Goal: Complete application form

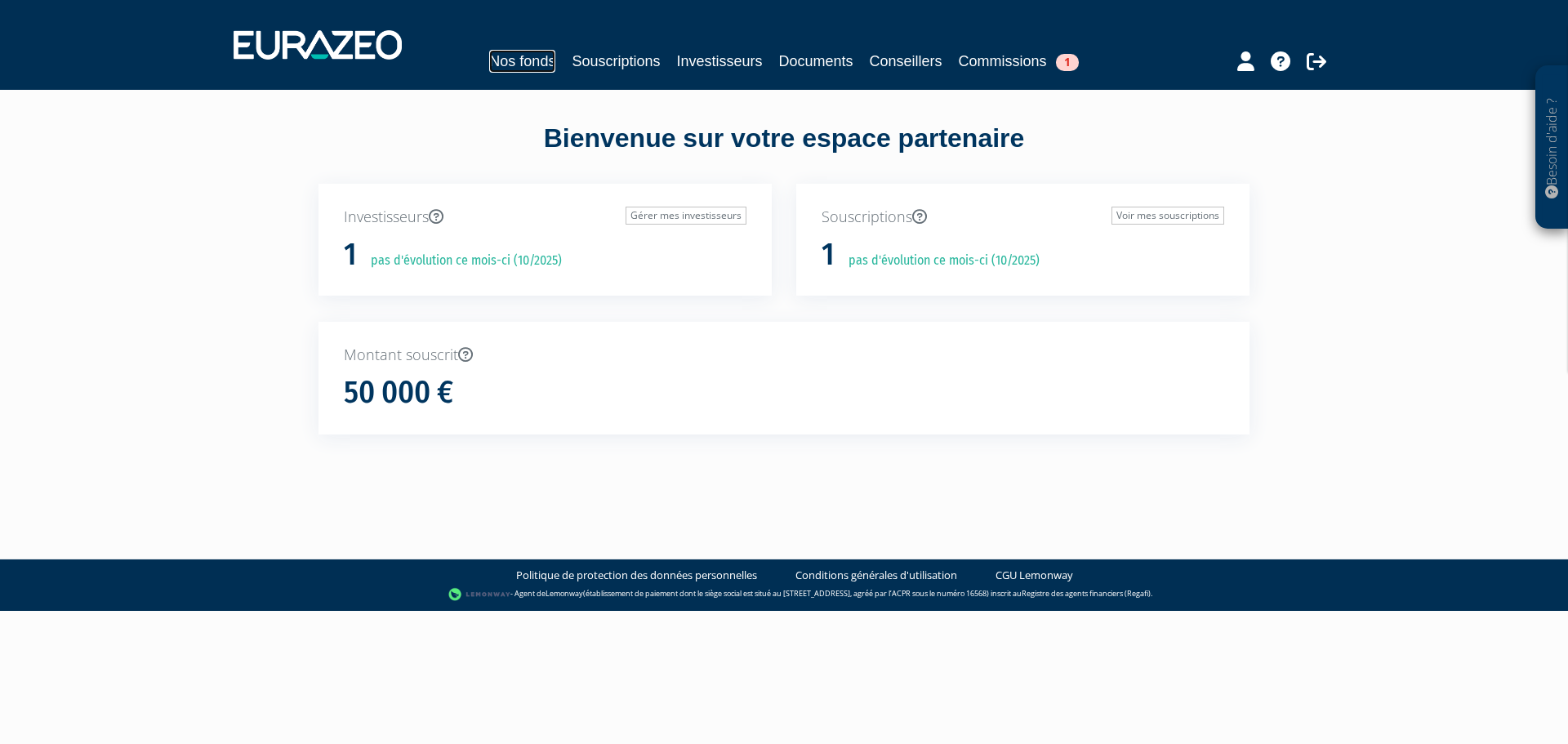
click at [547, 64] on link "Nos fonds" at bounding box center [522, 61] width 67 height 22
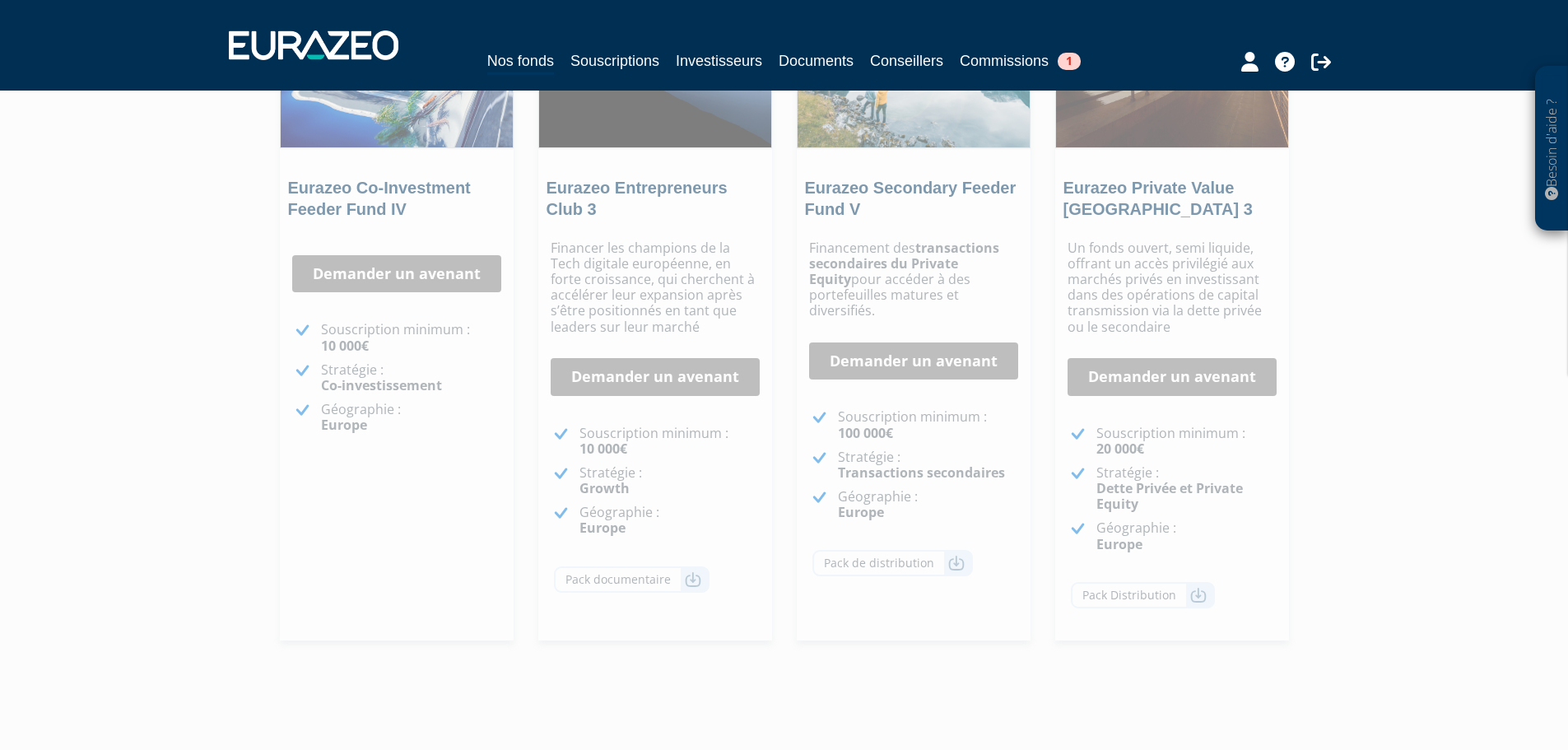
scroll to position [285, 0]
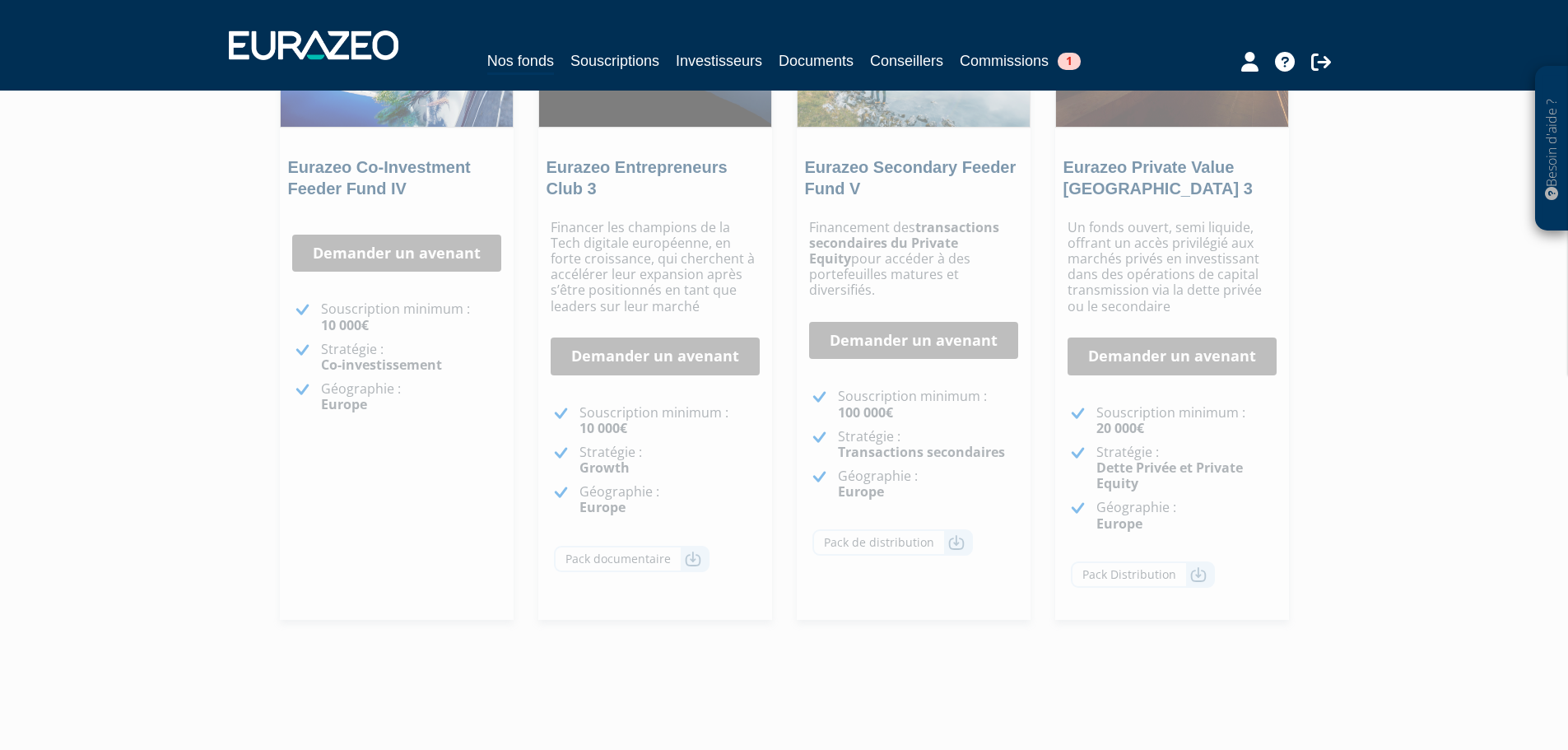
click at [1164, 390] on div "Un fonds ouvert, semi liquide, offrant un accès privilégié aux marchés privés e…" at bounding box center [1172, 416] width 234 height 409
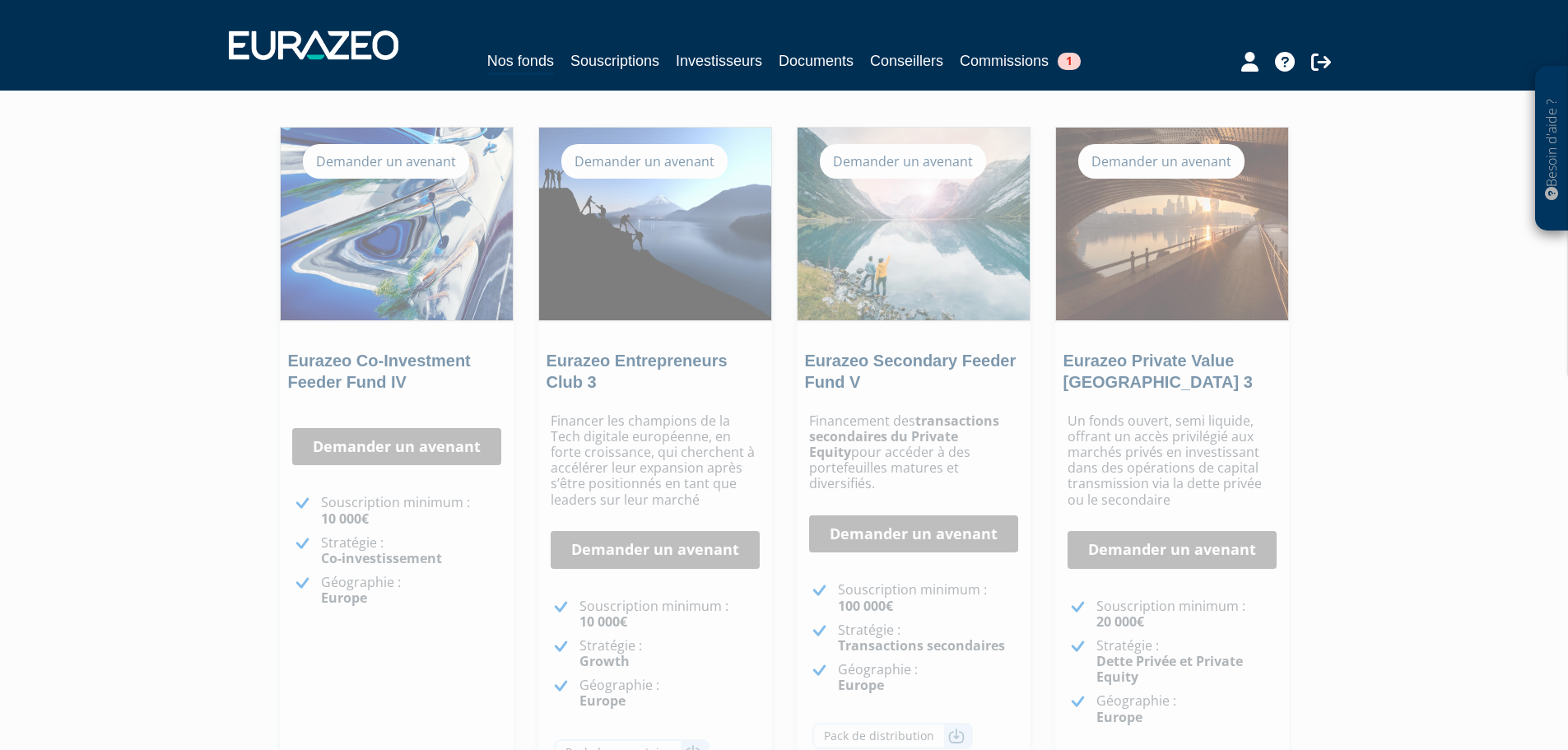
scroll to position [90, 0]
click at [412, 441] on link "Demander un avenant" at bounding box center [397, 449] width 209 height 37
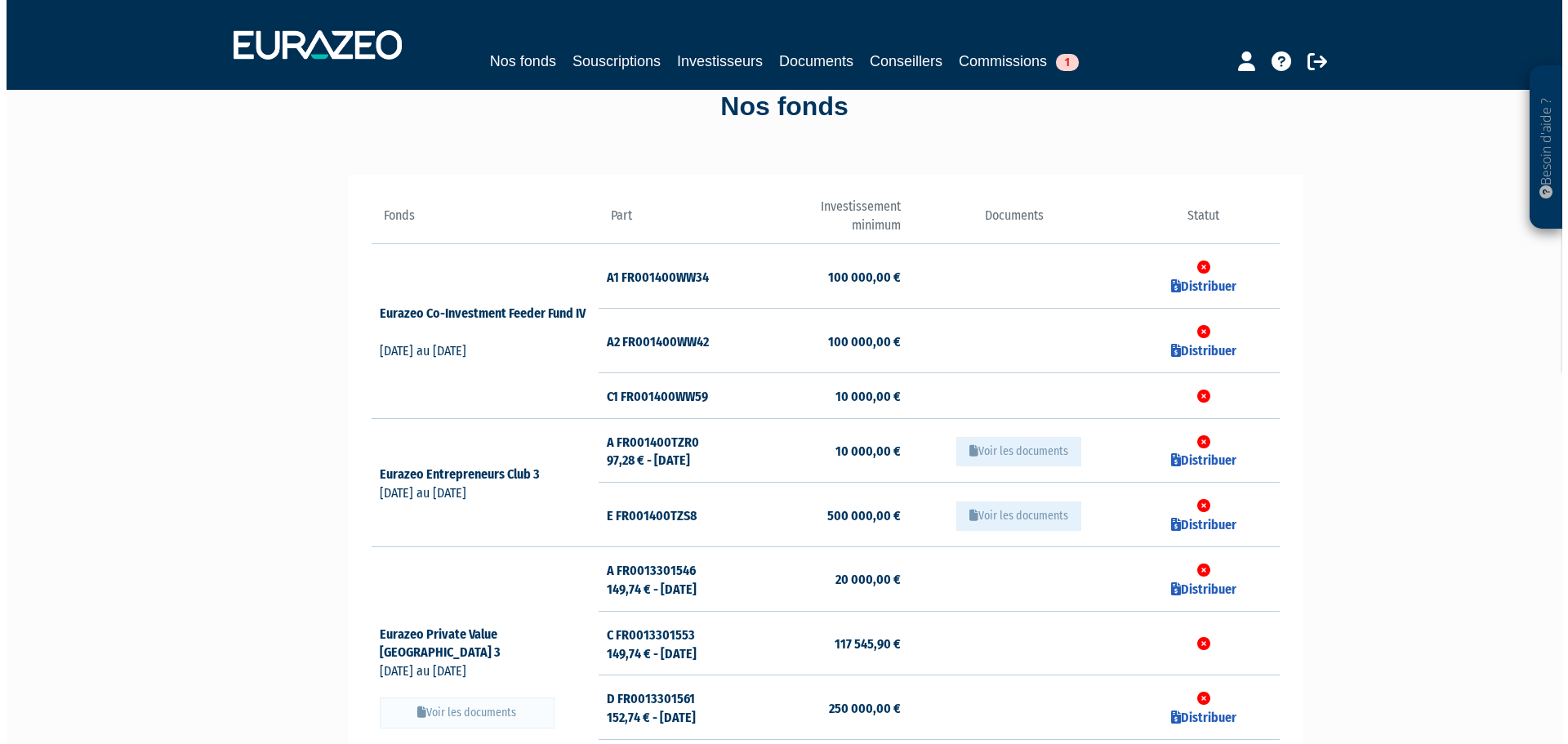
scroll to position [24, 0]
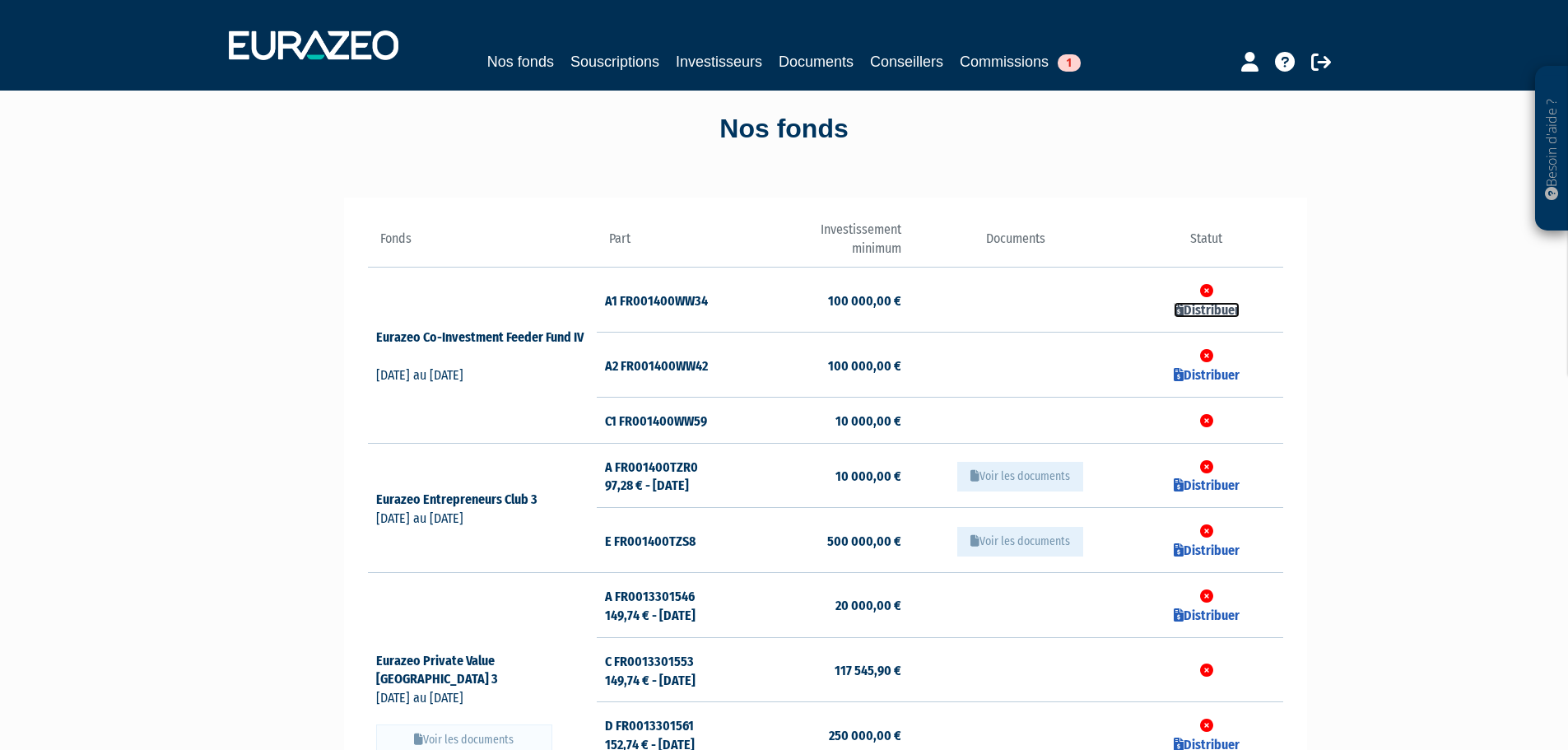
click at [1207, 311] on link "Distribuer" at bounding box center [1207, 310] width 66 height 16
checkbox input "true"
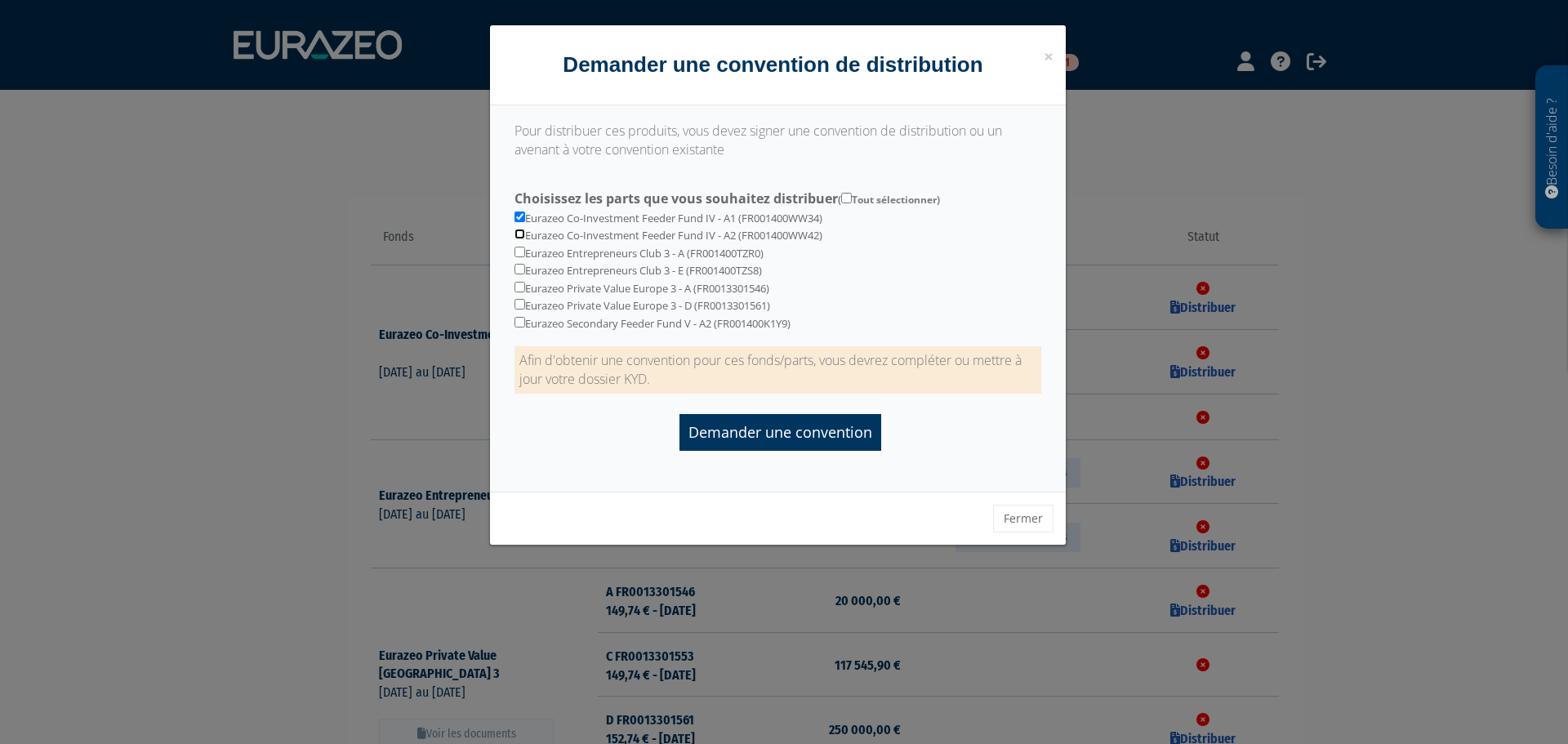
click at [515, 236] on input "checkbox" at bounding box center [520, 234] width 10 height 10
checkbox input "true"
click at [519, 251] on input "checkbox" at bounding box center [520, 252] width 10 height 10
checkbox input "true"
click at [520, 272] on input "checkbox" at bounding box center [520, 269] width 10 height 10
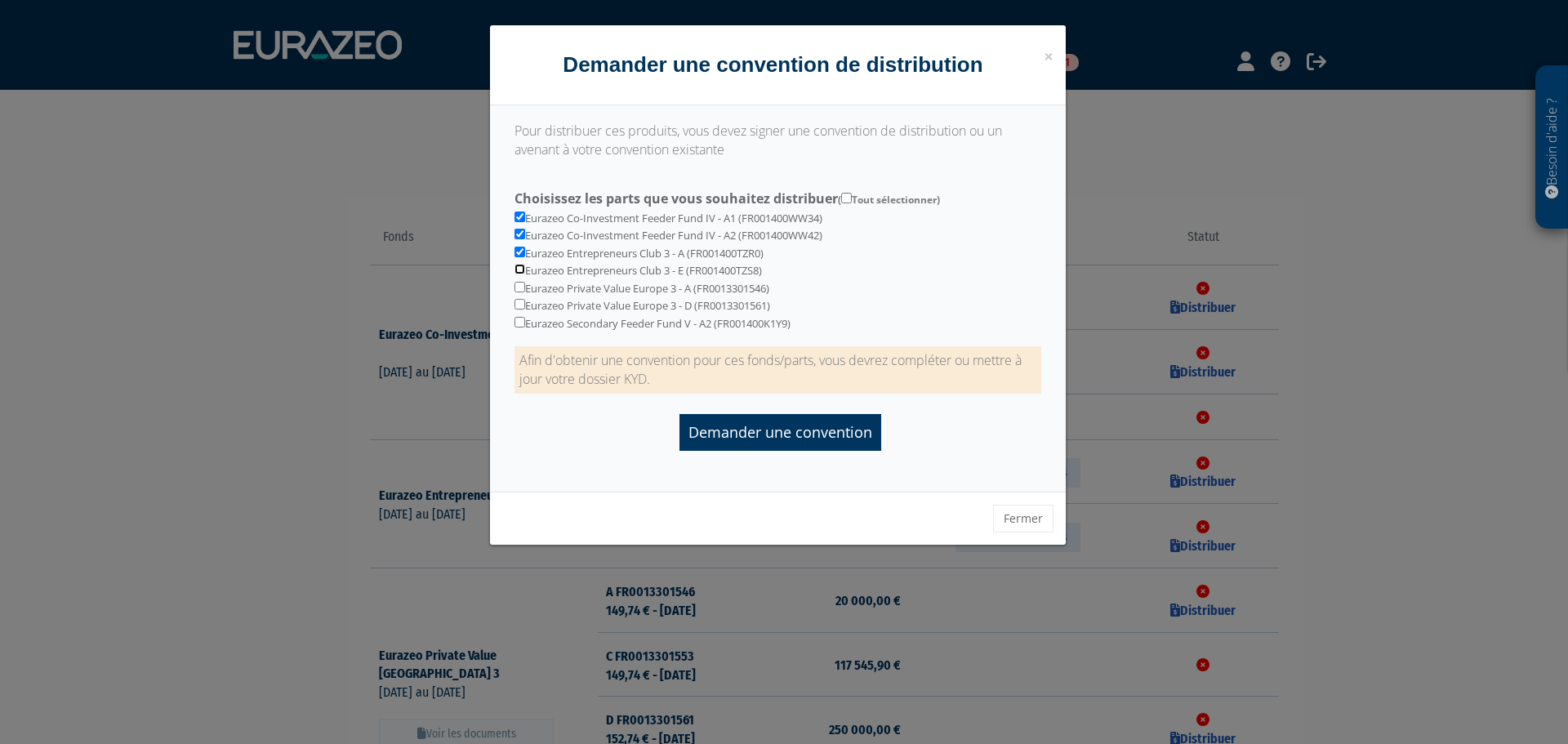
checkbox input "true"
click at [523, 291] on input "checkbox" at bounding box center [520, 287] width 10 height 10
checkbox input "true"
click at [849, 199] on input "Choisissez les parts que vous souhaitez distribuer ( Tout sélectionner)" at bounding box center [847, 198] width 10 height 10
checkbox input "true"
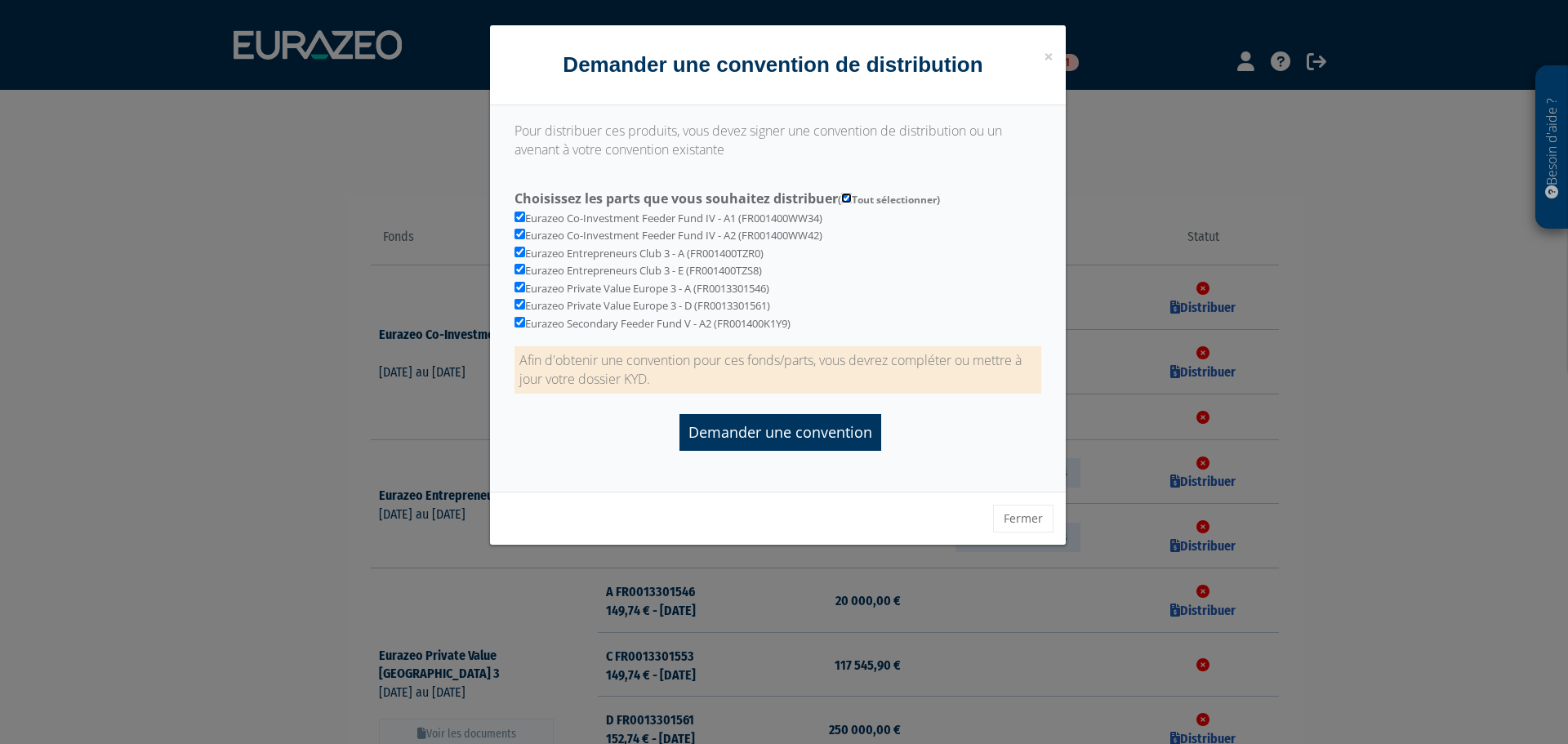
checkbox input "true"
click at [786, 437] on input "Demander une convention" at bounding box center [781, 432] width 202 height 37
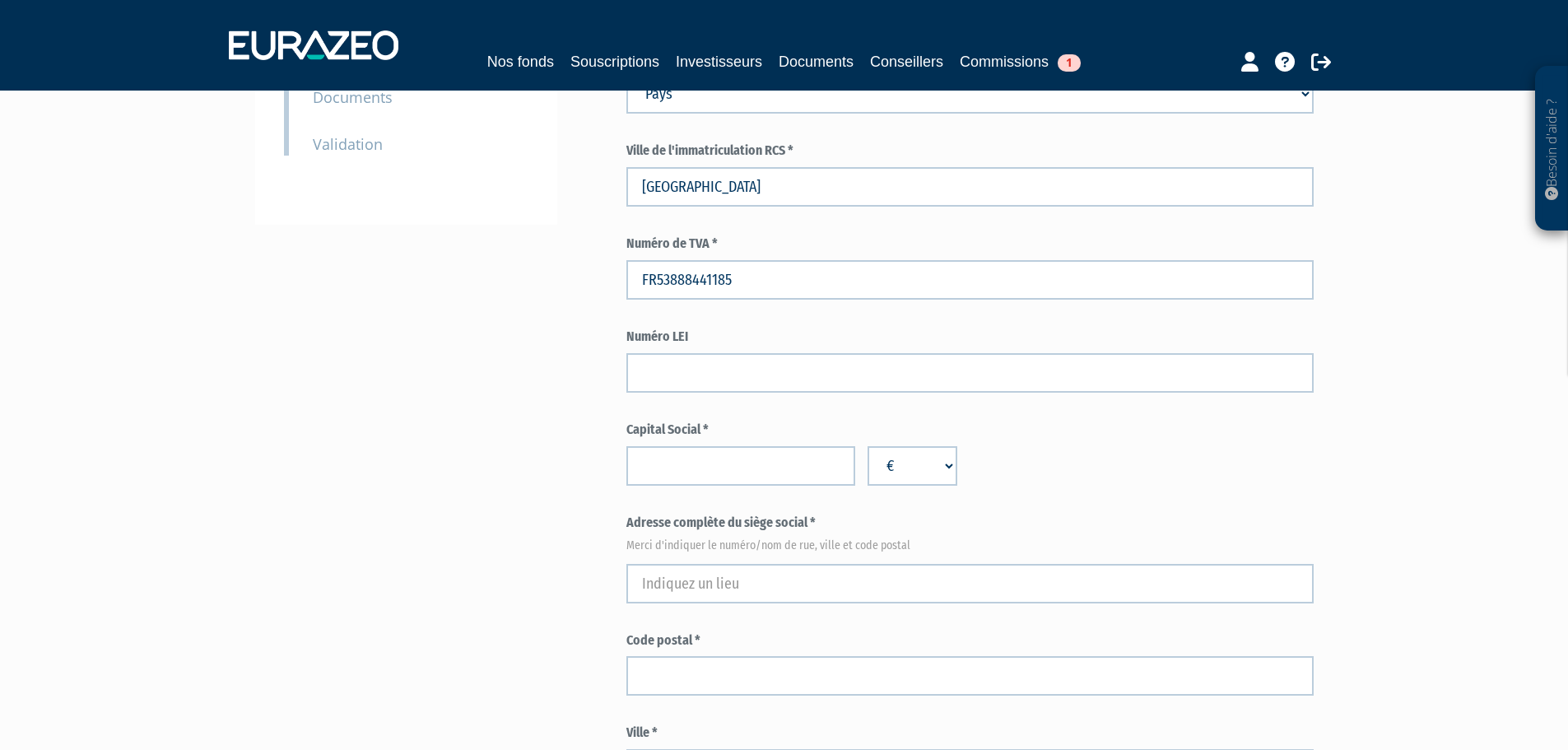
scroll to position [426, 0]
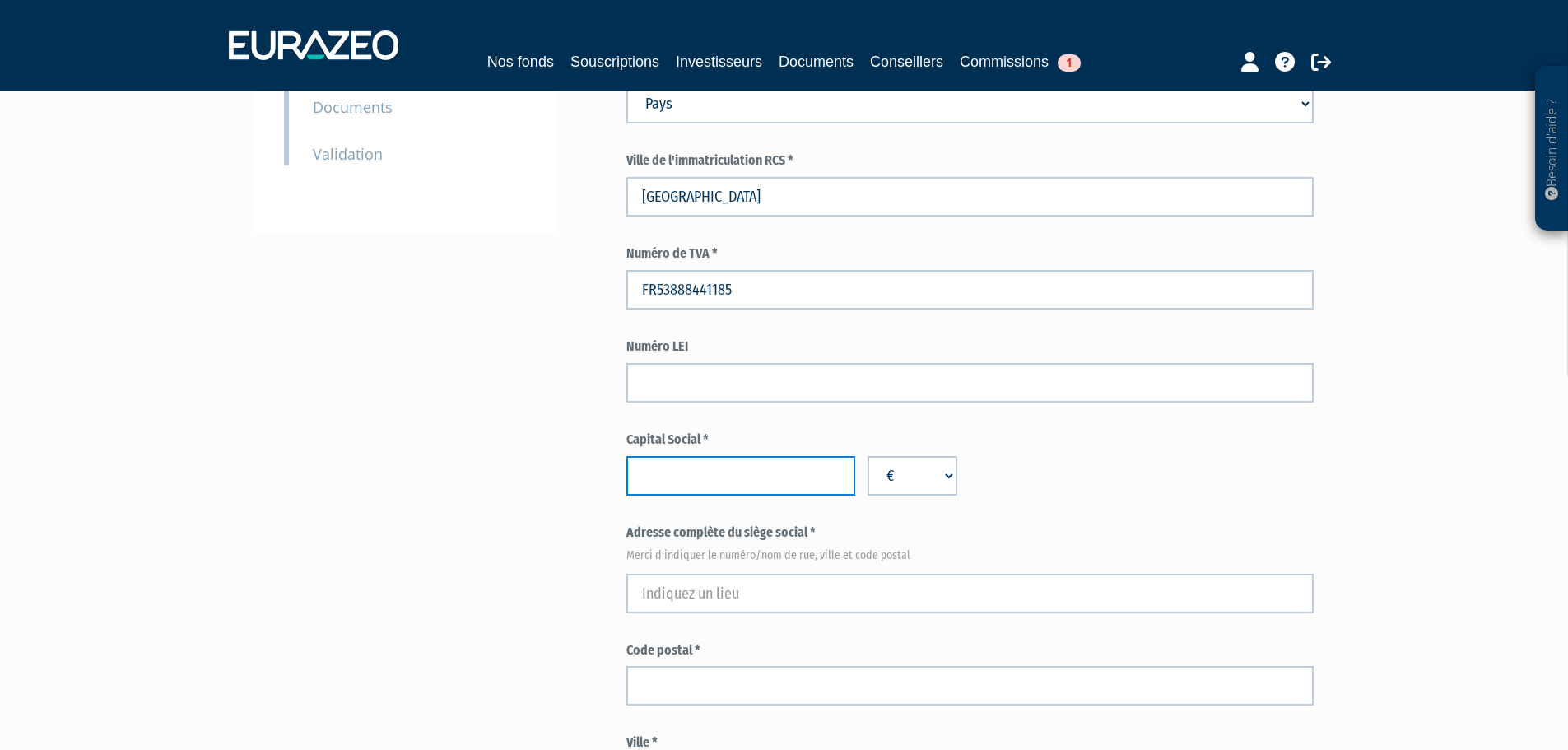
click at [749, 472] on input "number" at bounding box center [741, 476] width 229 height 39
type input "756000"
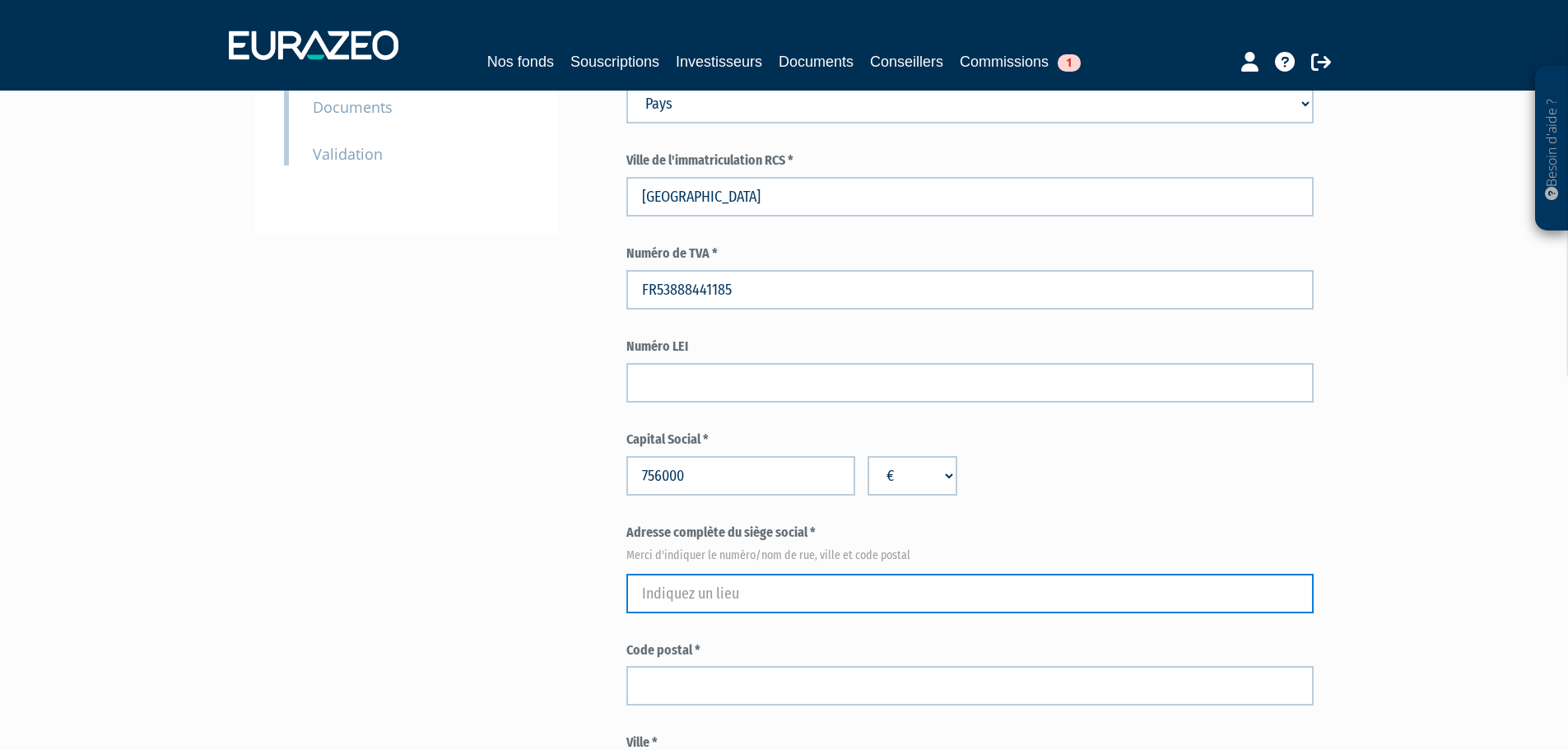
click at [727, 598] on input "text" at bounding box center [971, 593] width 688 height 39
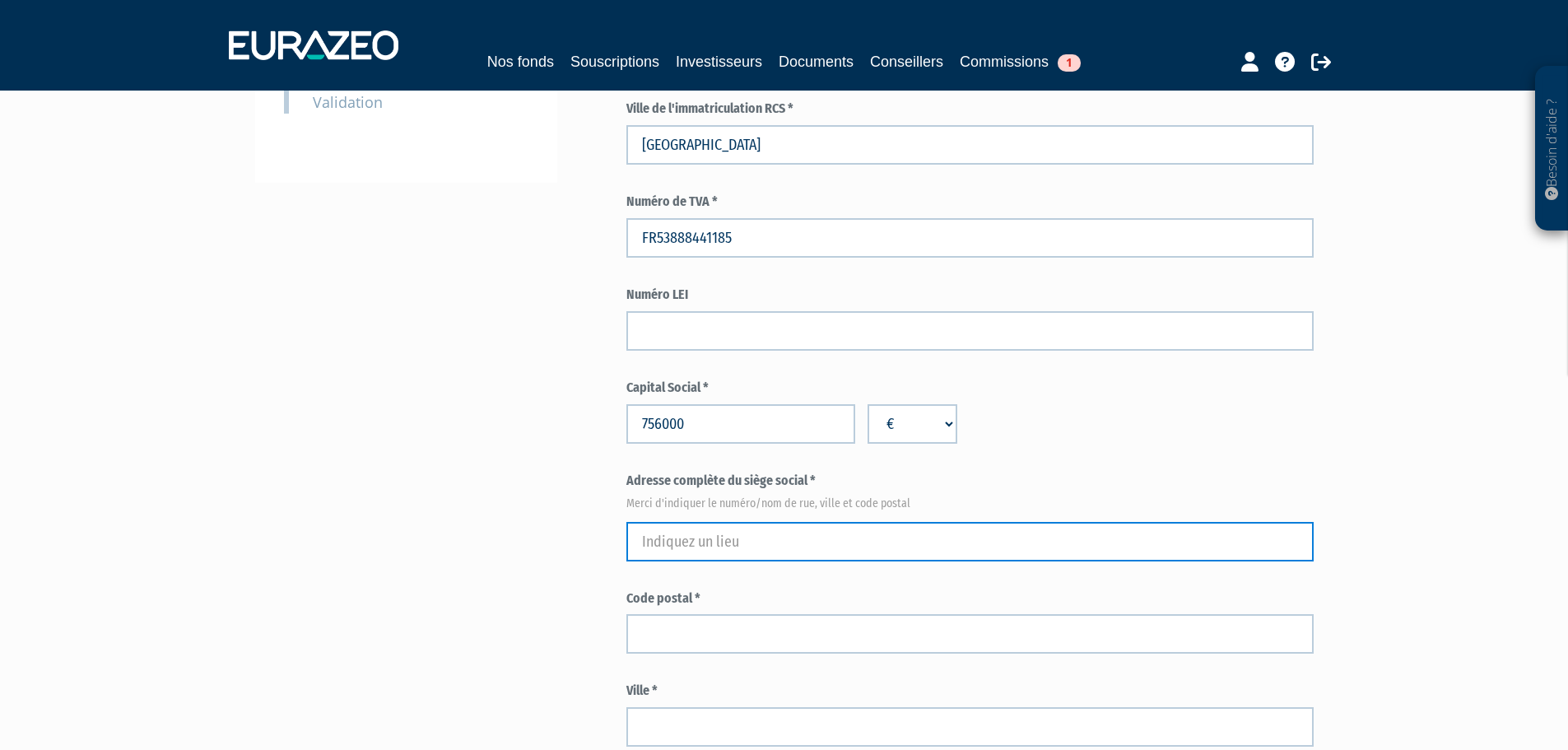
scroll to position [484, 0]
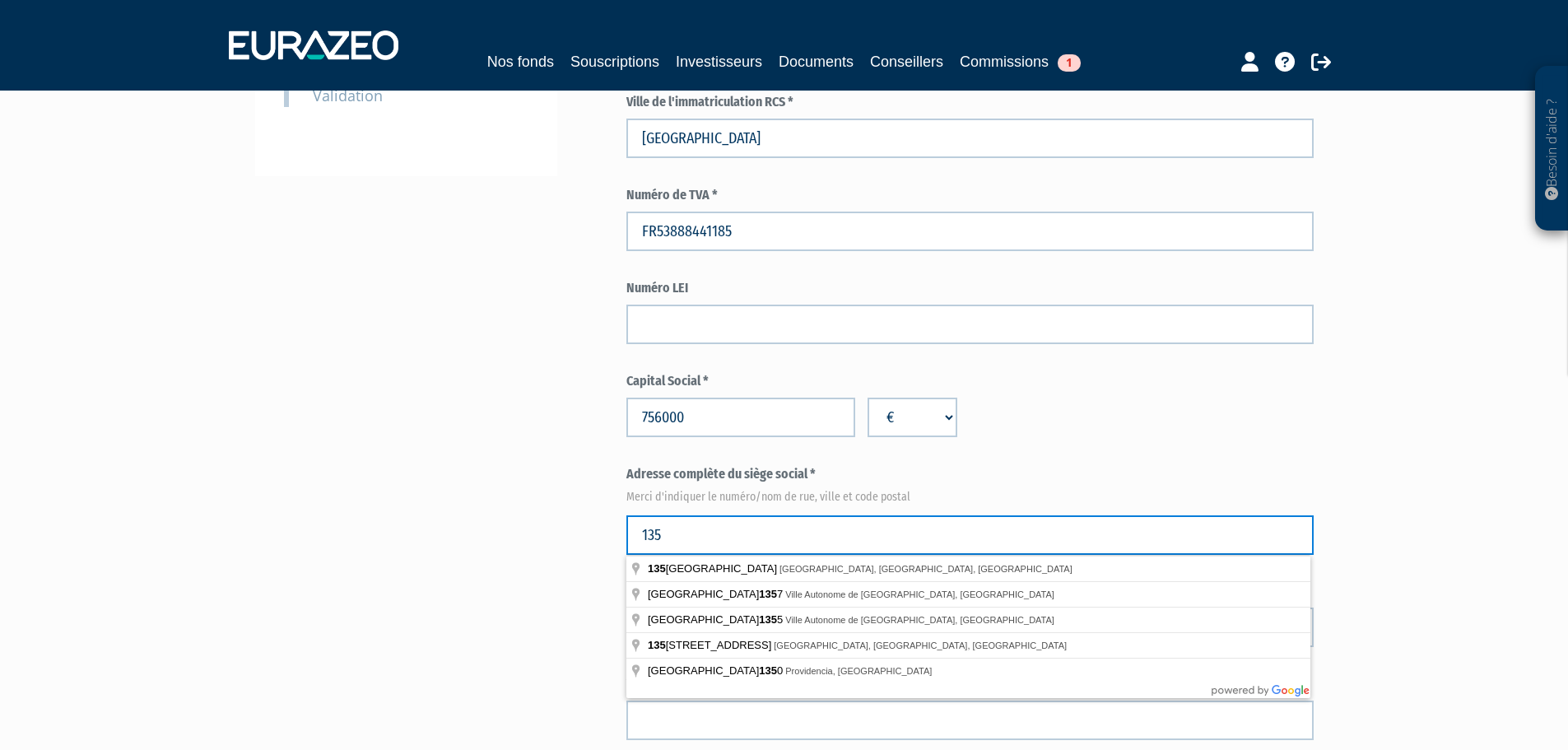
click at [838, 536] on input "135" at bounding box center [971, 535] width 688 height 39
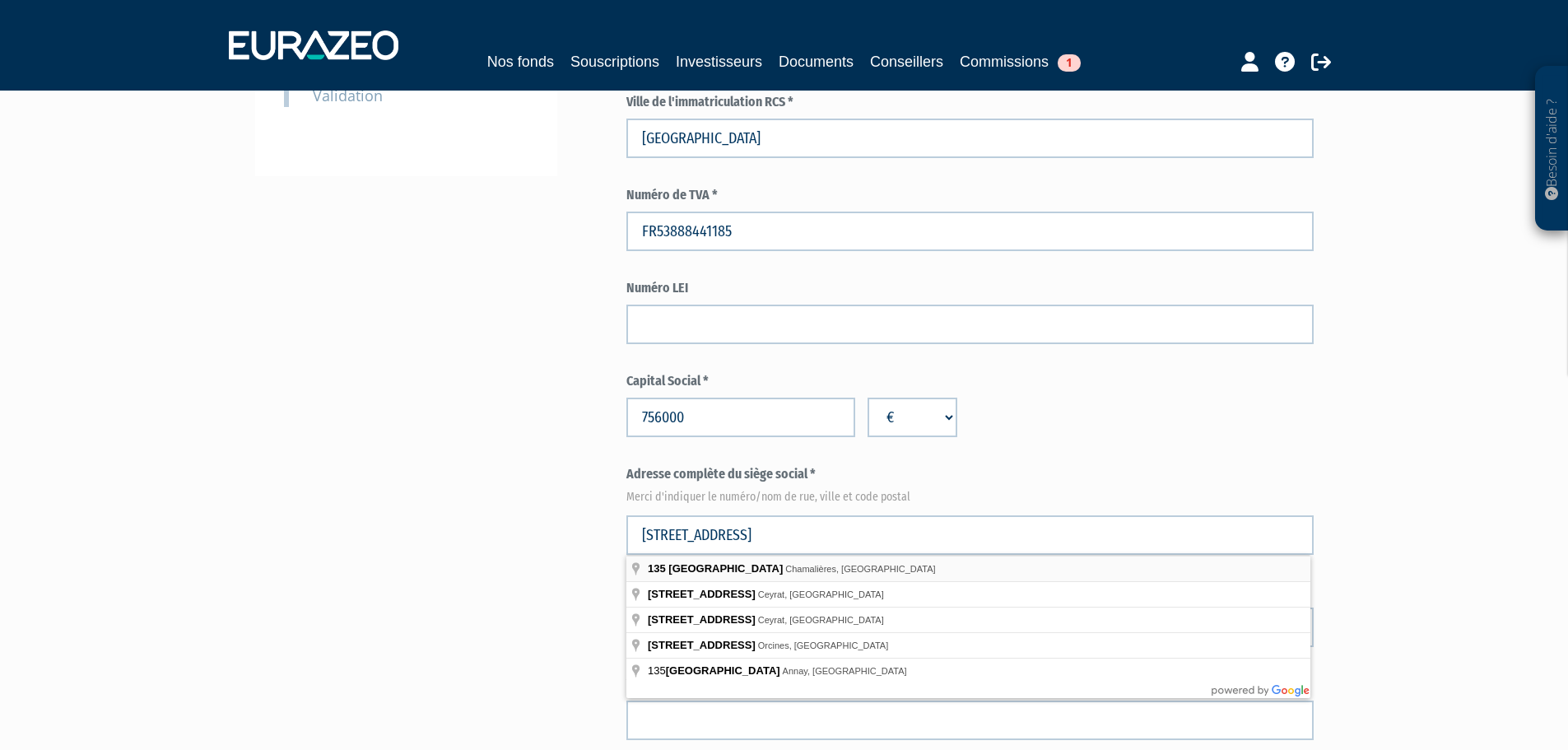
type input "135 Avenue de Royat, Chamalières, France"
type input "Chamalières"
select select "75"
type input "63400"
type input "135 Avenue de Royat"
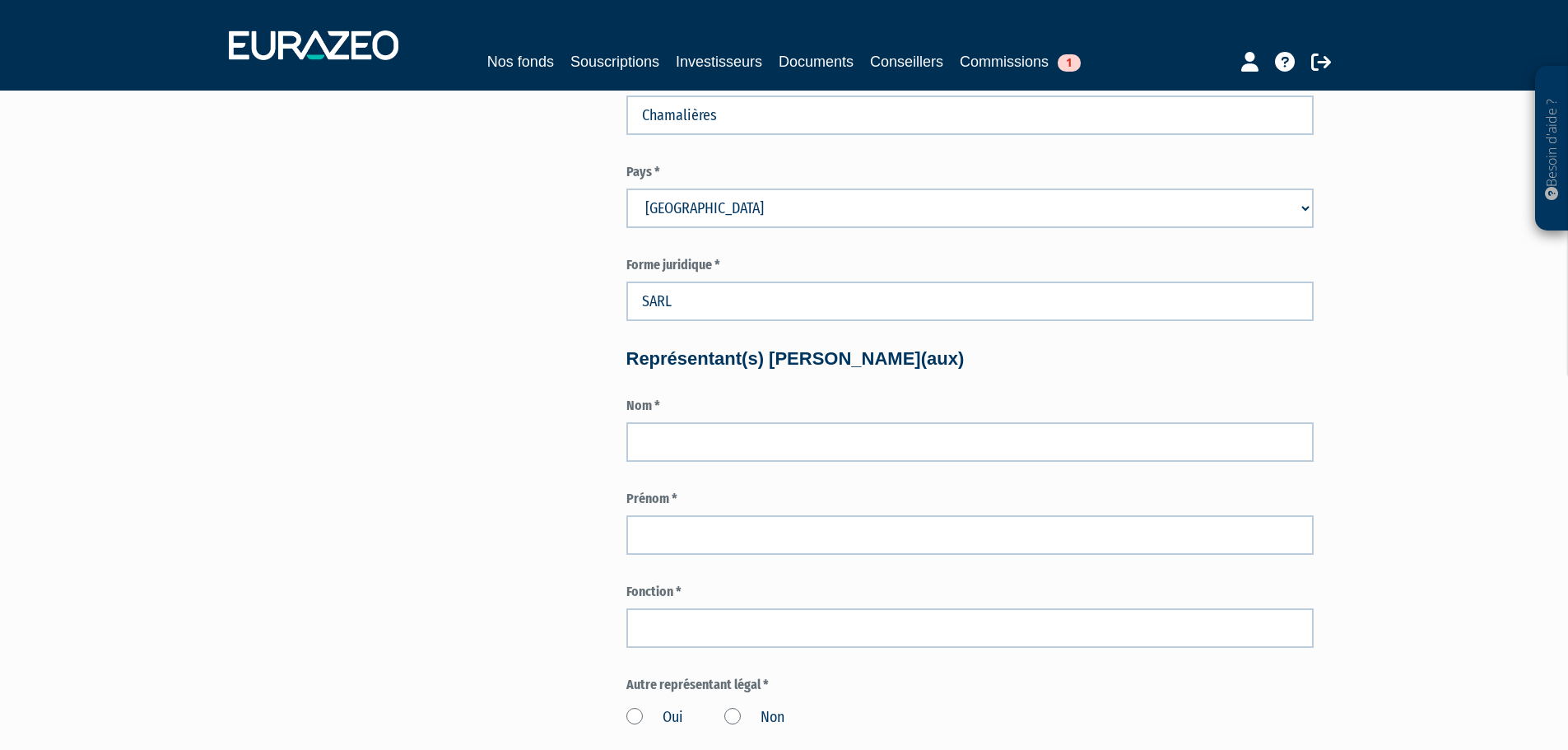
scroll to position [1086, 0]
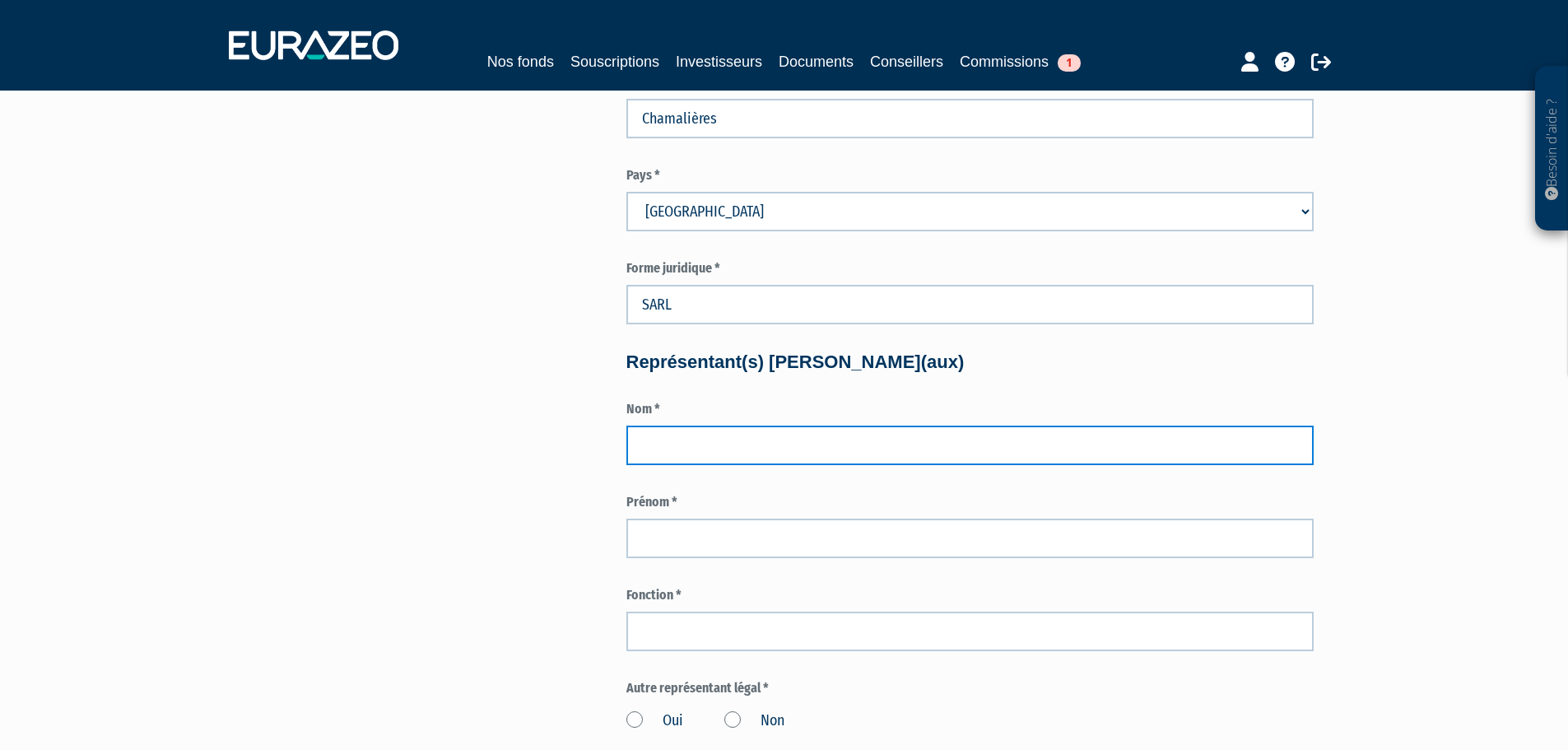
click at [803, 451] on input "text" at bounding box center [971, 445] width 688 height 39
type input "PINET"
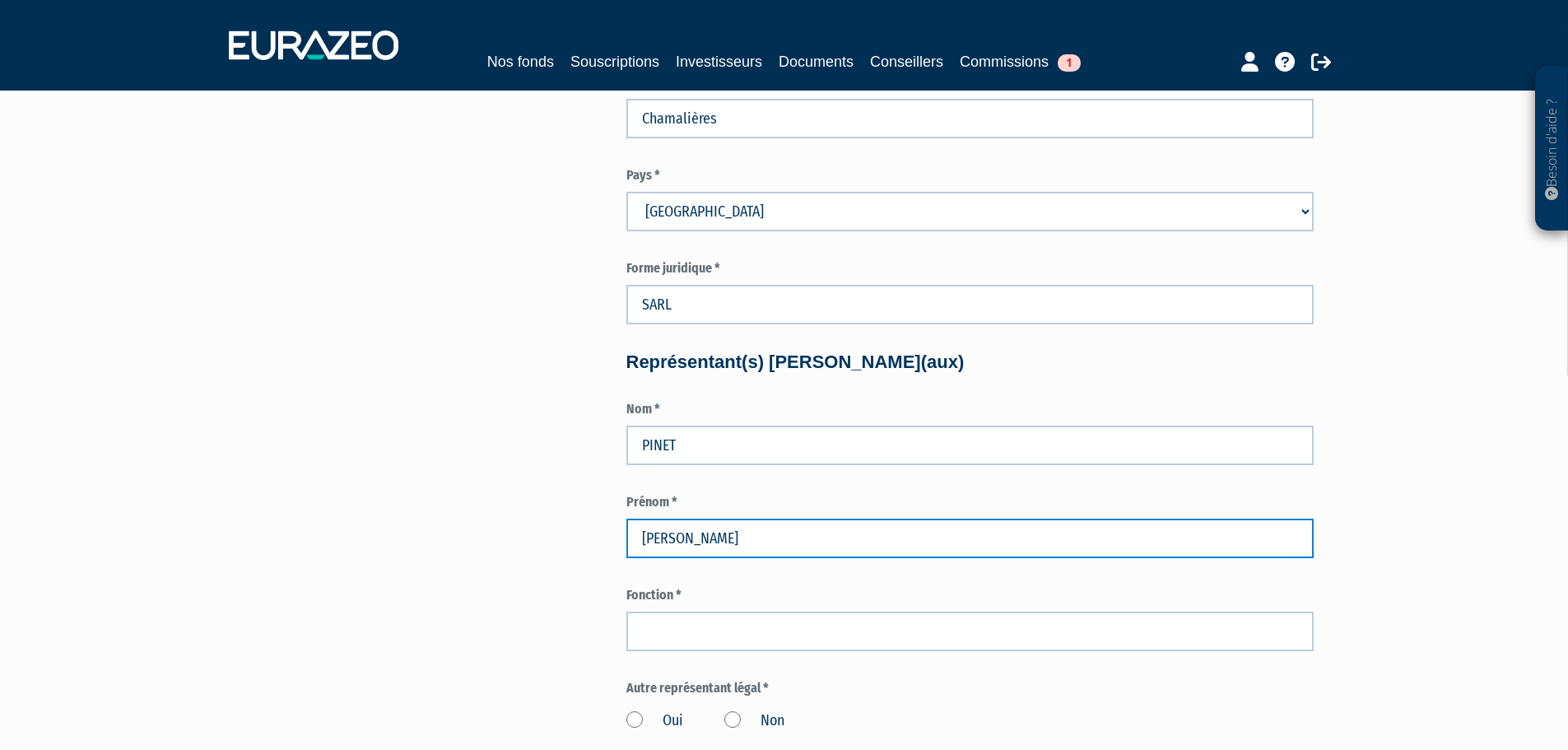
type input "[PERSON_NAME]"
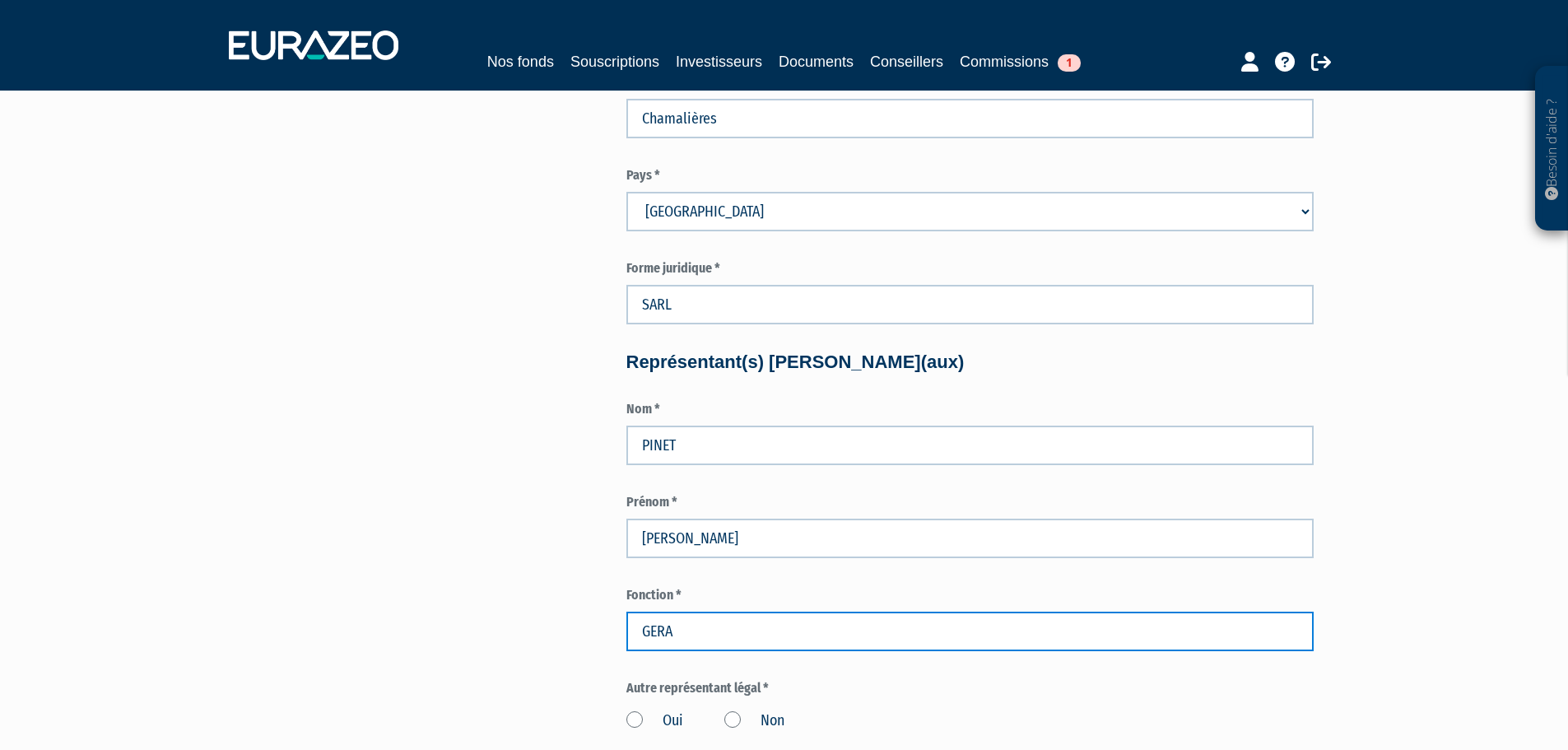
type input "GERA"
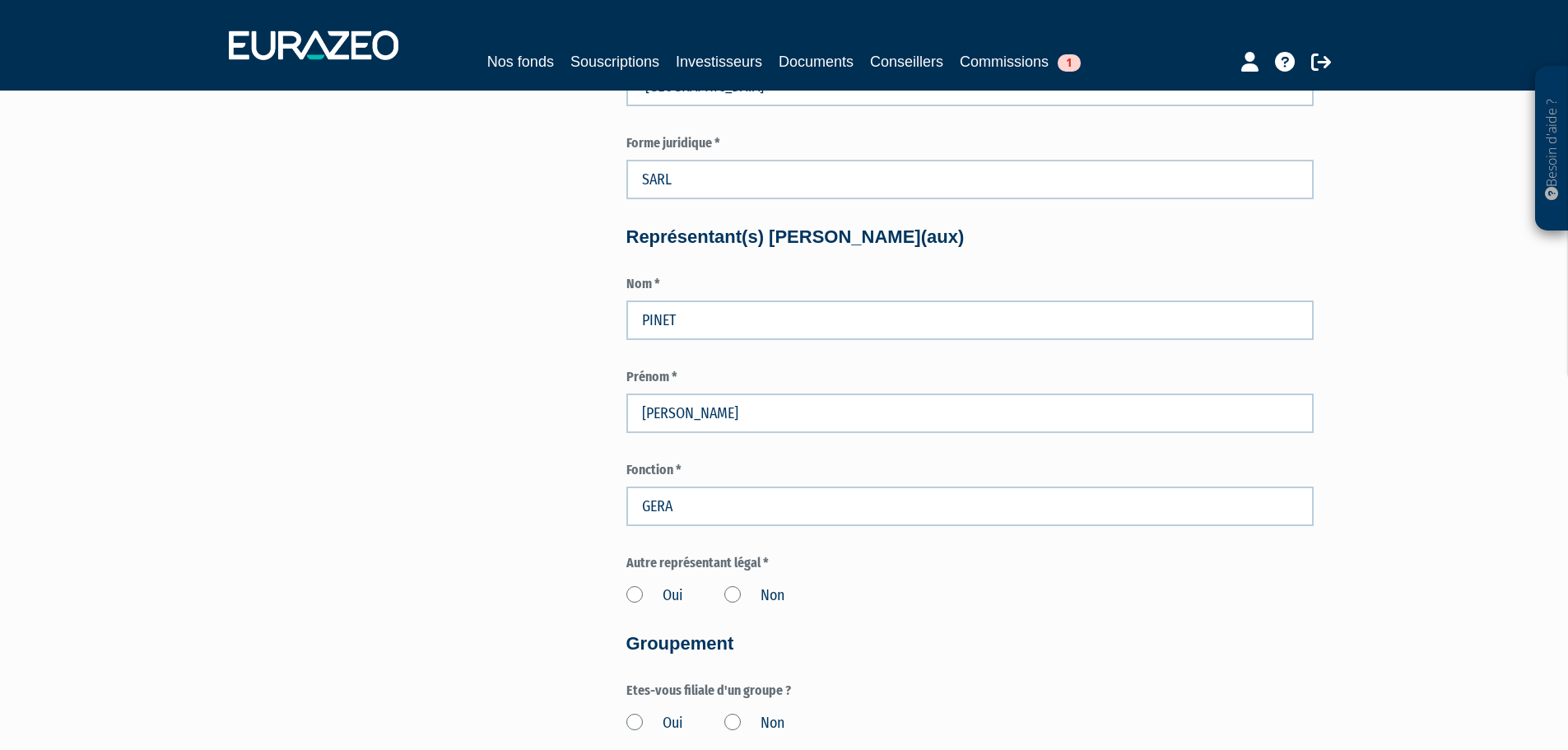
scroll to position [1202, 0]
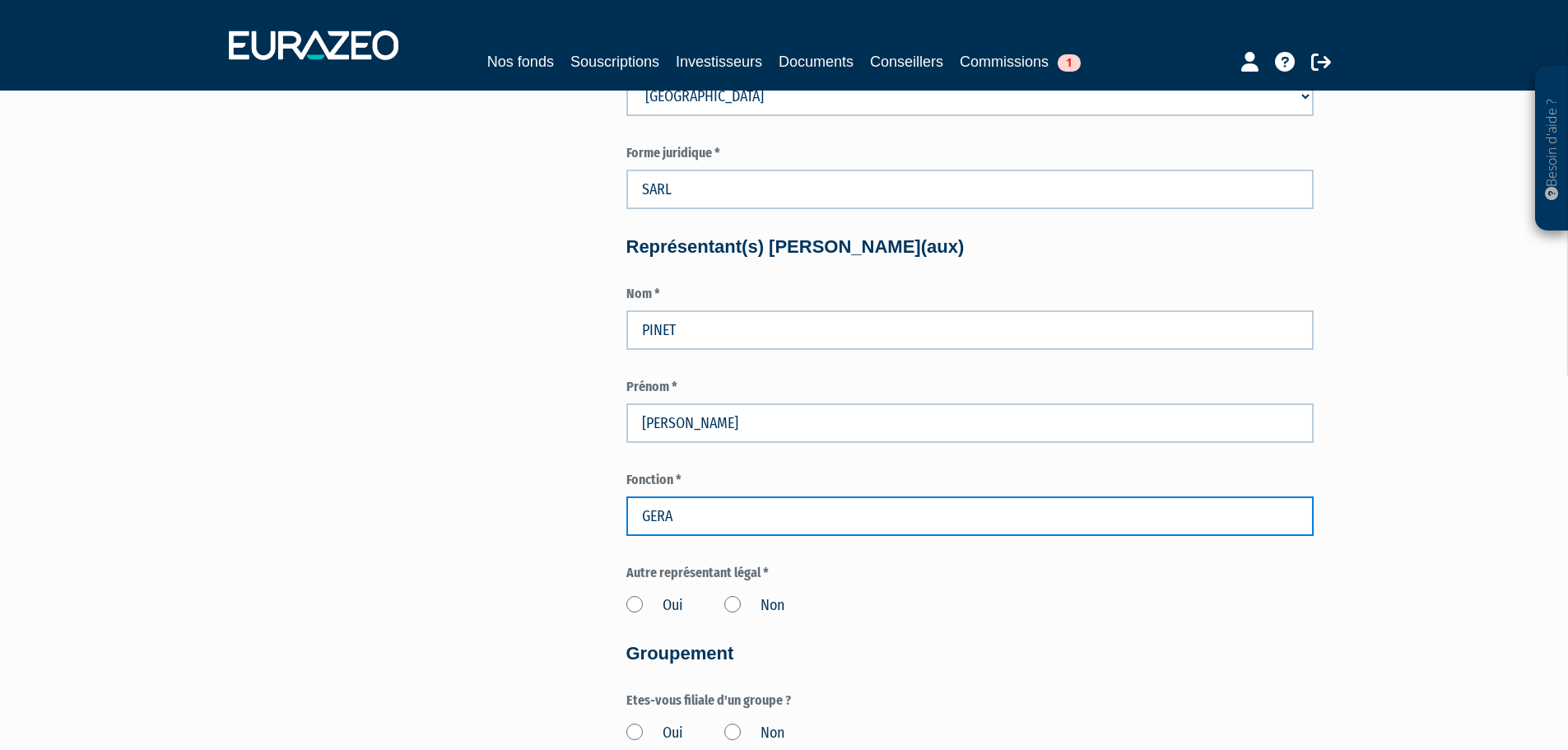
click at [723, 511] on input "GERA" at bounding box center [971, 516] width 688 height 39
type input "GERANTE"
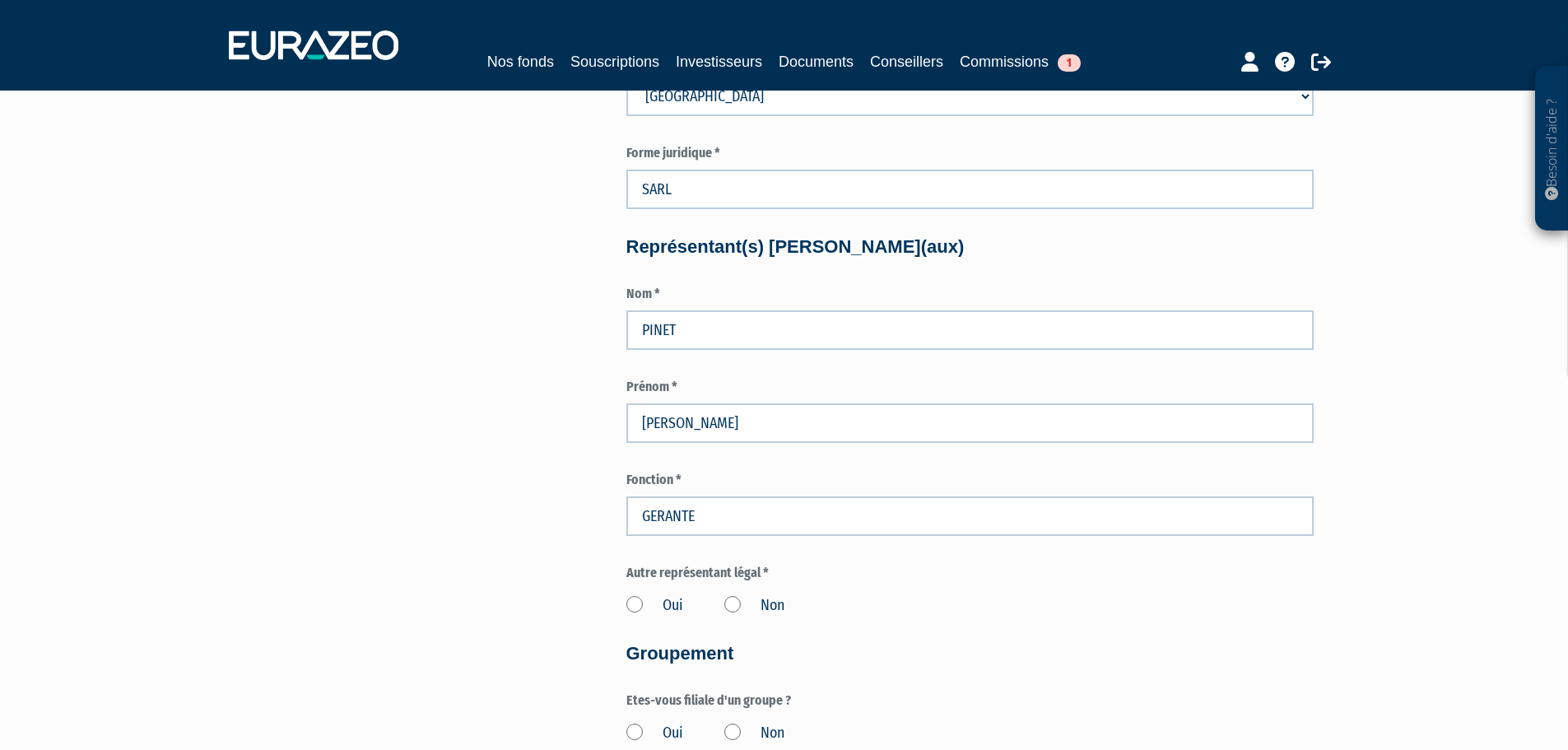
click at [735, 604] on label "Non" at bounding box center [754, 606] width 60 height 22
click at [0, 0] on input "Non" at bounding box center [0, 0] width 0 height 0
click at [739, 733] on label "Non" at bounding box center [754, 733] width 60 height 22
click at [0, 0] on input "Non" at bounding box center [0, 0] width 0 height 0
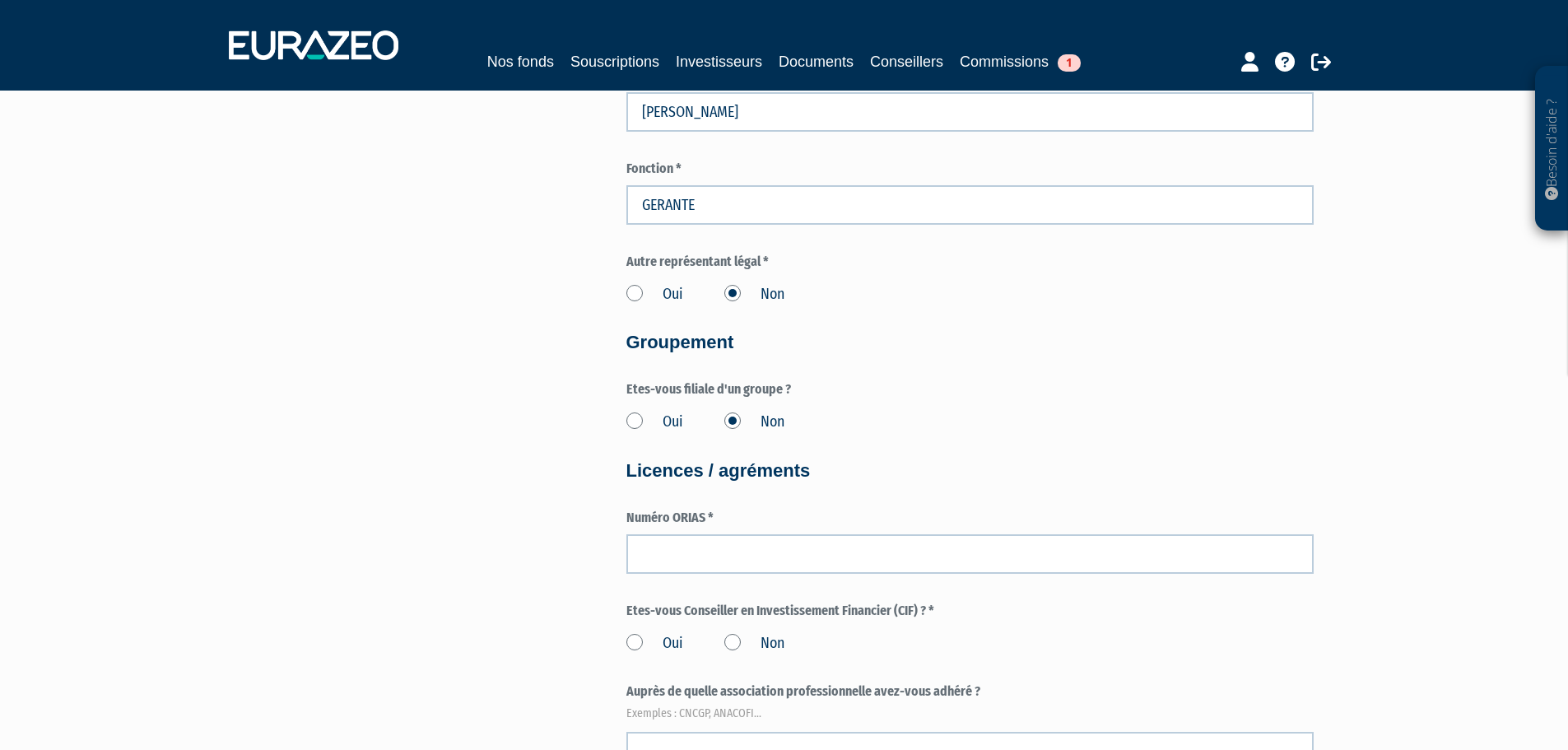
scroll to position [1612, 0]
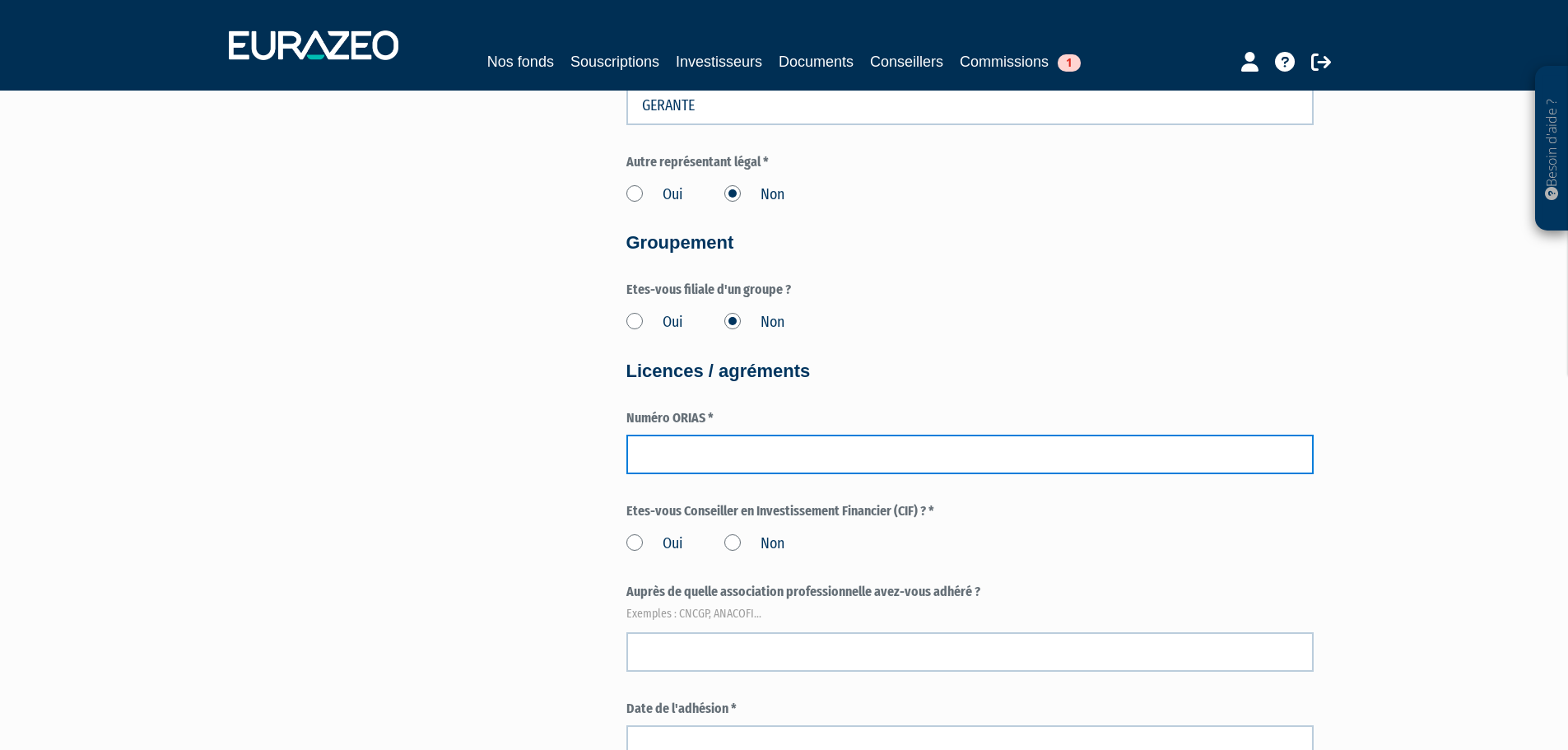
click at [723, 461] on input "number" at bounding box center [971, 454] width 688 height 39
type input "20007481"
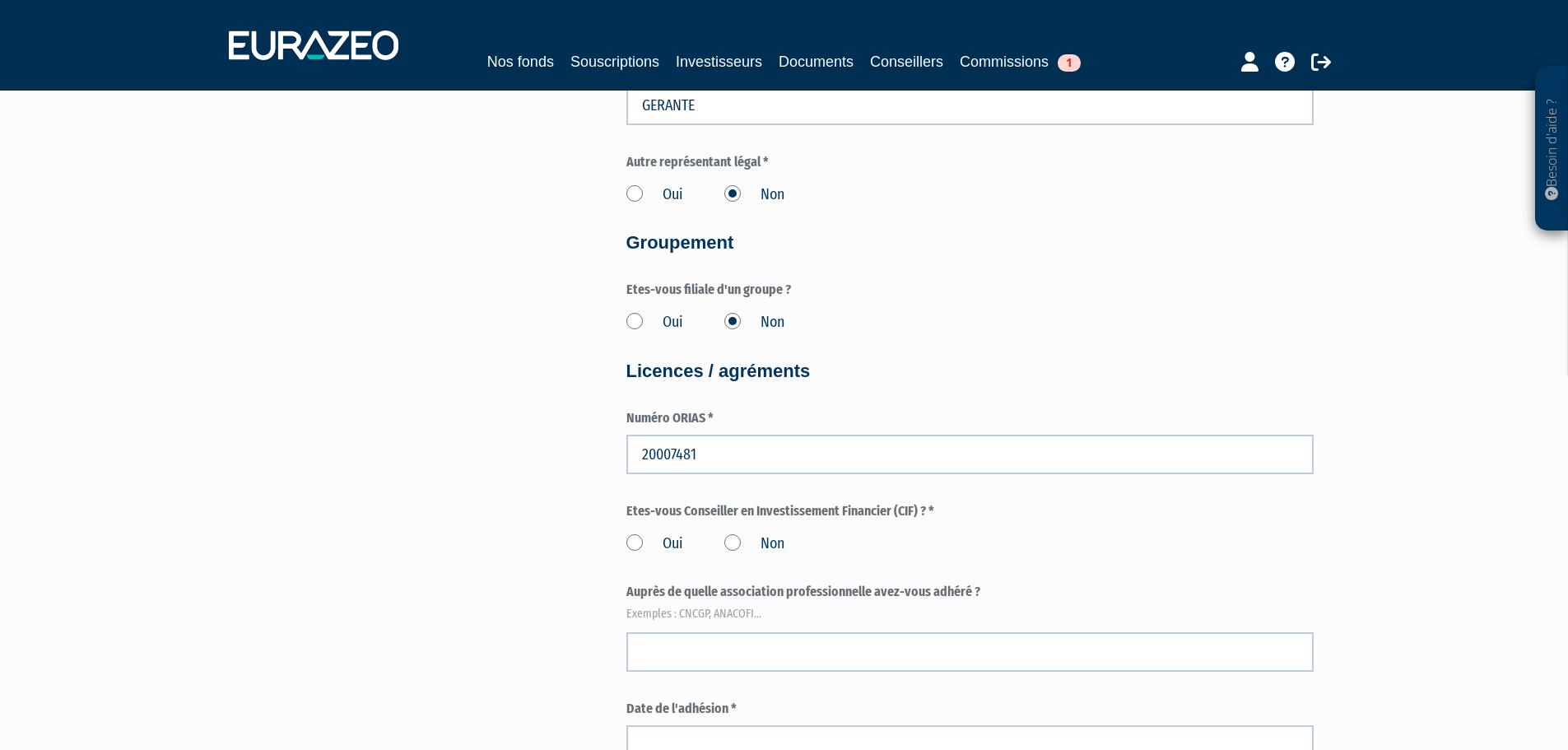
click at [639, 544] on label "Oui" at bounding box center [655, 544] width 57 height 22
click at [0, 0] on input "Oui" at bounding box center [0, 0] width 0 height 0
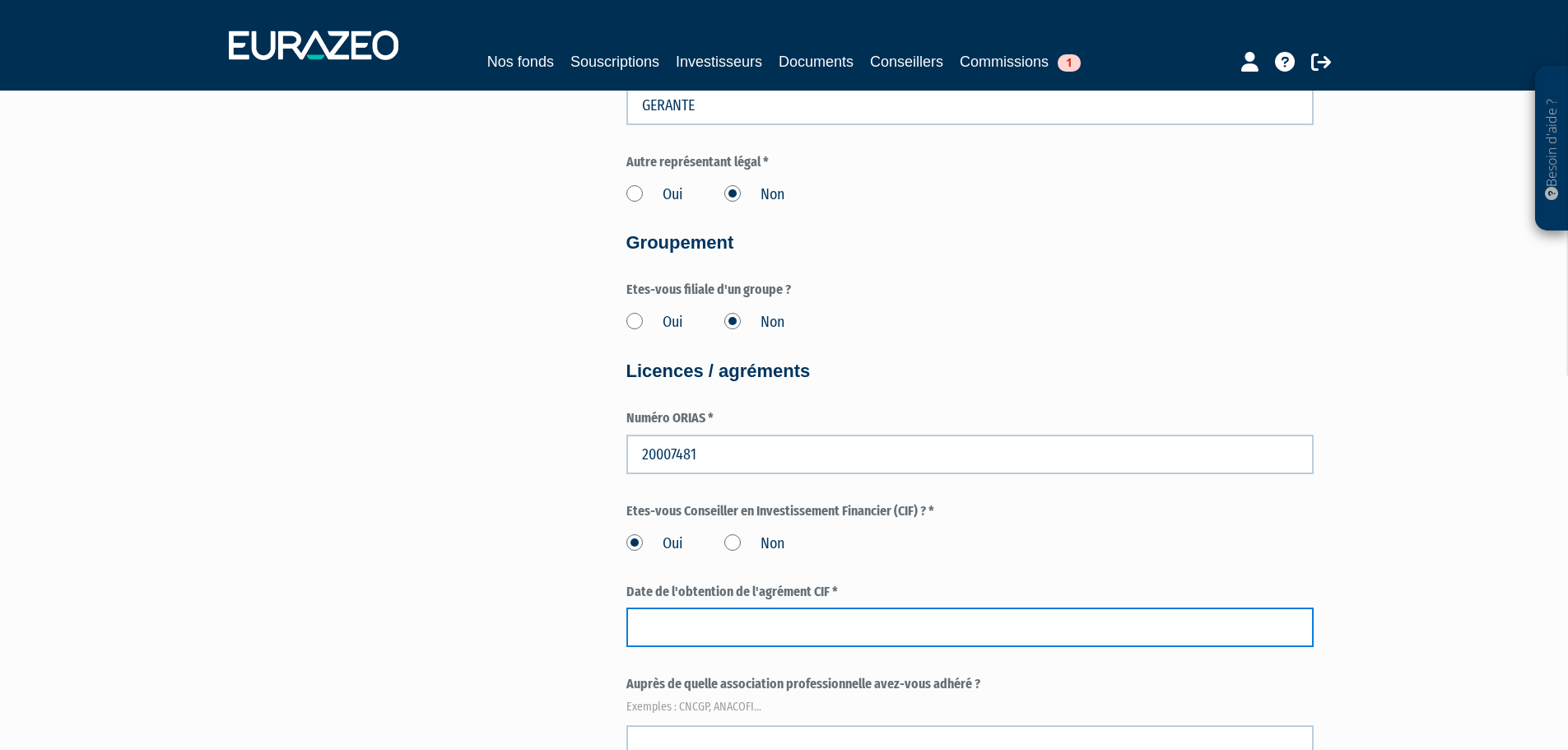
click at [692, 628] on input at bounding box center [971, 627] width 688 height 39
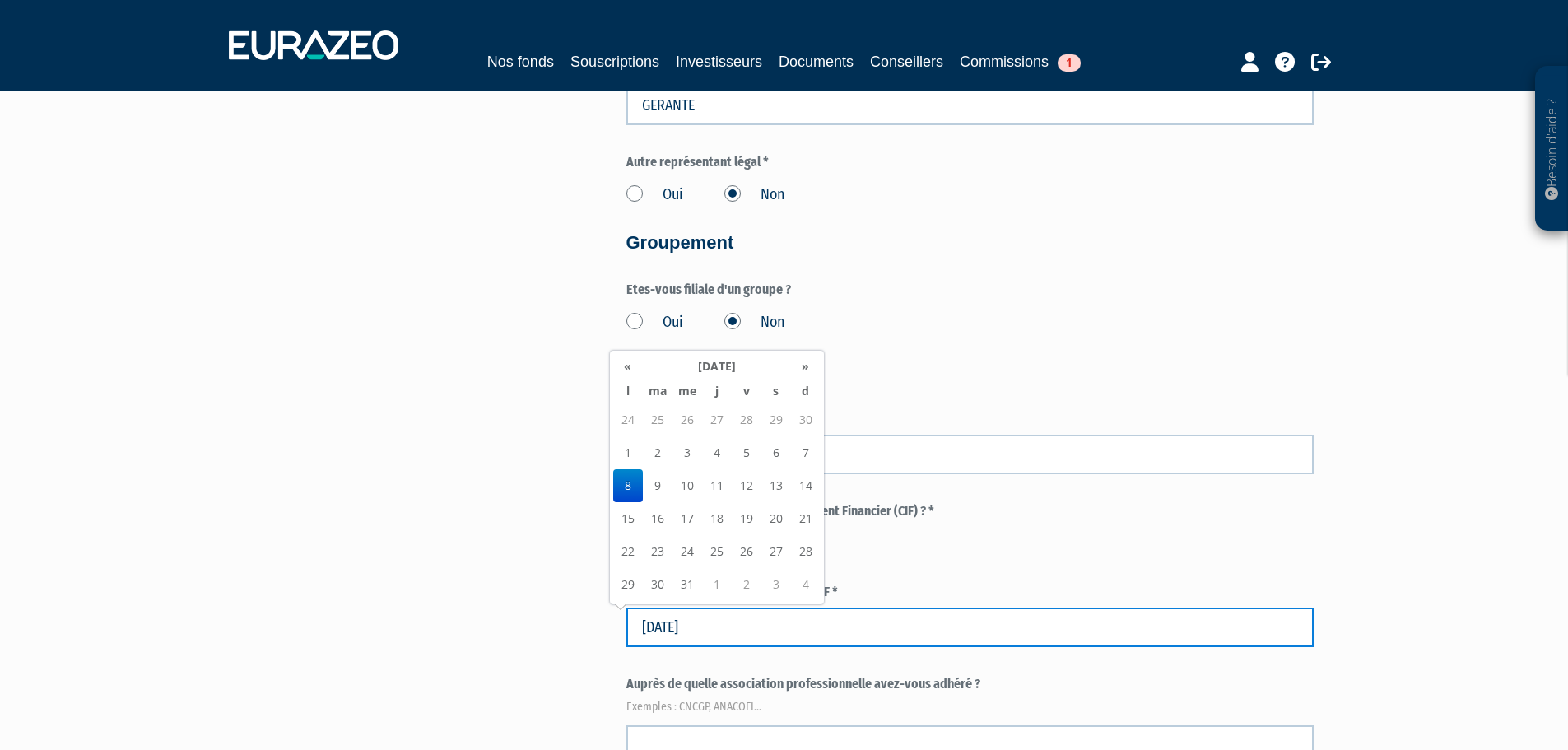
type input "08/07/2019"
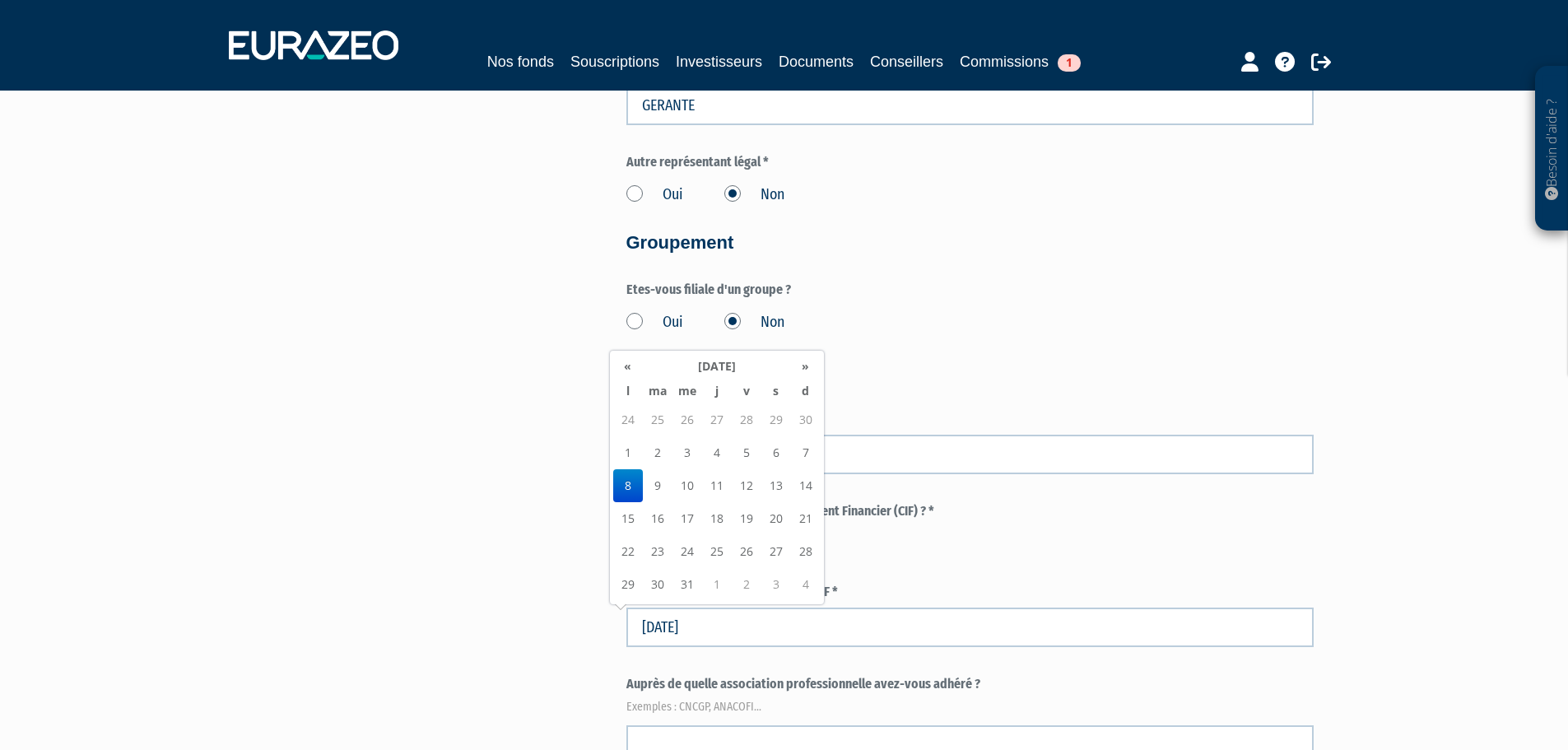
click at [629, 481] on td "8" at bounding box center [628, 486] width 30 height 33
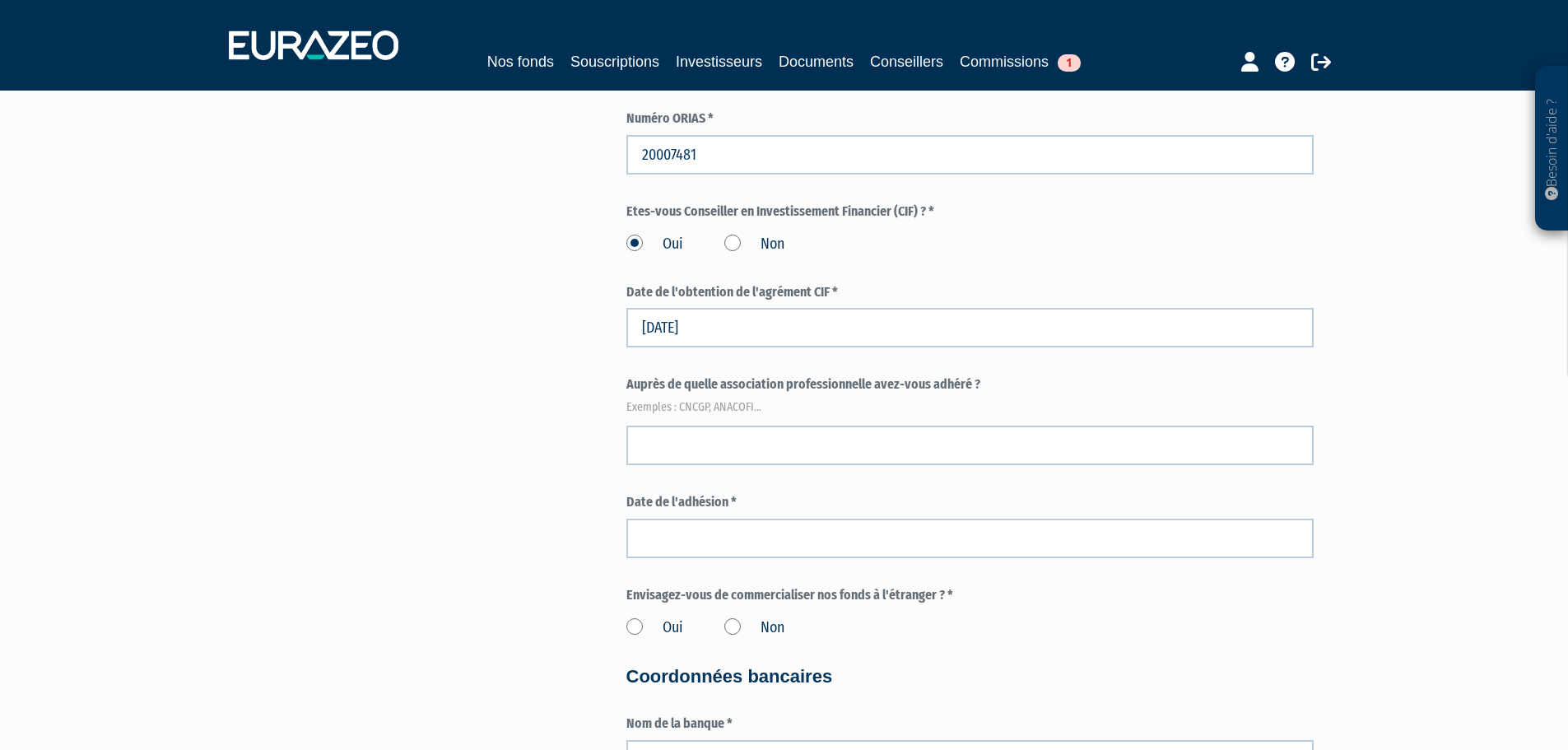
scroll to position [1891, 0]
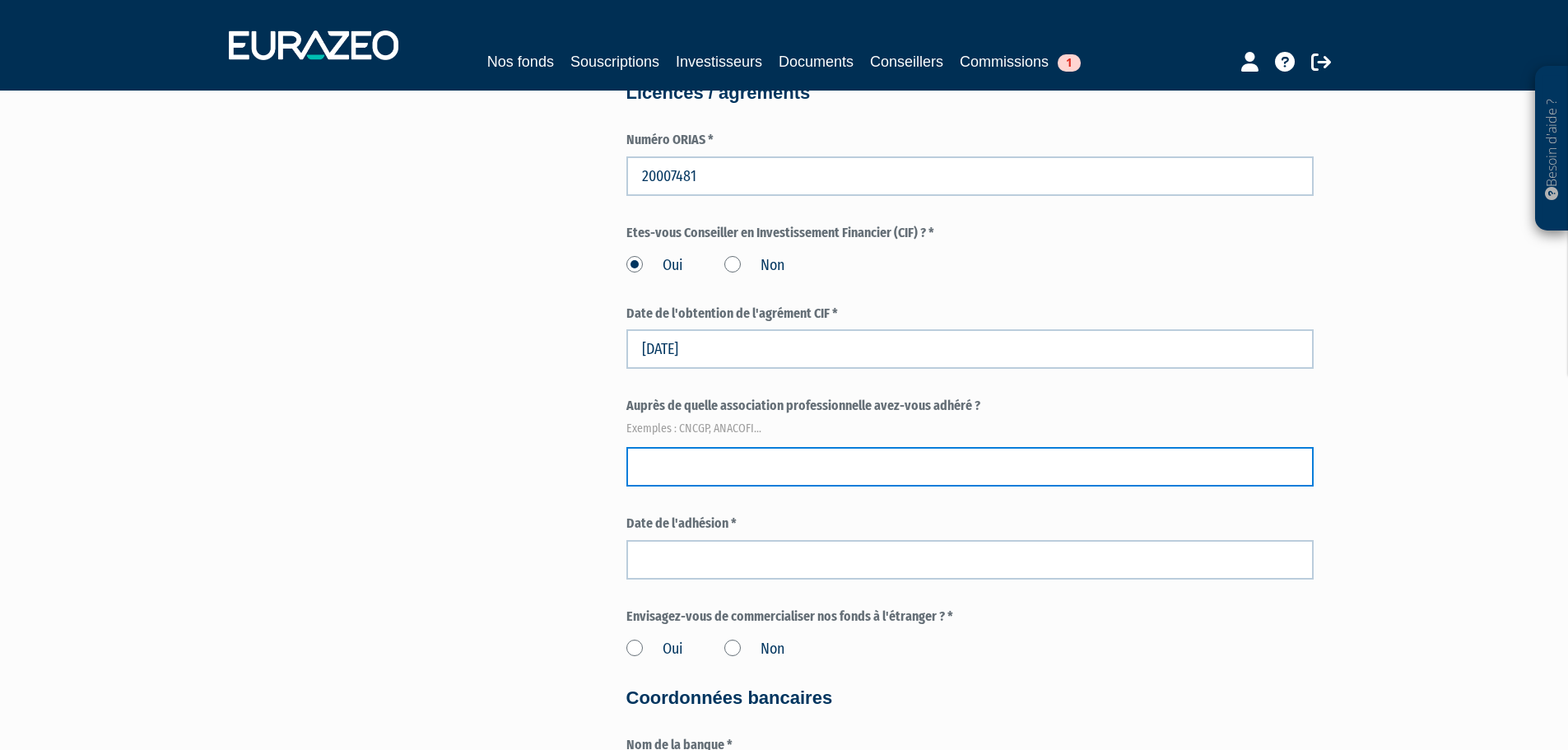
click at [846, 465] on input "text" at bounding box center [971, 466] width 688 height 39
type input "c"
type input "CNCGP"
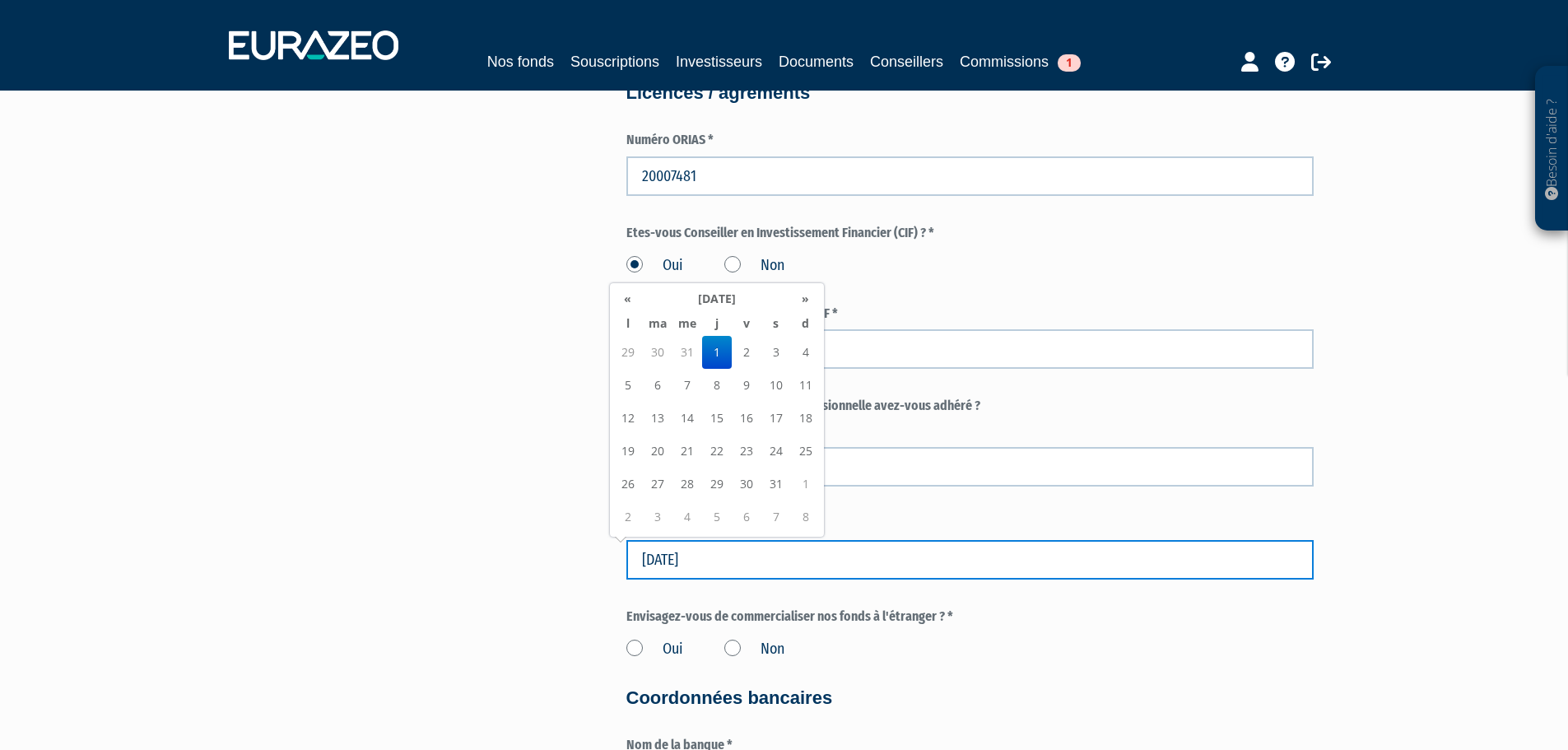
type input "01/08/2019"
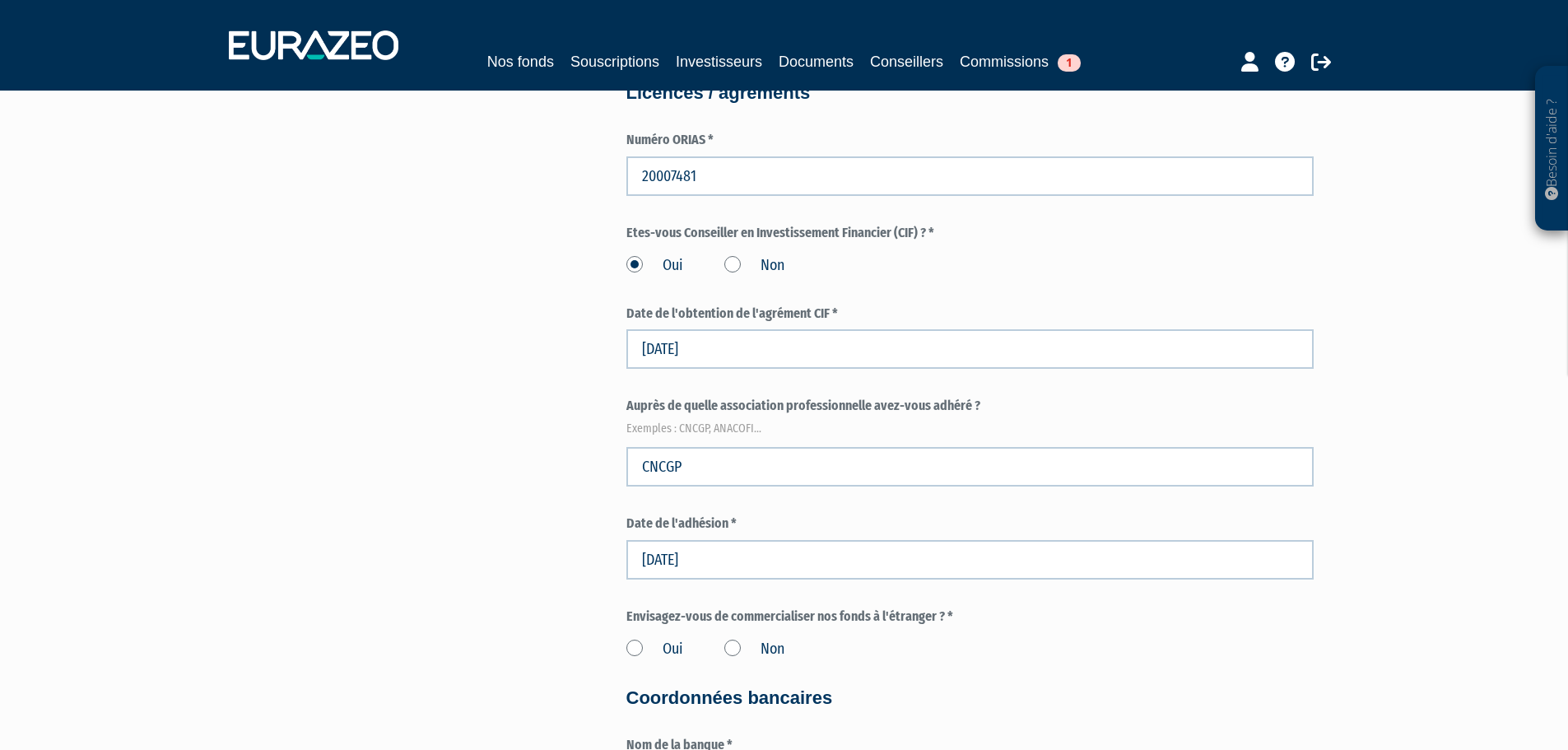
click at [733, 644] on label "Non" at bounding box center [754, 650] width 60 height 22
click at [0, 0] on input "Non" at bounding box center [0, 0] width 0 height 0
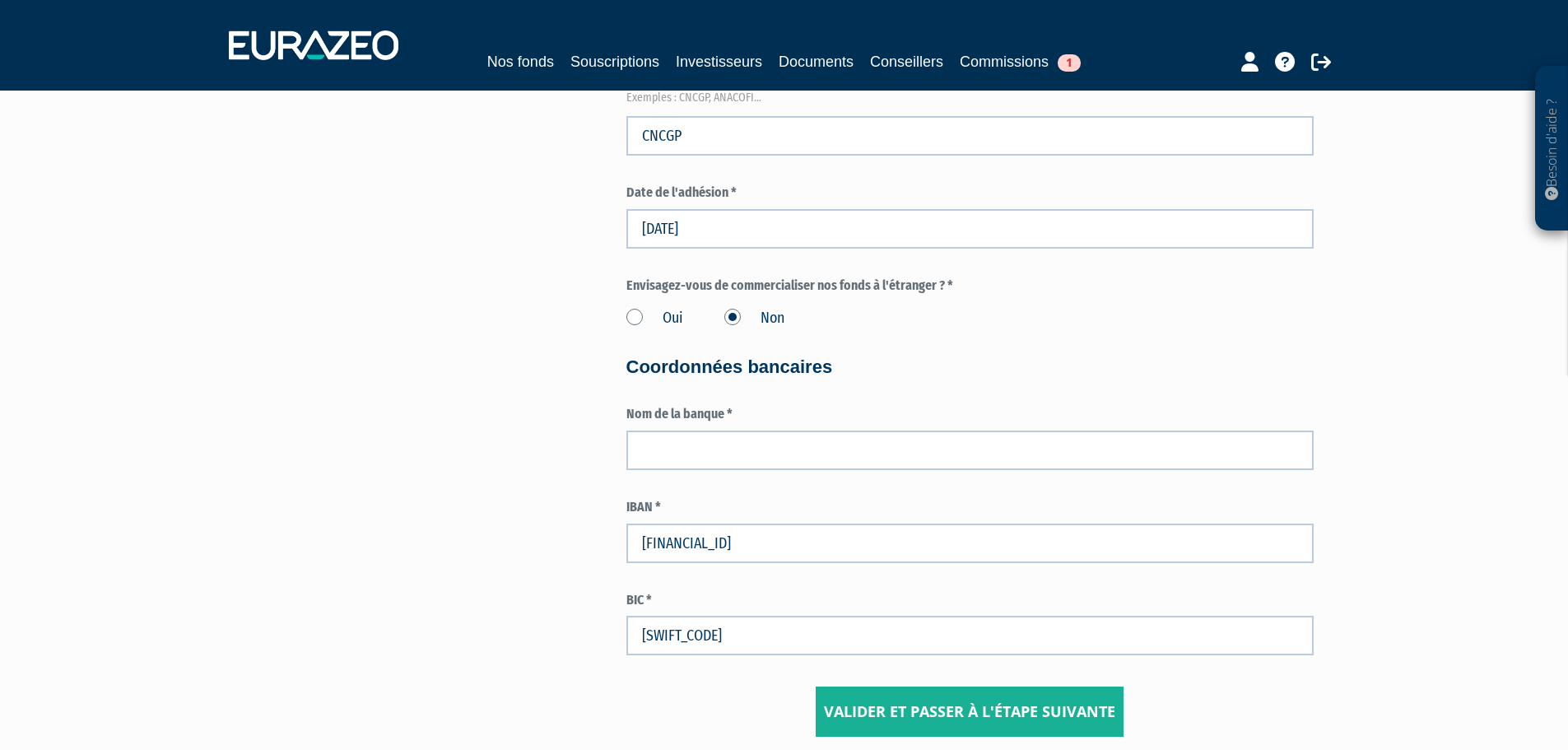
scroll to position [2333, 0]
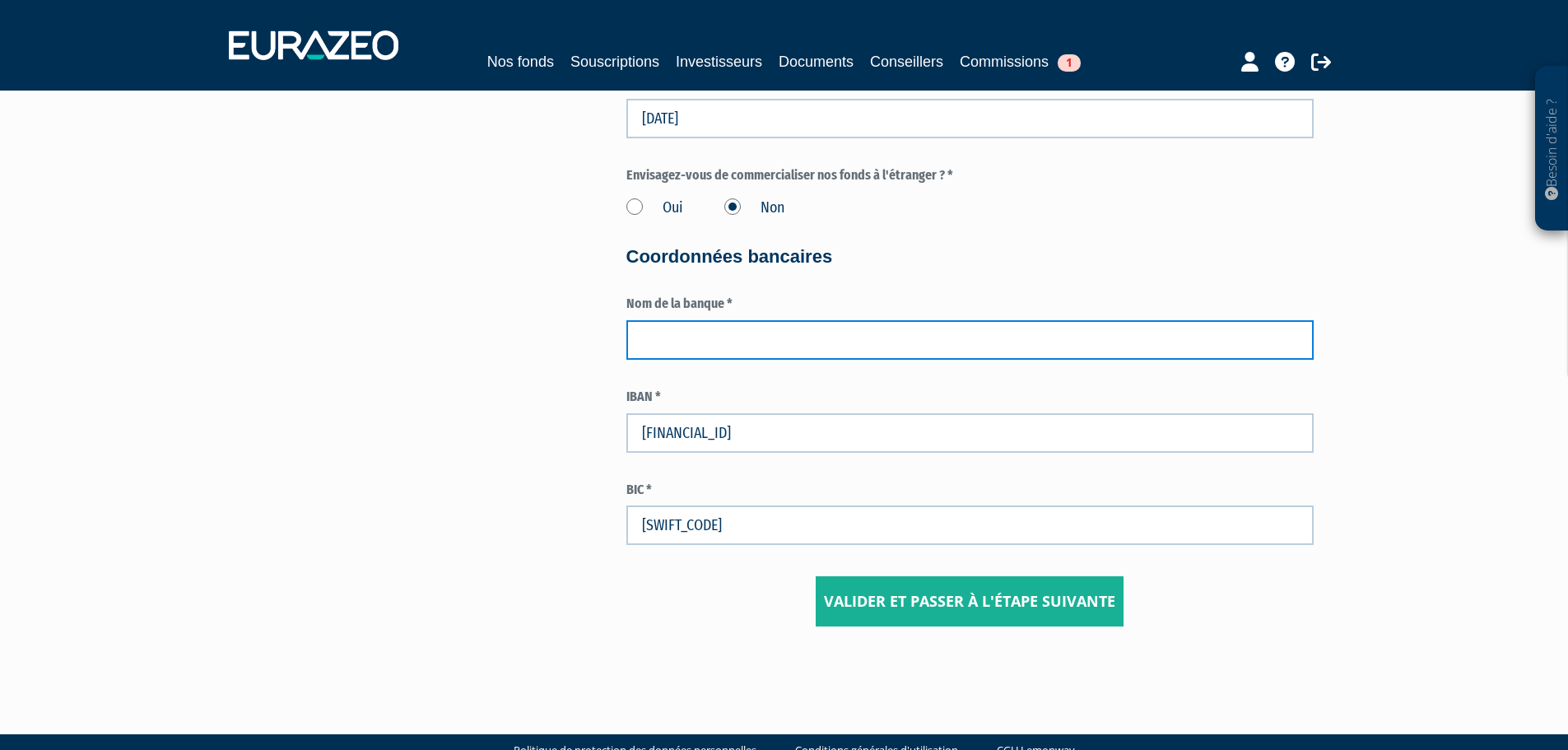
click at [689, 346] on input "text" at bounding box center [971, 340] width 688 height 39
type input "BANQUE POPULAIRE AURA"
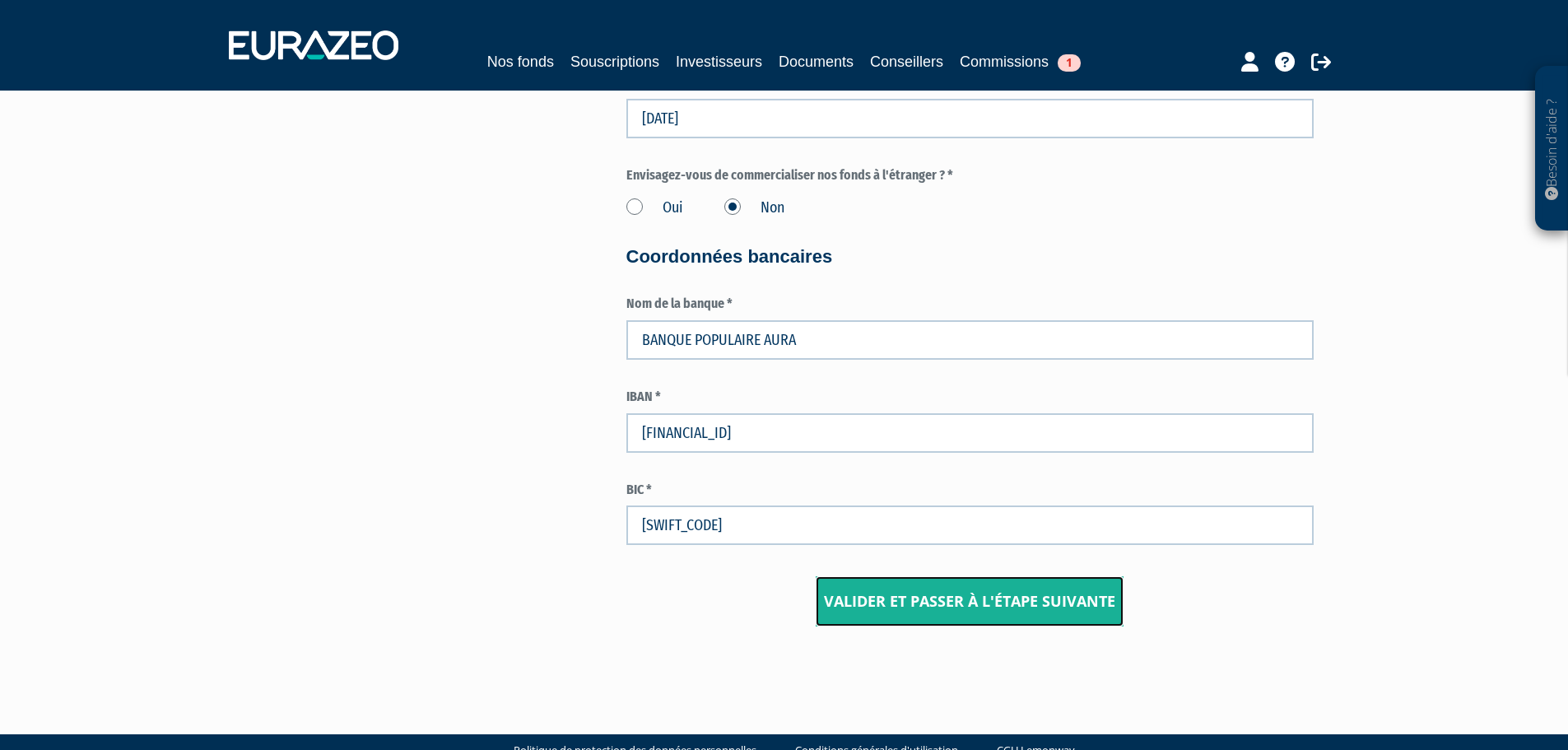
click at [964, 610] on input "Valider et passer à l'étape suivante" at bounding box center [970, 602] width 308 height 51
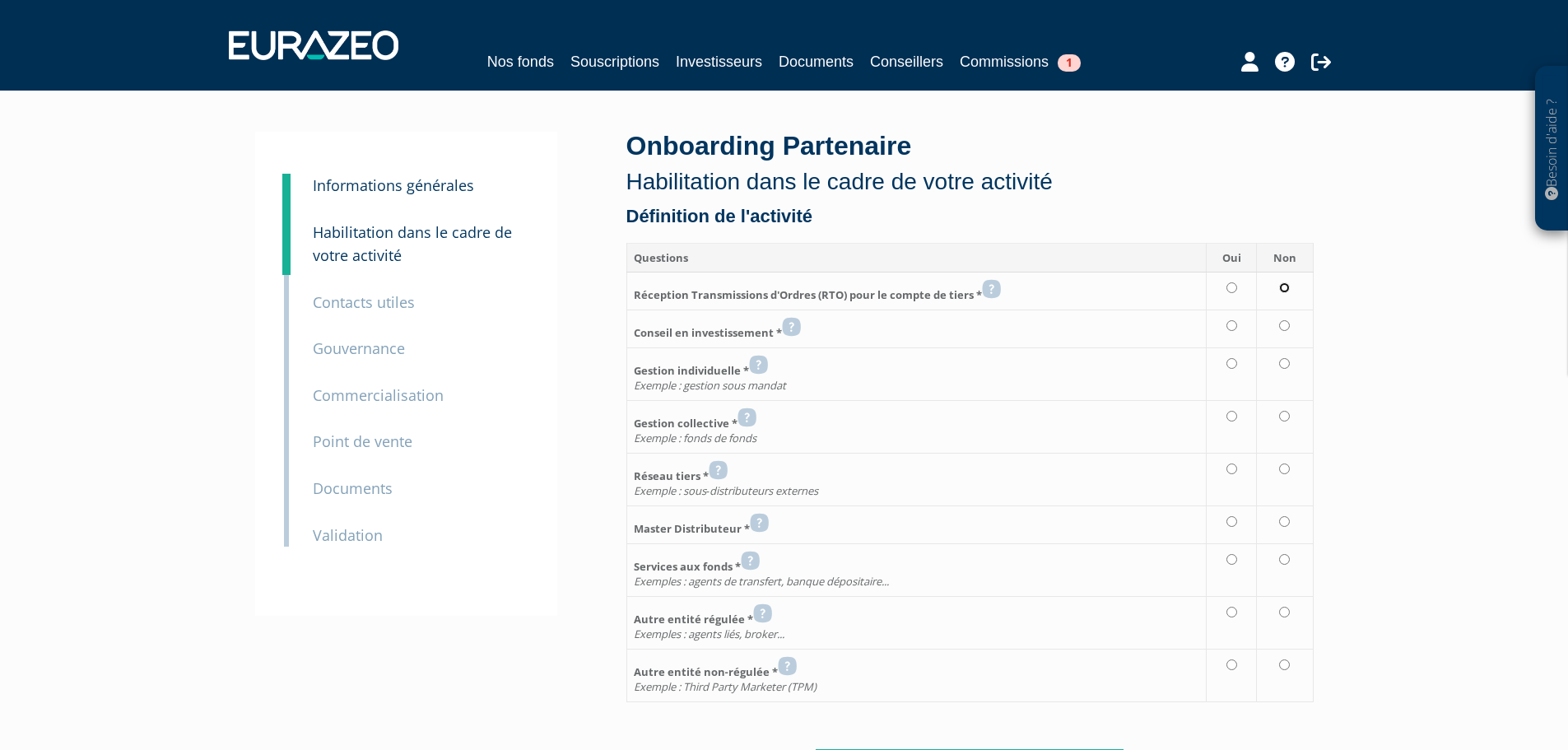
click at [1284, 289] on input "radio" at bounding box center [1284, 287] width 10 height 10
radio input "true"
click at [1235, 327] on input "radio" at bounding box center [1232, 326] width 10 height 10
radio input "true"
click at [1282, 362] on input "radio" at bounding box center [1284, 363] width 10 height 10
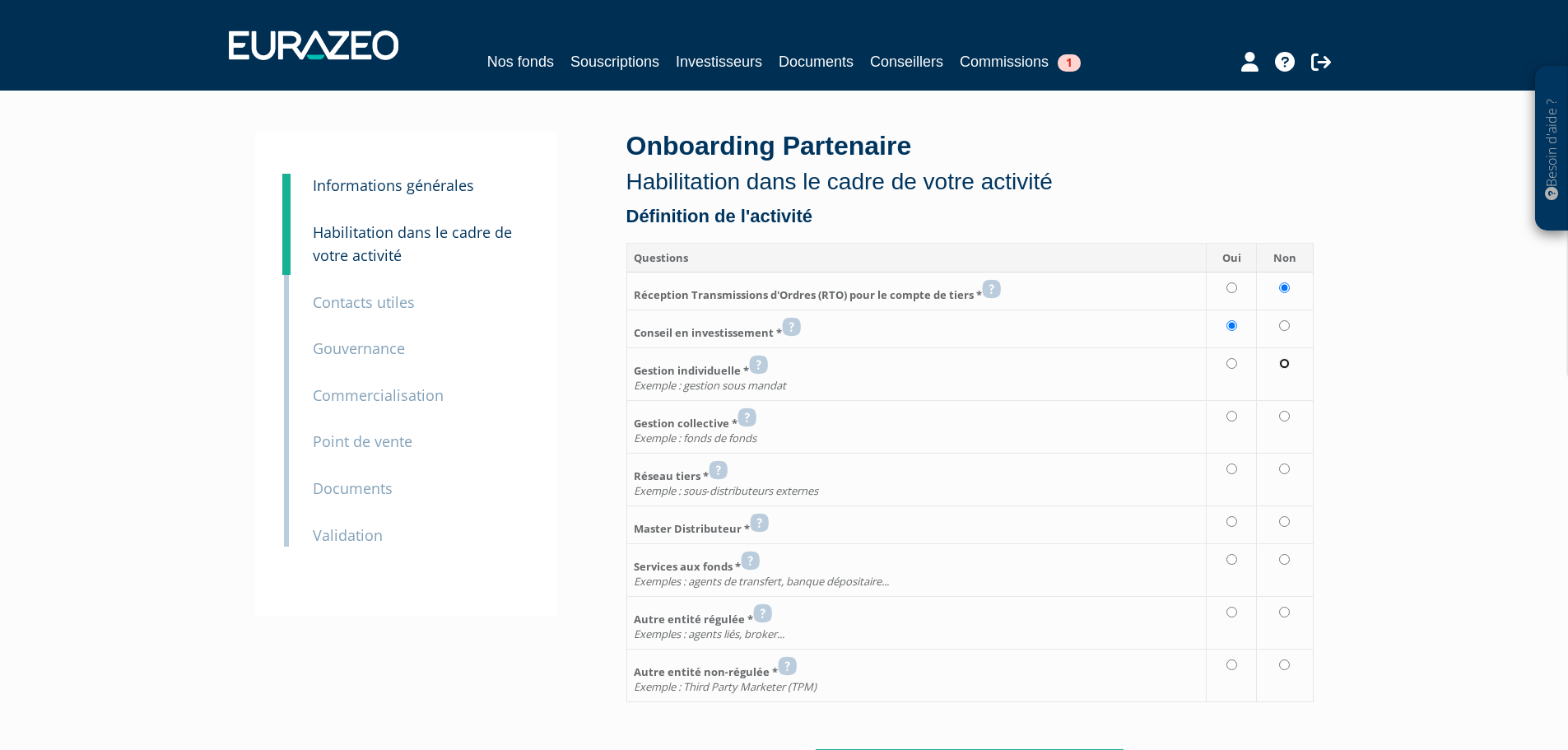
radio input "true"
click at [1287, 417] on input "radio" at bounding box center [1284, 416] width 10 height 10
radio input "true"
click at [1285, 473] on input "radio" at bounding box center [1284, 469] width 10 height 10
radio input "true"
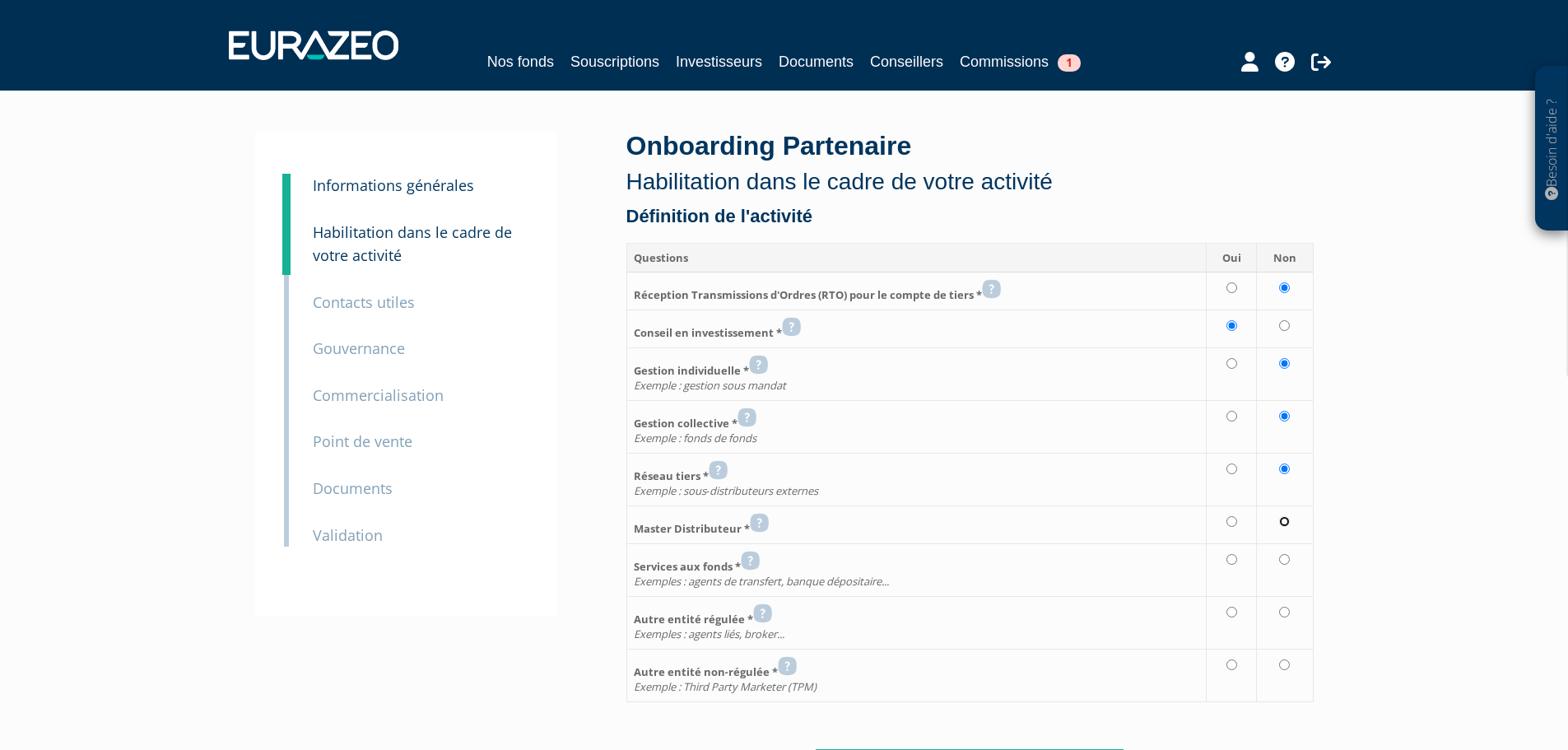
click at [1288, 525] on input "radio" at bounding box center [1284, 522] width 10 height 10
radio input "true"
click at [1289, 565] on td at bounding box center [1285, 570] width 57 height 53
radio input "true"
click at [1285, 615] on input "radio" at bounding box center [1284, 612] width 10 height 10
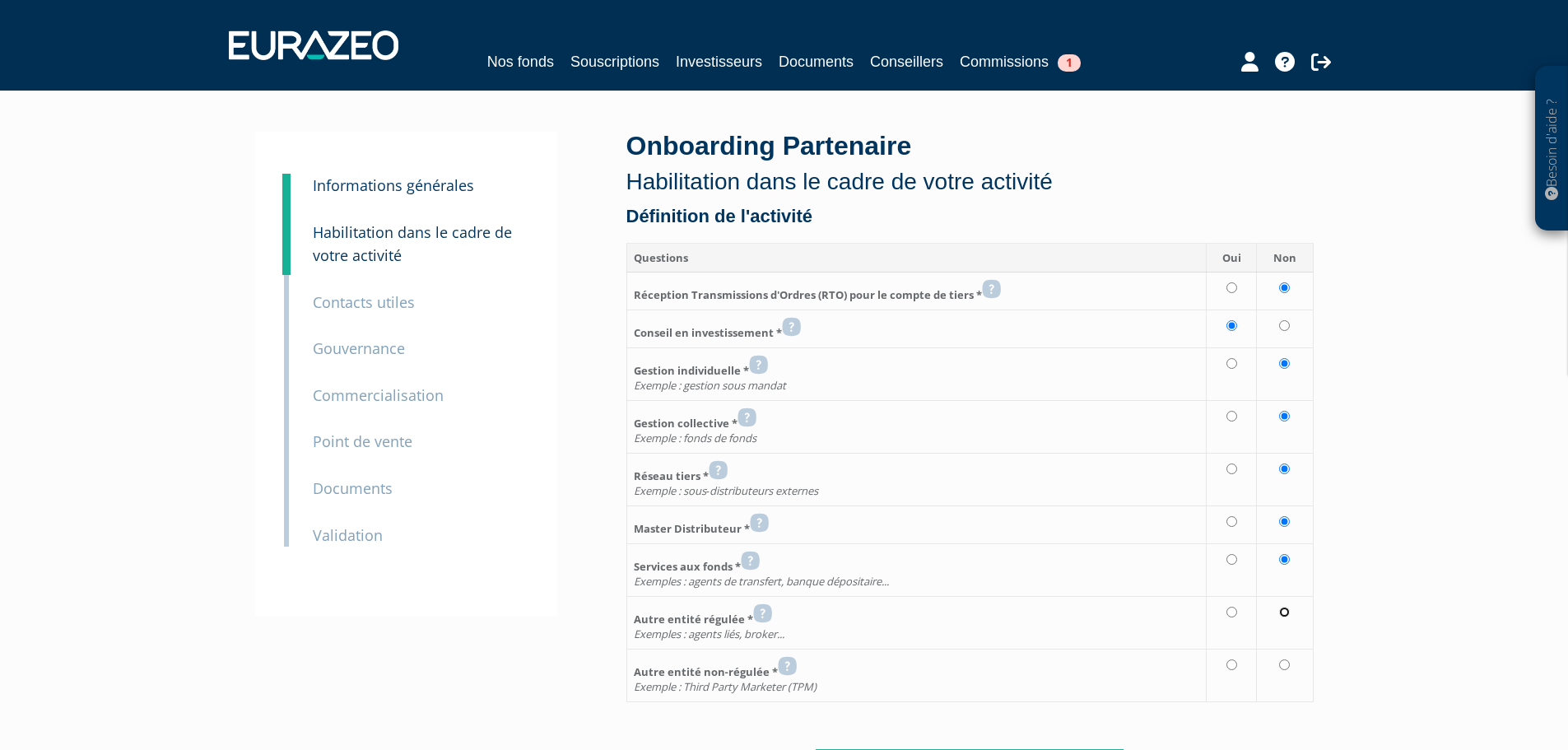
radio input "true"
click at [1289, 666] on input "radio" at bounding box center [1284, 665] width 10 height 10
radio input "true"
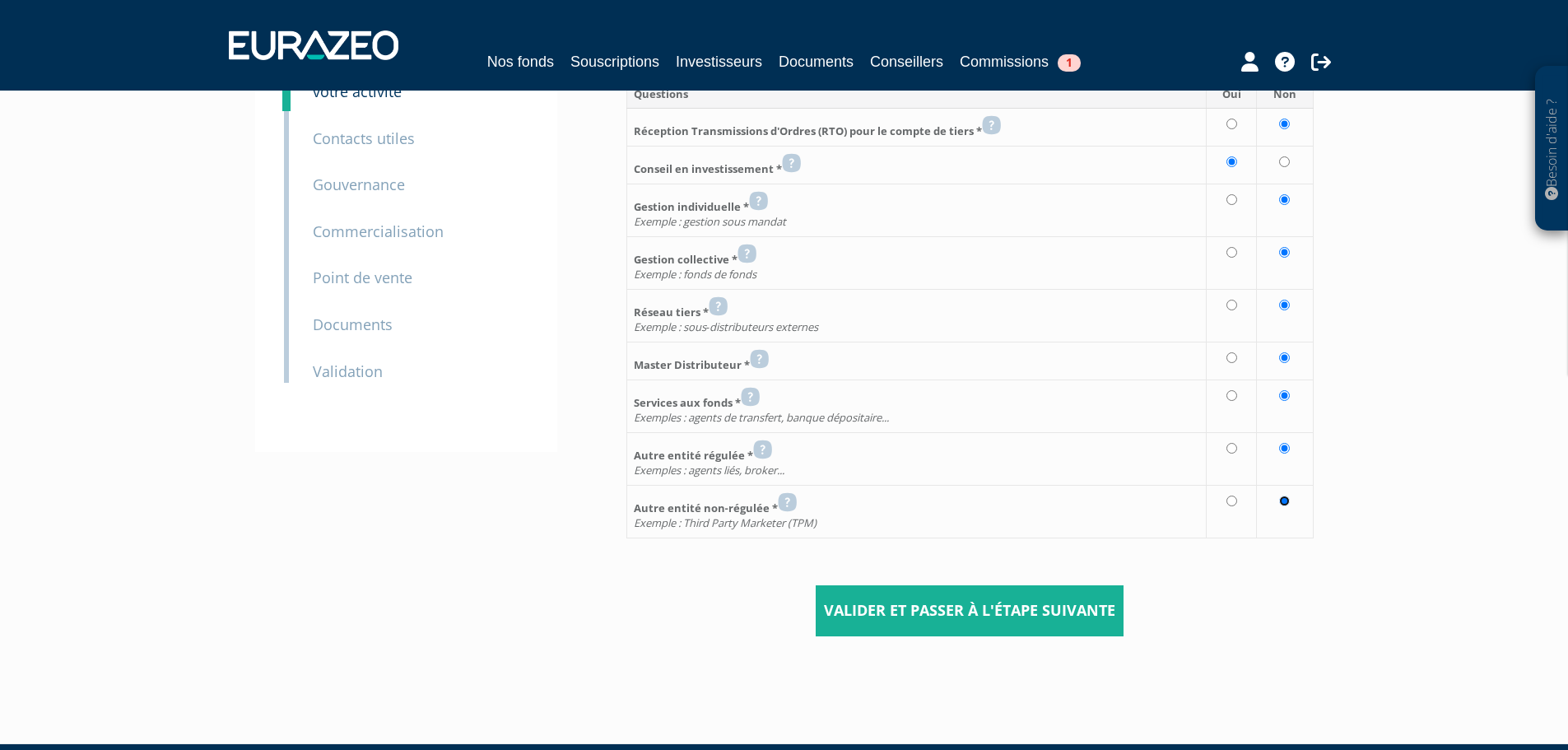
scroll to position [203, 0]
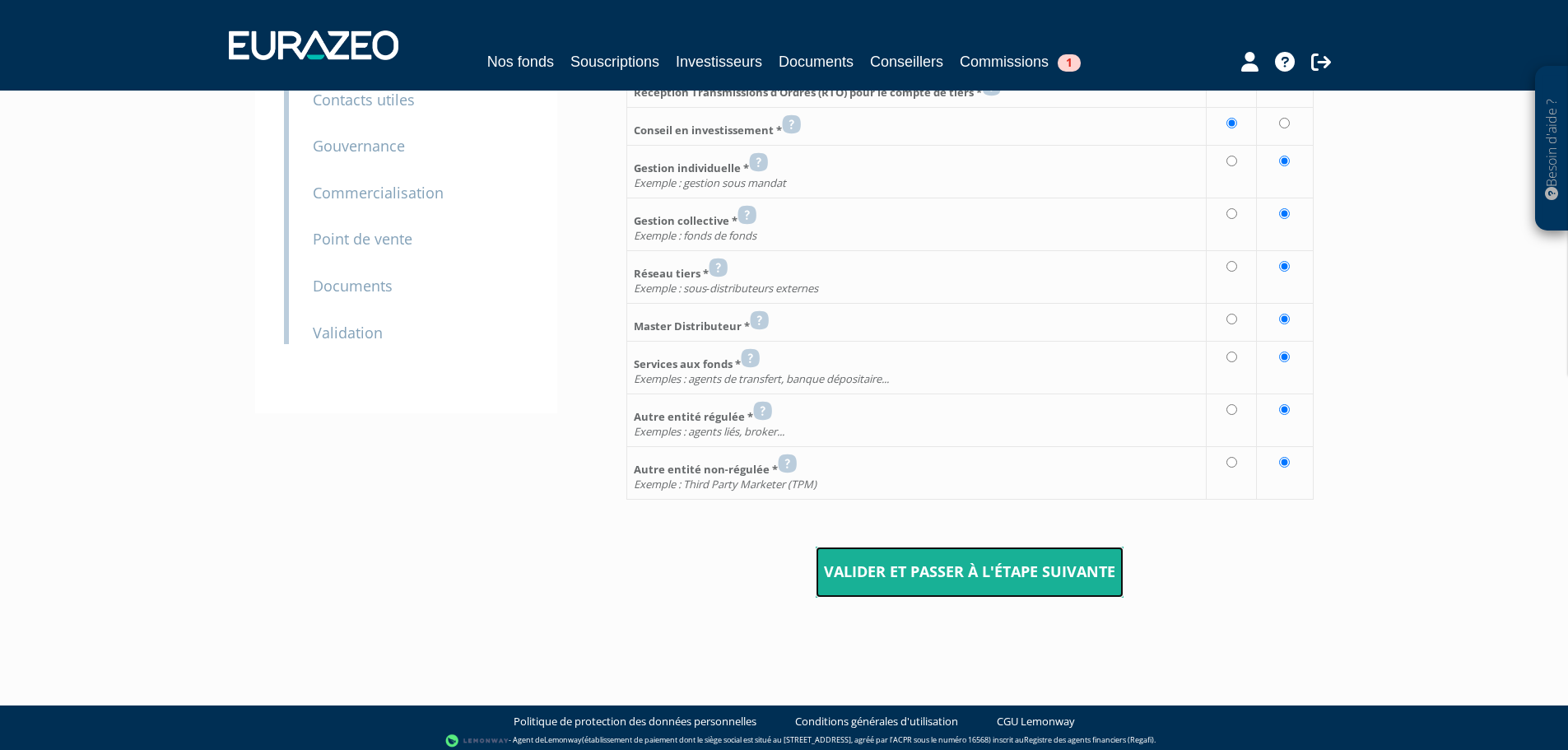
click at [936, 573] on input "Valider et passer à l'étape suivante" at bounding box center [970, 572] width 308 height 51
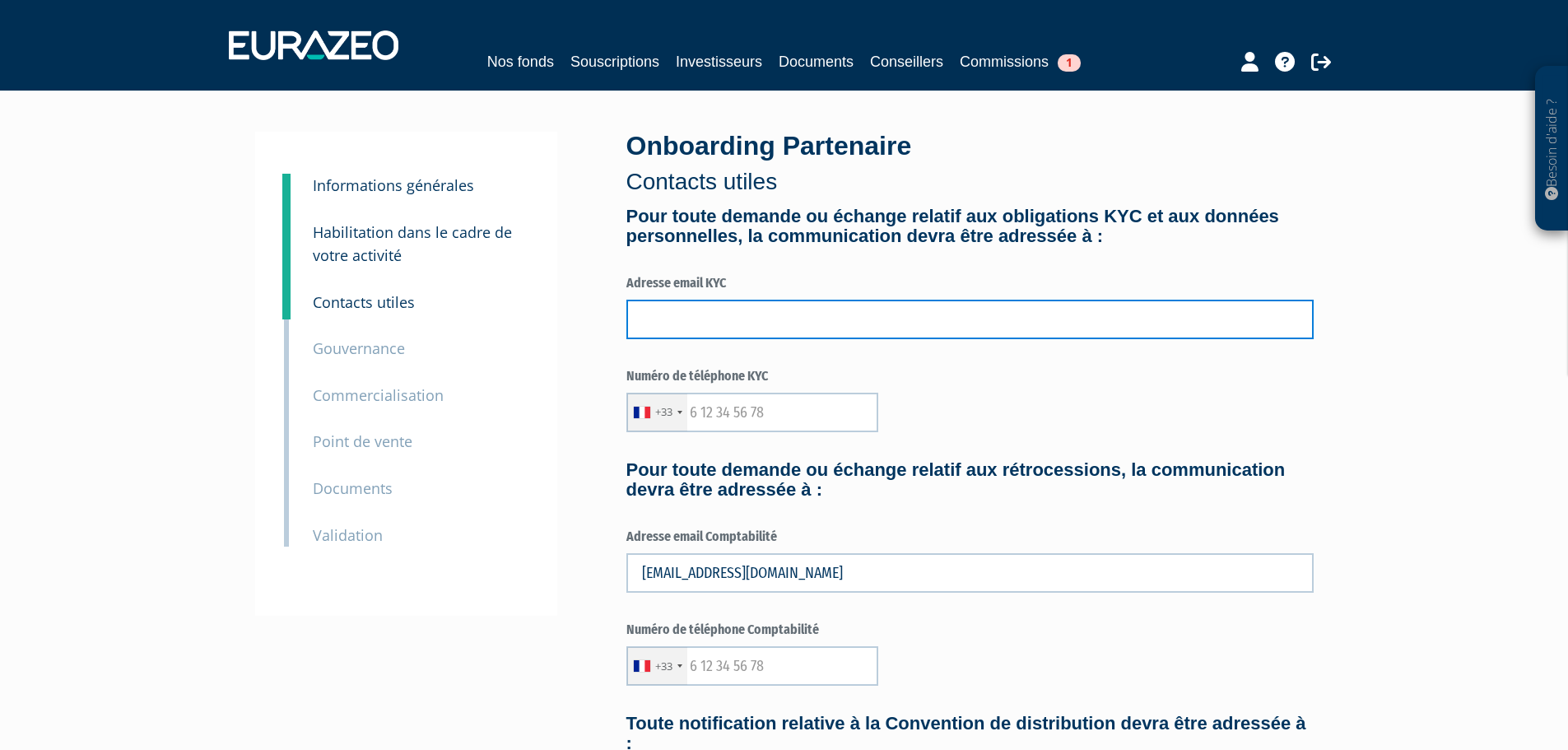
click at [733, 317] on input "text" at bounding box center [971, 319] width 688 height 39
type input "C"
type input "carolinepinet@selectfinances.fr"
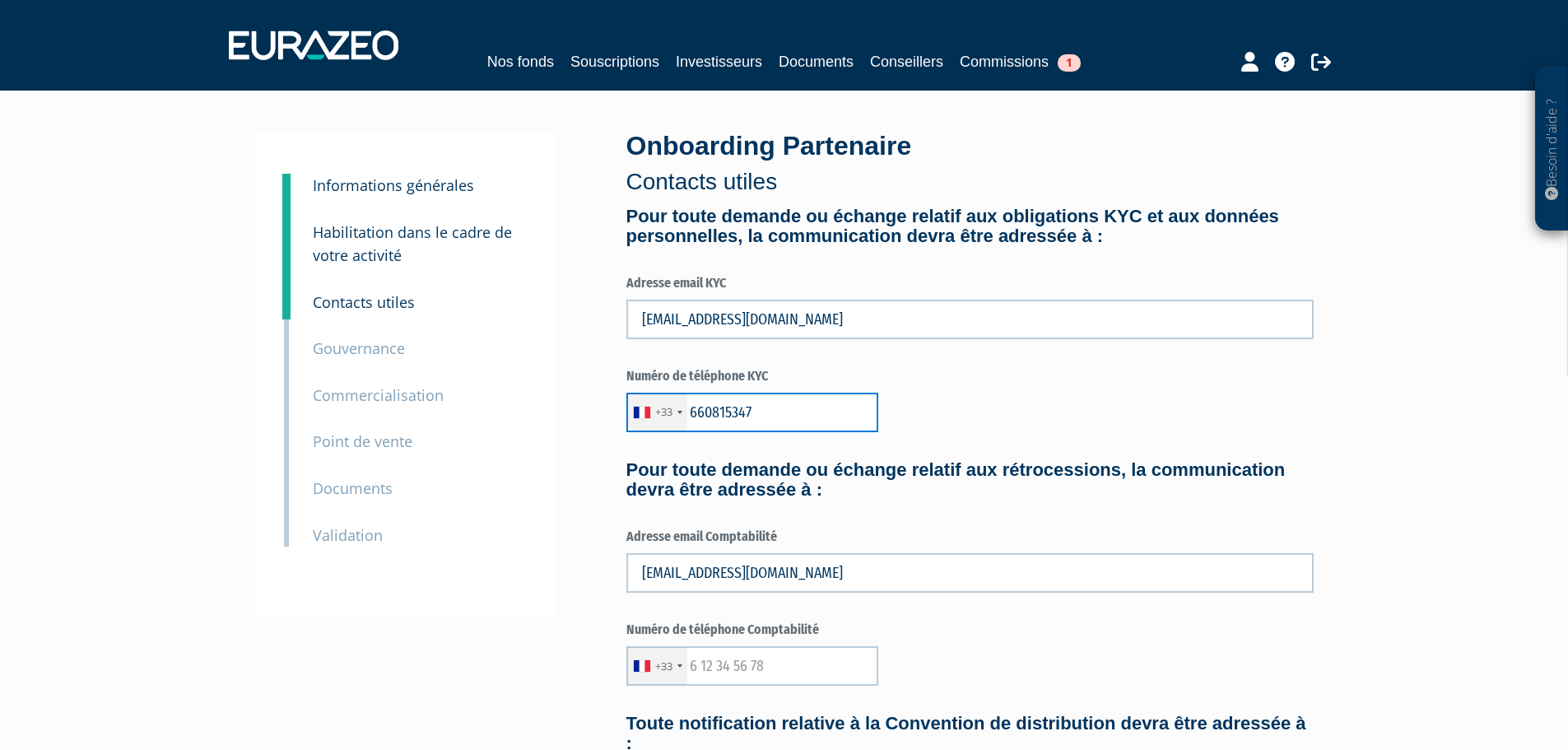
type input "660815347"
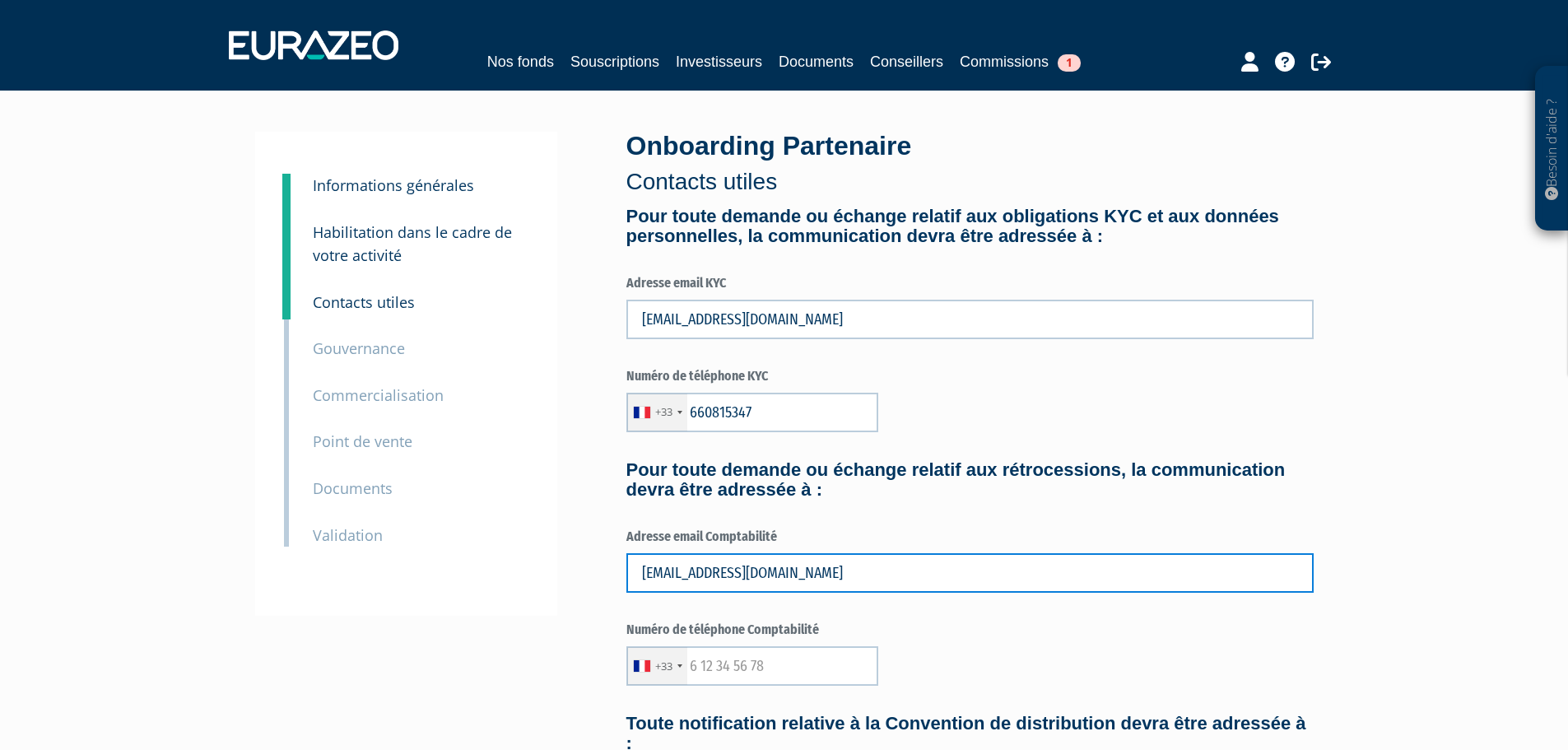
click at [930, 580] on input "carolinepinet@selectfinances.fr" at bounding box center [971, 572] width 688 height 39
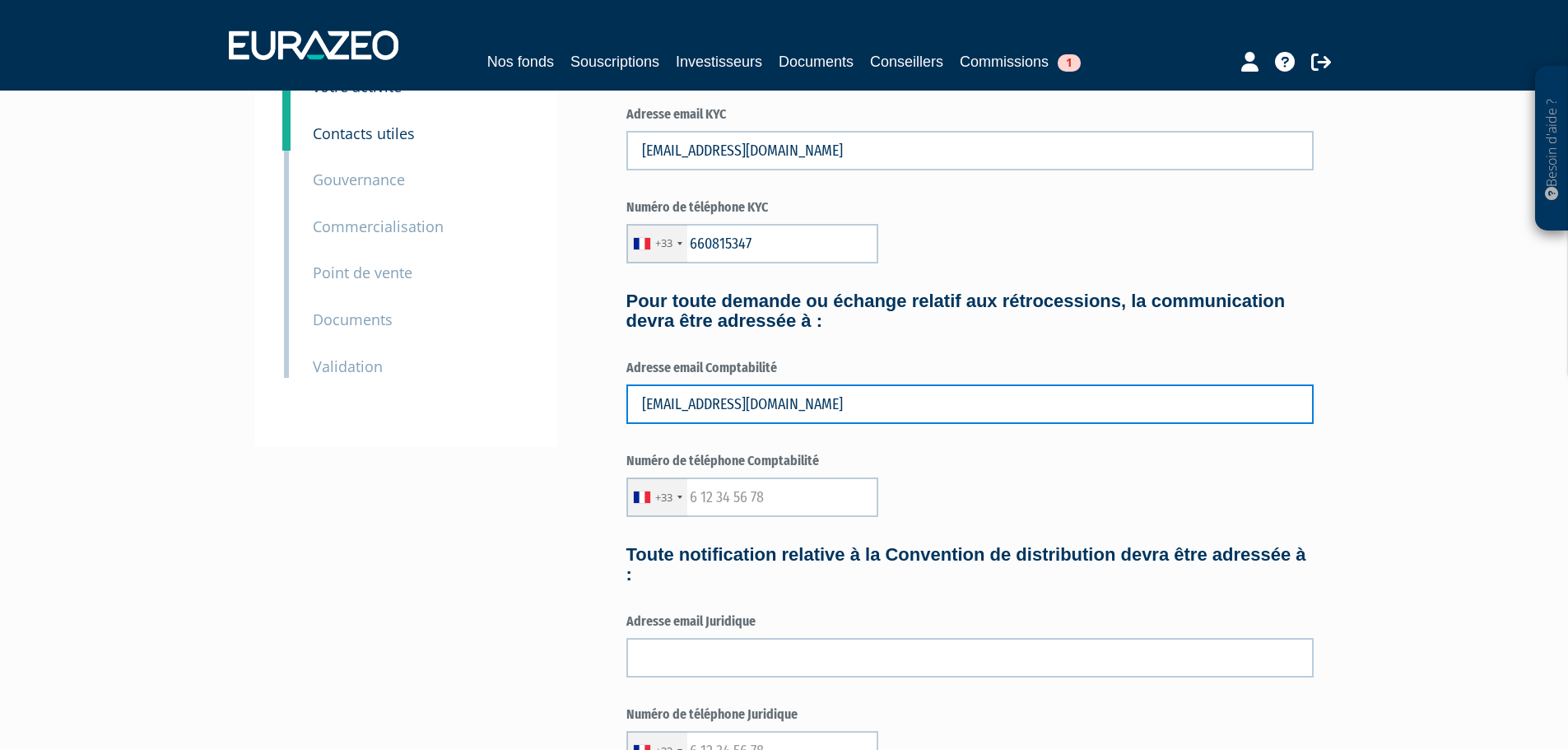
scroll to position [231, 0]
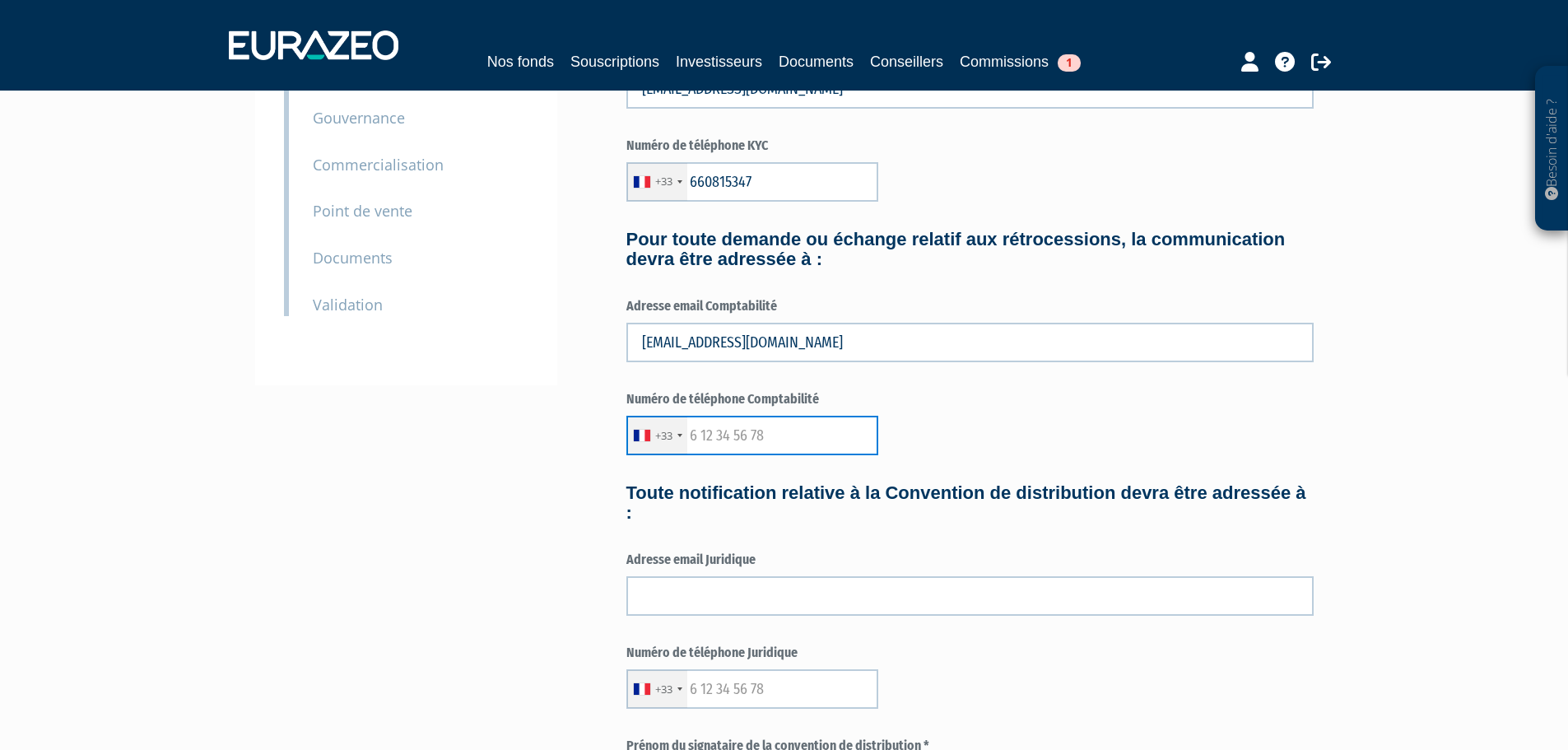
click at [715, 431] on input "text" at bounding box center [752, 436] width 252 height 39
type input "660815347"
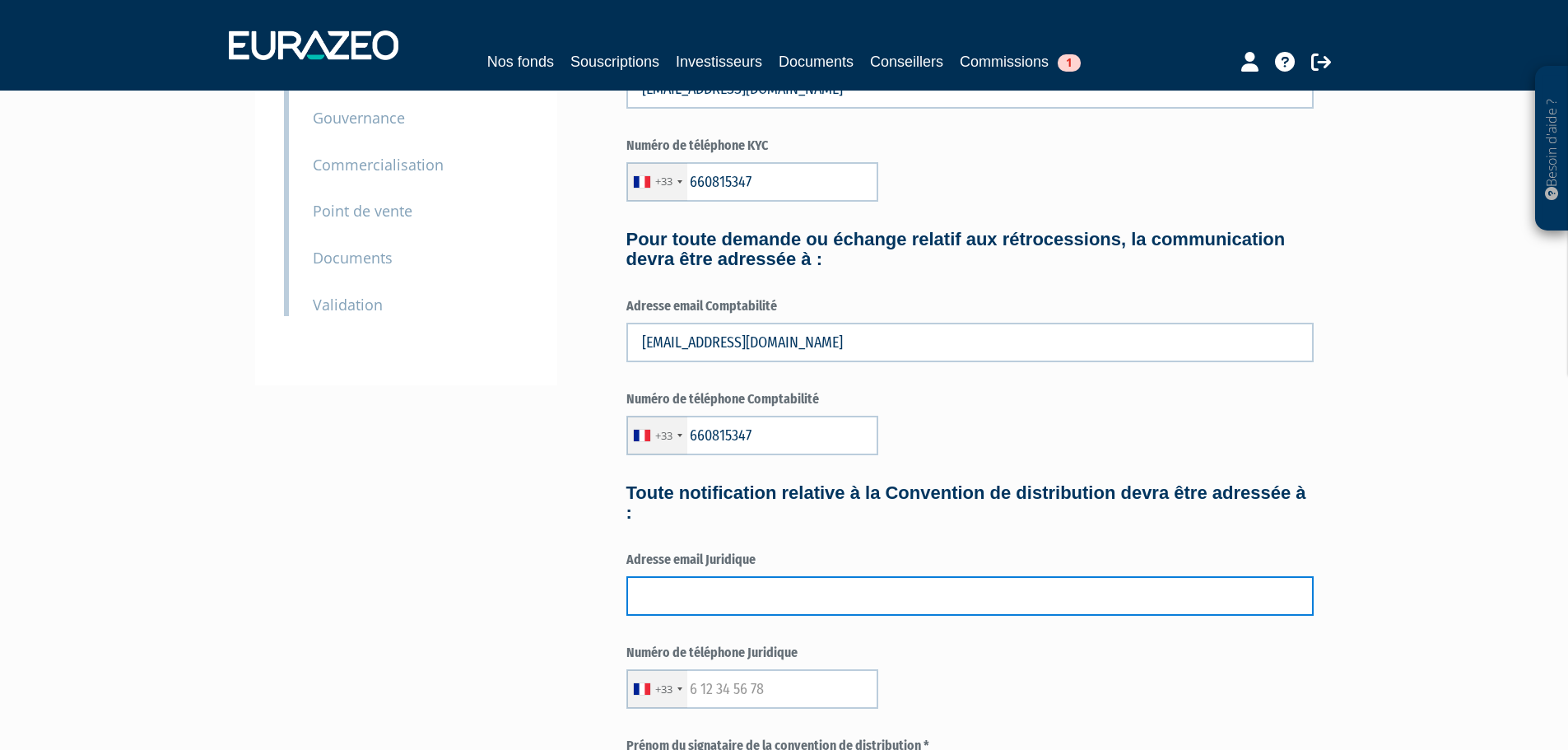
click at [710, 601] on input "text" at bounding box center [971, 596] width 688 height 39
type input "c"
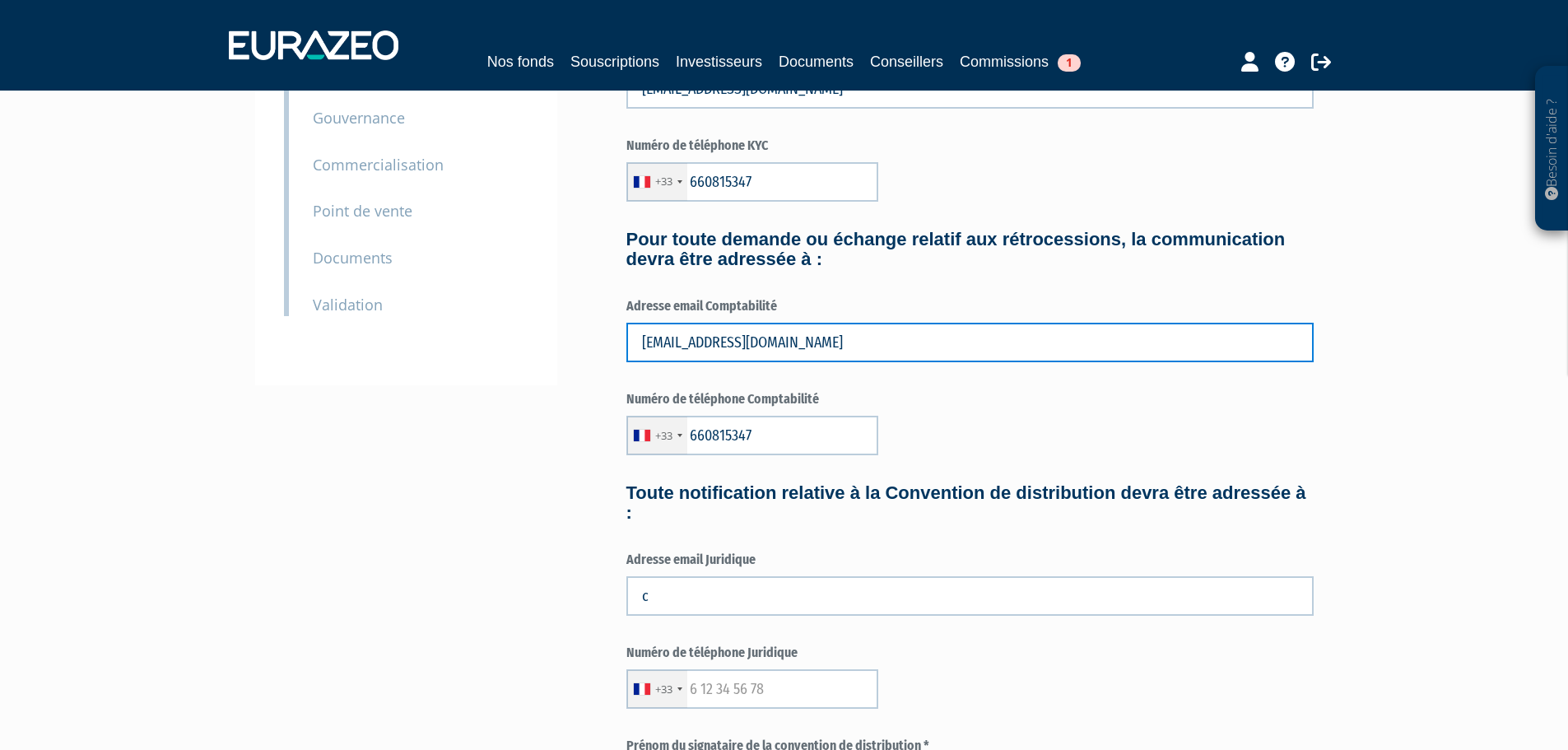
drag, startPoint x: 851, startPoint y: 333, endPoint x: 546, endPoint y: 307, distance: 306.1
click at [546, 307] on div "3 Informations générales 4 Habilitation dans le cadre de votre activité 5 Conta…" at bounding box center [784, 532] width 1034 height 1261
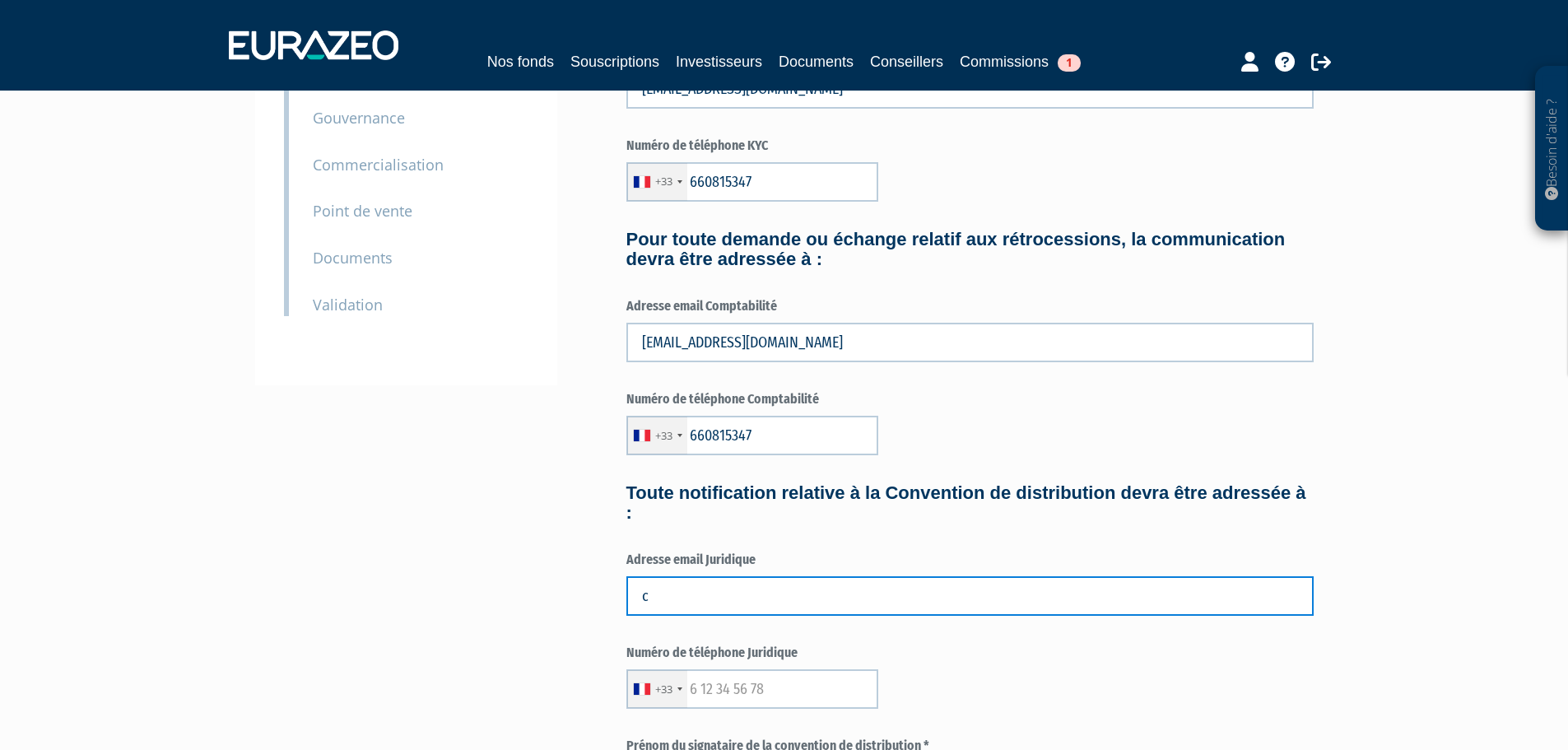
click at [661, 587] on input "c" at bounding box center [971, 596] width 688 height 39
paste input "carolinepinet@selectfinances.fr"
type input "carolinepinet@selectfinances.fr"
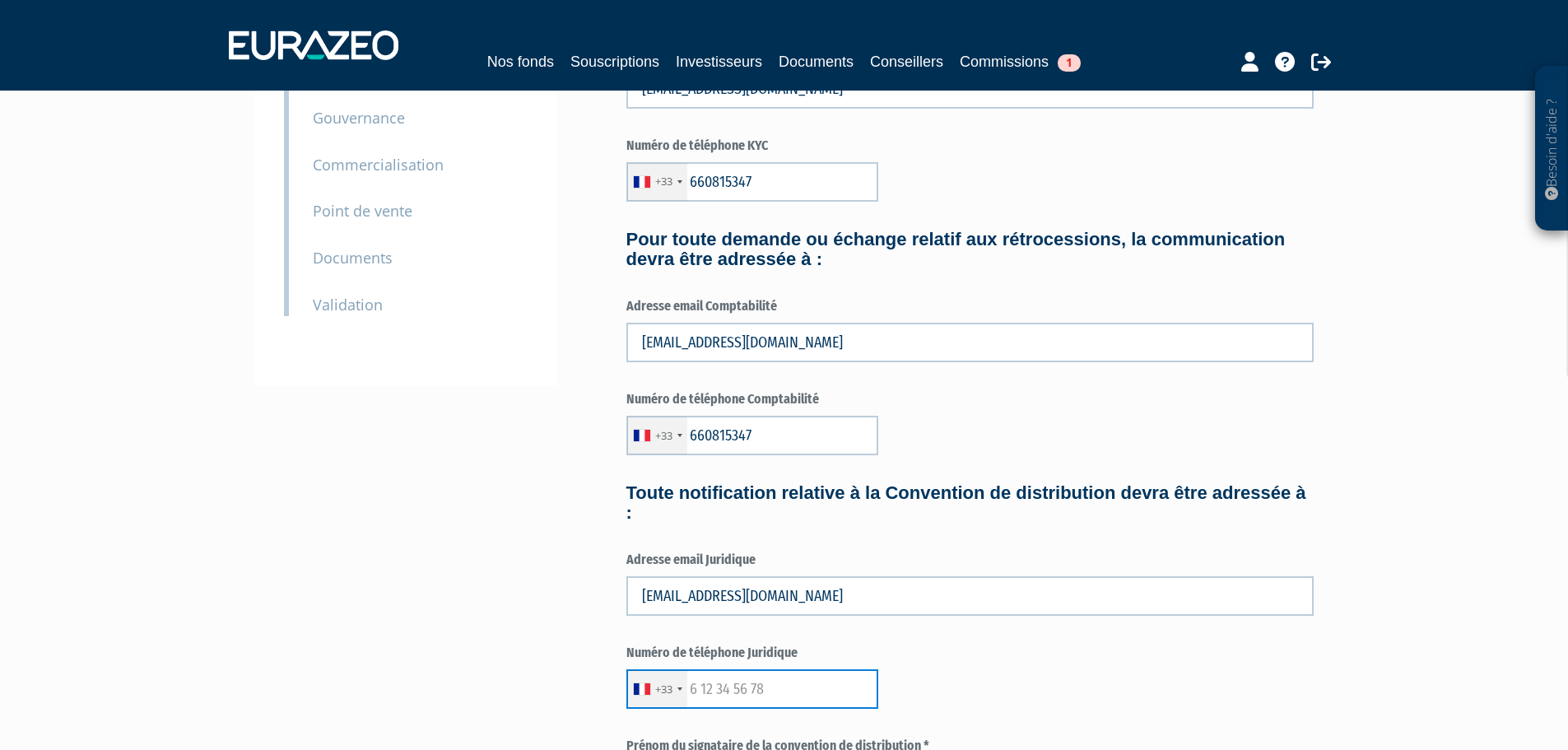
click at [703, 700] on input "text" at bounding box center [752, 689] width 252 height 39
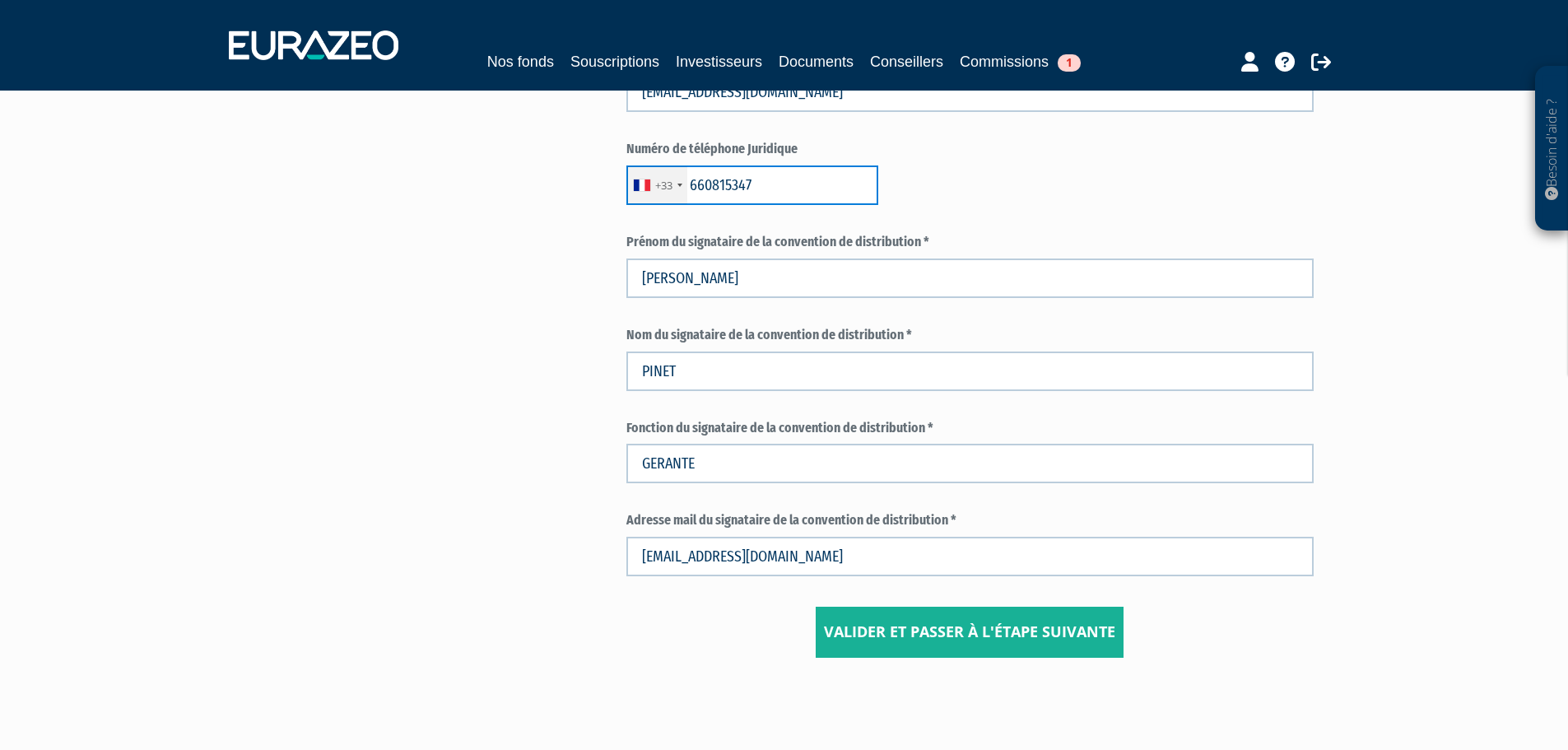
scroll to position [747, 0]
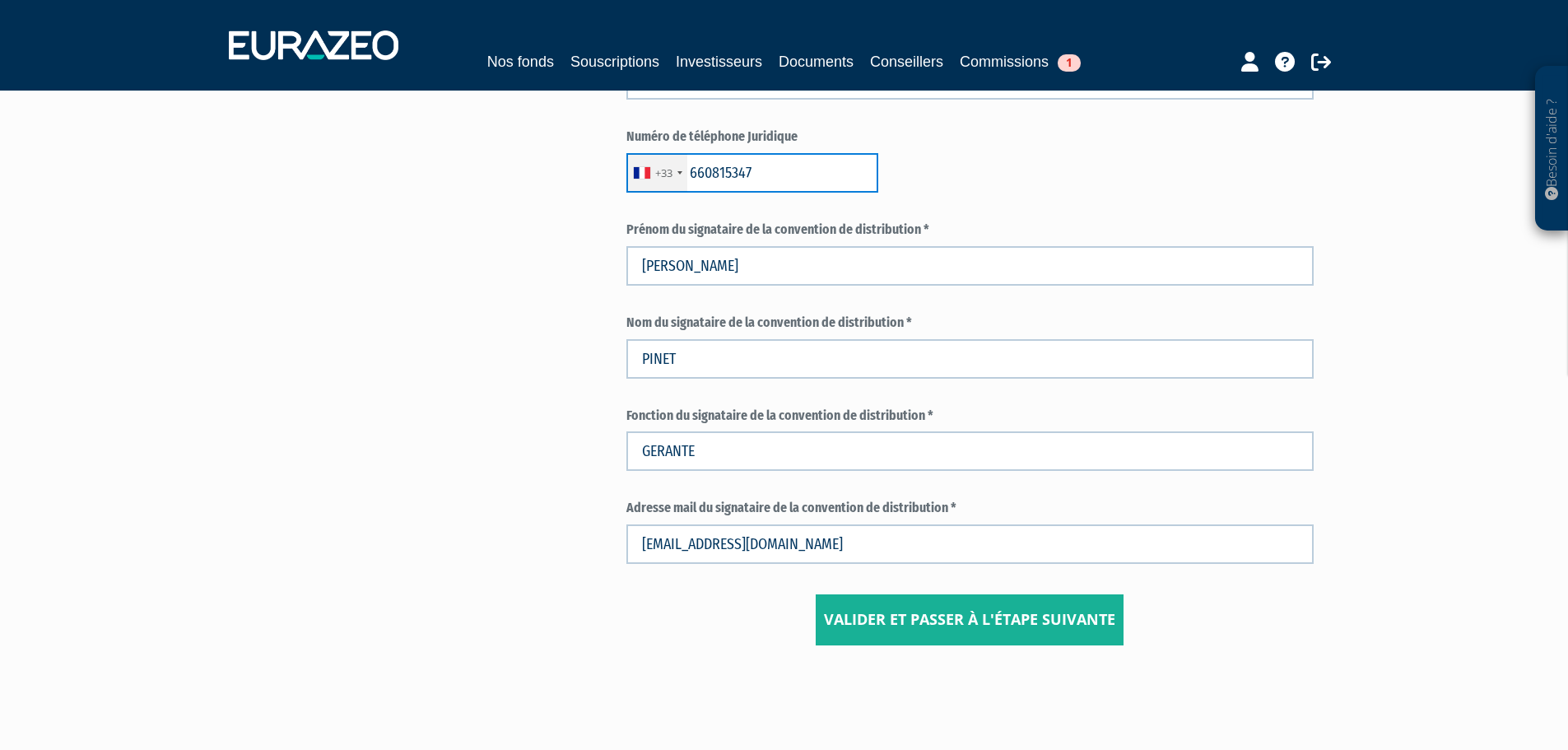
type input "660815347"
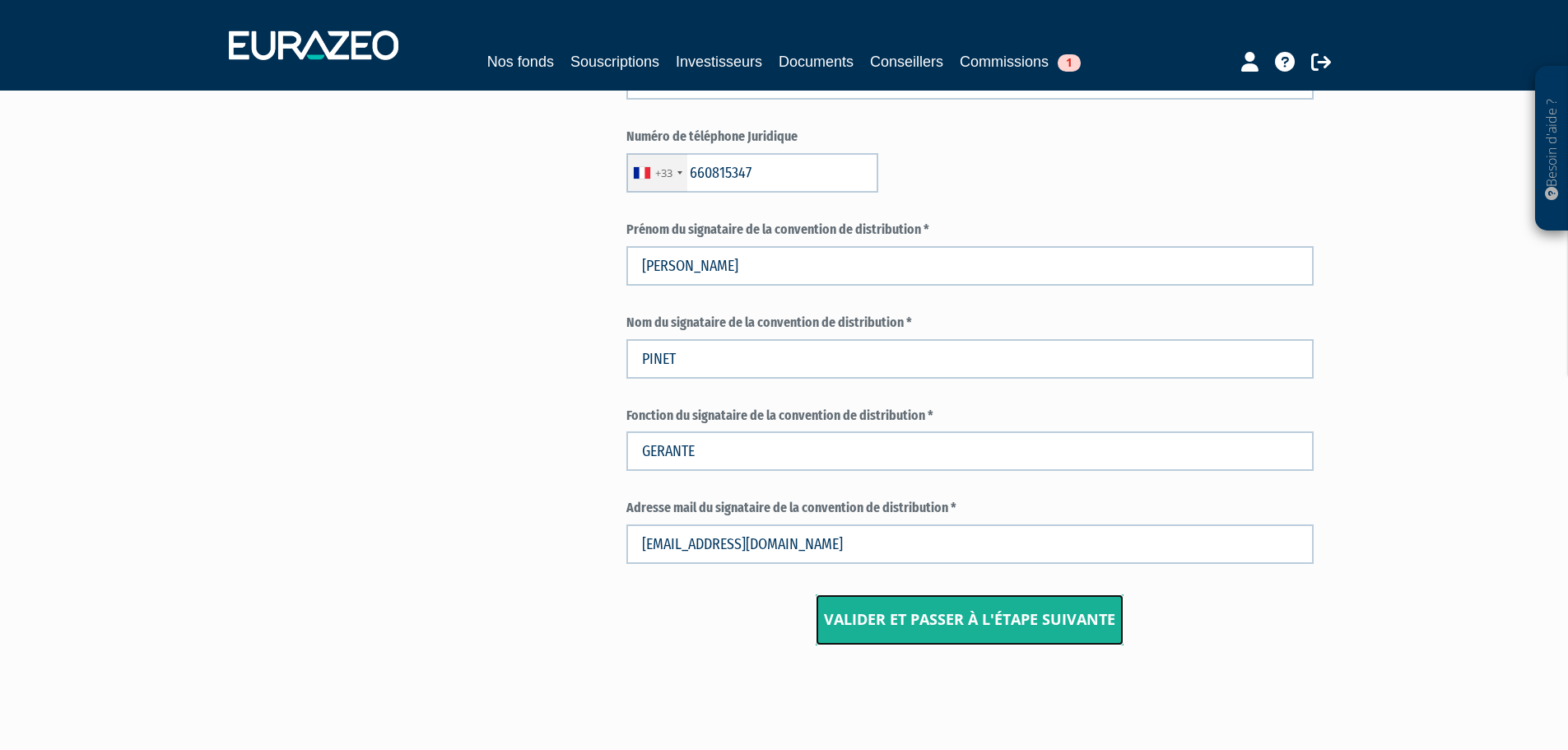
click at [1081, 616] on input "Valider et passer à l'étape suivante" at bounding box center [970, 620] width 308 height 51
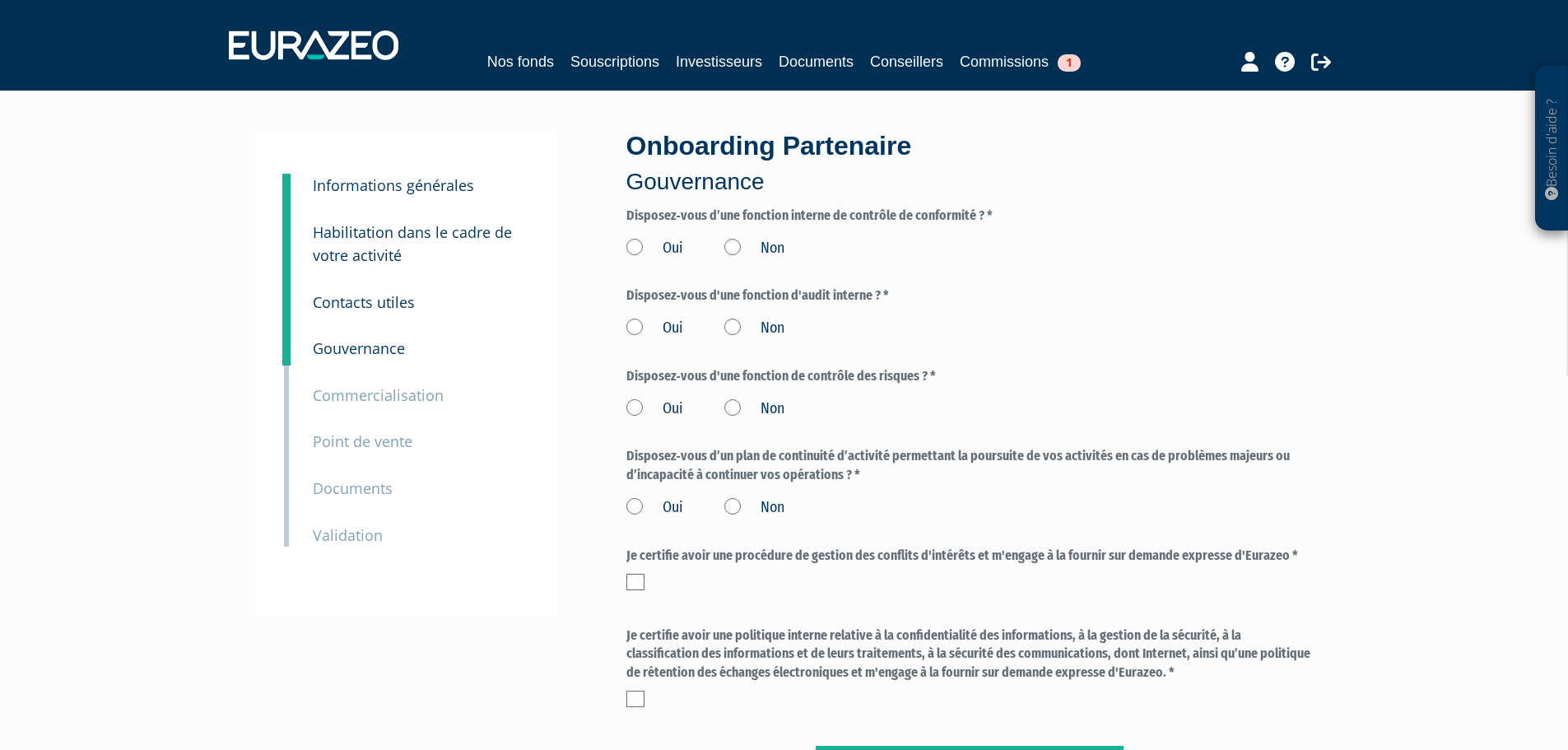
click at [629, 246] on label "Oui" at bounding box center [655, 248] width 57 height 22
click at [0, 0] on input "Oui" at bounding box center [0, 0] width 0 height 0
click at [643, 337] on label "Oui" at bounding box center [655, 328] width 57 height 22
click at [0, 0] on input "Oui" at bounding box center [0, 0] width 0 height 0
click at [633, 407] on label "Oui" at bounding box center [655, 409] width 57 height 22
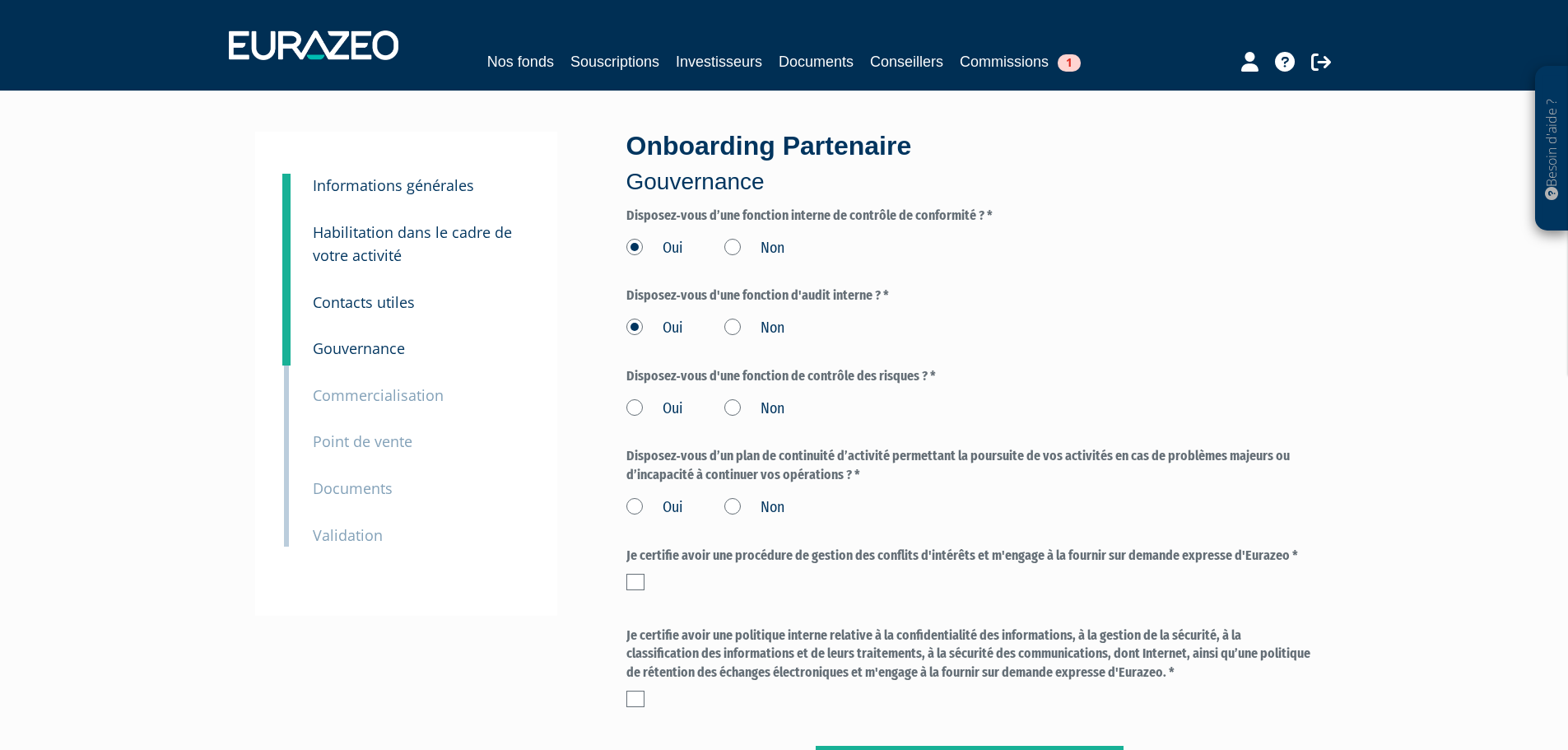
click at [0, 0] on input "Oui" at bounding box center [0, 0] width 0 height 0
click at [629, 506] on label "Oui" at bounding box center [655, 508] width 57 height 22
click at [0, 0] on input "Oui" at bounding box center [0, 0] width 0 height 0
click at [640, 580] on label at bounding box center [636, 582] width 18 height 17
click at [0, 0] on input "checkbox" at bounding box center [0, 0] width 0 height 0
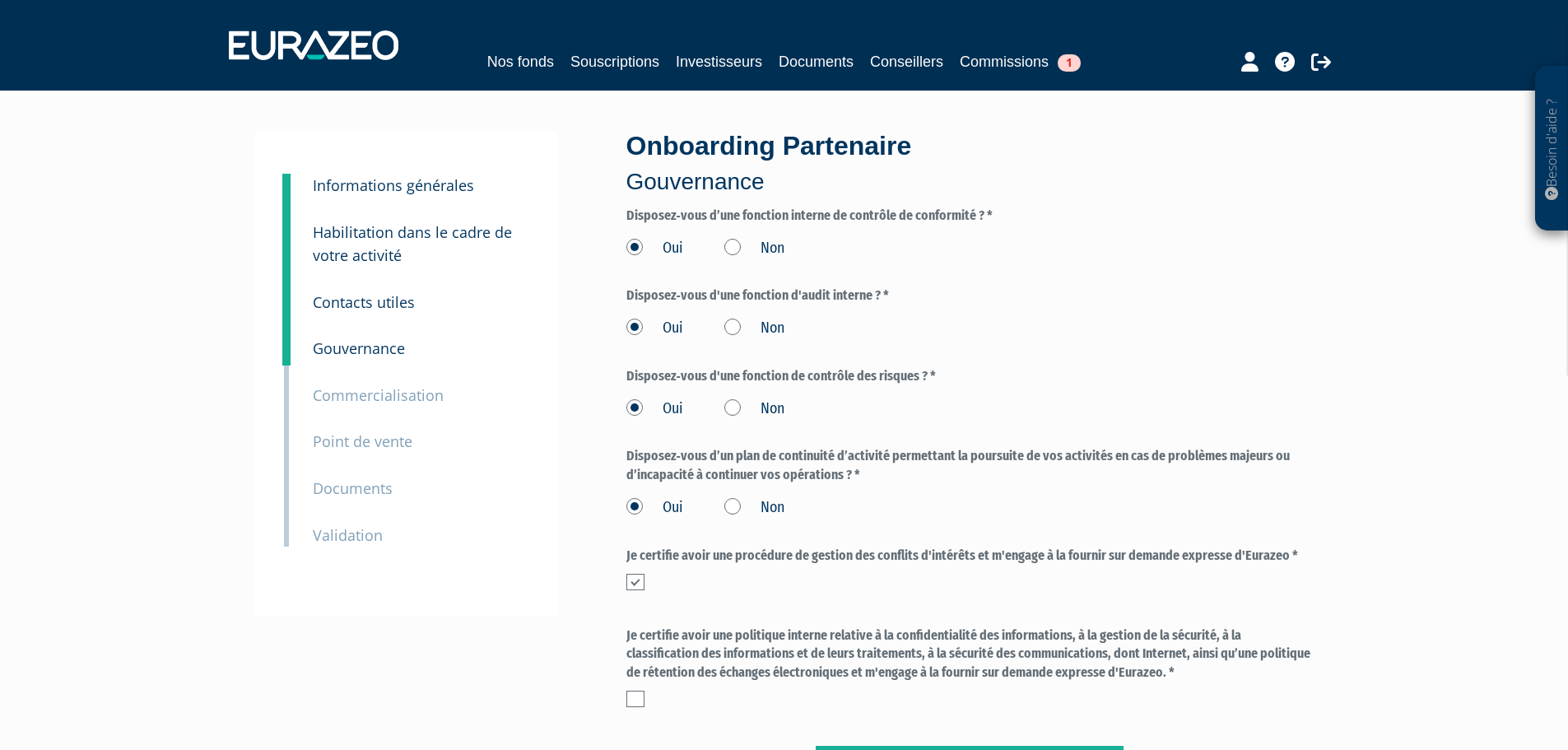
click at [638, 691] on label at bounding box center [636, 699] width 18 height 17
click at [0, 0] on input "checkbox" at bounding box center [0, 0] width 0 height 0
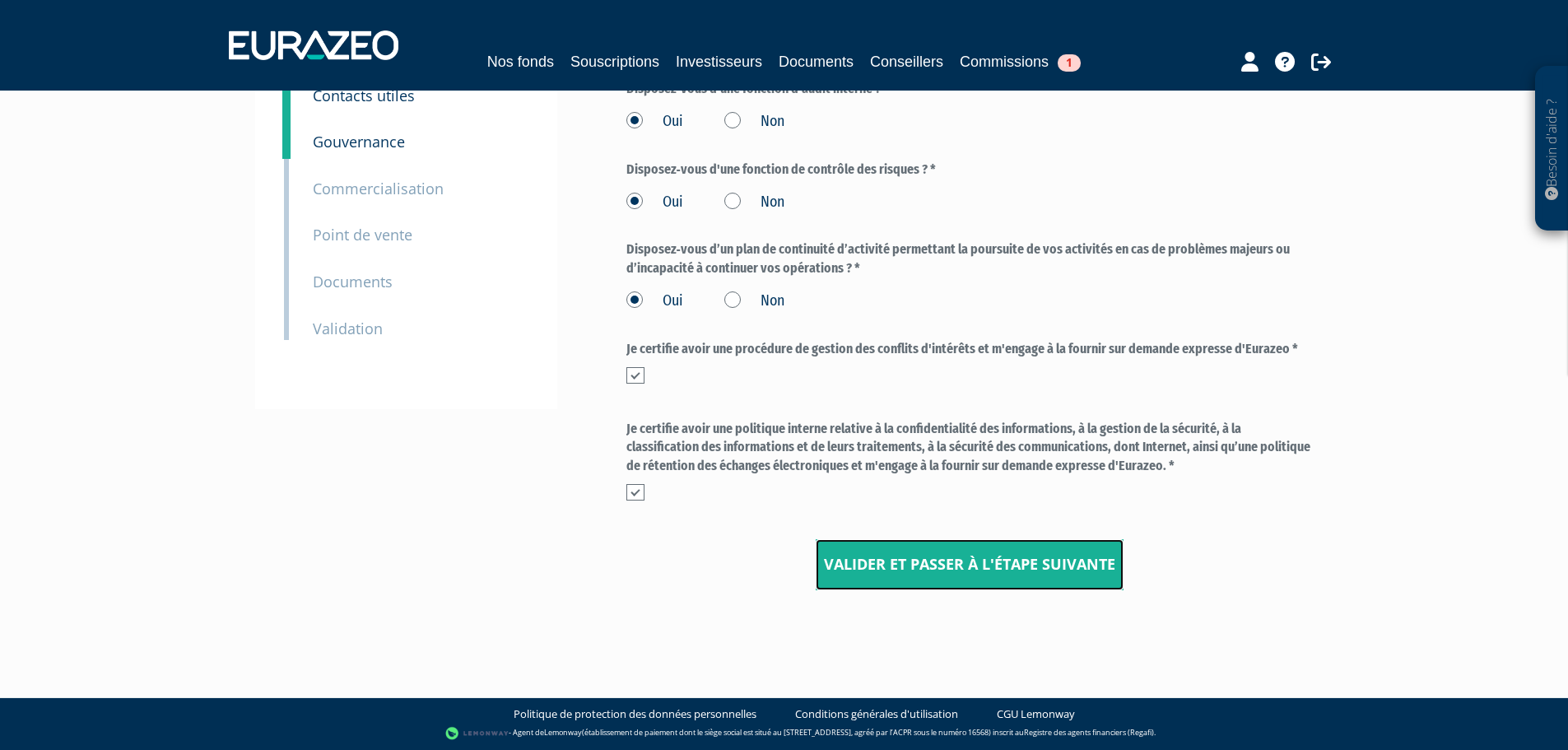
click at [993, 555] on input "Valider et passer à l'étape suivante" at bounding box center [970, 564] width 308 height 51
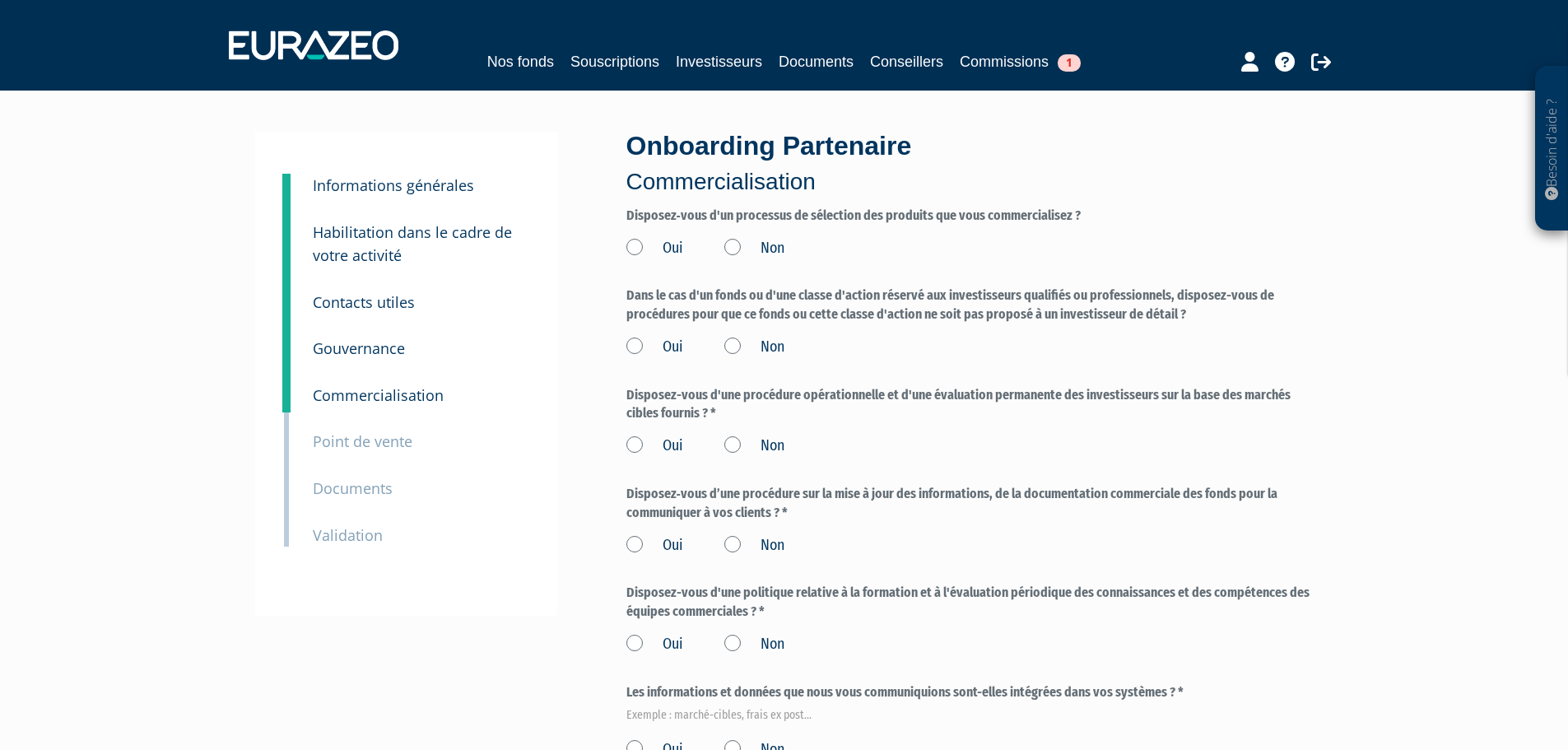
click at [639, 244] on label "Oui" at bounding box center [655, 248] width 57 height 22
click at [0, 0] on input "Oui" at bounding box center [0, 0] width 0 height 0
click at [635, 348] on label "Oui" at bounding box center [655, 348] width 57 height 22
click at [0, 0] on input "Oui" at bounding box center [0, 0] width 0 height 0
click at [731, 447] on label "Non" at bounding box center [754, 446] width 60 height 22
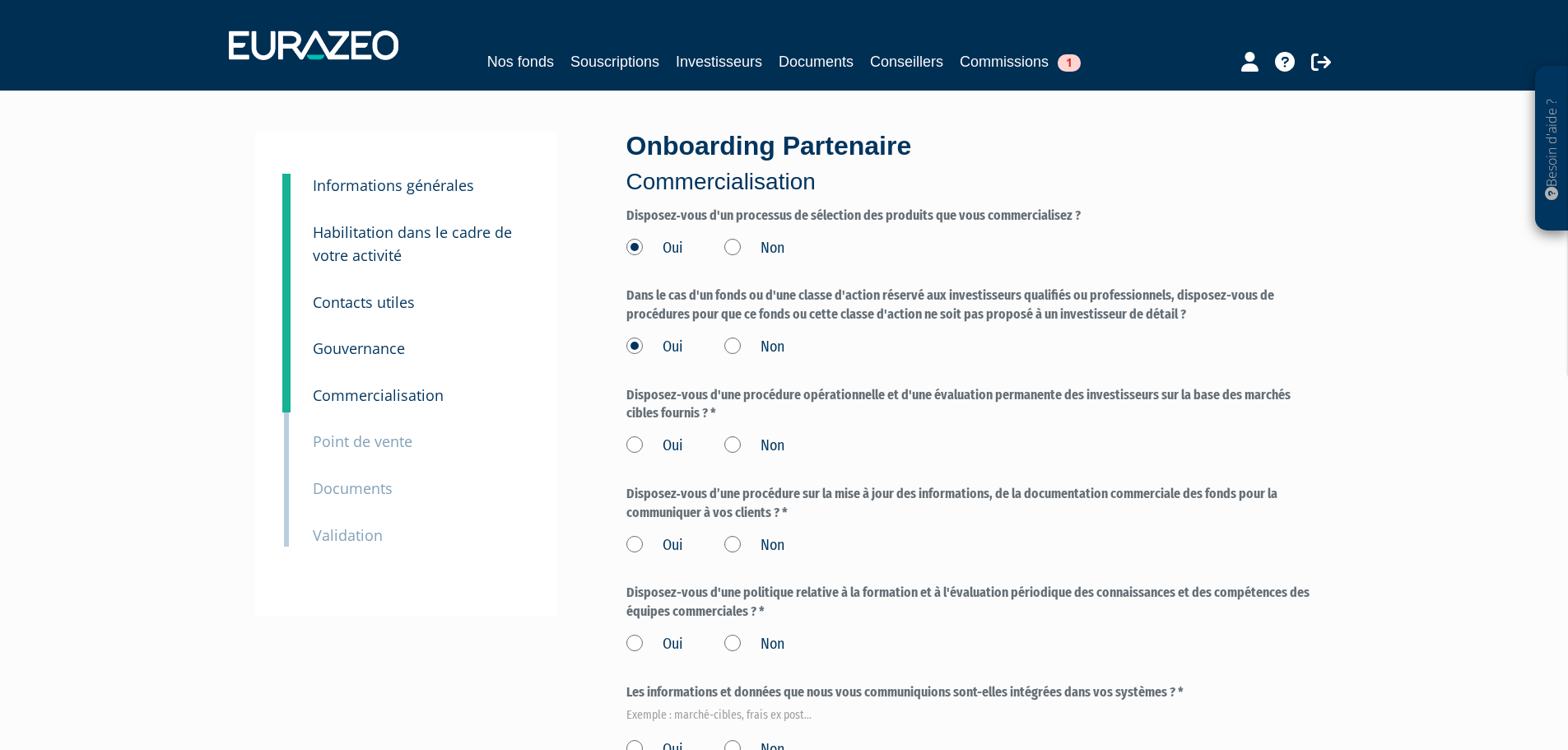
click at [0, 0] on input "Non" at bounding box center [0, 0] width 0 height 0
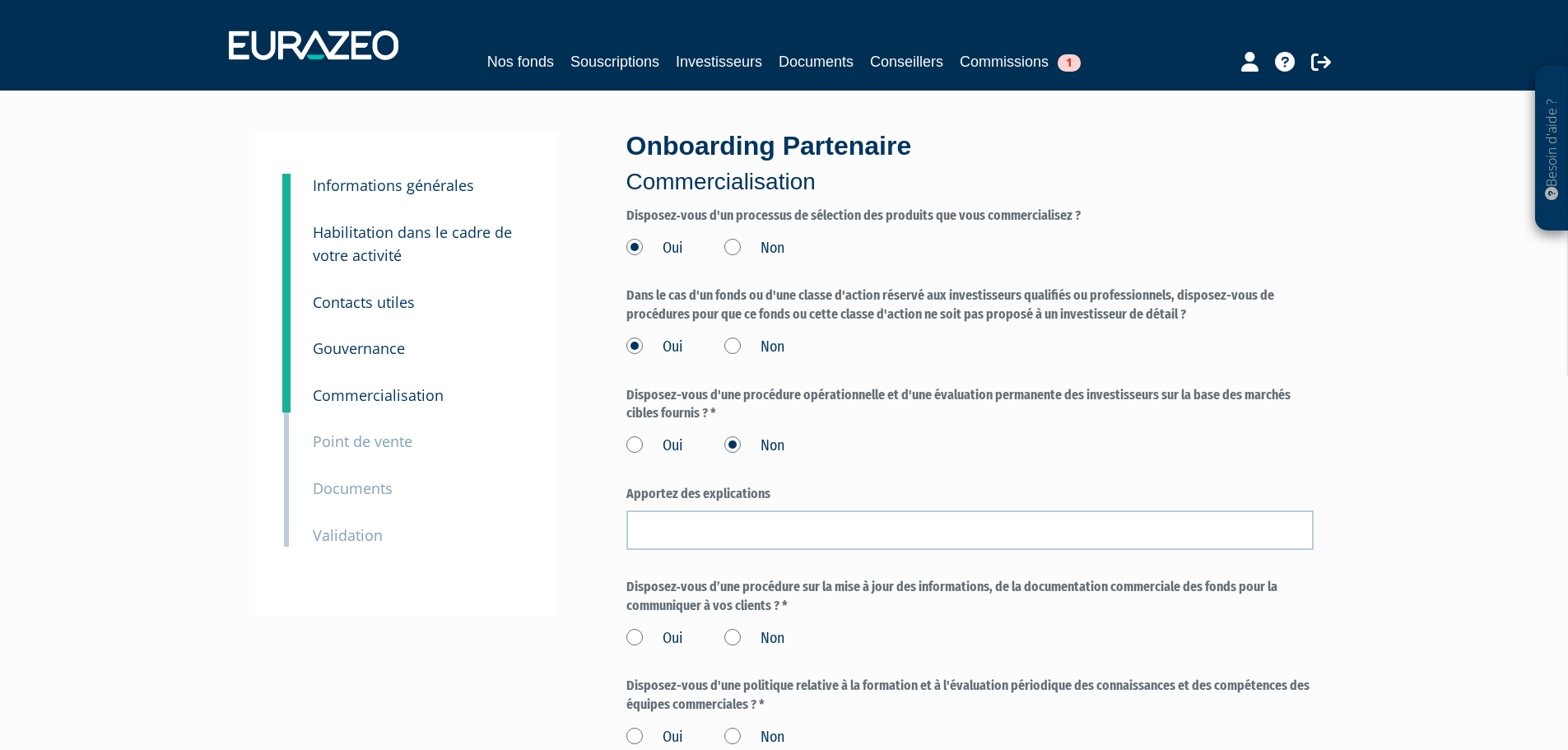
click at [635, 438] on label "Oui" at bounding box center [655, 446] width 57 height 22
click at [0, 0] on input "Oui" at bounding box center [0, 0] width 0 height 0
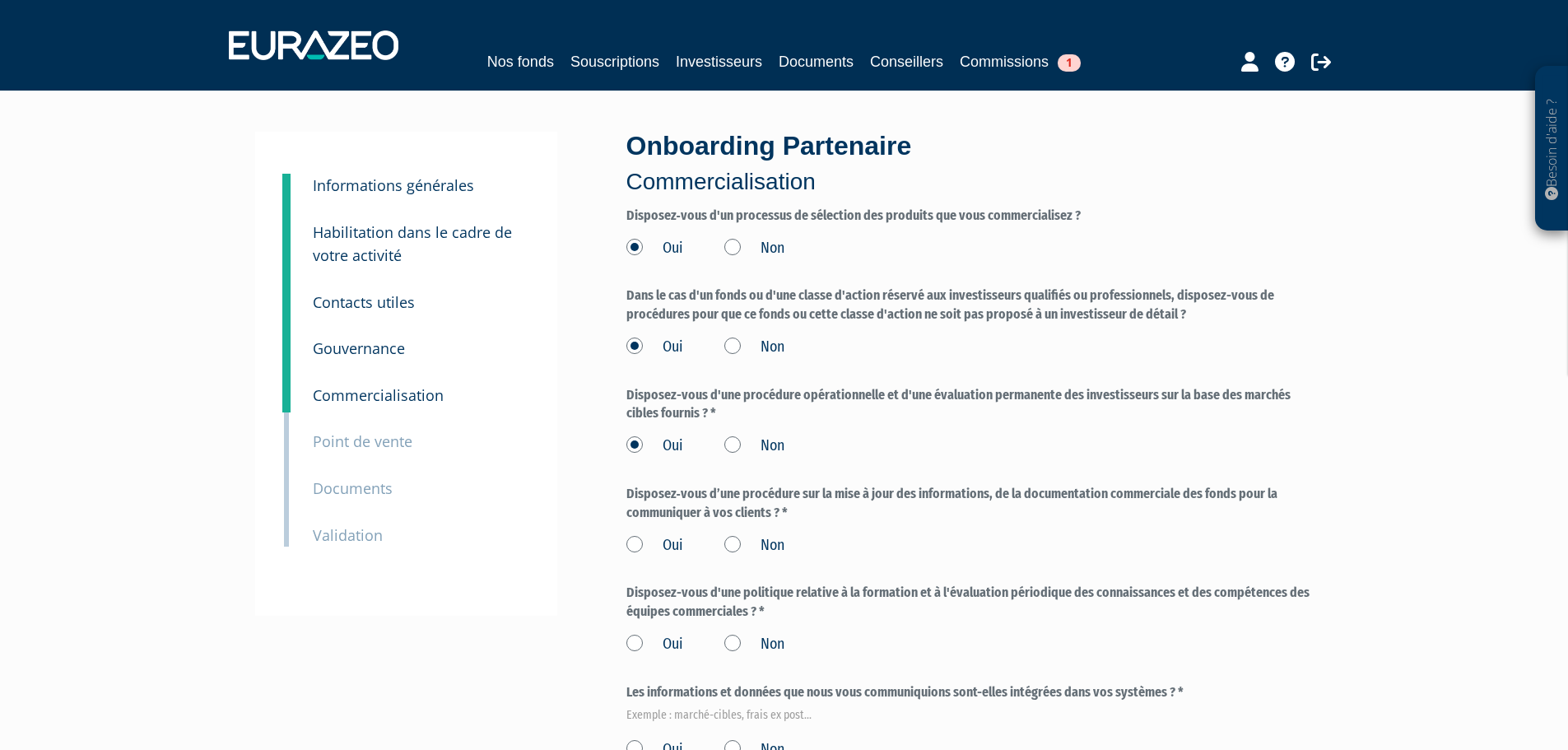
click at [629, 543] on label "Oui" at bounding box center [655, 546] width 57 height 22
click at [0, 0] on input "Oui" at bounding box center [0, 0] width 0 height 0
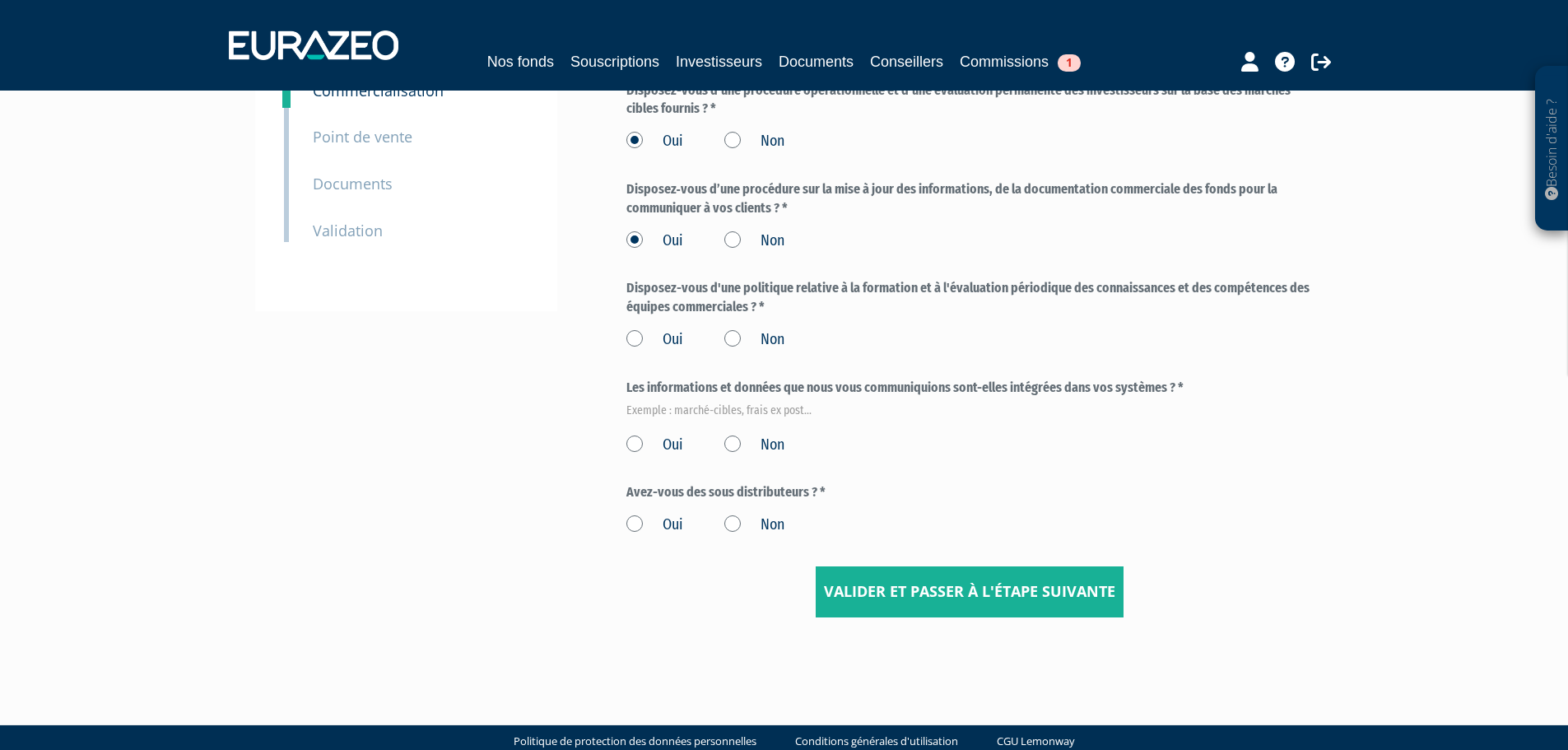
click at [633, 341] on label "Oui" at bounding box center [655, 340] width 57 height 22
click at [0, 0] on input "Oui" at bounding box center [0, 0] width 0 height 0
click at [635, 453] on label "Oui" at bounding box center [655, 445] width 57 height 22
click at [0, 0] on input "Oui" at bounding box center [0, 0] width 0 height 0
click at [733, 520] on label "Non" at bounding box center [754, 525] width 60 height 22
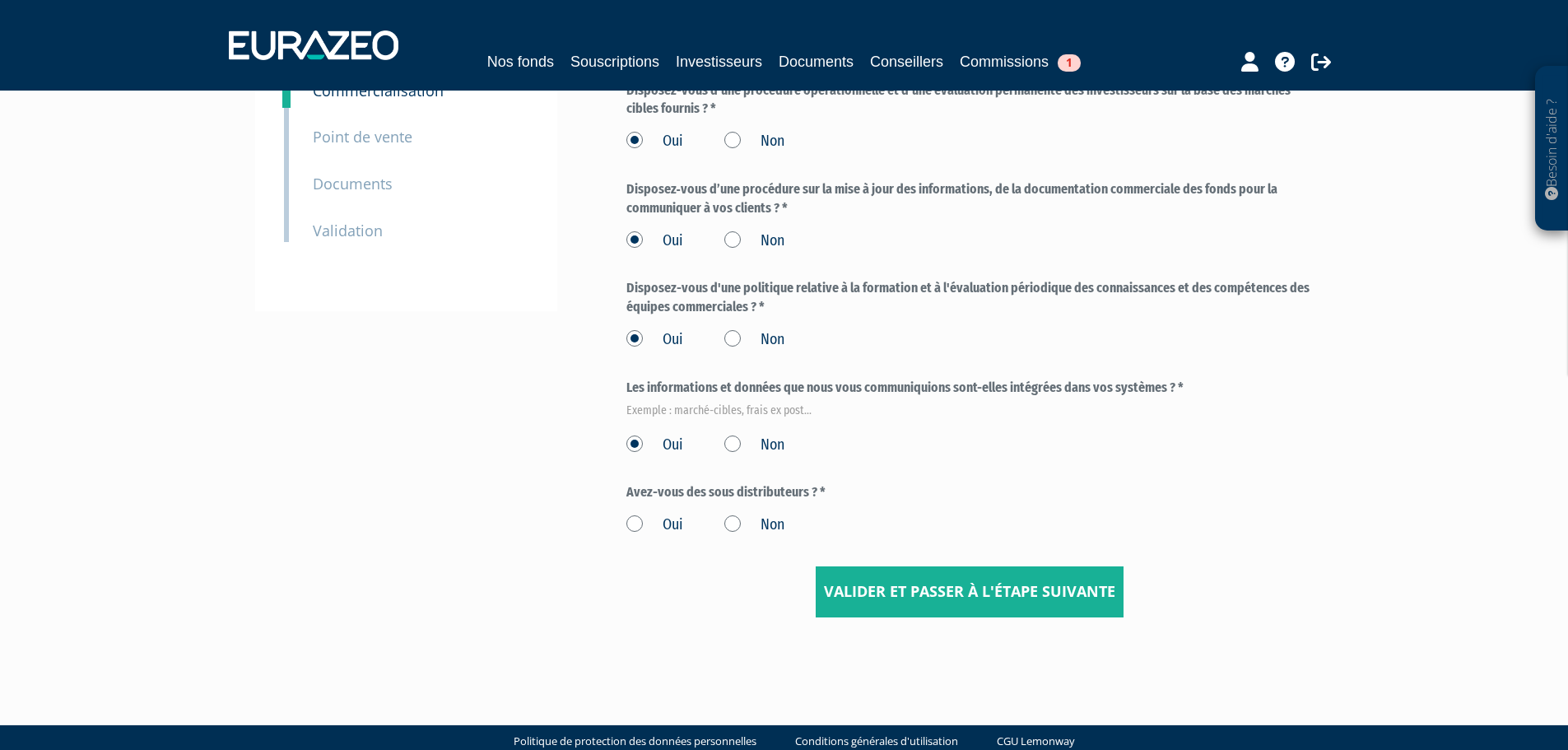
click at [0, 0] on input "Non" at bounding box center [0, 0] width 0 height 0
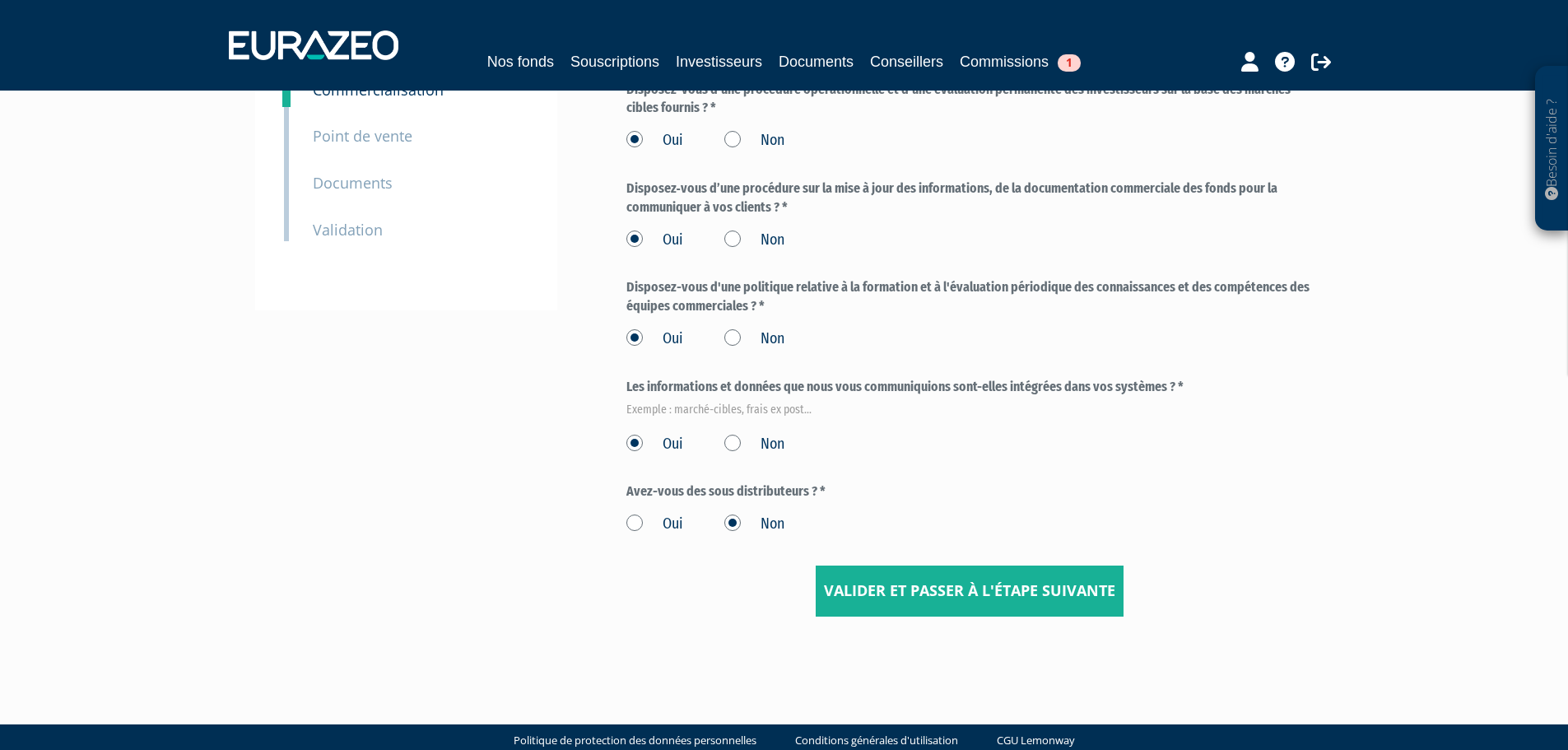
scroll to position [332, 0]
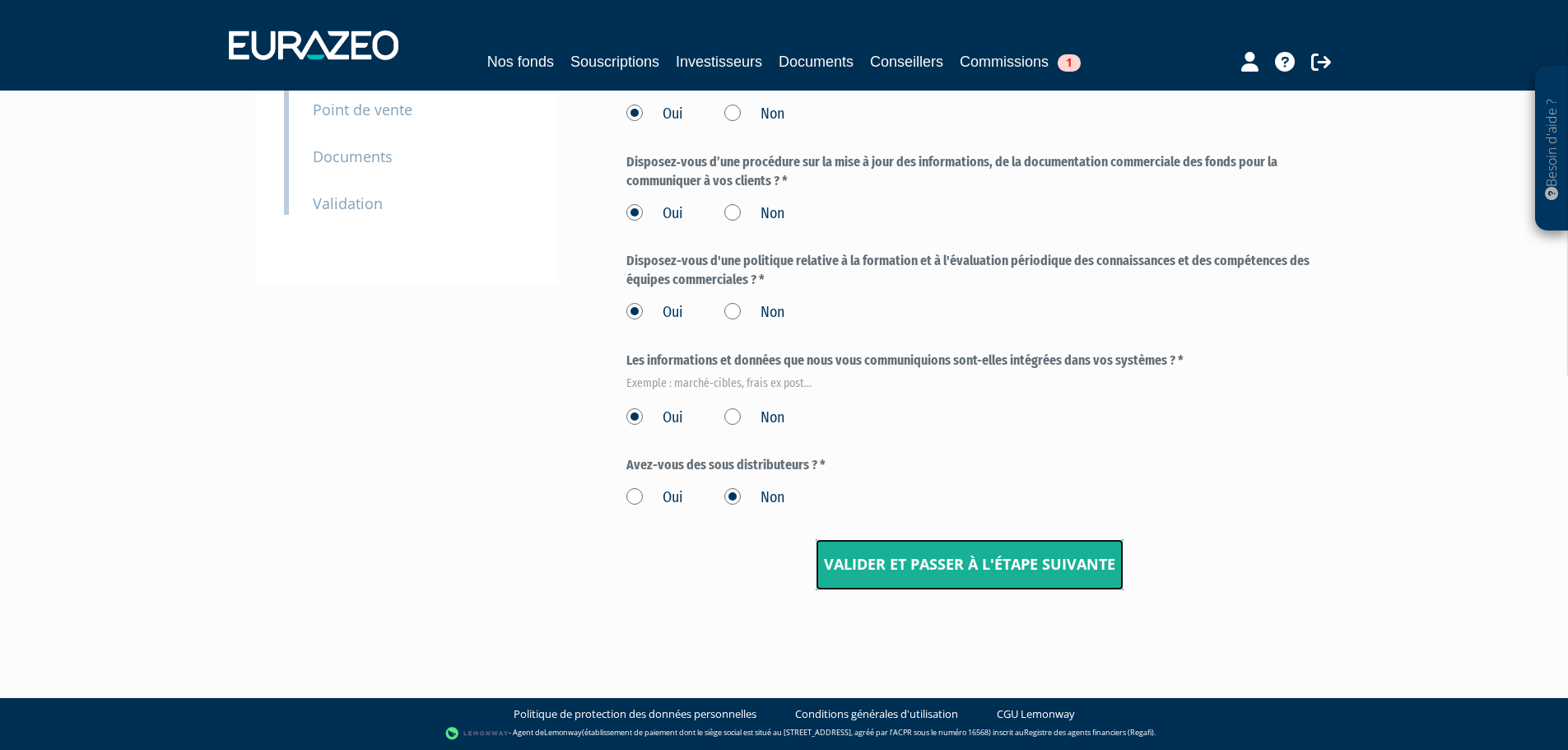
click at [1006, 569] on input "Valider et passer à l'étape suivante" at bounding box center [970, 564] width 308 height 51
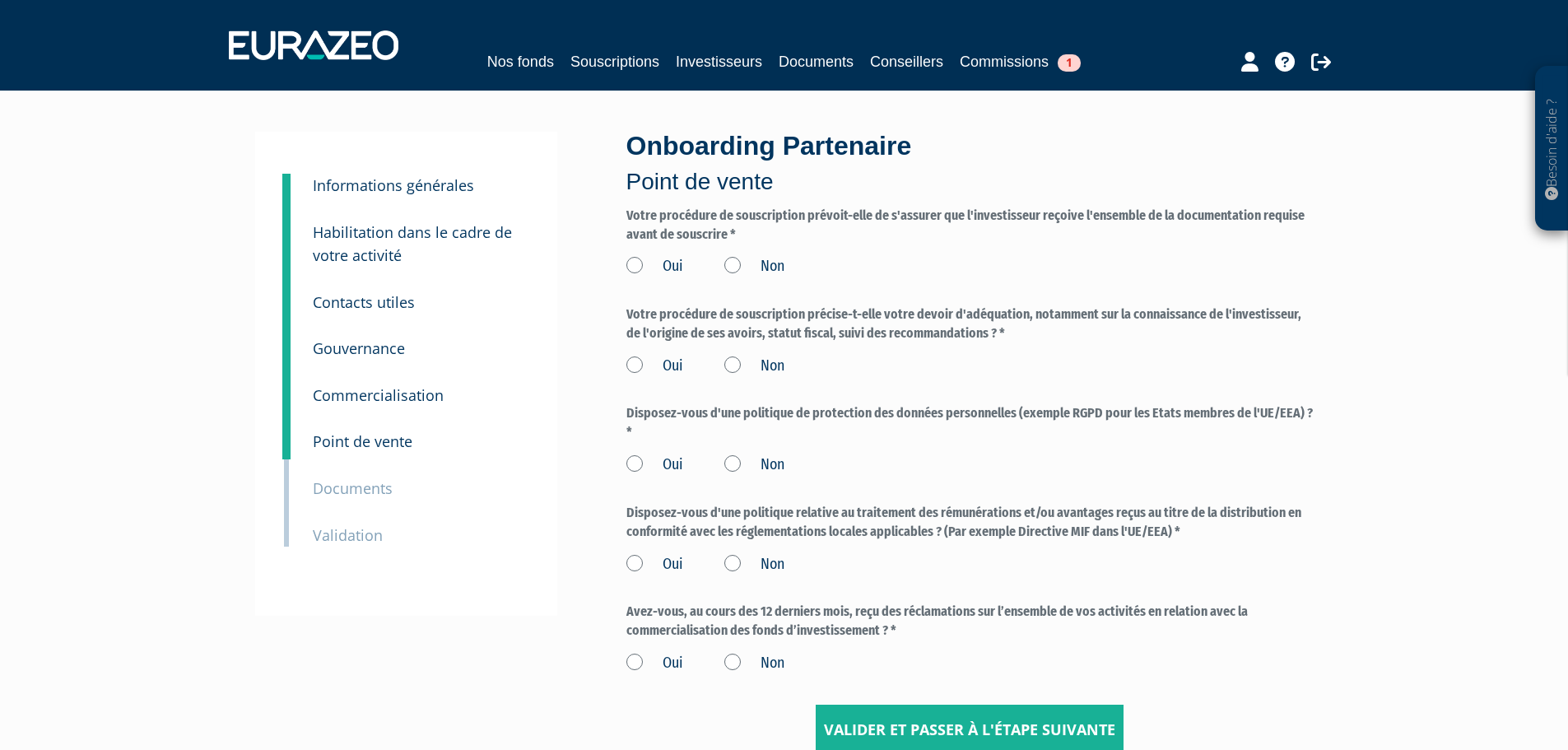
click at [632, 263] on label "Oui" at bounding box center [655, 267] width 57 height 22
click at [0, 0] on input "Oui" at bounding box center [0, 0] width 0 height 0
click at [644, 365] on label "Oui" at bounding box center [655, 366] width 57 height 22
click at [0, 0] on input "Oui" at bounding box center [0, 0] width 0 height 0
click at [636, 471] on label "Oui" at bounding box center [655, 465] width 57 height 22
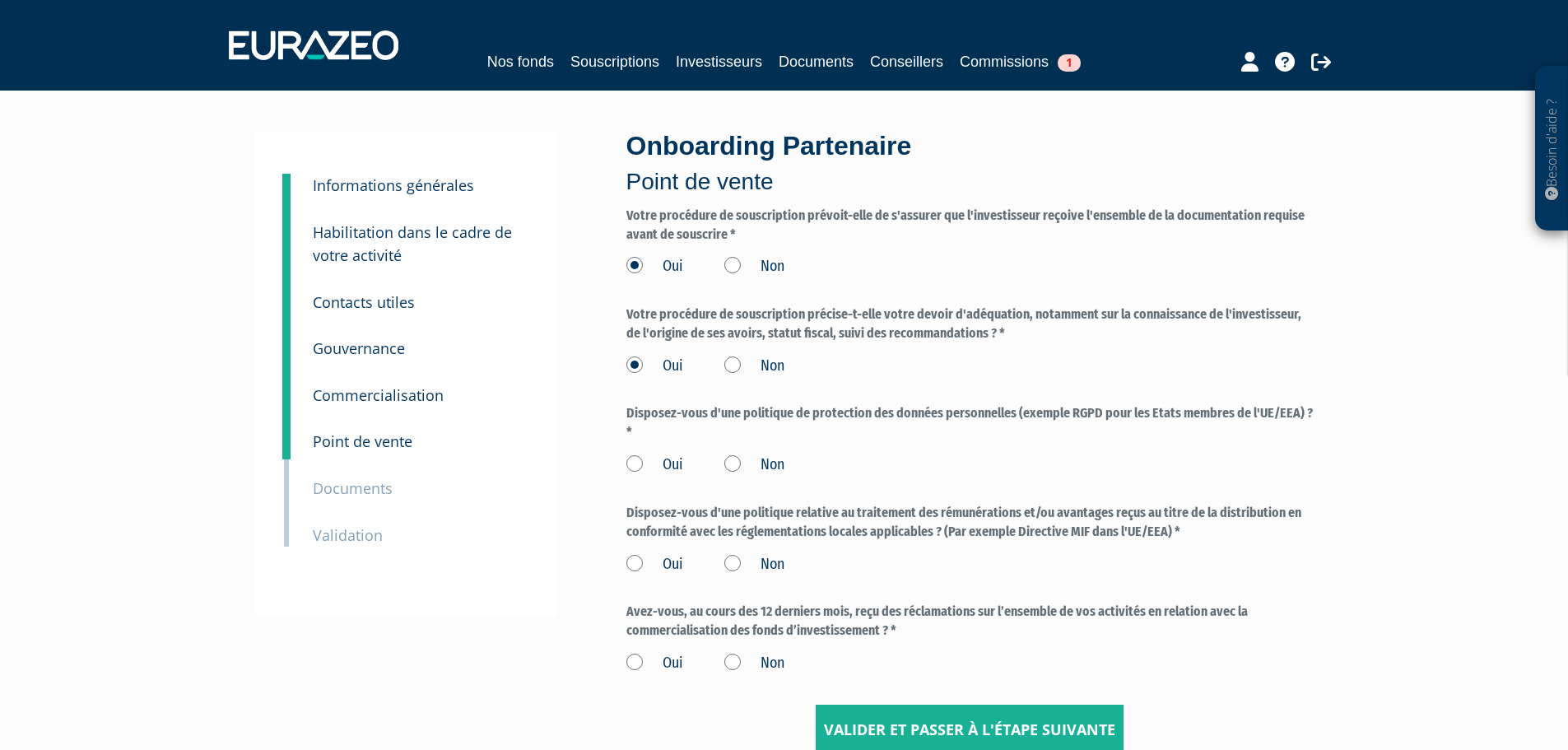
click at [0, 0] on input "Oui" at bounding box center [0, 0] width 0 height 0
click at [641, 571] on label "Oui" at bounding box center [655, 564] width 57 height 22
click at [0, 0] on input "Oui" at bounding box center [0, 0] width 0 height 0
click at [632, 660] on label "Oui" at bounding box center [655, 664] width 57 height 22
click at [0, 0] on input "Oui" at bounding box center [0, 0] width 0 height 0
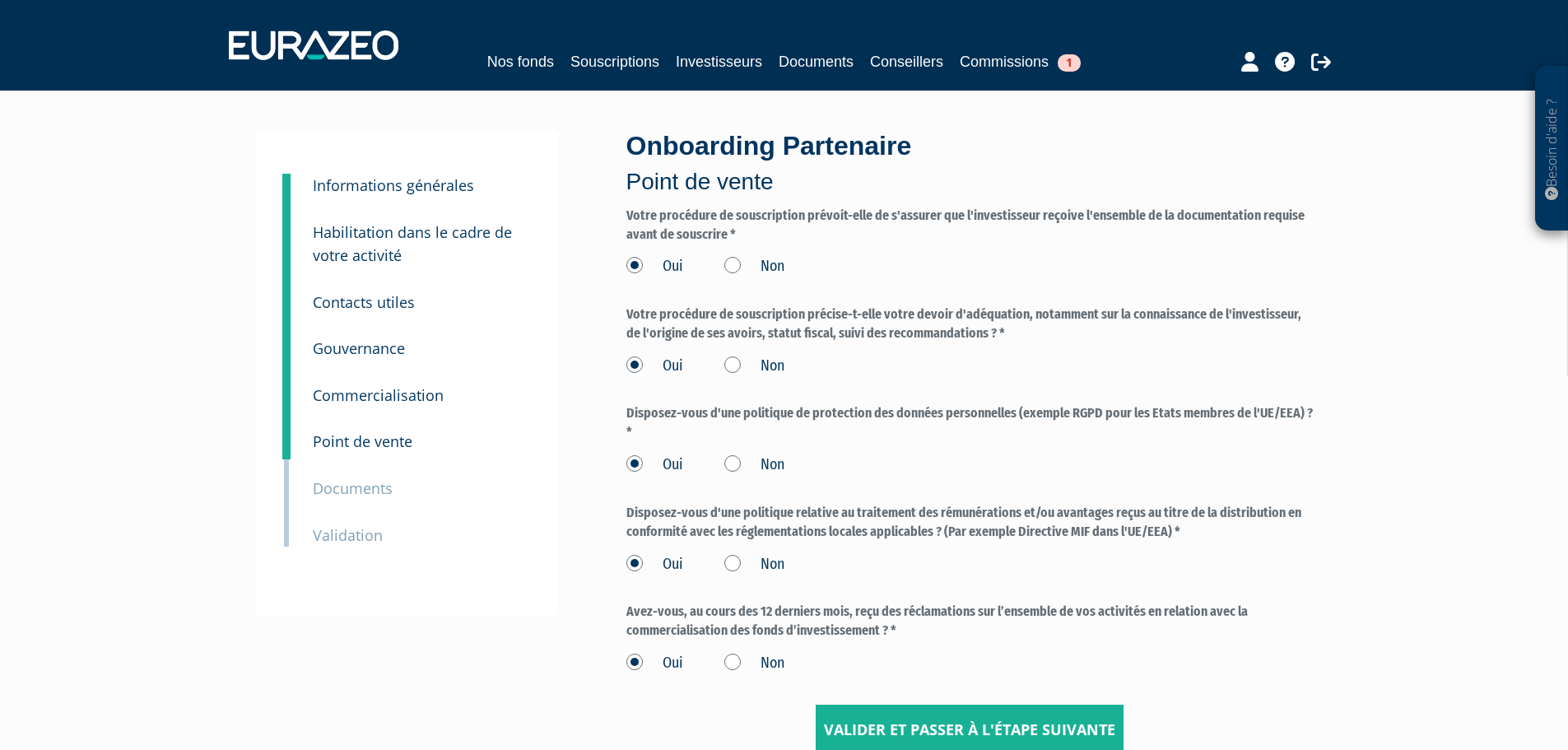
click at [723, 664] on div "Oui Non" at bounding box center [971, 660] width 688 height 27
click at [729, 659] on label "Non" at bounding box center [754, 664] width 60 height 22
click at [0, 0] on input "Non" at bounding box center [0, 0] width 0 height 0
click at [923, 720] on input "Valider et passer à l'étape suivante" at bounding box center [970, 730] width 308 height 51
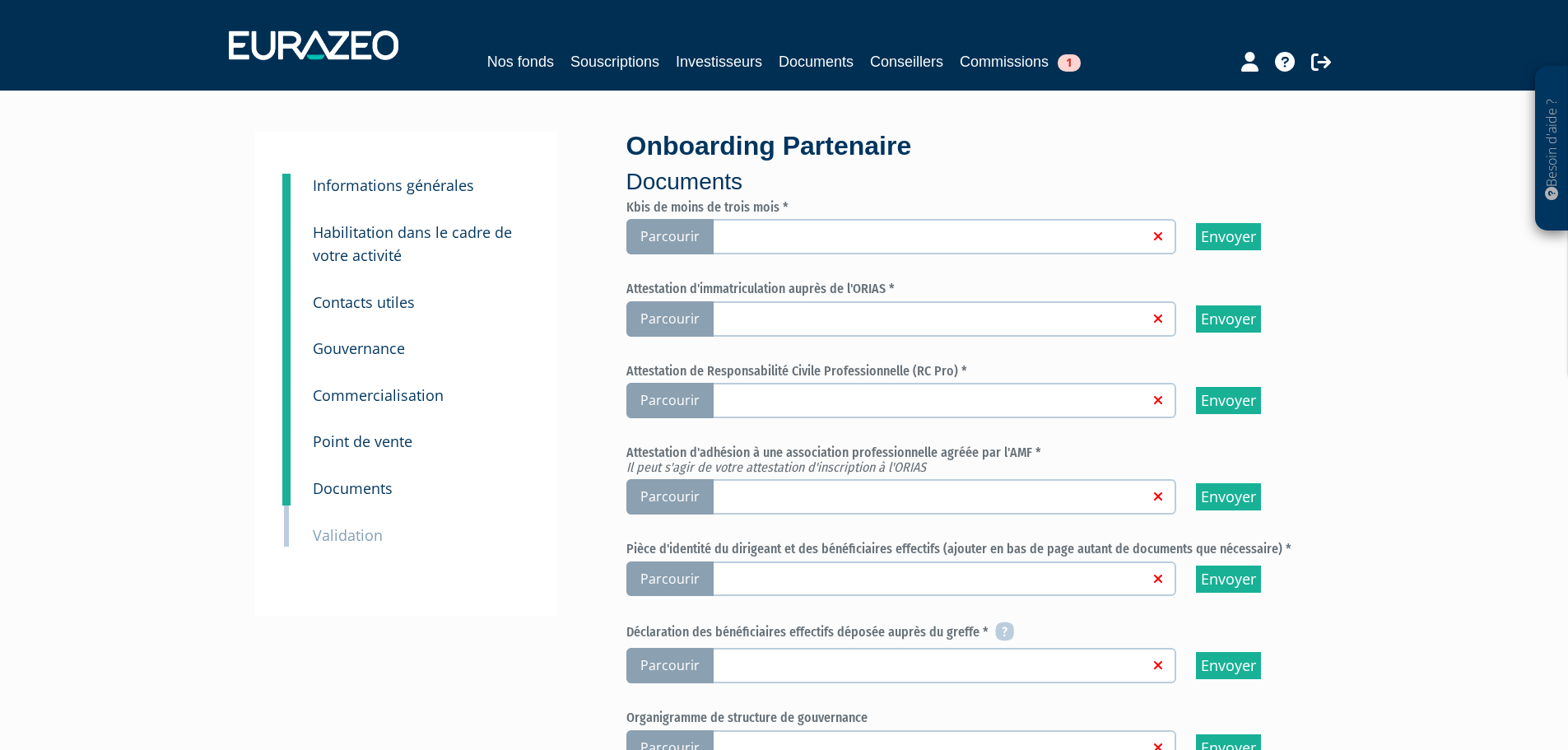
click at [670, 233] on span "Parcourir" at bounding box center [670, 237] width 87 height 36
click at [0, 0] on input "Parcourir" at bounding box center [0, 0] width 0 height 0
drag, startPoint x: 0, startPoint y: 0, endPoint x: 855, endPoint y: 236, distance: 887.0
click at [855, 236] on link "extrait_kbis_select_finances_c_p_2_1_.pdf" at bounding box center [928, 235] width 440 height 17
click at [0, 0] on input "Parcourir extrait_kbis_select_finances_c_p_2_1_.pdf" at bounding box center [0, 0] width 0 height 0
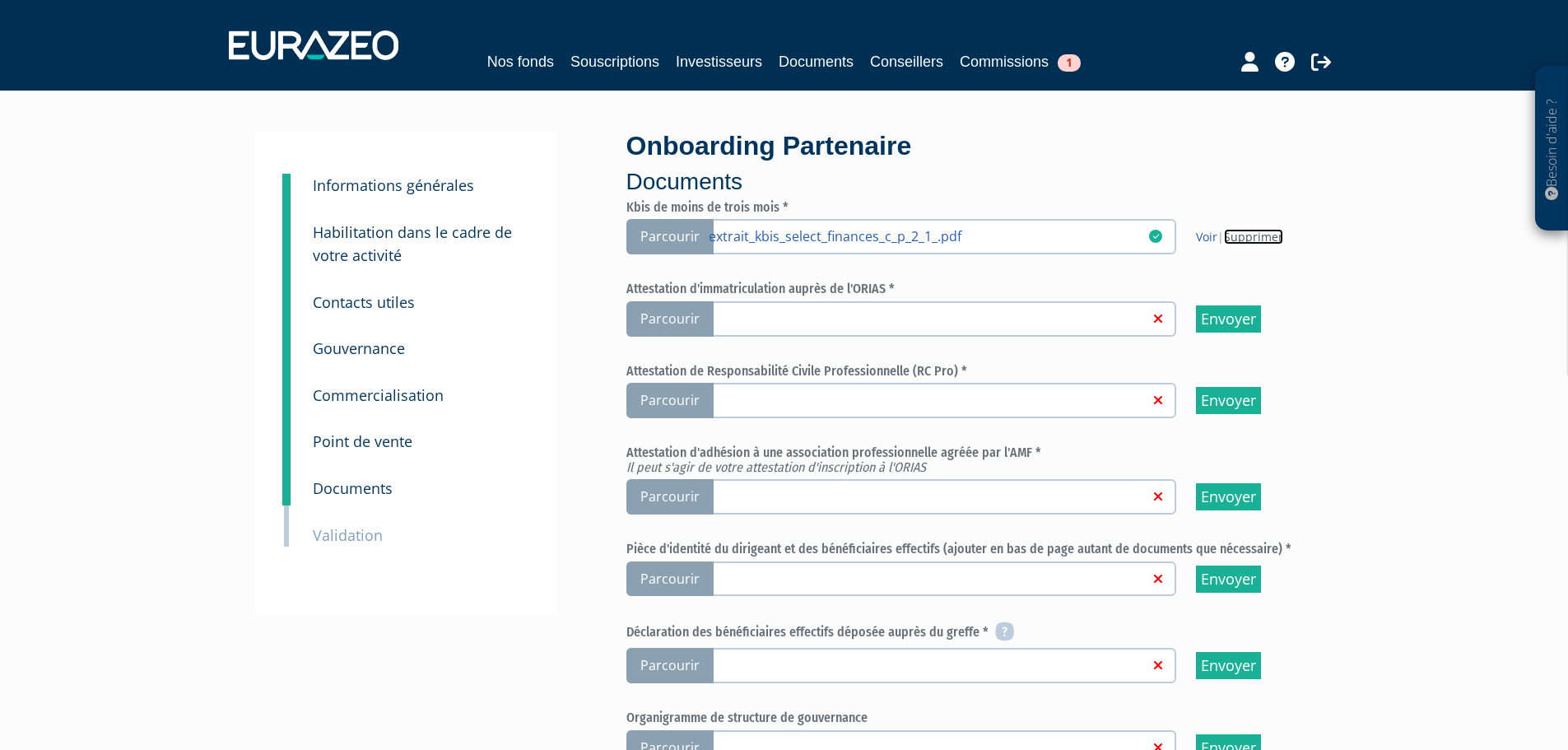
click at [1262, 234] on link "Supprimer" at bounding box center [1254, 237] width 59 height 16
click at [680, 238] on span "Parcourir" at bounding box center [670, 237] width 87 height 36
click at [0, 0] on input "Parcourir" at bounding box center [0, 0] width 0 height 0
click at [677, 315] on span "Parcourir" at bounding box center [670, 319] width 87 height 36
click at [0, 0] on input "Parcourir" at bounding box center [0, 0] width 0 height 0
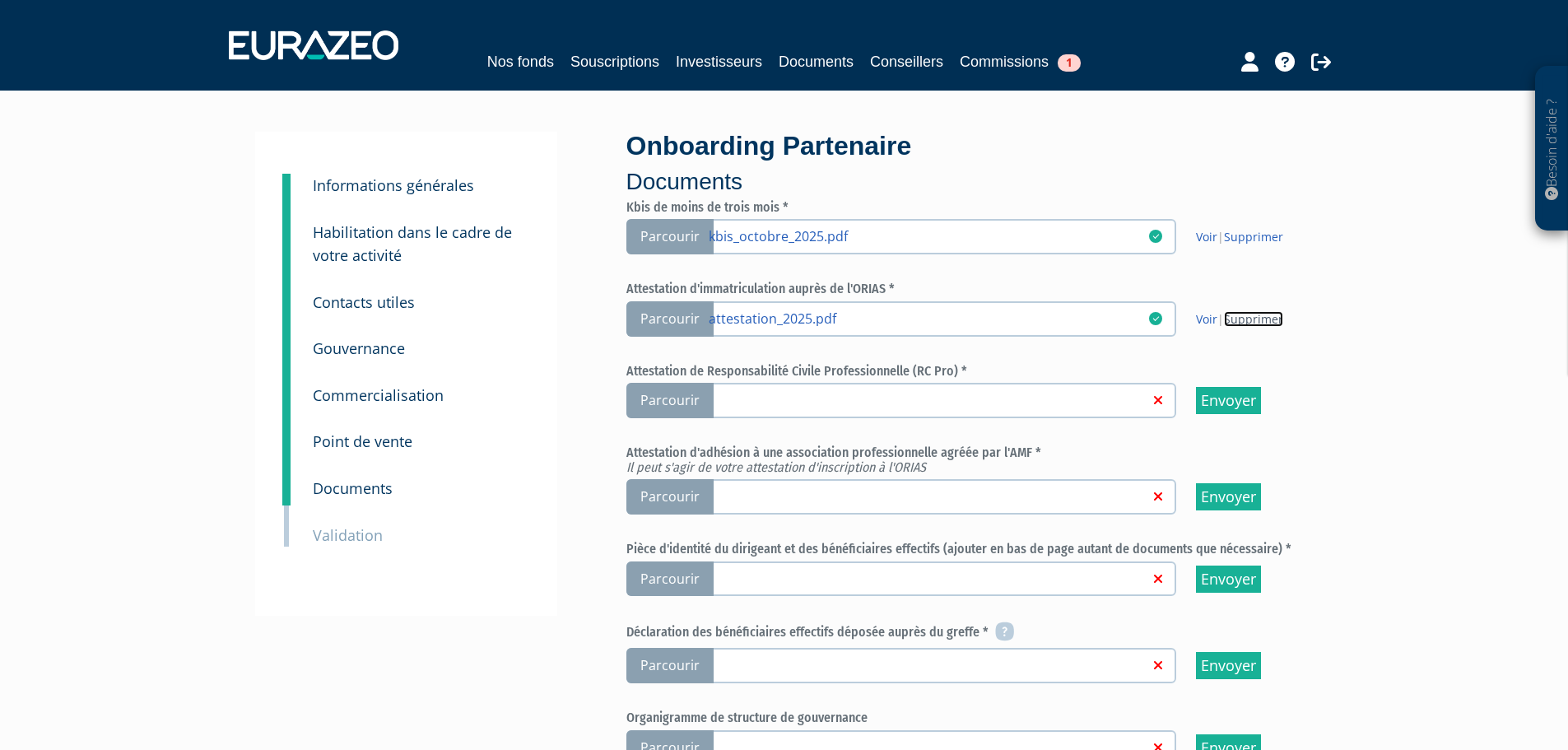
click at [1259, 320] on link "Supprimer" at bounding box center [1254, 319] width 59 height 16
click at [674, 398] on span "Parcourir" at bounding box center [670, 401] width 87 height 36
click at [0, 0] on input "Parcourir" at bounding box center [0, 0] width 0 height 0
click at [356, 386] on small "Commercialisation" at bounding box center [378, 395] width 131 height 20
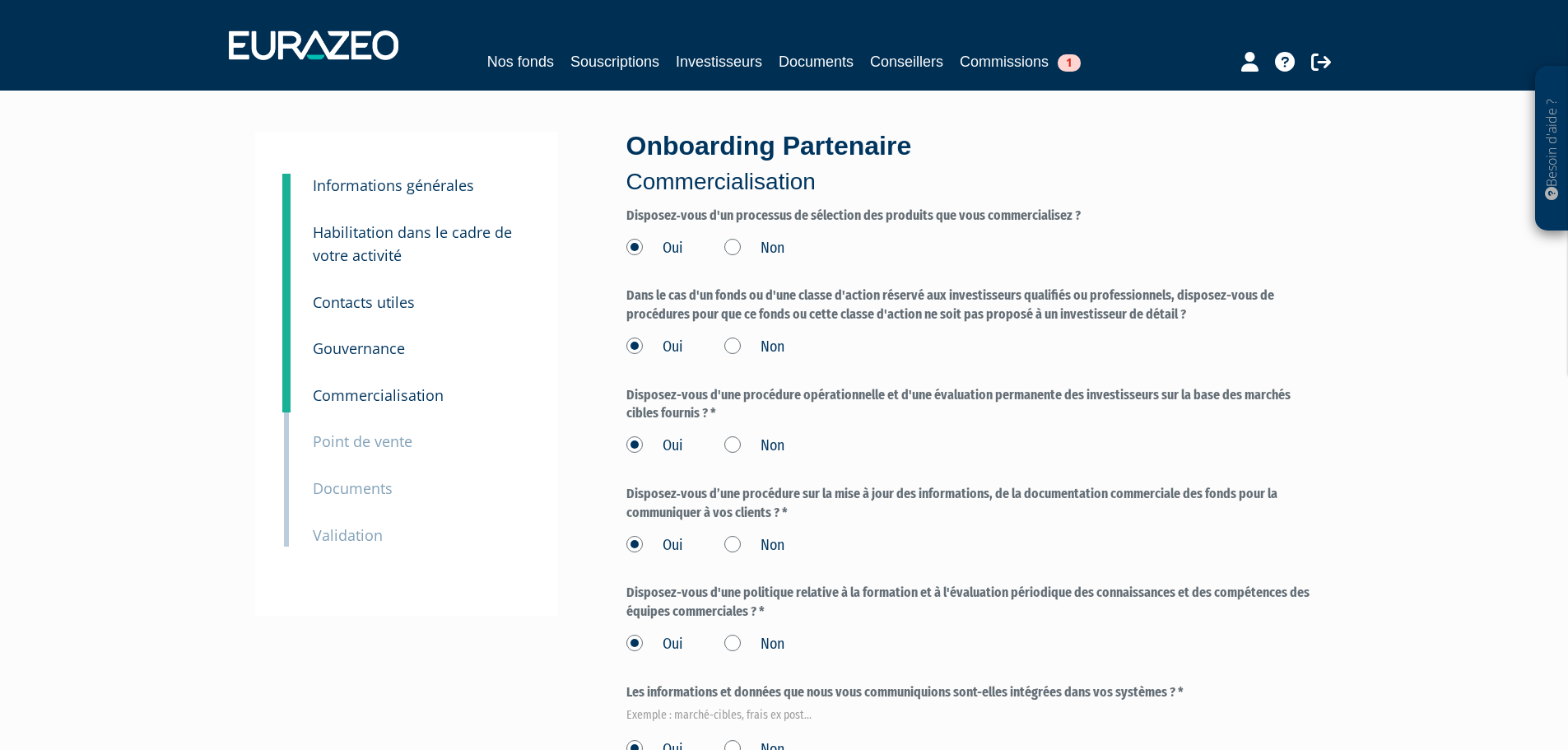
click at [365, 345] on small "Gouvernance" at bounding box center [359, 348] width 92 height 20
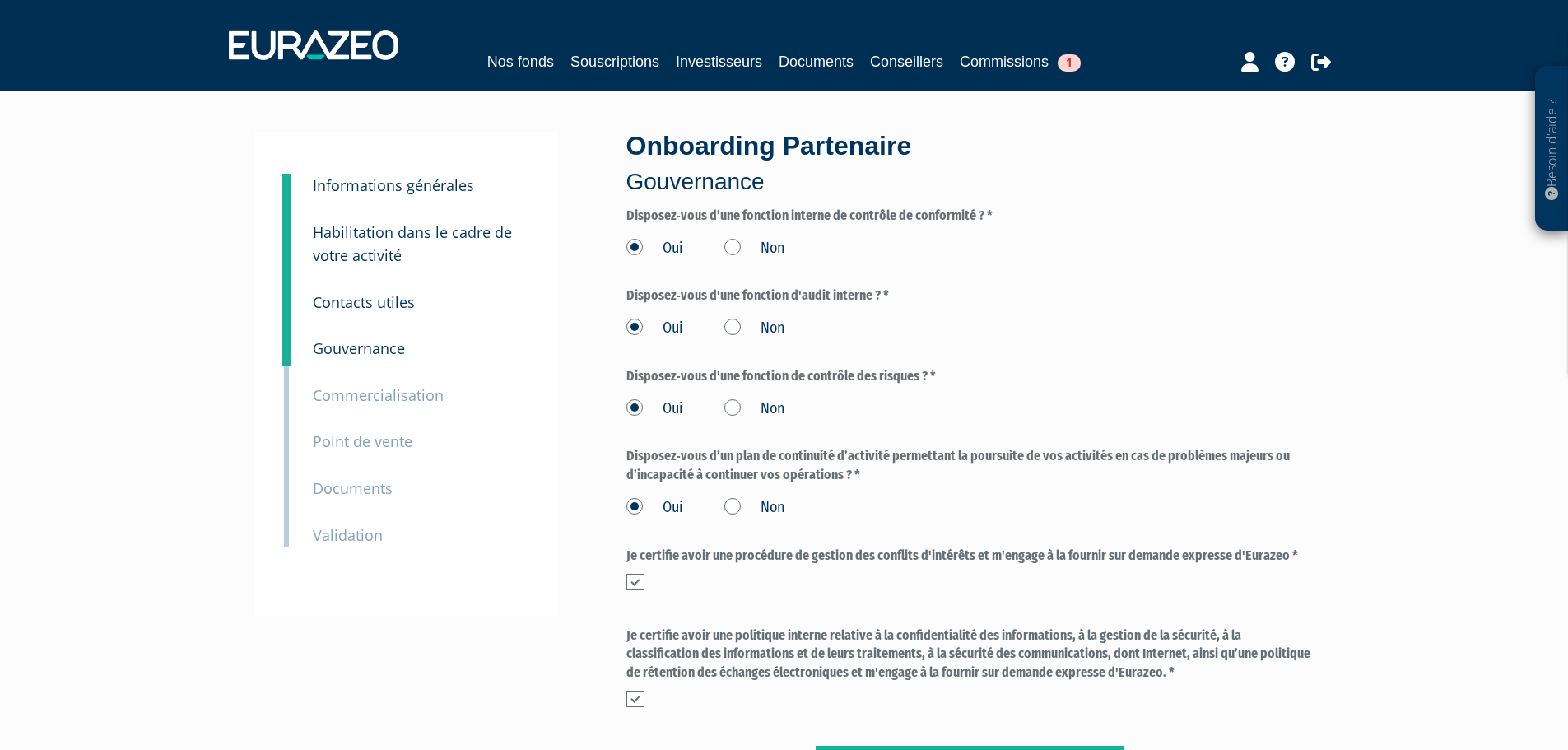
click at [366, 234] on small "Habilitation dans le cadre de votre activité" at bounding box center [412, 244] width 199 height 44
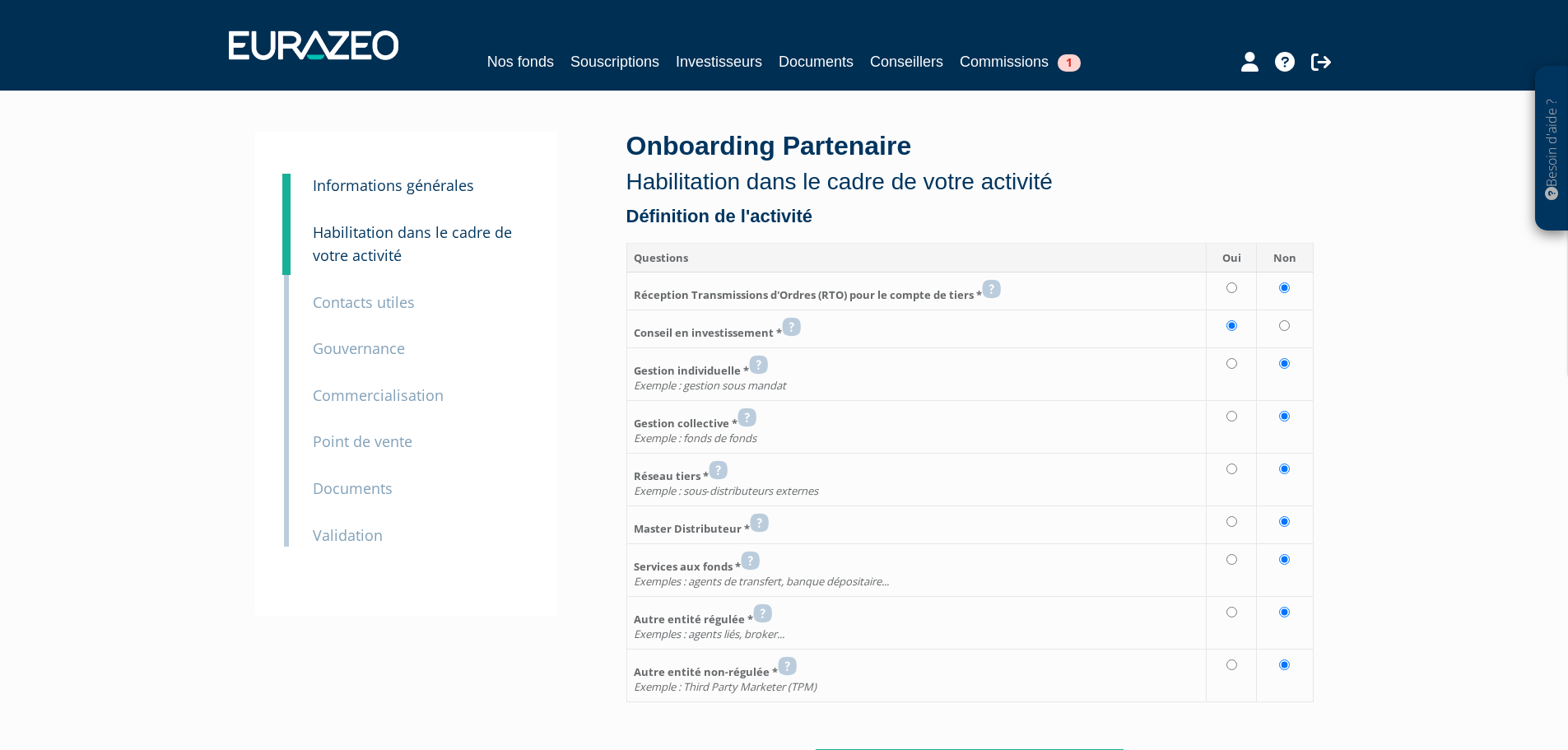
click at [436, 182] on small "Informations générales" at bounding box center [393, 185] width 161 height 20
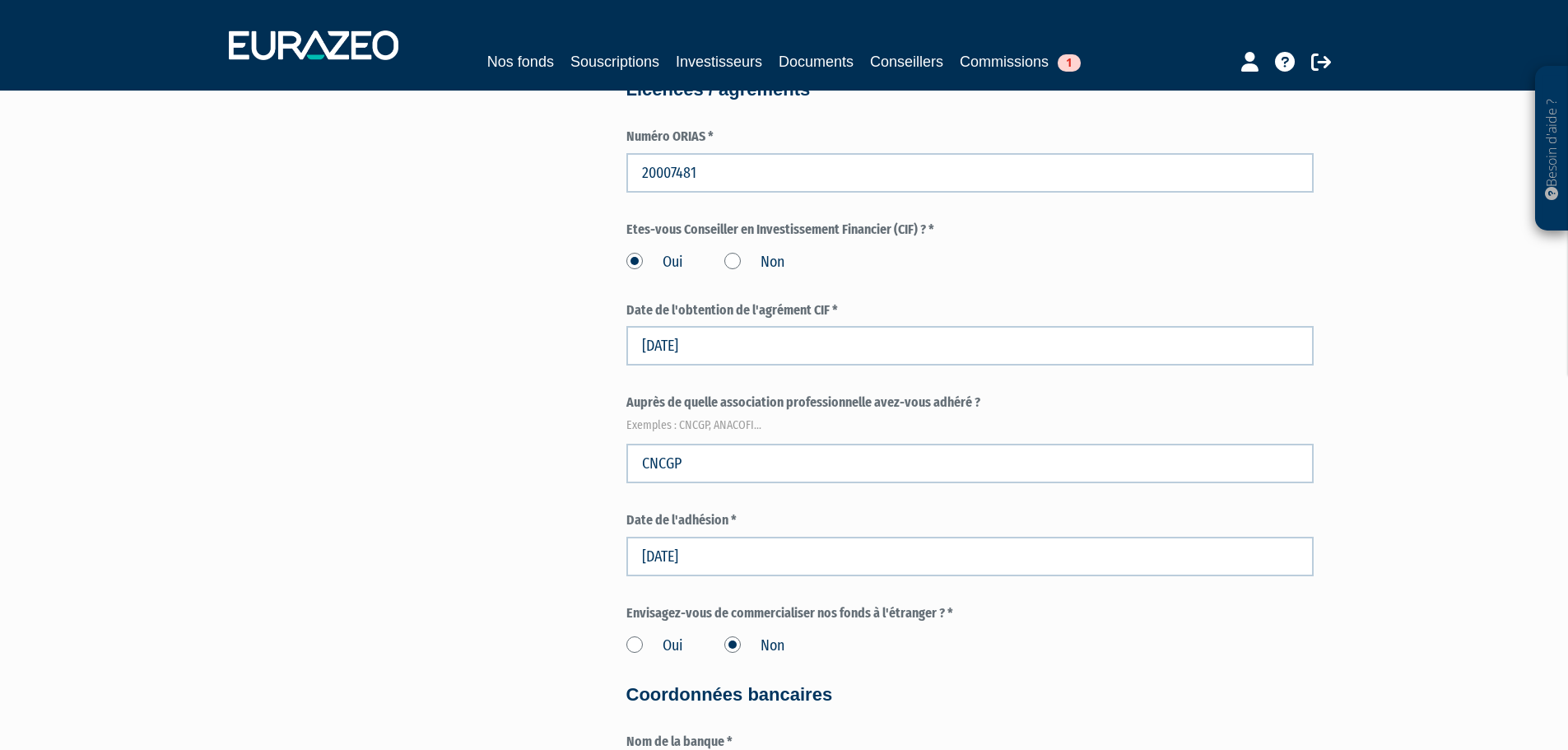
scroll to position [1856, 0]
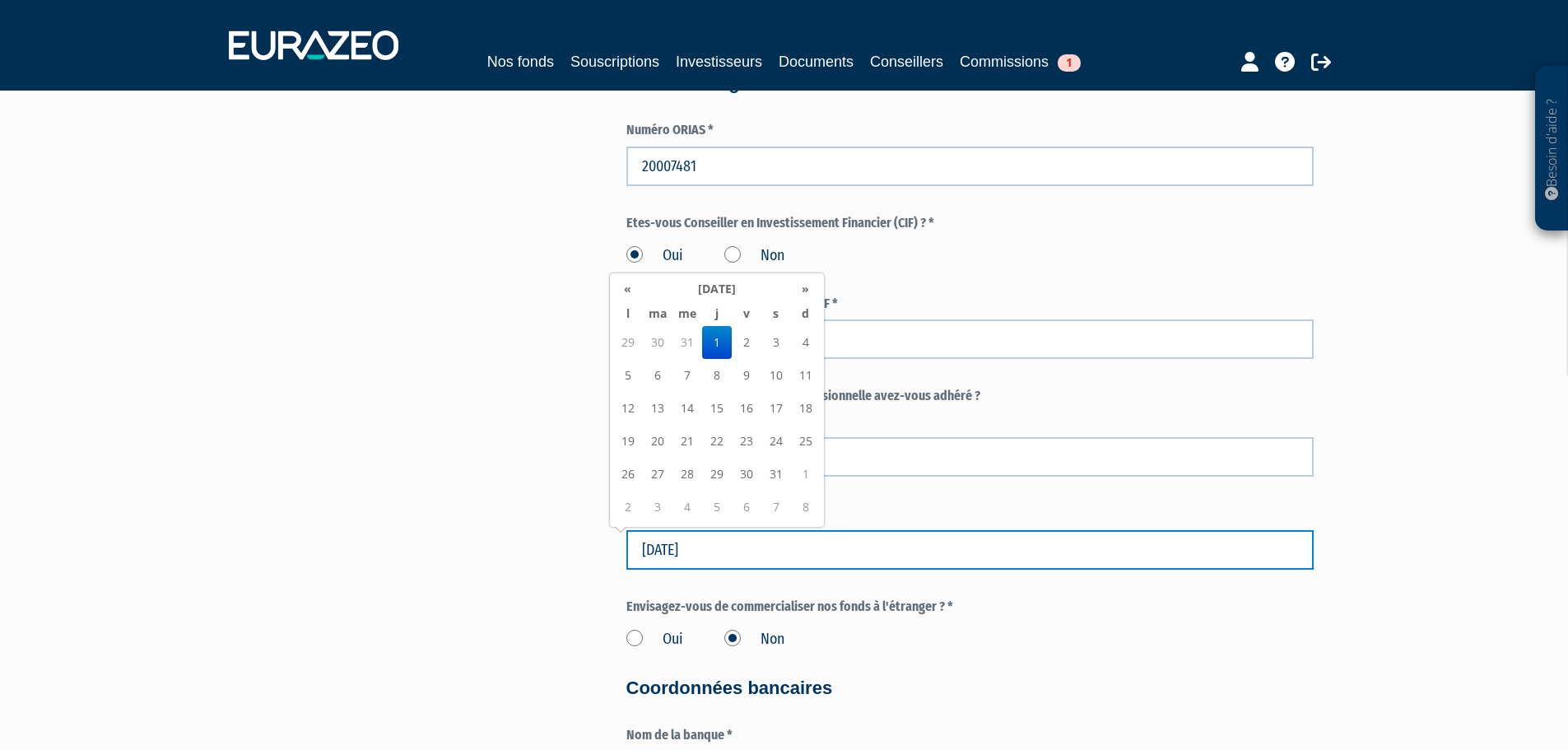
drag, startPoint x: 742, startPoint y: 551, endPoint x: 196, endPoint y: 556, distance: 546.0
type input "[DATE]"
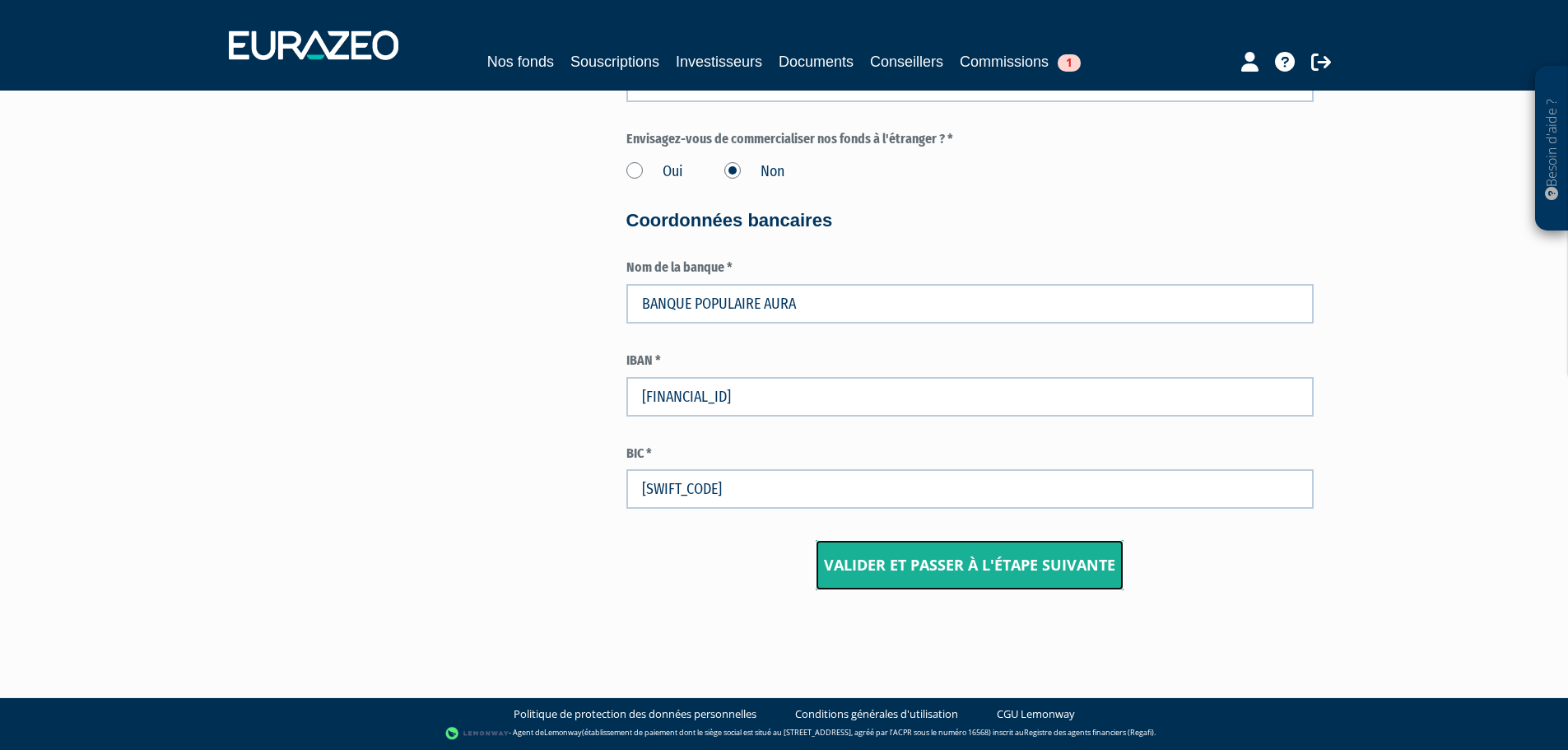
click at [1023, 564] on input "Valider et passer à l'étape suivante" at bounding box center [970, 565] width 308 height 51
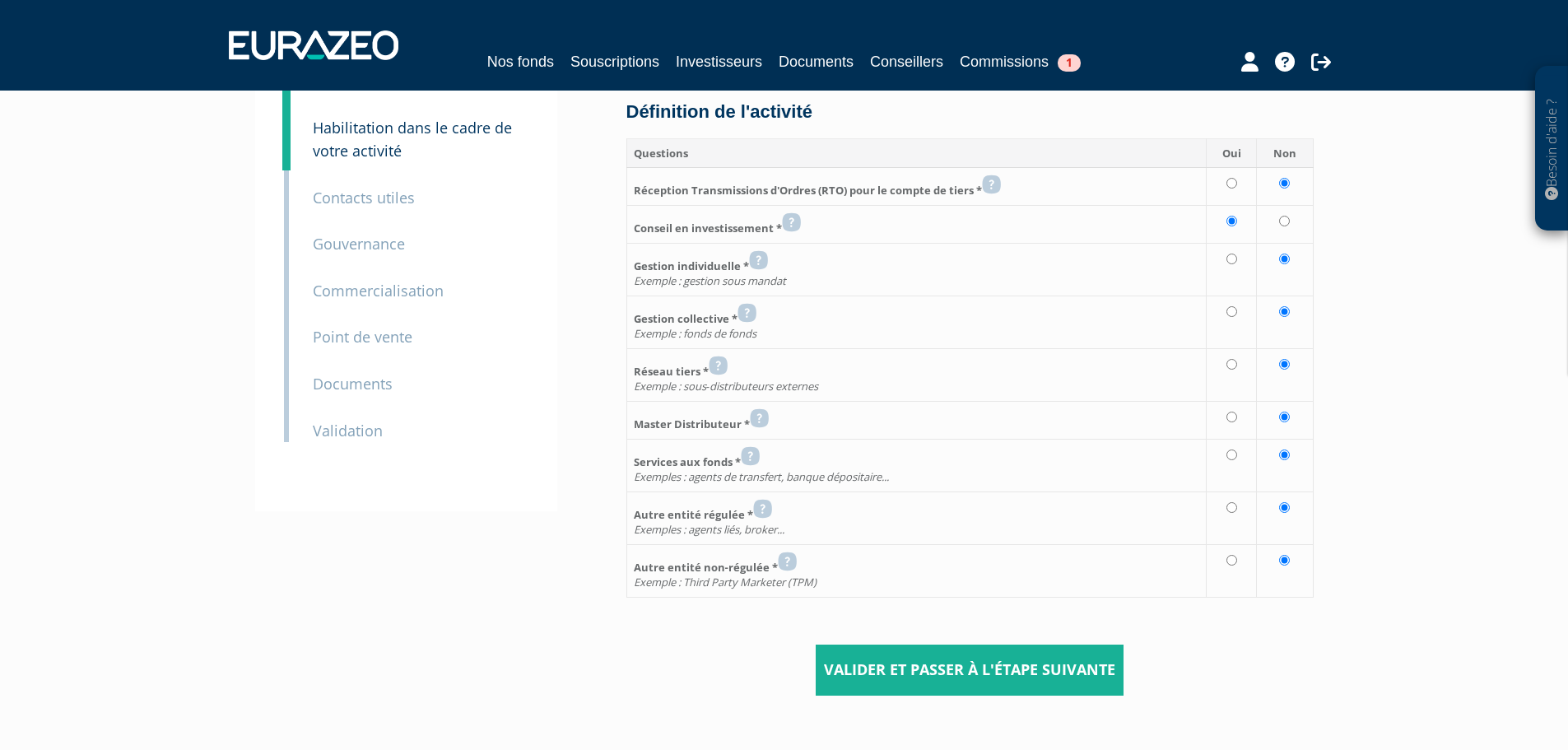
scroll to position [210, 0]
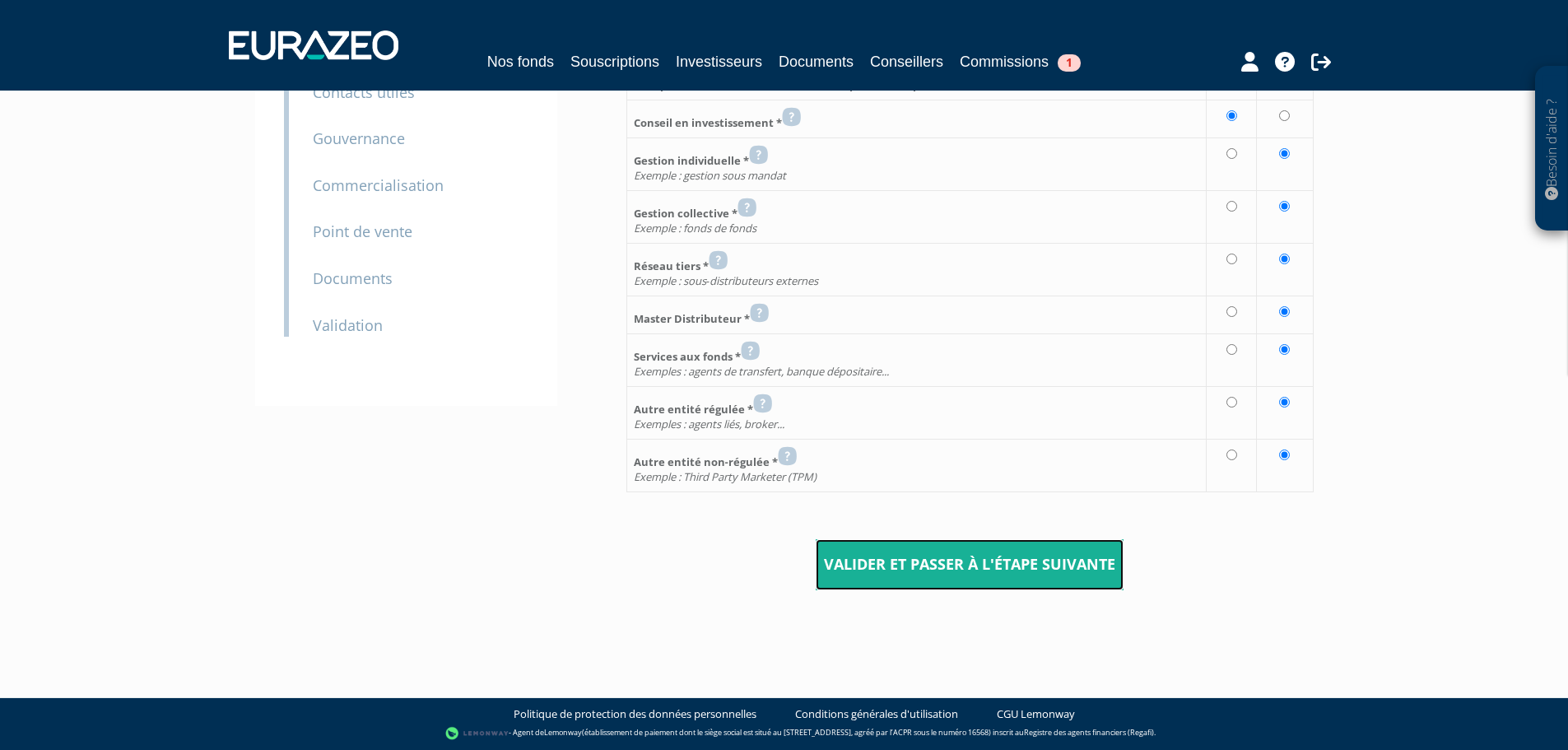
click at [1005, 564] on input "Valider et passer à l'étape suivante" at bounding box center [970, 564] width 308 height 51
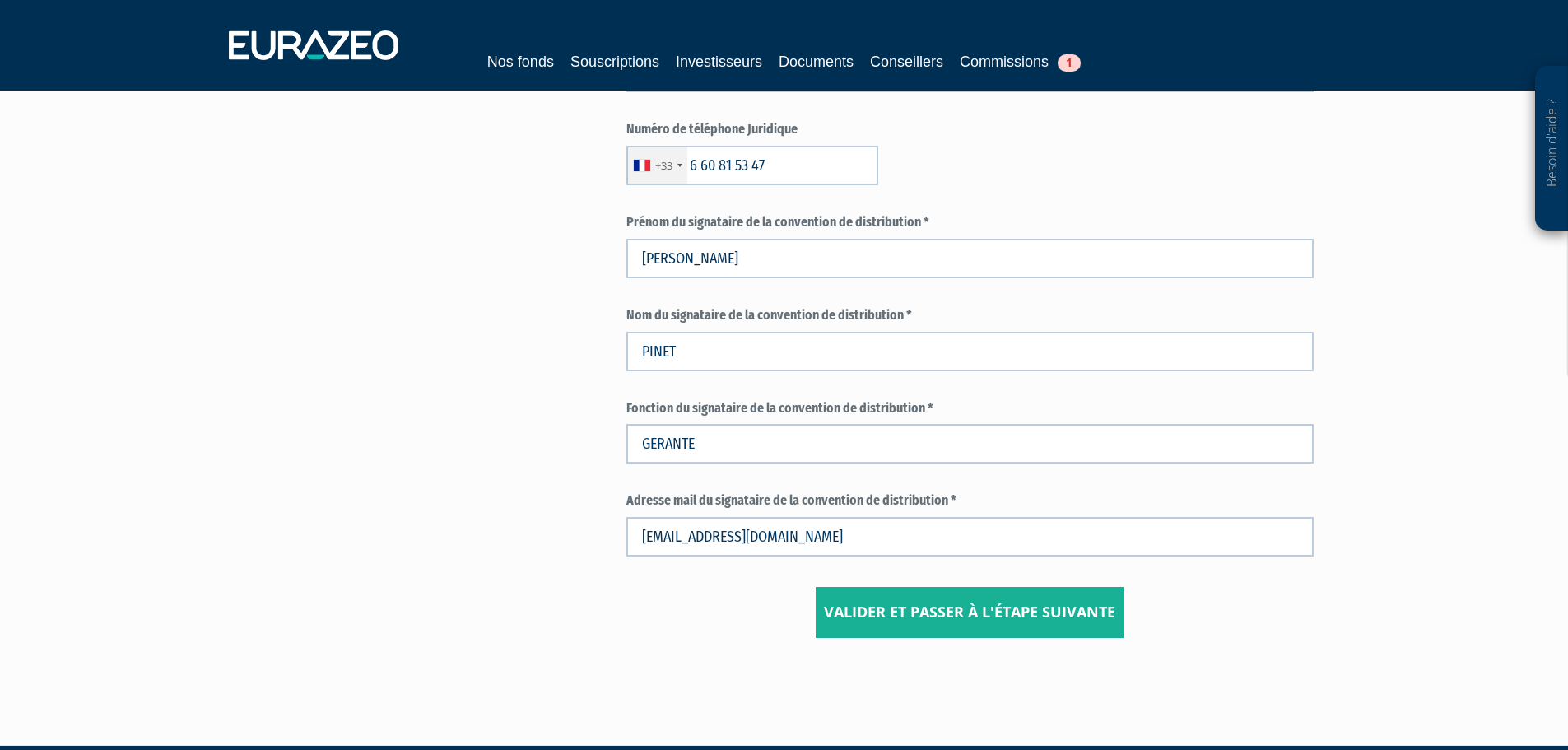
scroll to position [802, 0]
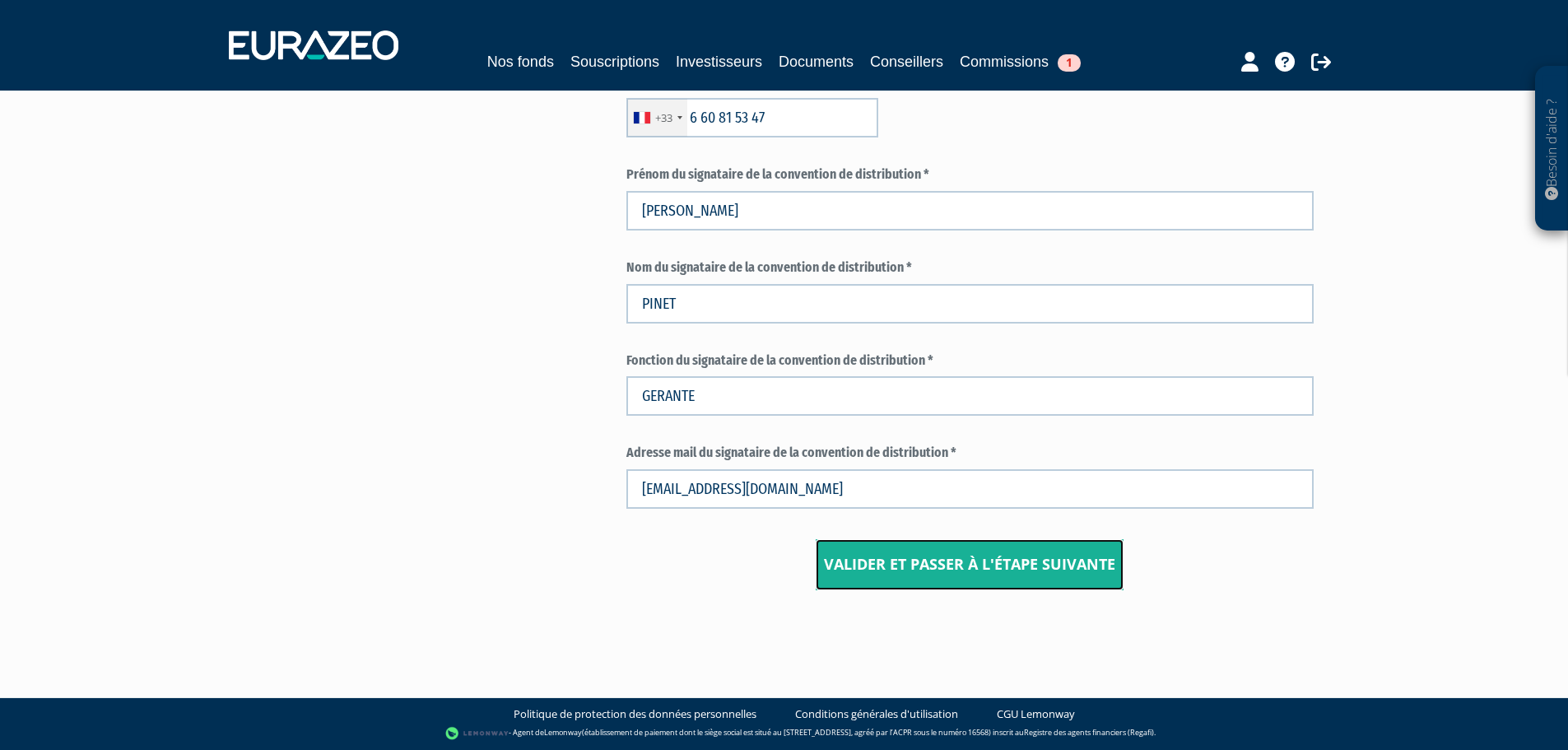
click at [1067, 561] on input "Valider et passer à l'étape suivante" at bounding box center [970, 564] width 308 height 51
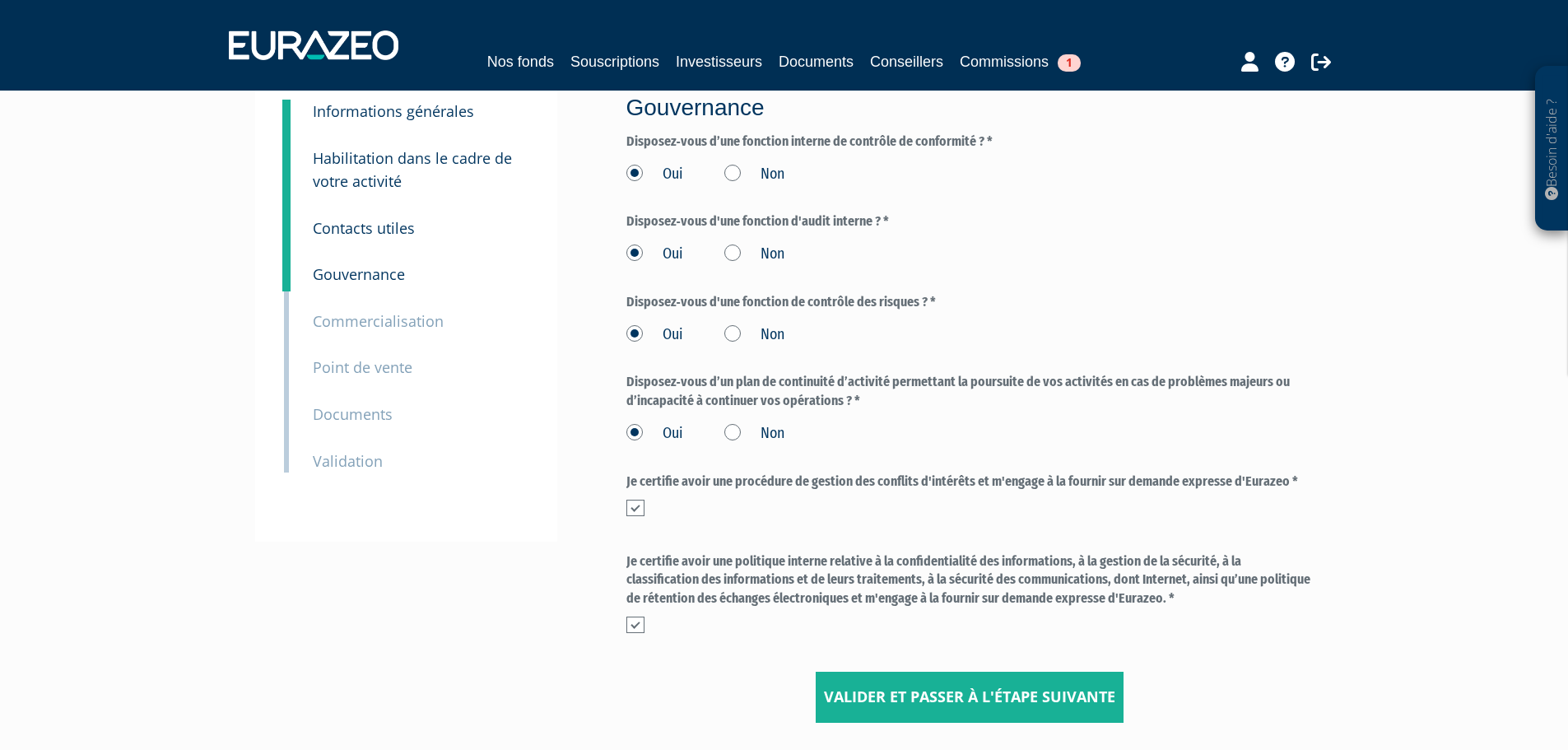
scroll to position [206, 0]
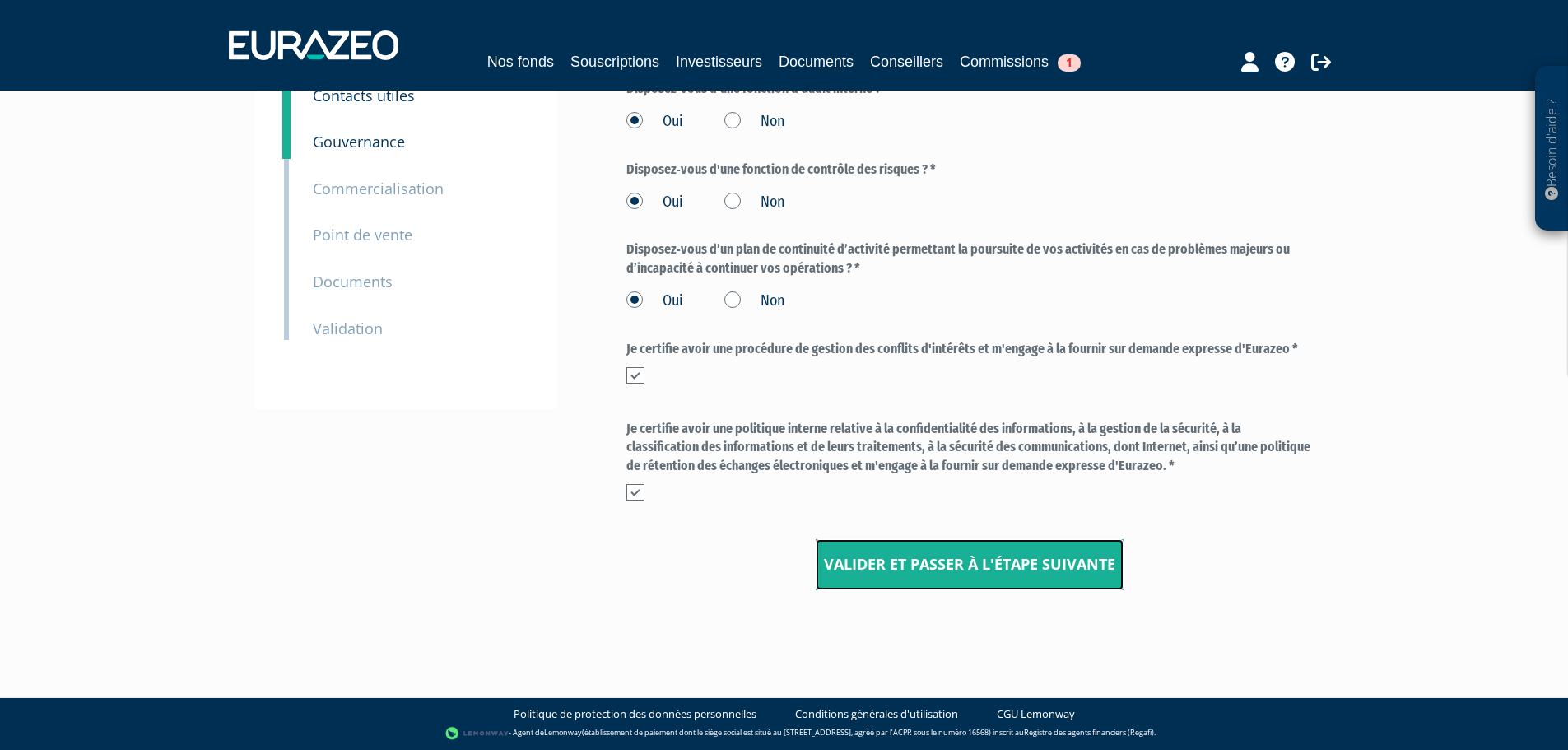
click at [995, 556] on input "Valider et passer à l'étape suivante" at bounding box center [970, 564] width 308 height 51
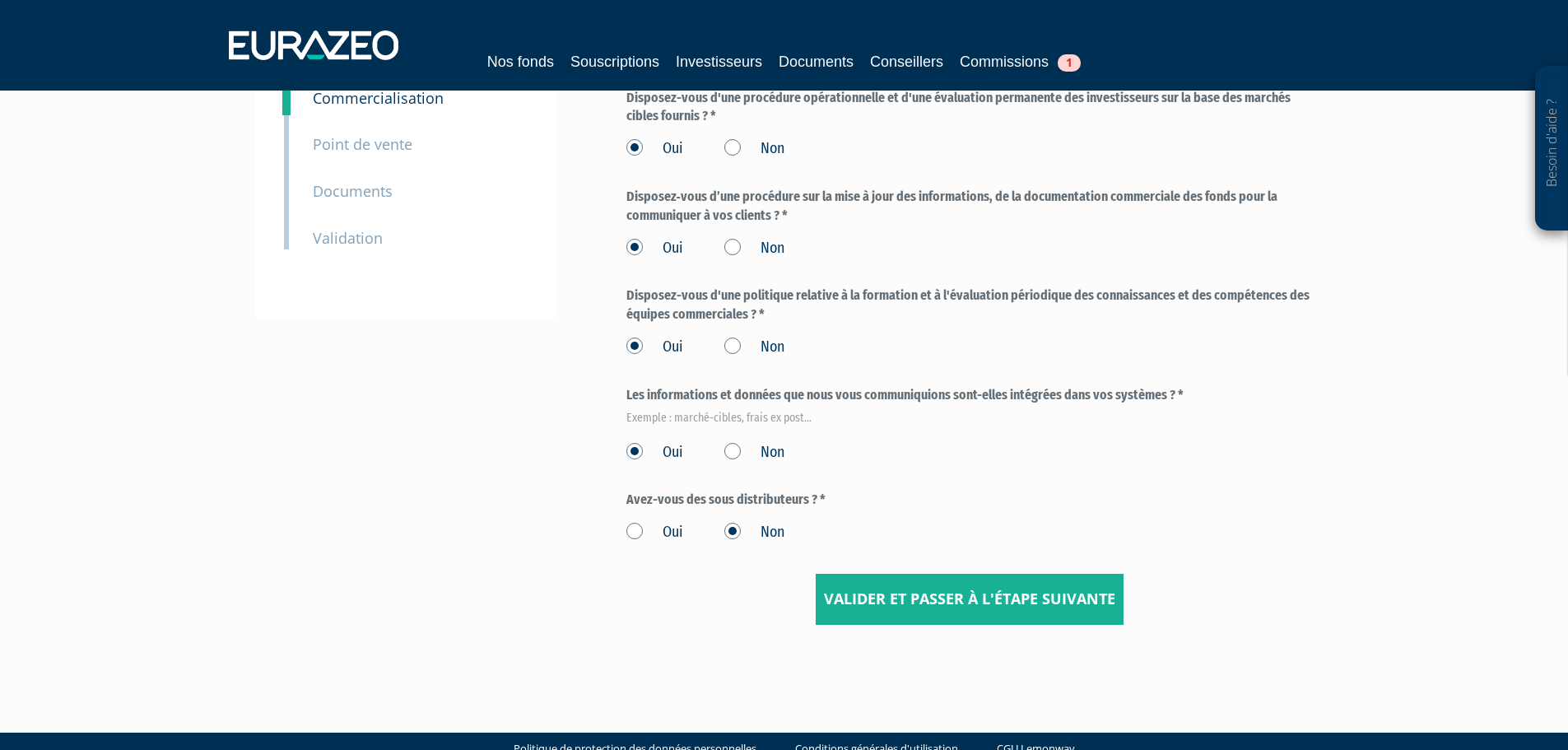
scroll to position [305, 0]
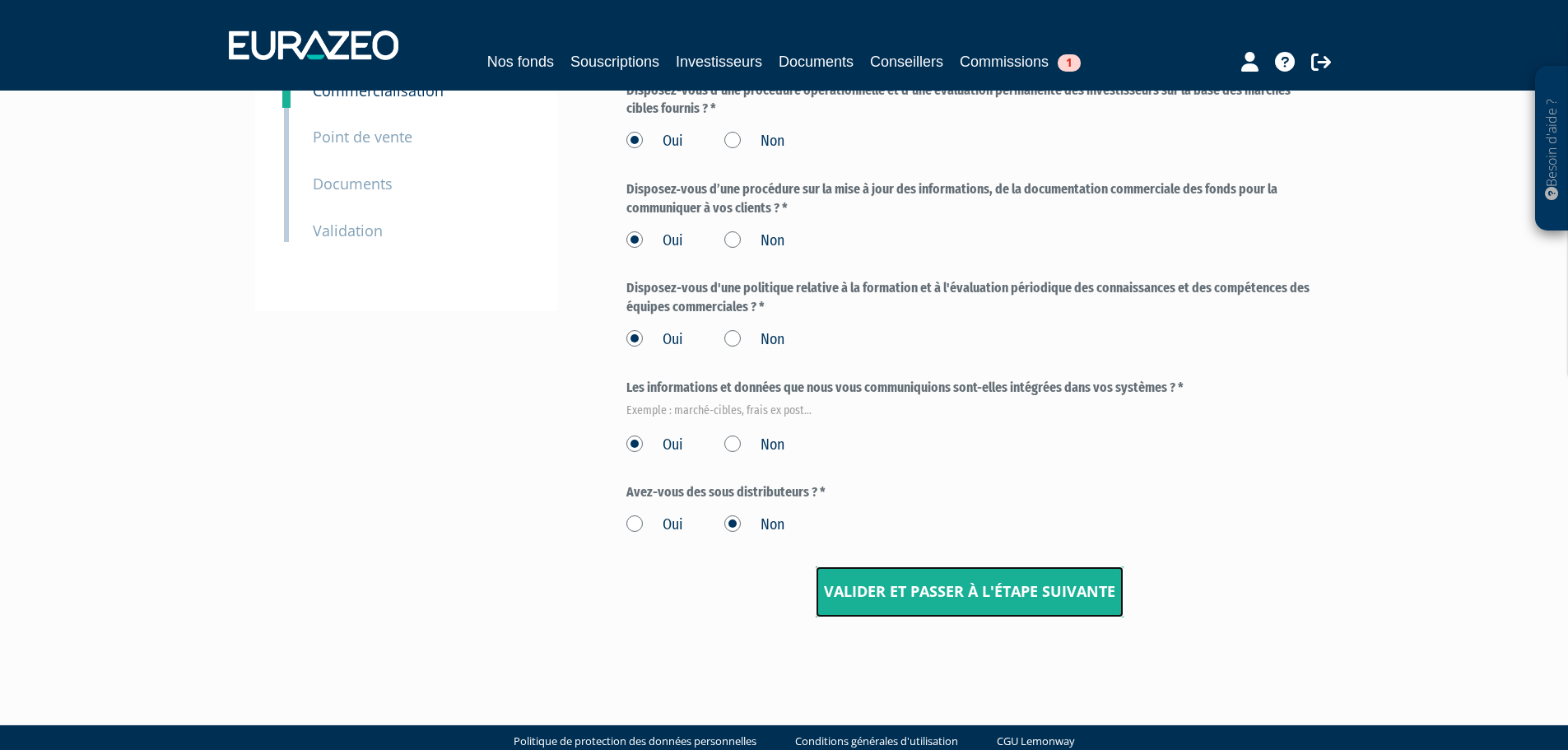
click at [1057, 578] on input "Valider et passer à l'étape suivante" at bounding box center [970, 592] width 308 height 51
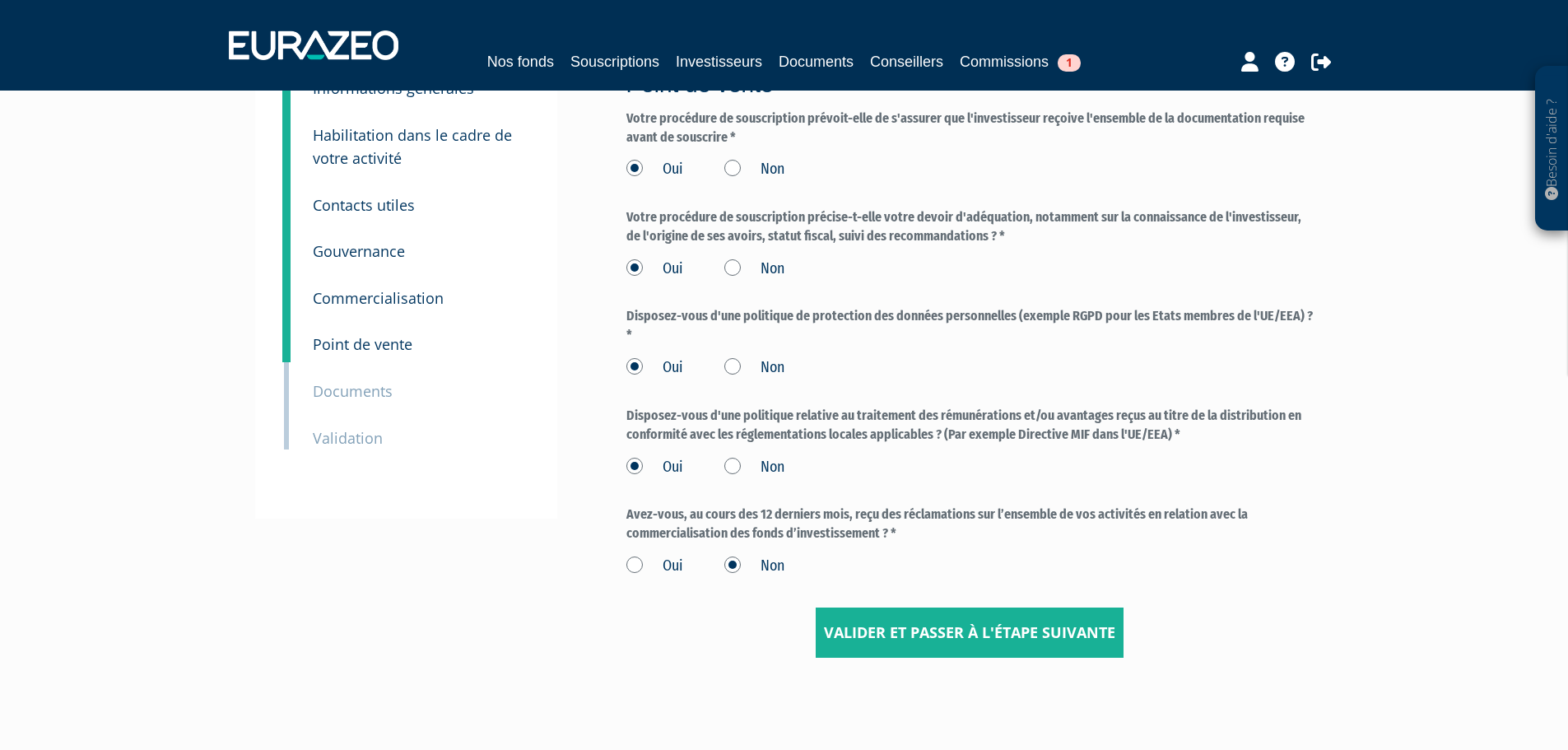
scroll to position [166, 0]
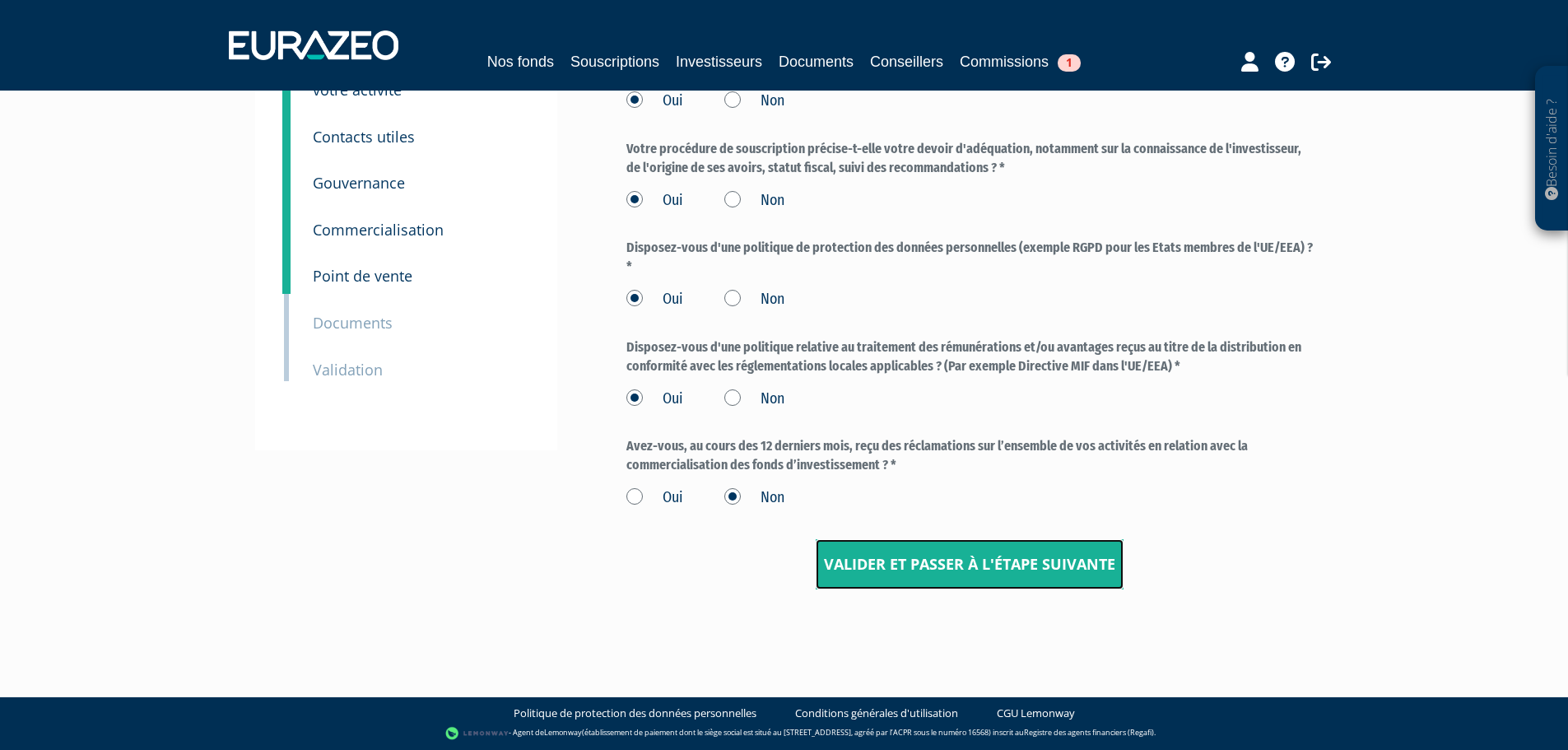
click at [932, 565] on input "Valider et passer à l'étape suivante" at bounding box center [970, 564] width 308 height 51
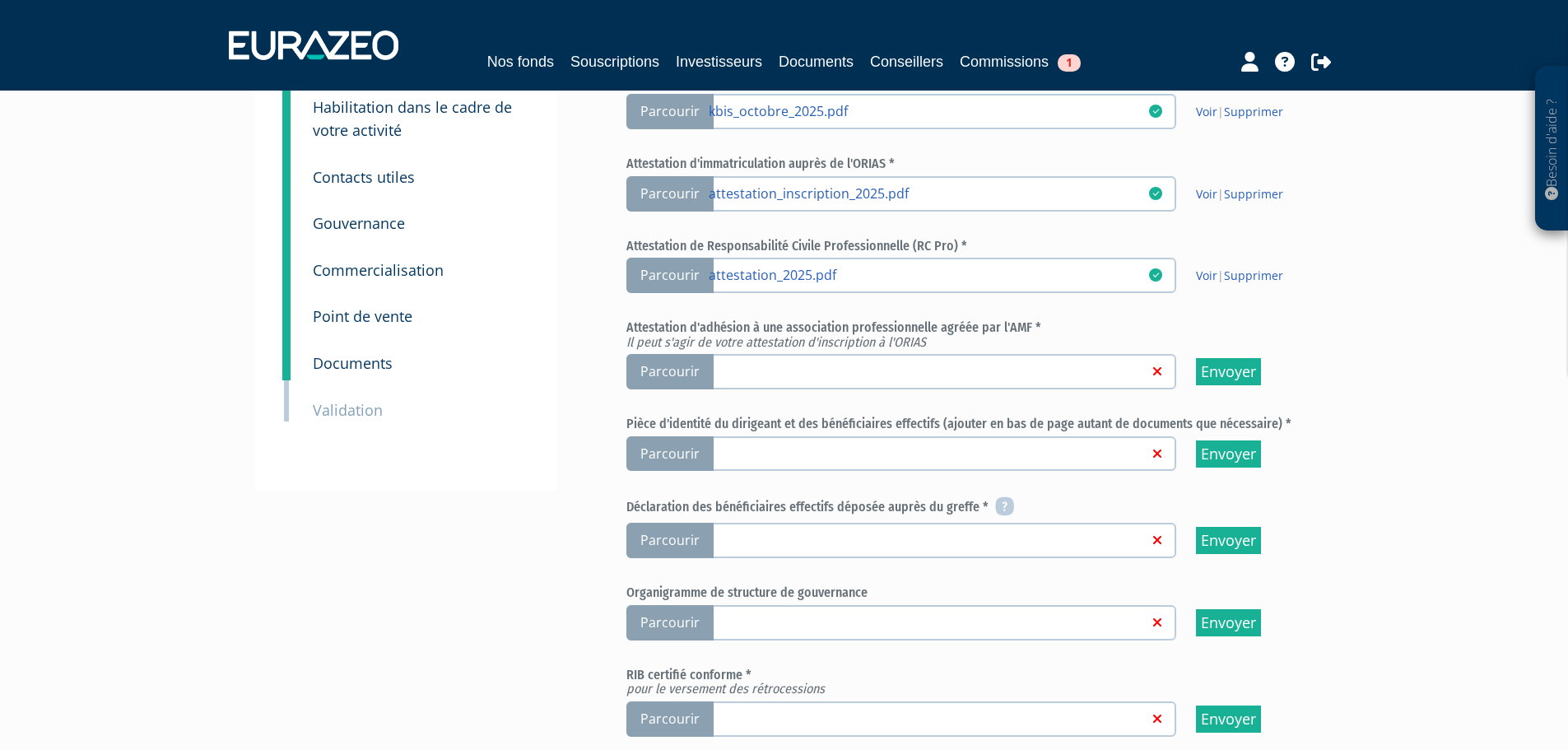
scroll to position [173, 0]
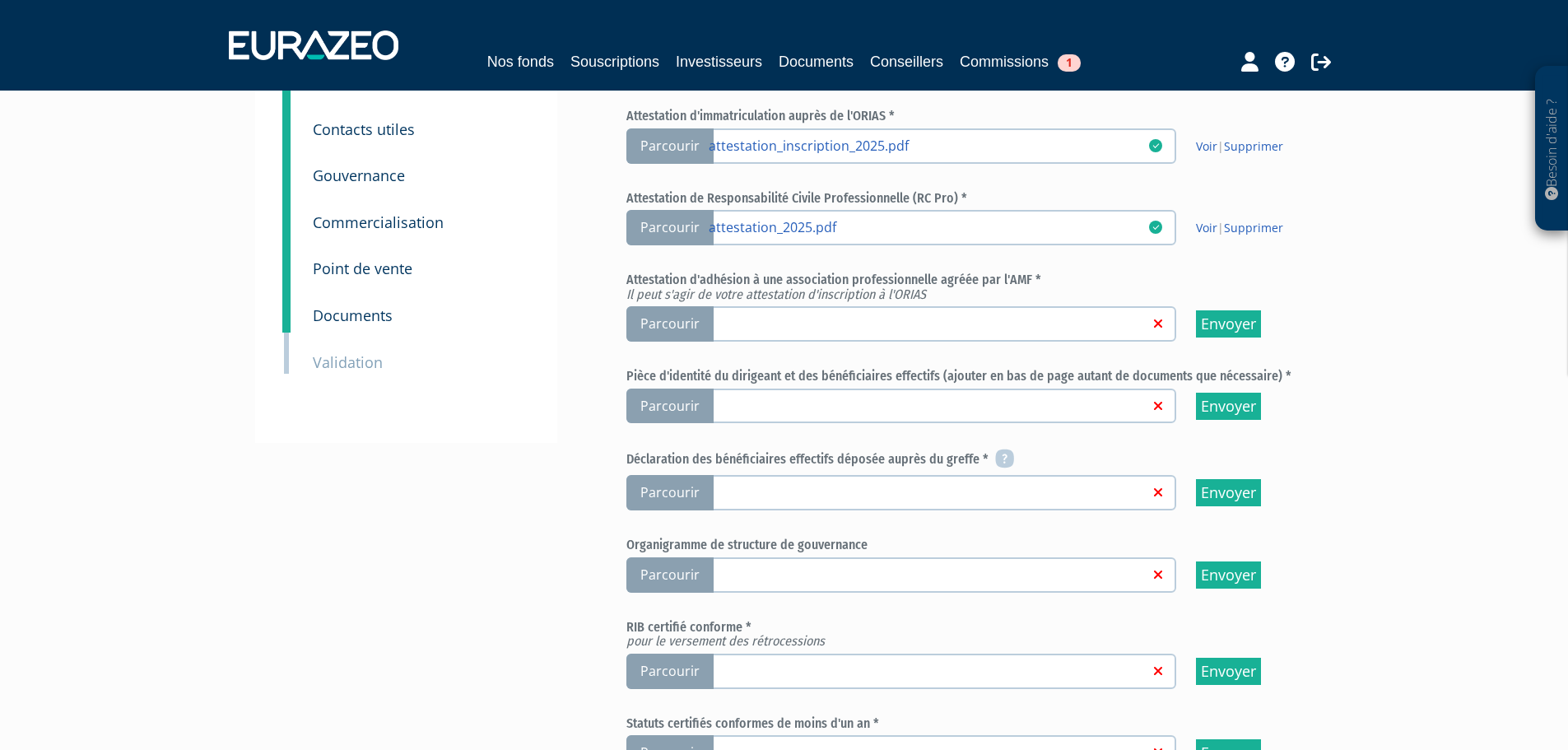
click at [675, 325] on span "Parcourir" at bounding box center [670, 324] width 87 height 36
click at [0, 0] on input "Parcourir" at bounding box center [0, 0] width 0 height 0
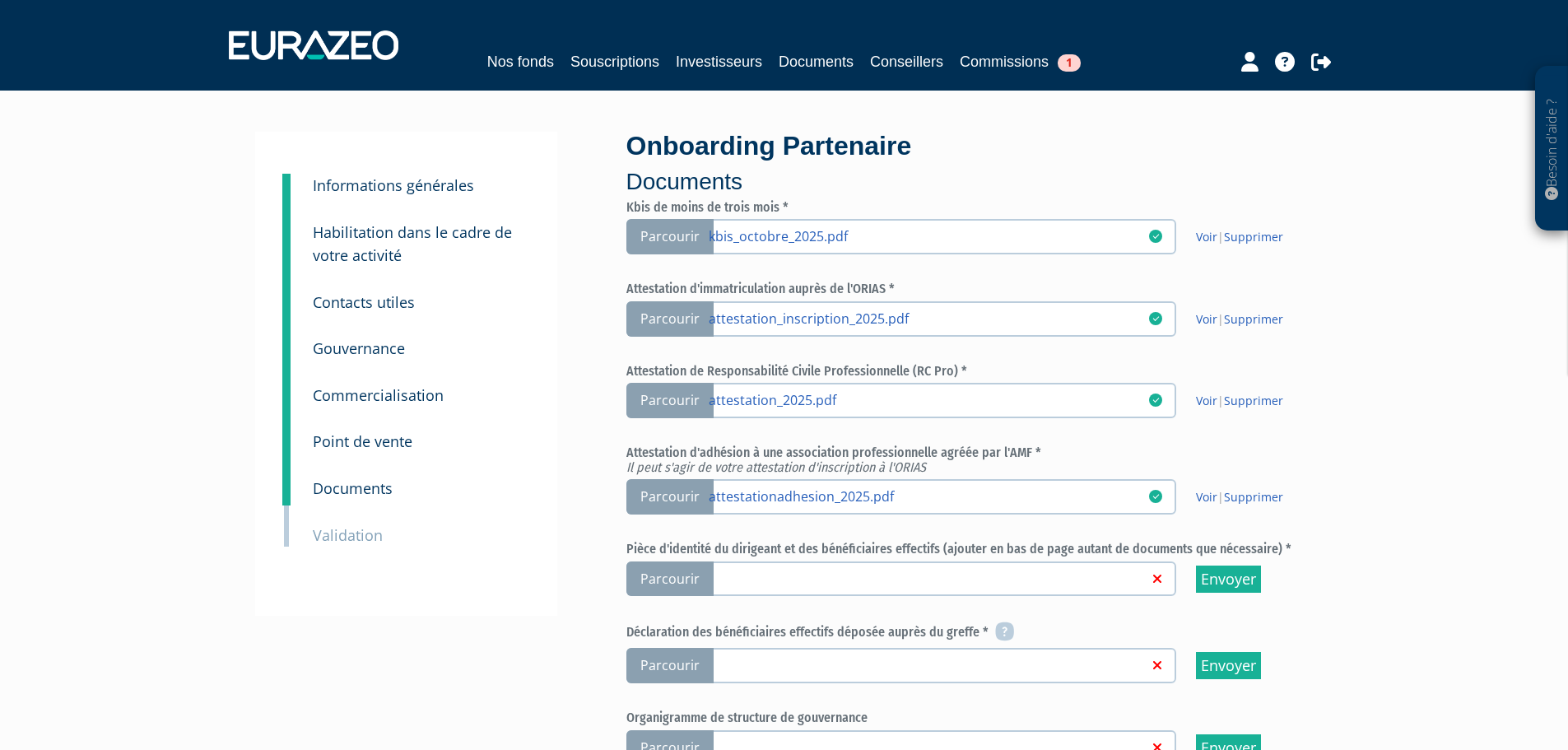
click at [684, 397] on span "Parcourir" at bounding box center [670, 401] width 87 height 36
click at [0, 0] on input "Parcourir attestation_2025.pdf" at bounding box center [0, 0] width 0 height 0
click at [1566, 253] on div "Besoin d'aide ? × J'ai besoin d'aide Si vous avez une question à propos du fonc…" at bounding box center [784, 610] width 1568 height 1220
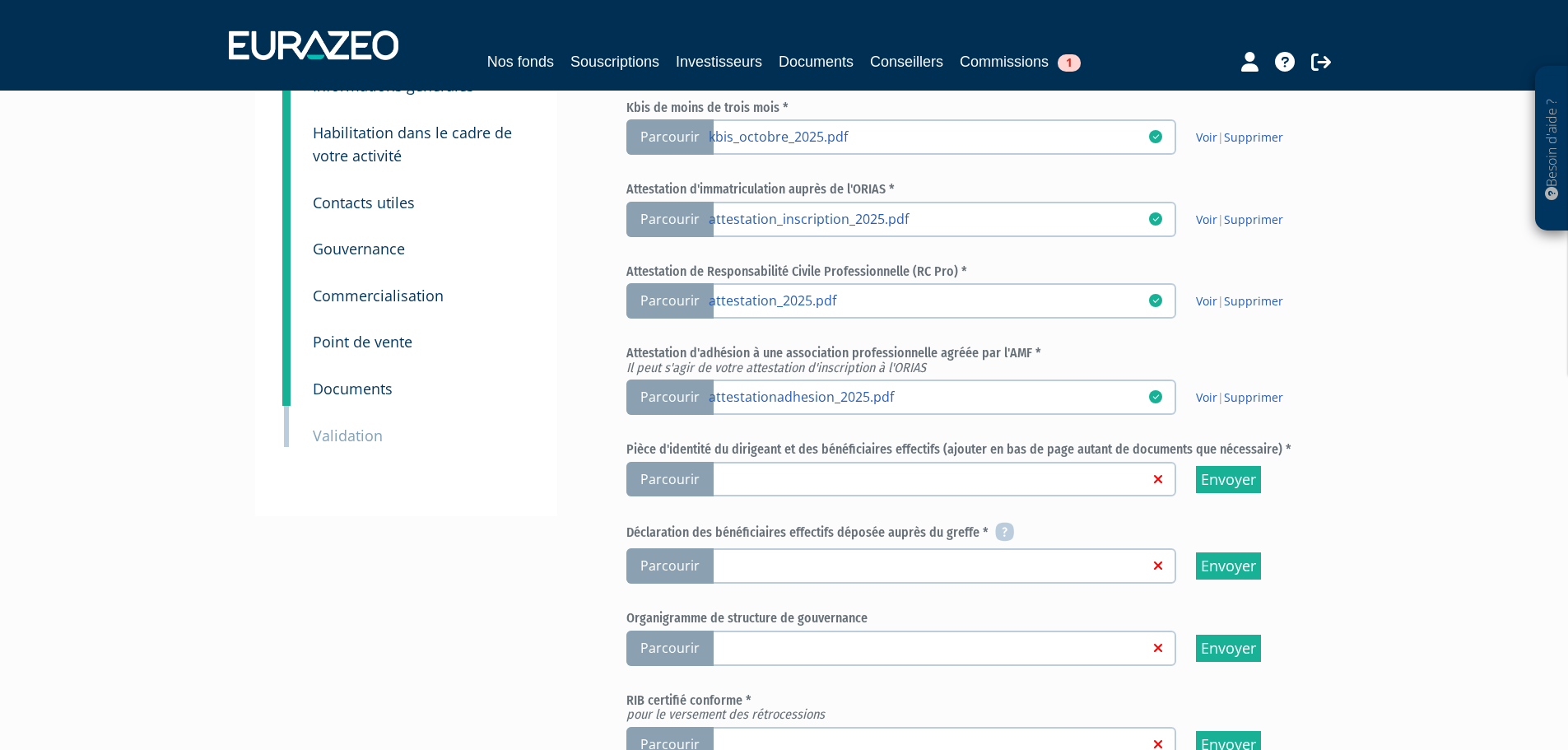
scroll to position [196, 0]
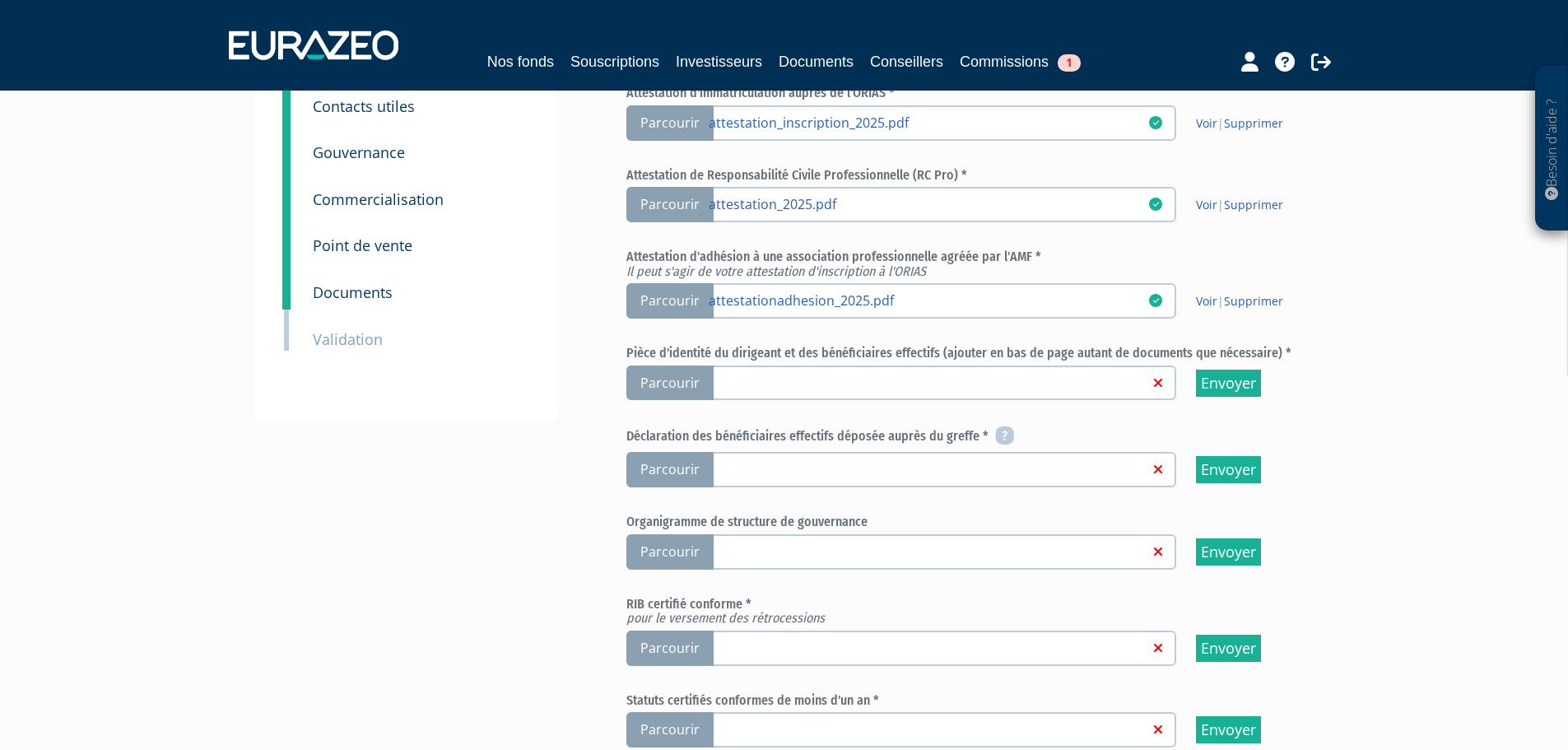
click at [683, 375] on span "Parcourir" at bounding box center [670, 383] width 87 height 36
click at [0, 0] on input "Parcourir" at bounding box center [0, 0] width 0 height 0
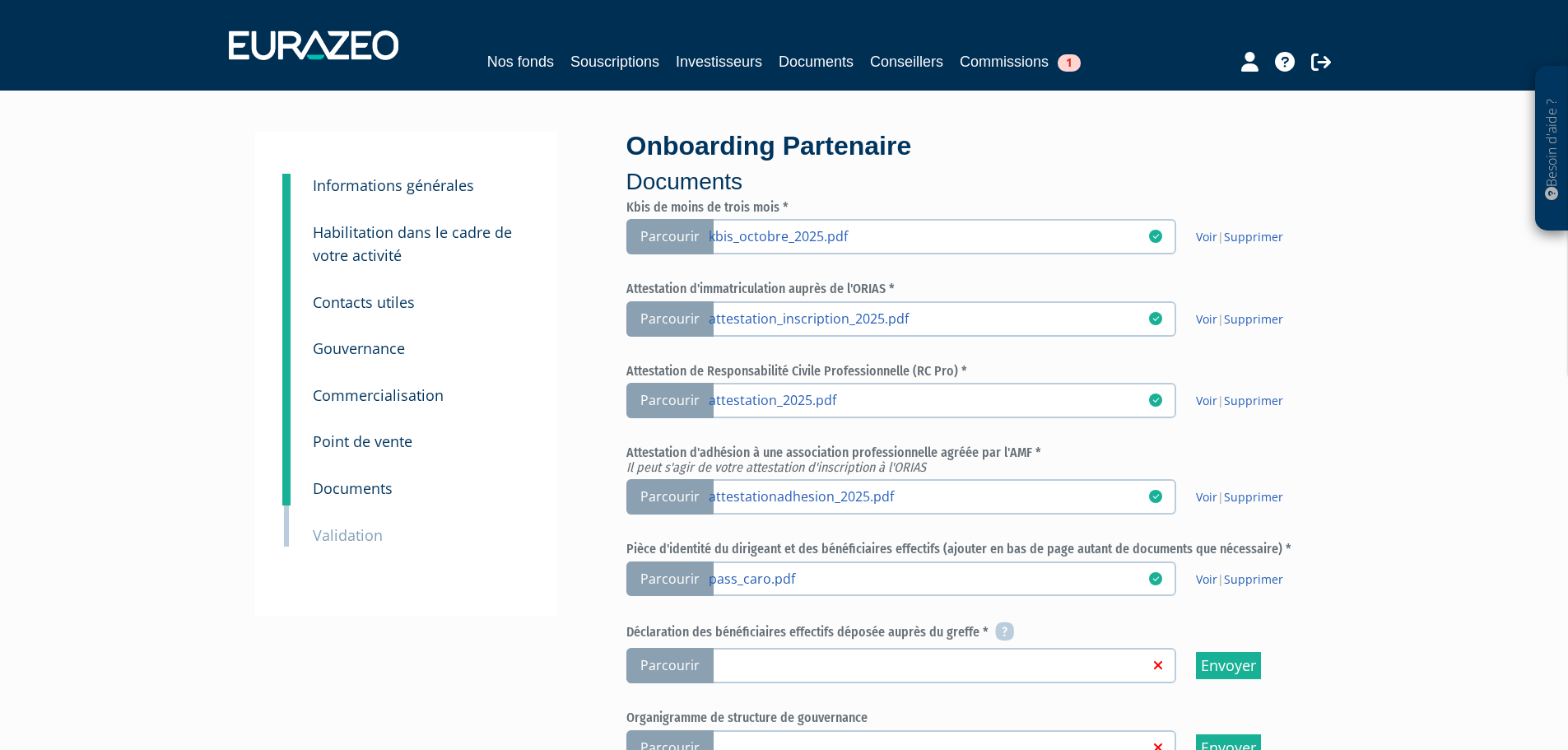
click at [686, 666] on span "Parcourir" at bounding box center [670, 666] width 87 height 36
click at [0, 0] on input "Parcourir" at bounding box center [0, 0] width 0 height 0
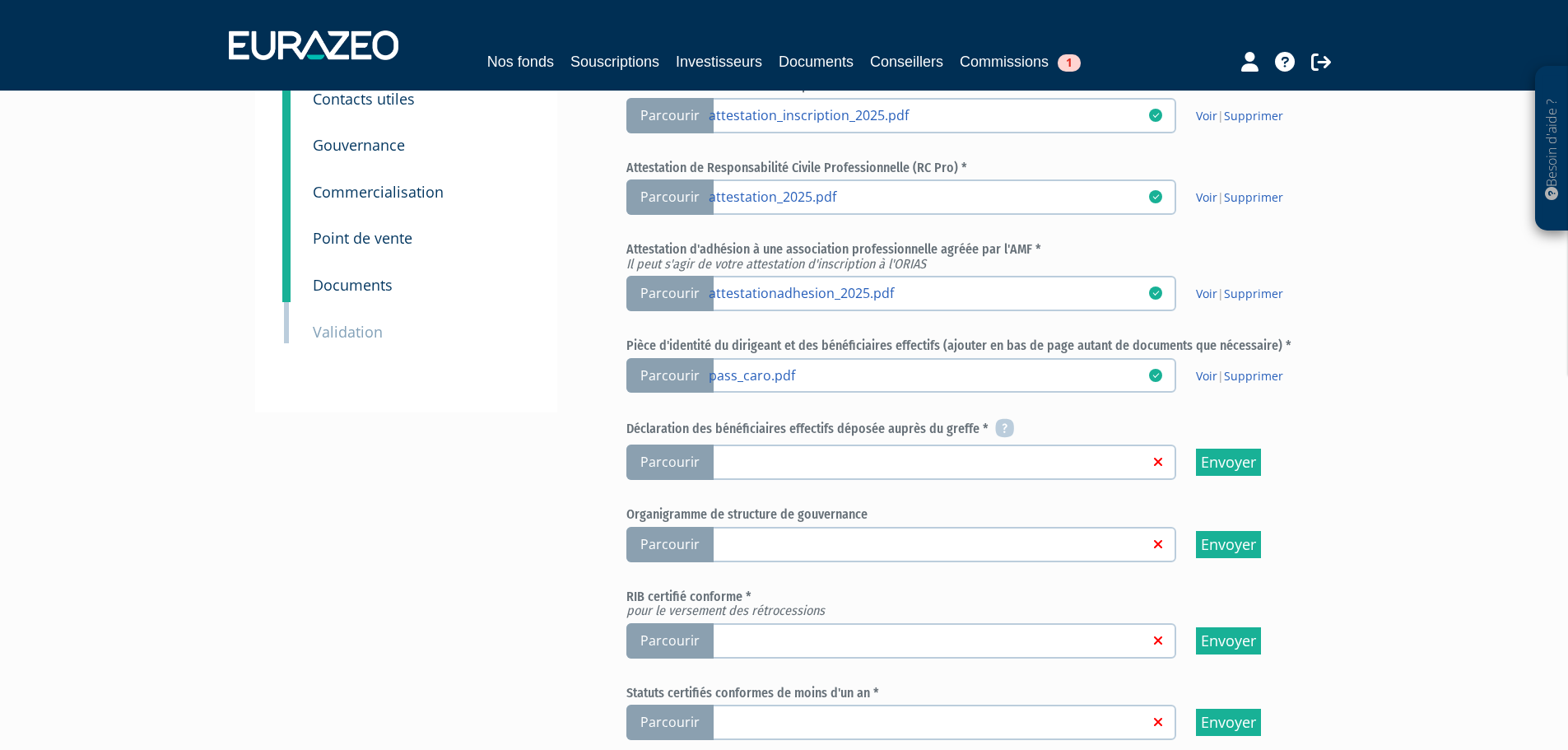
scroll to position [239, 0]
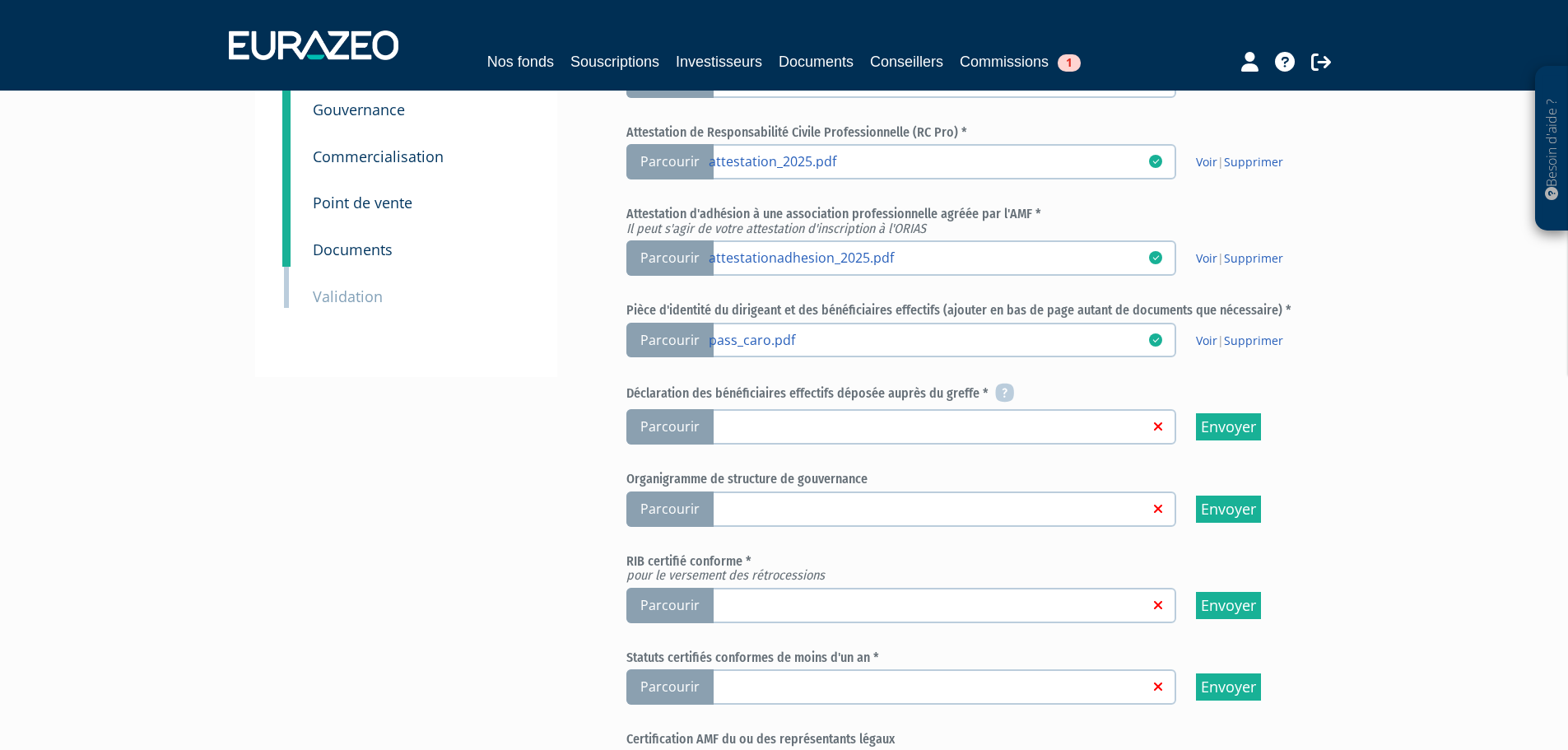
click at [667, 512] on span "Parcourir" at bounding box center [670, 509] width 87 height 36
click at [0, 0] on input "Parcourir" at bounding box center [0, 0] width 0 height 0
click at [689, 599] on span "Parcourir" at bounding box center [670, 605] width 87 height 36
click at [0, 0] on input "Parcourir" at bounding box center [0, 0] width 0 height 0
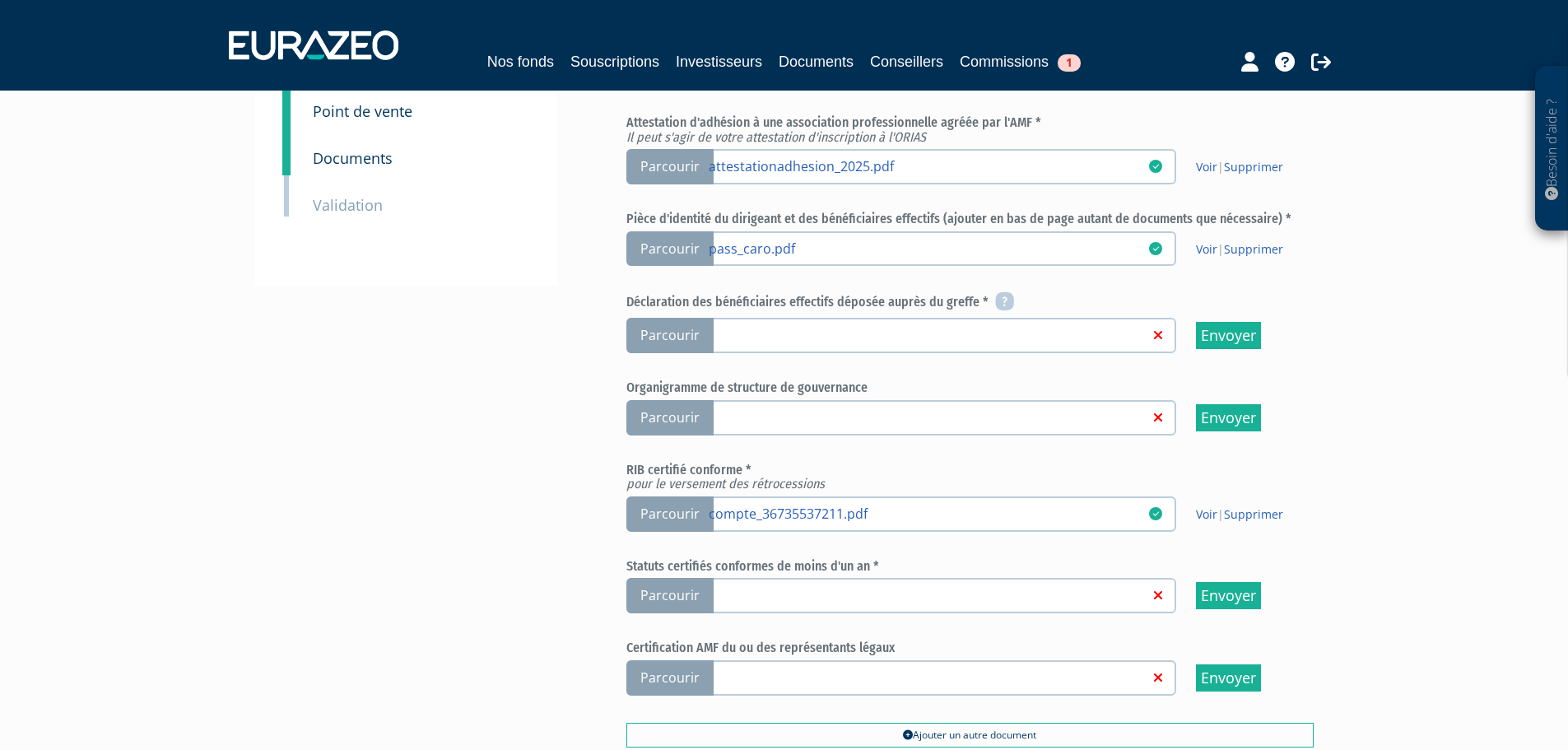
scroll to position [327, 0]
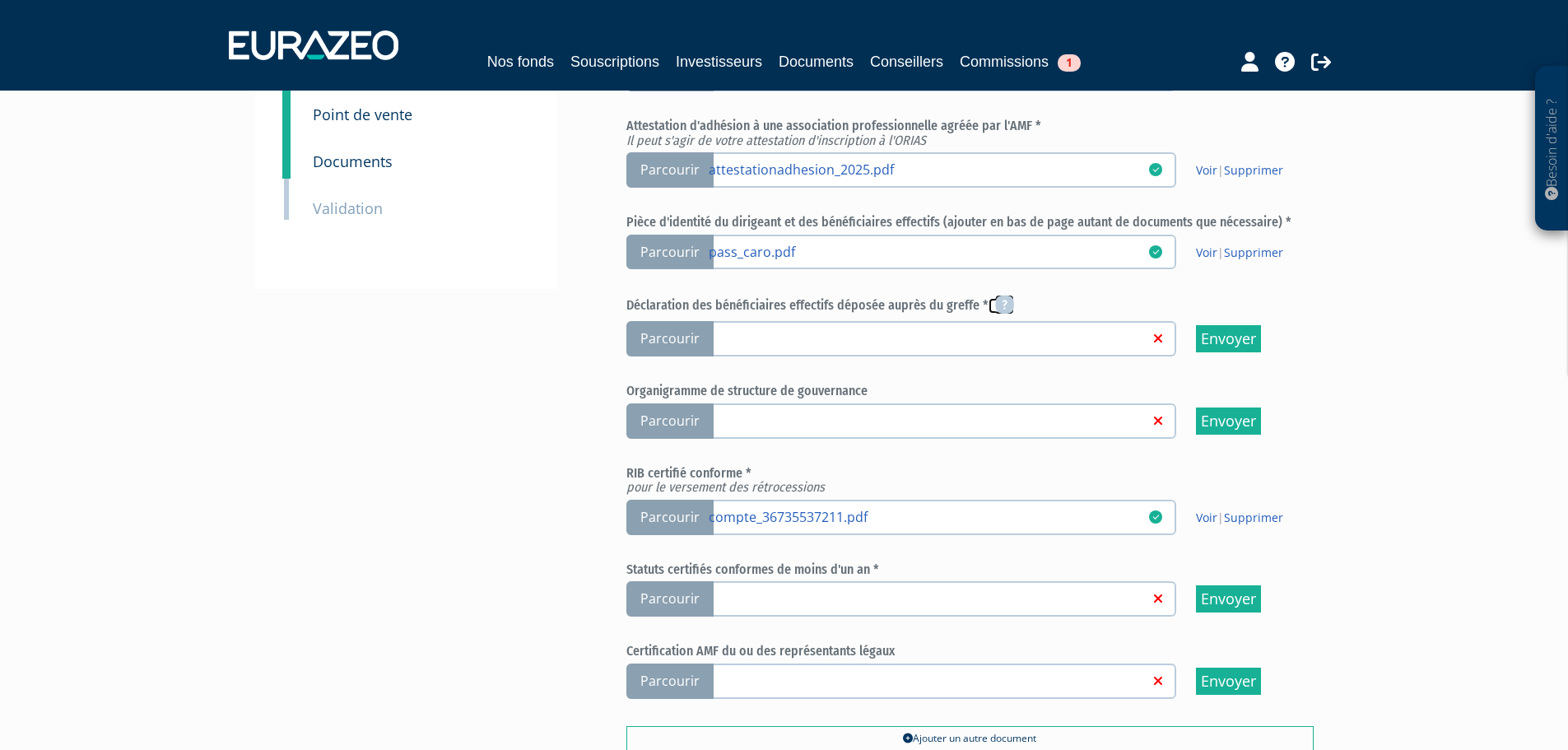
click at [1000, 307] on icon at bounding box center [1005, 305] width 19 height 20
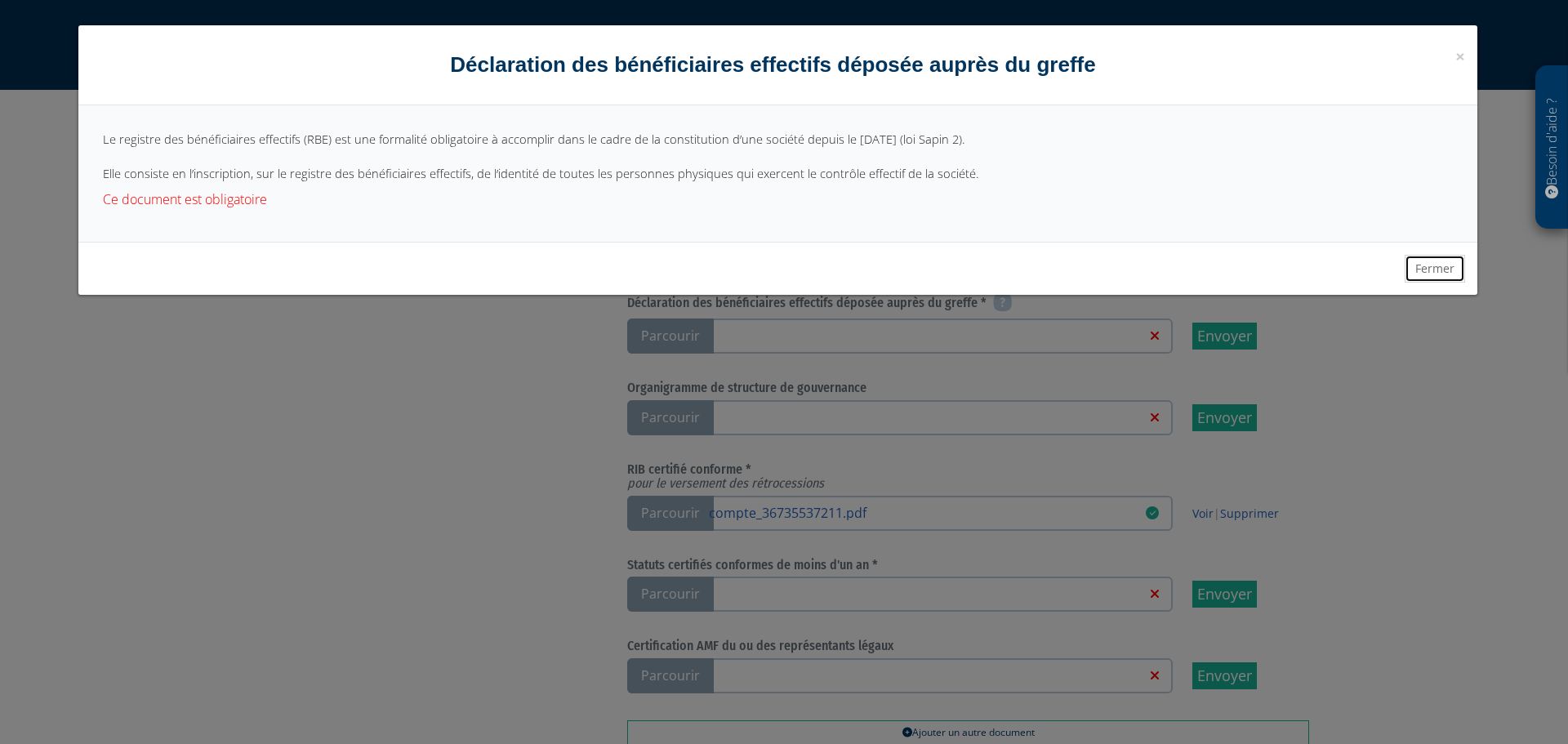
click at [1432, 258] on button "Fermer" at bounding box center [1435, 269] width 60 height 28
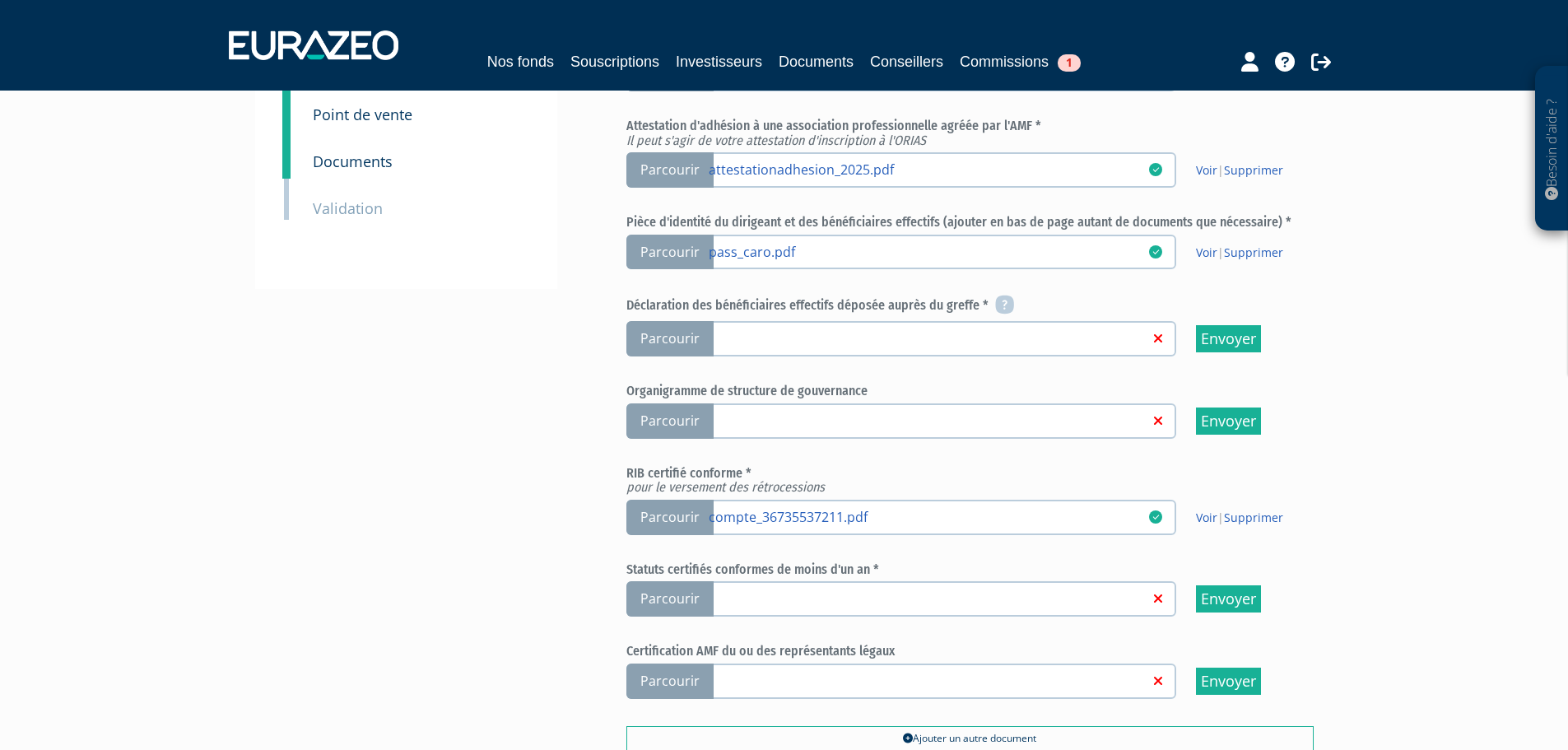
click at [666, 329] on span "Parcourir" at bounding box center [670, 339] width 87 height 36
click at [0, 0] on input "Parcourir" at bounding box center [0, 0] width 0 height 0
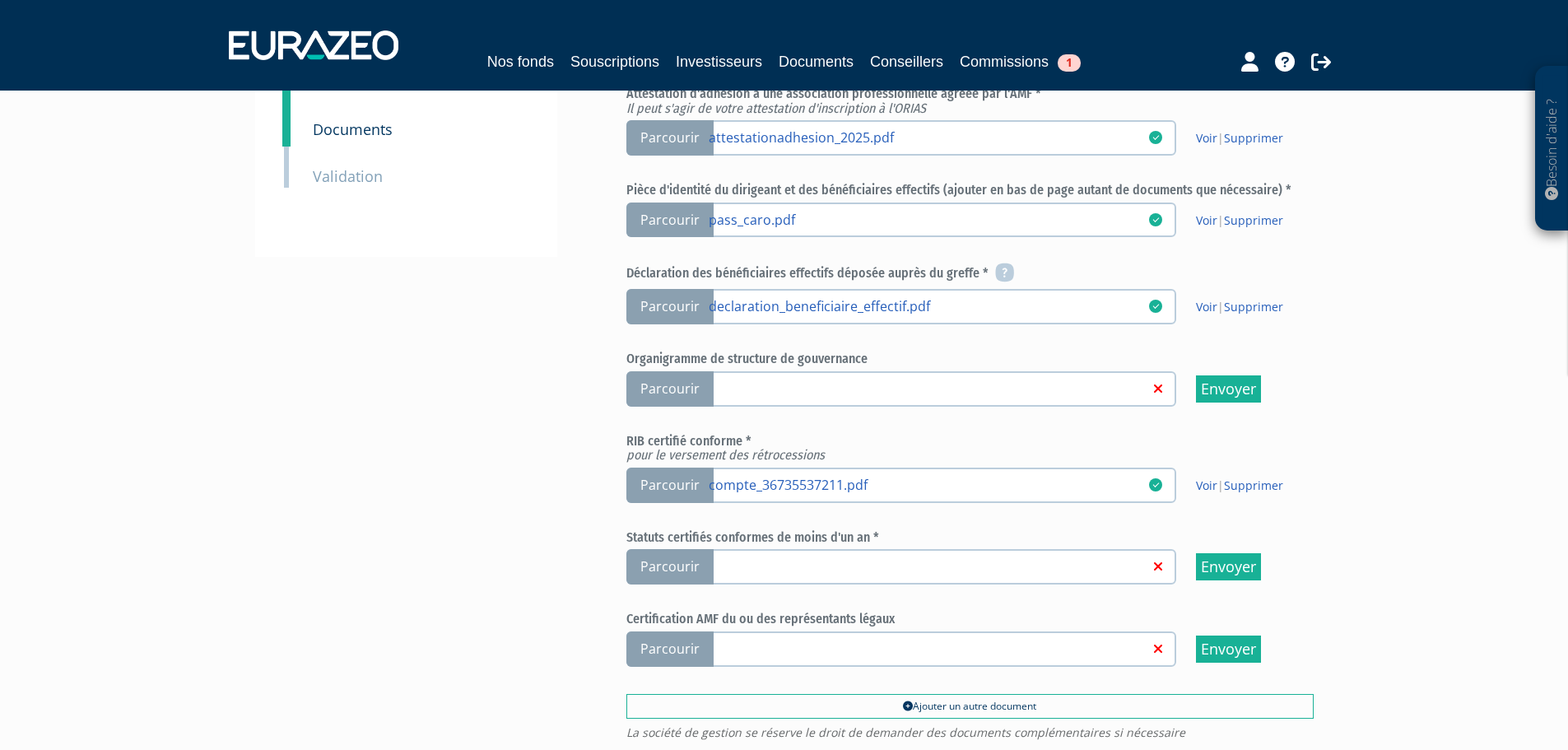
scroll to position [451, 0]
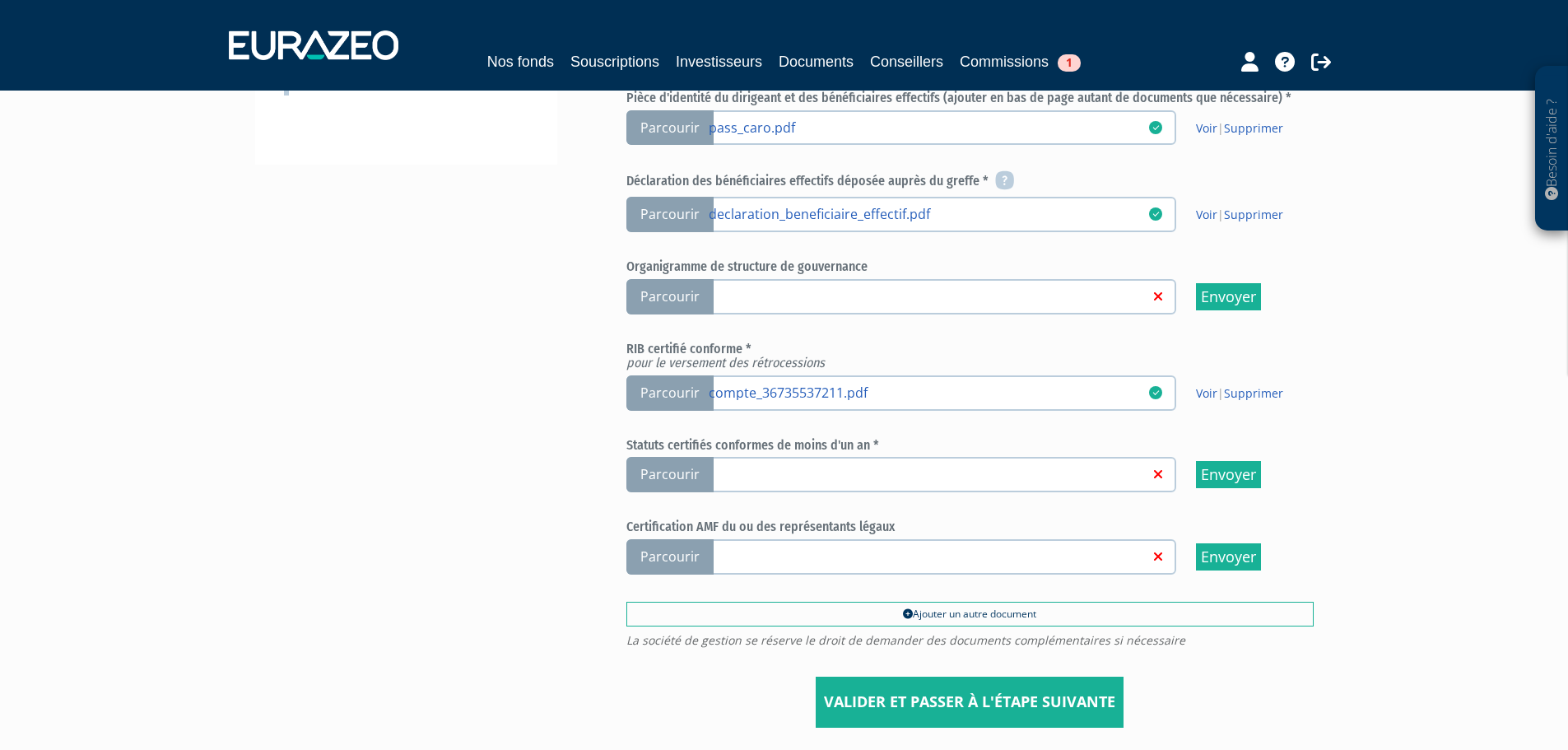
click at [688, 469] on span "Parcourir" at bounding box center [670, 475] width 87 height 36
click at [0, 0] on input "Parcourir" at bounding box center [0, 0] width 0 height 0
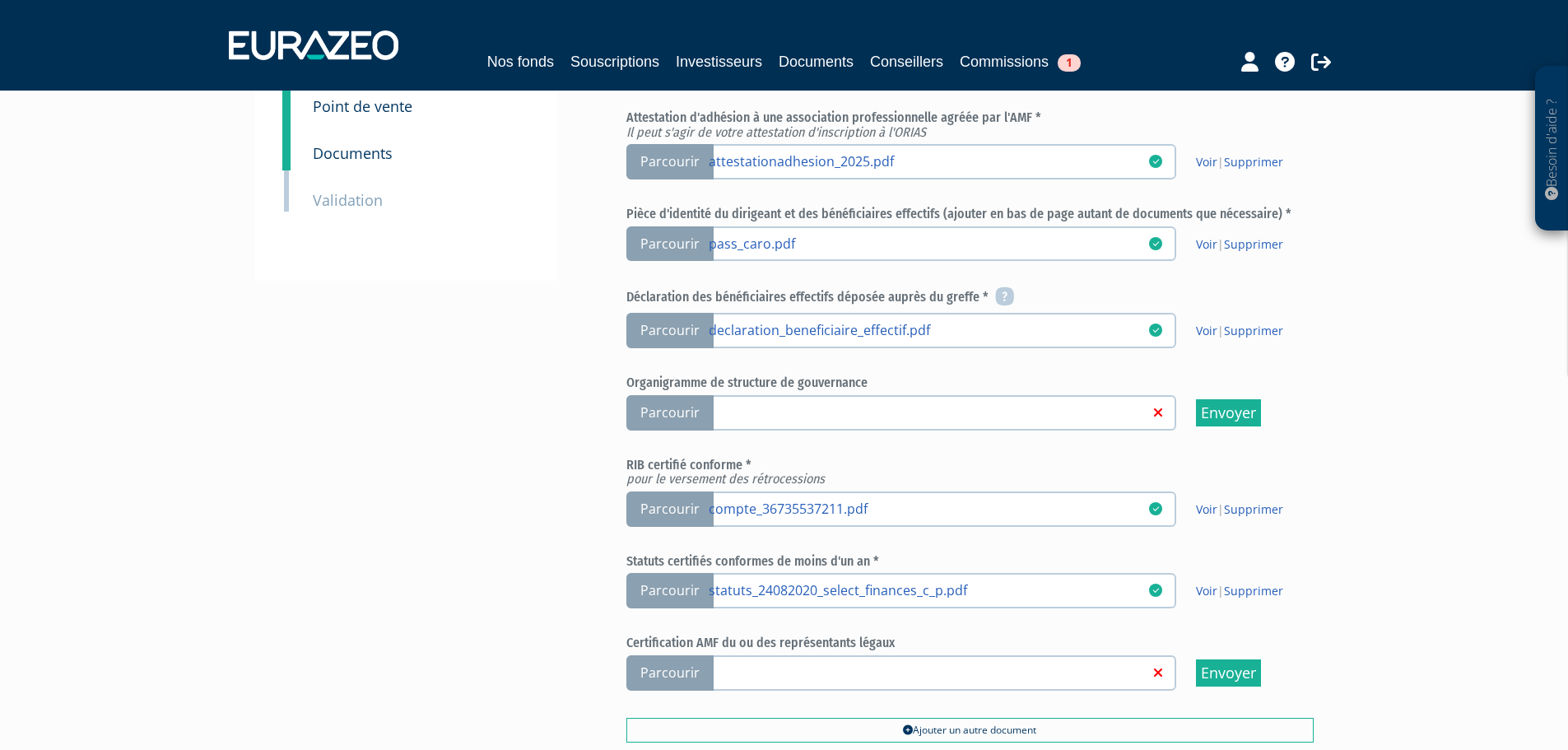
scroll to position [589, 0]
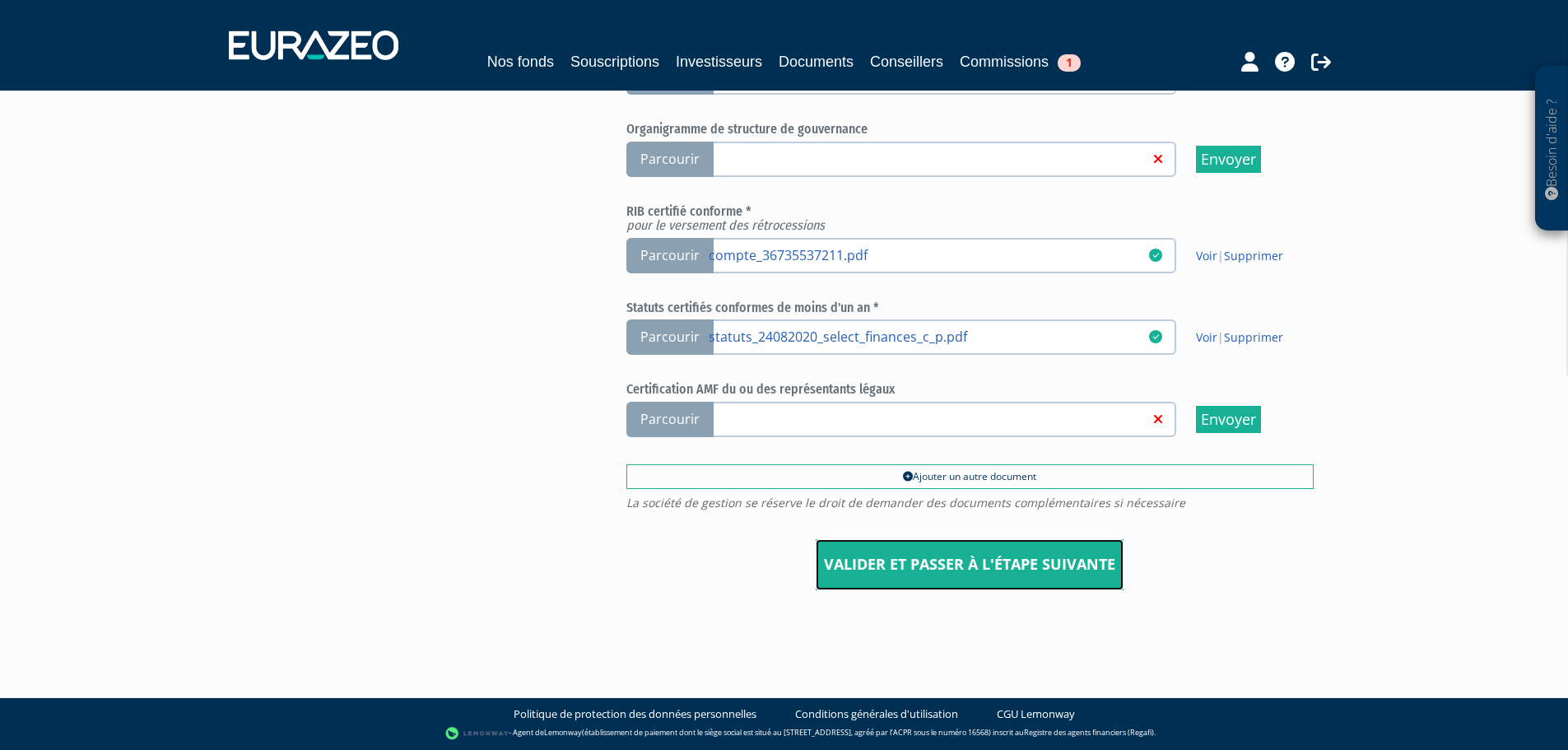
click at [970, 569] on input "Valider et passer à l'étape suivante" at bounding box center [970, 564] width 308 height 51
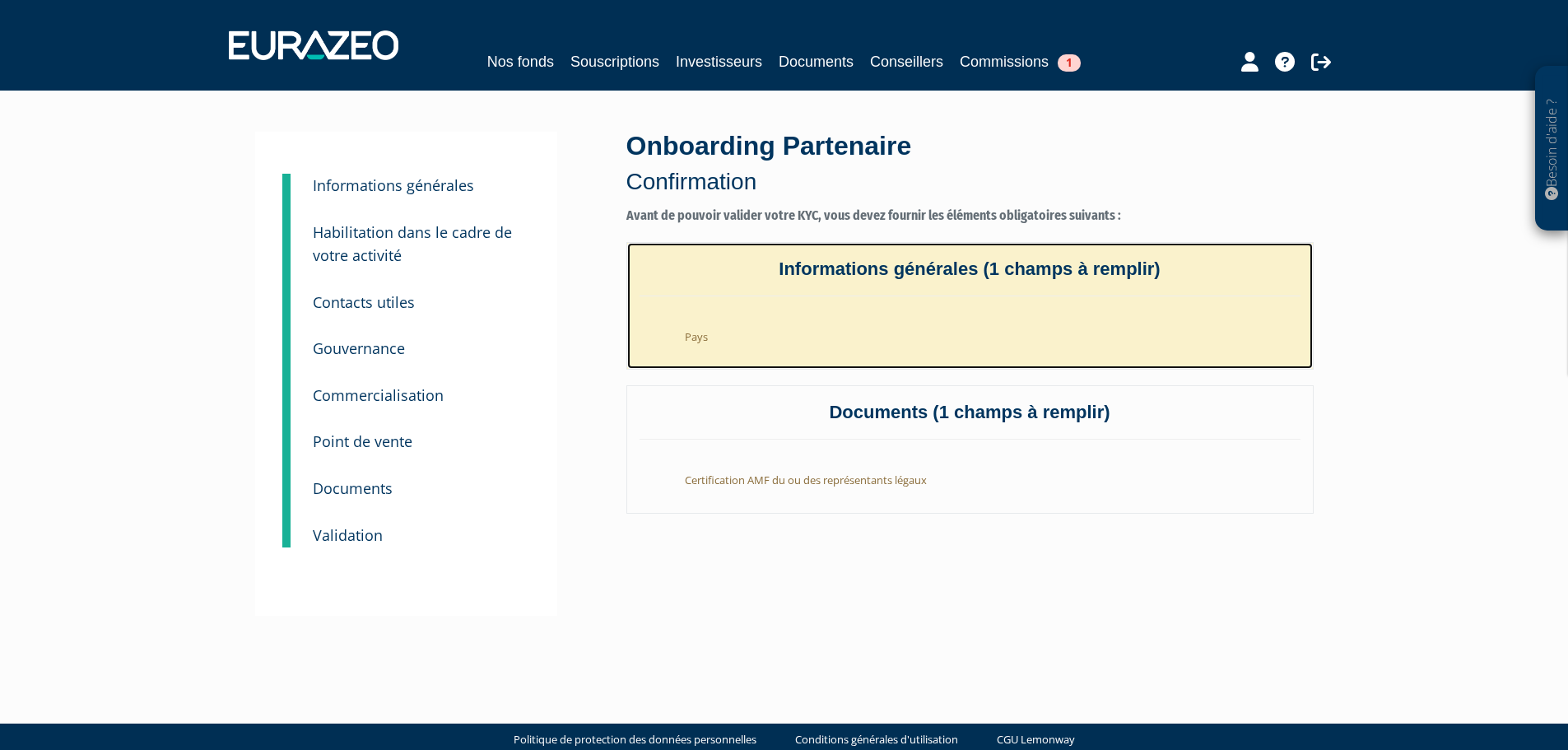
click at [849, 342] on li "Pays" at bounding box center [986, 333] width 628 height 40
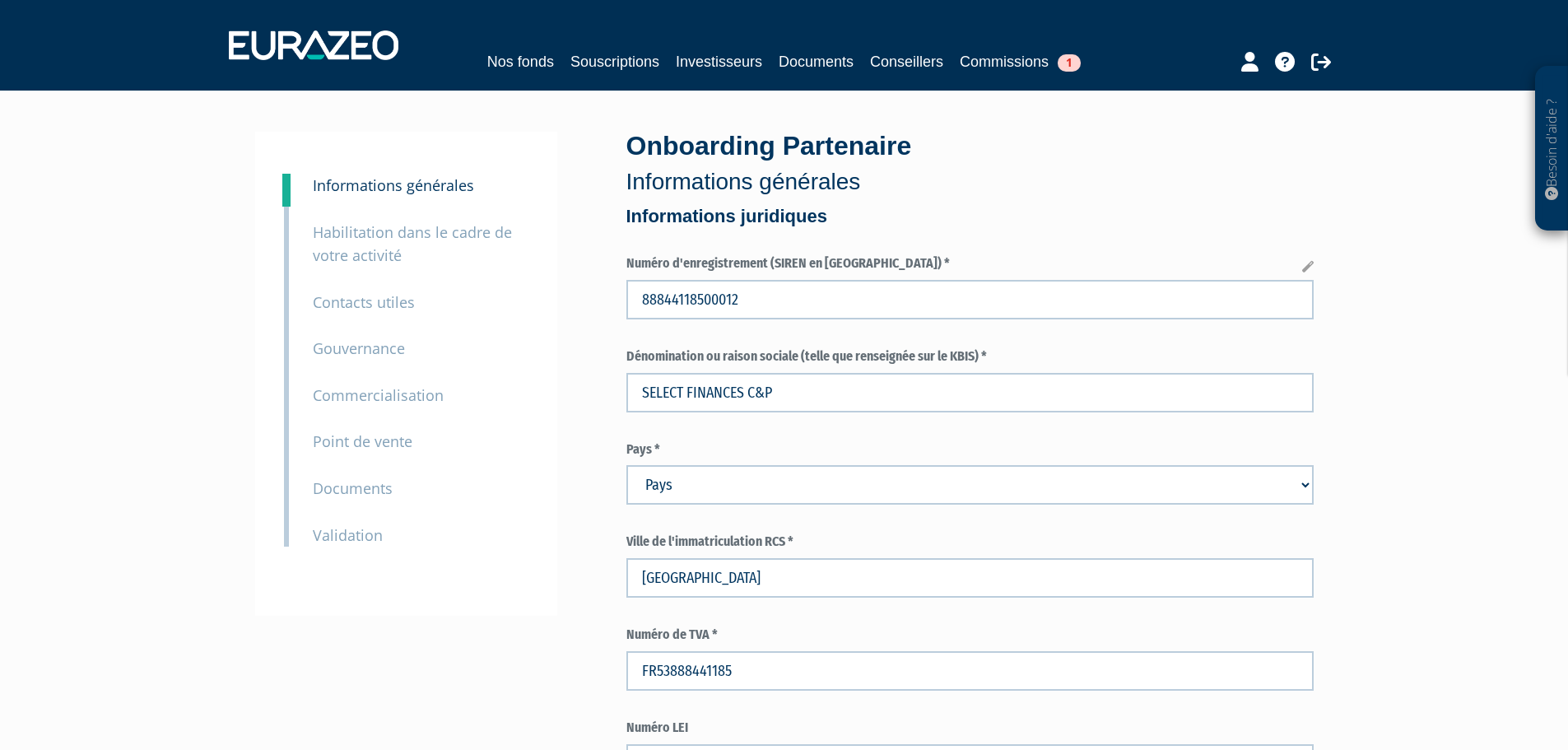
click at [745, 497] on select "Pays [GEOGRAPHIC_DATA] [GEOGRAPHIC_DATA] [GEOGRAPHIC_DATA] [GEOGRAPHIC_DATA] [G…" at bounding box center [971, 484] width 688 height 39
select select "75"
click at [627, 465] on select "Pays Afghanistan Afrique du Sud Albanie Algérie Allemagne Andorre" at bounding box center [971, 484] width 688 height 39
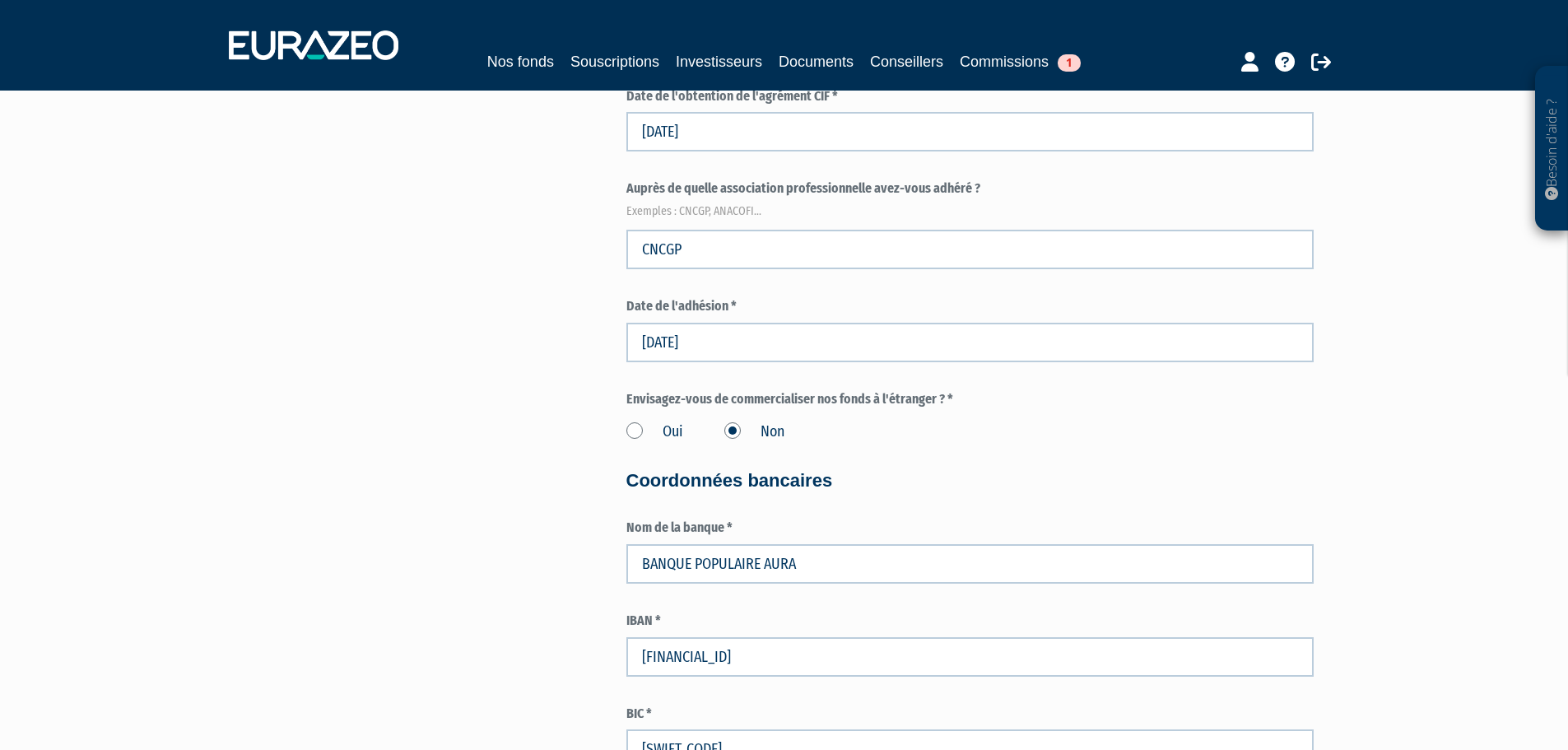
scroll to position [2324, 0]
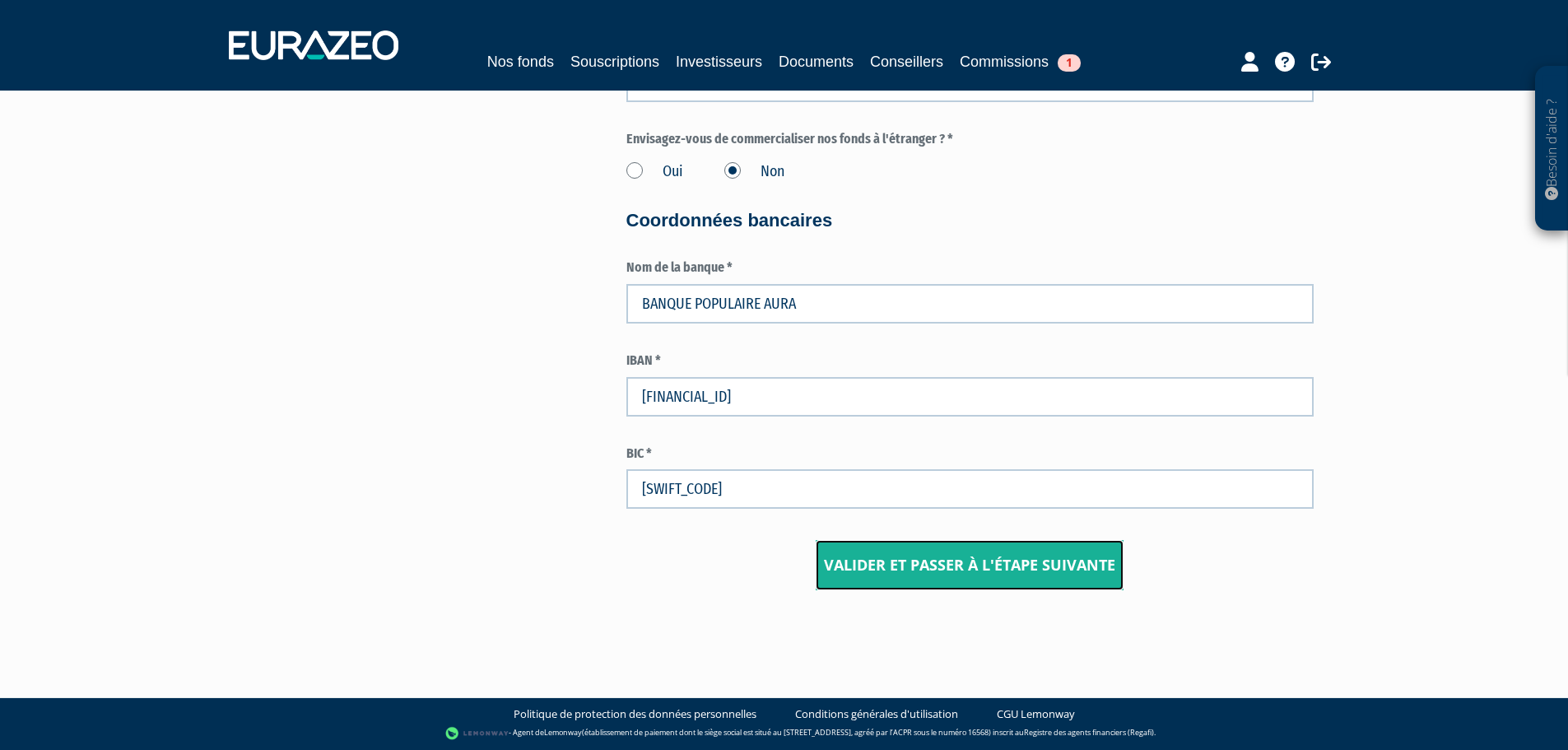
click at [1016, 564] on input "Valider et passer à l'étape suivante" at bounding box center [970, 565] width 308 height 51
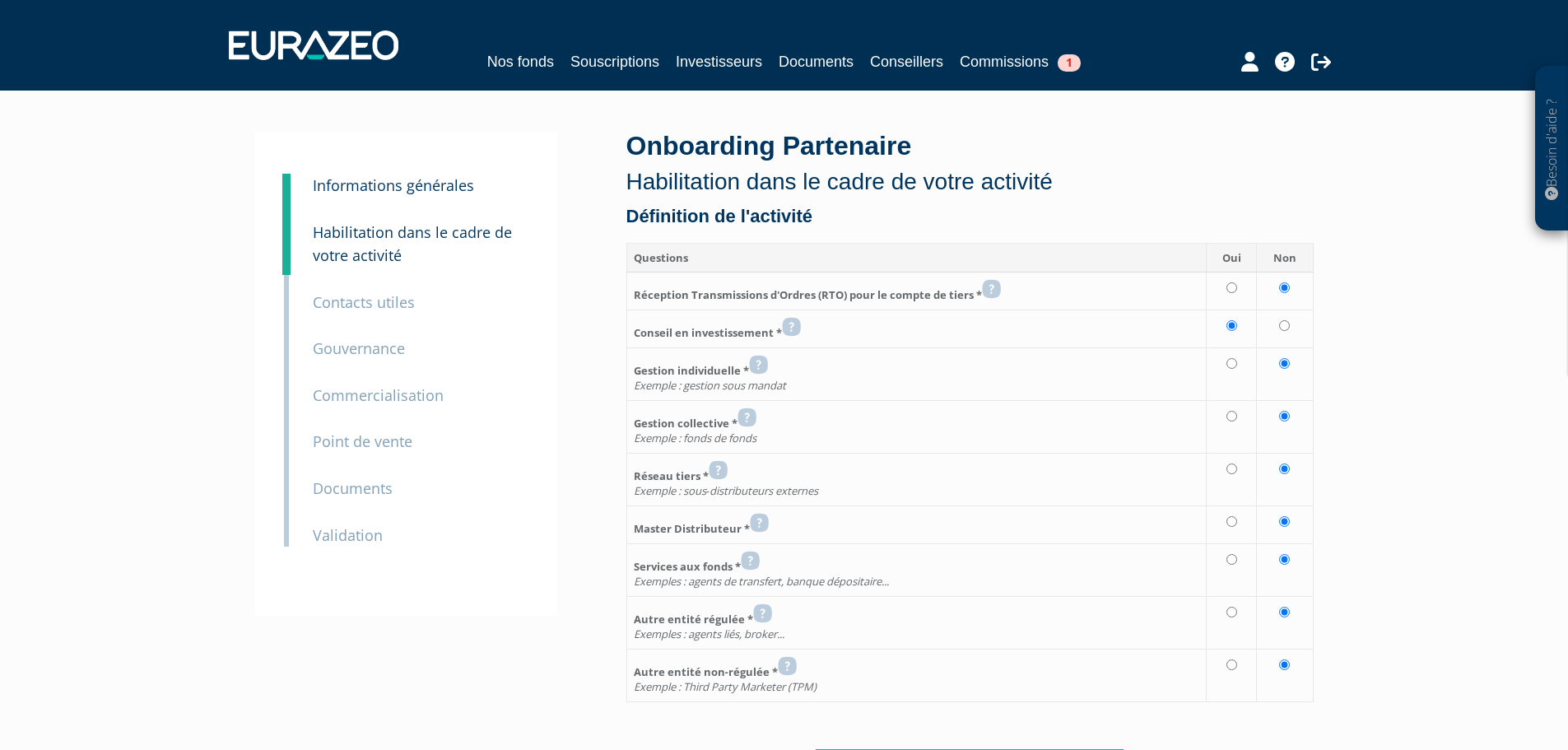
scroll to position [210, 0]
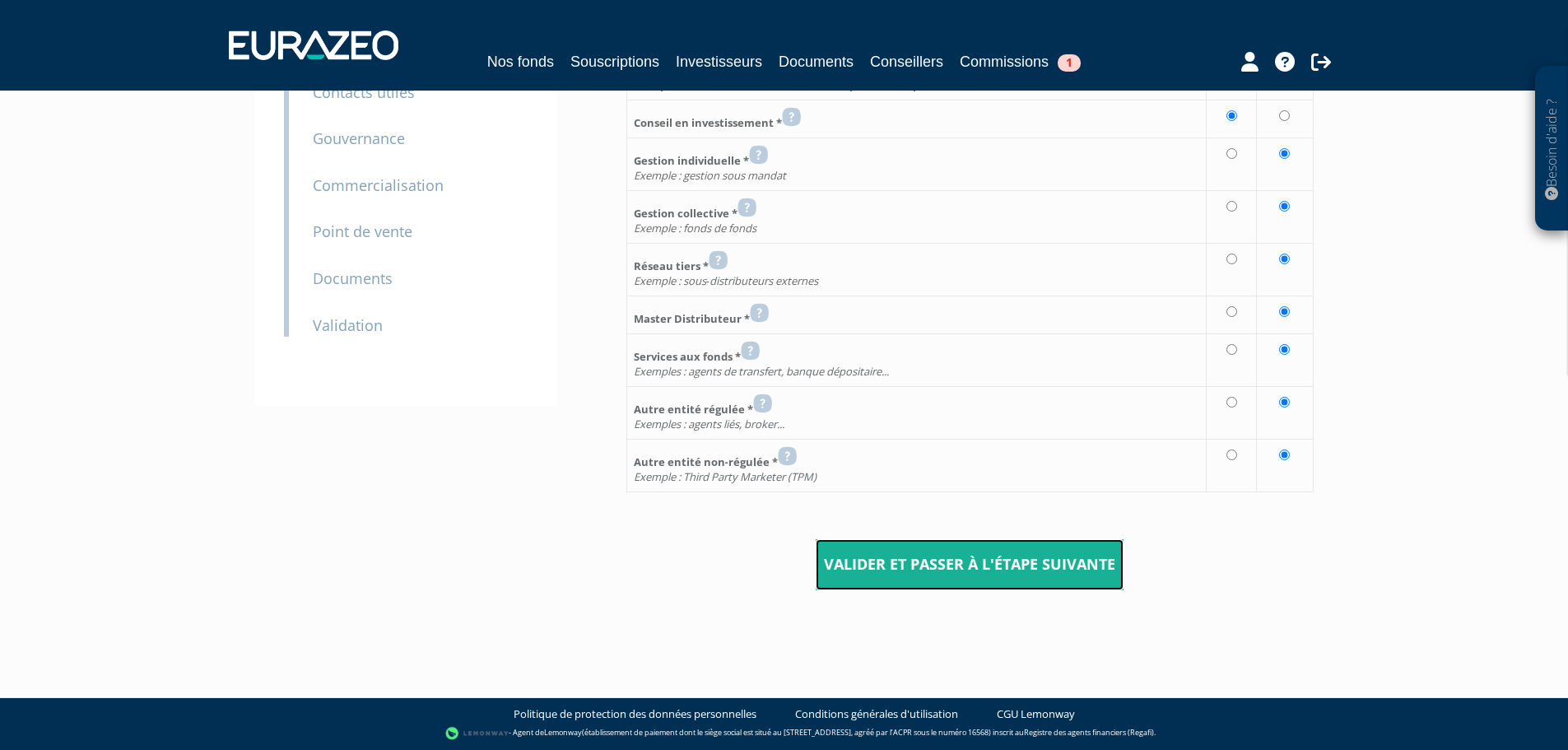
click at [976, 552] on input "Valider et passer à l'étape suivante" at bounding box center [970, 564] width 308 height 51
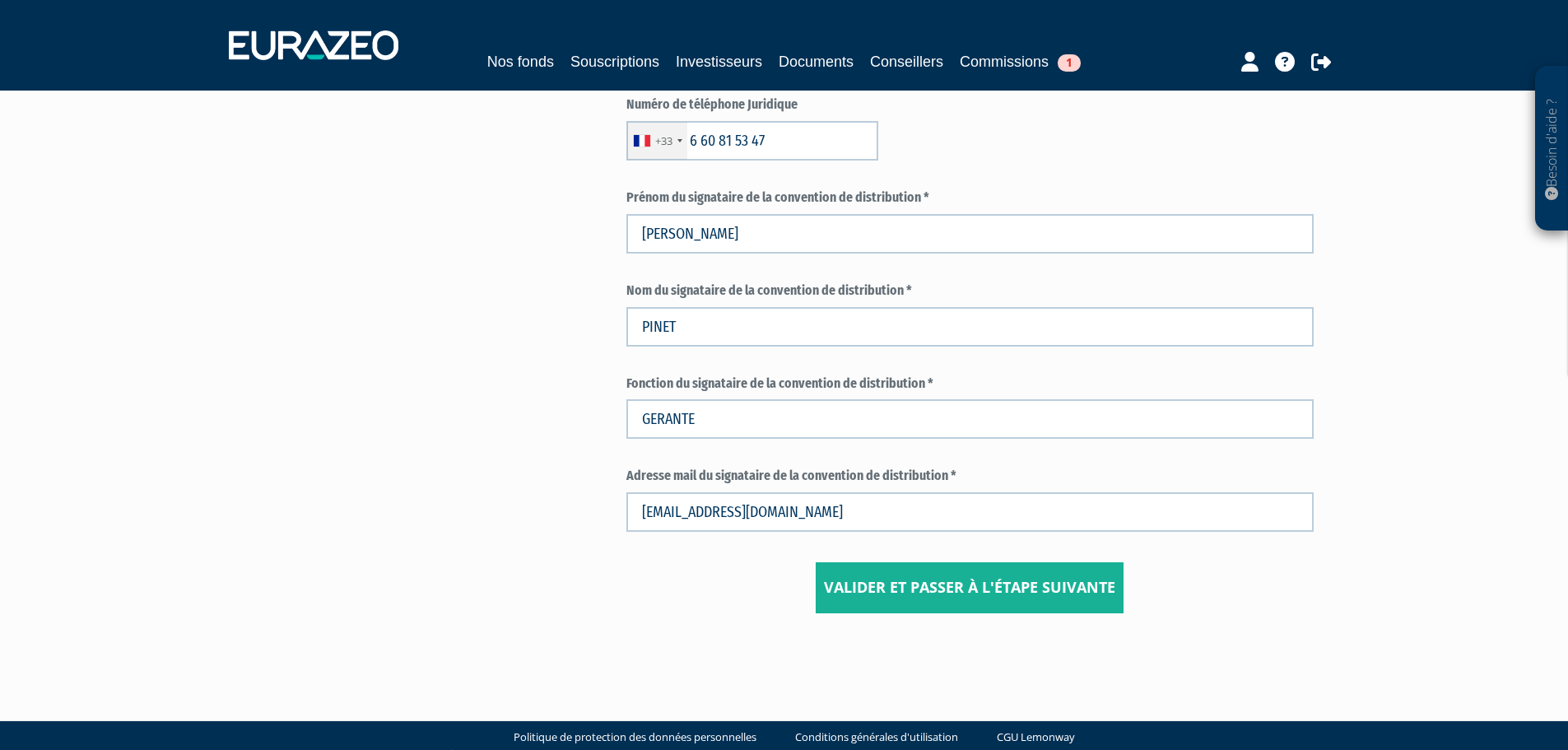
scroll to position [802, 0]
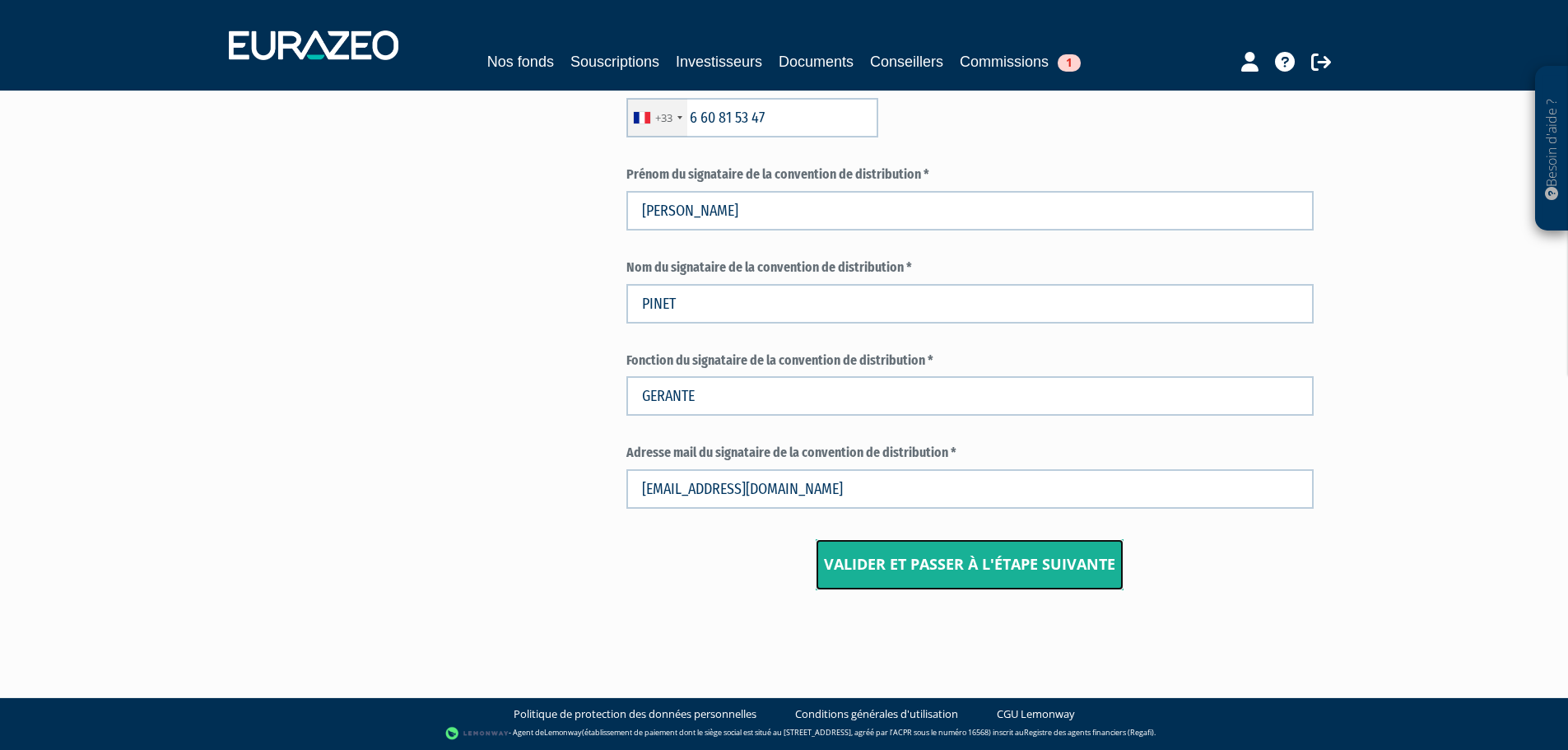
click at [975, 559] on input "Valider et passer à l'étape suivante" at bounding box center [970, 564] width 308 height 51
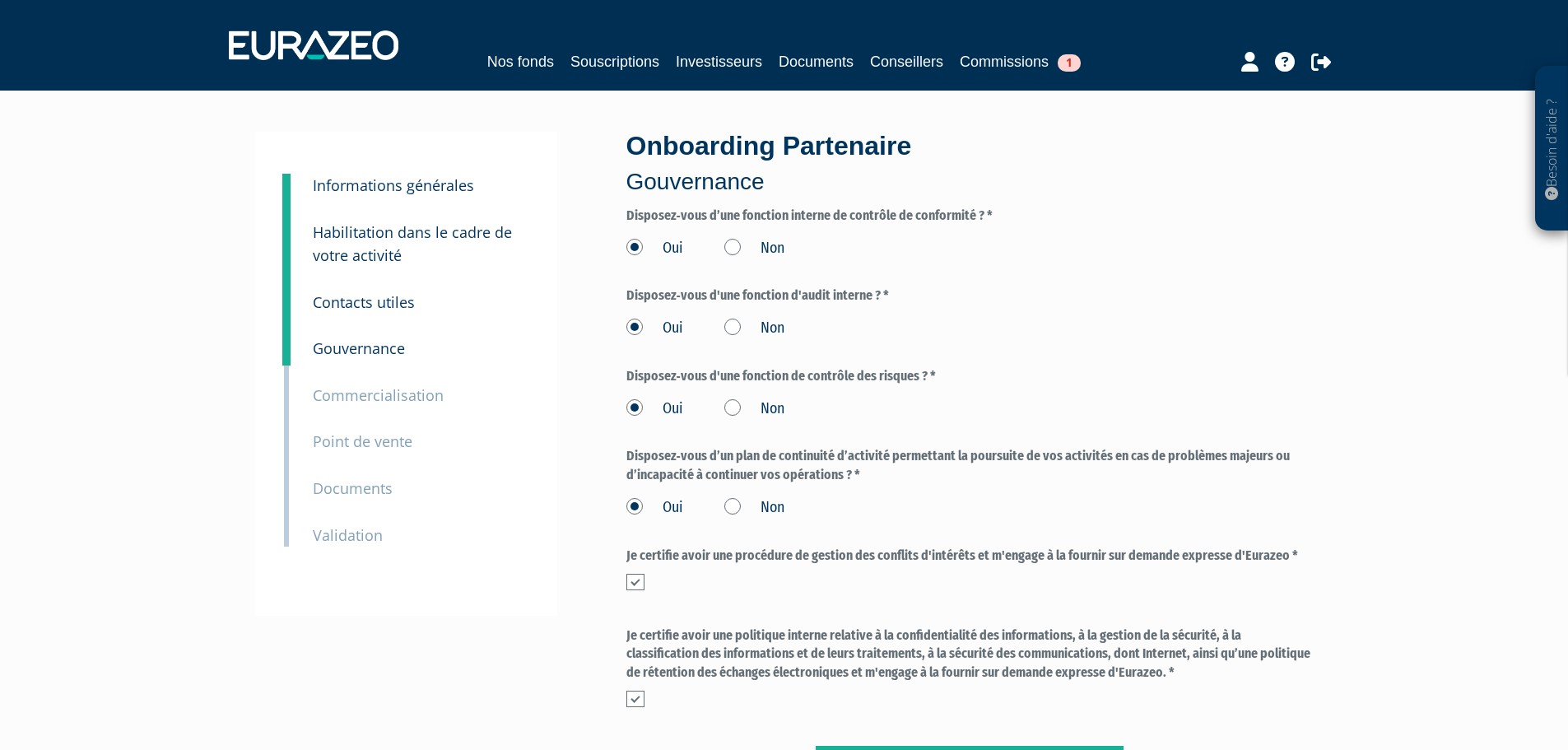
scroll to position [206, 0]
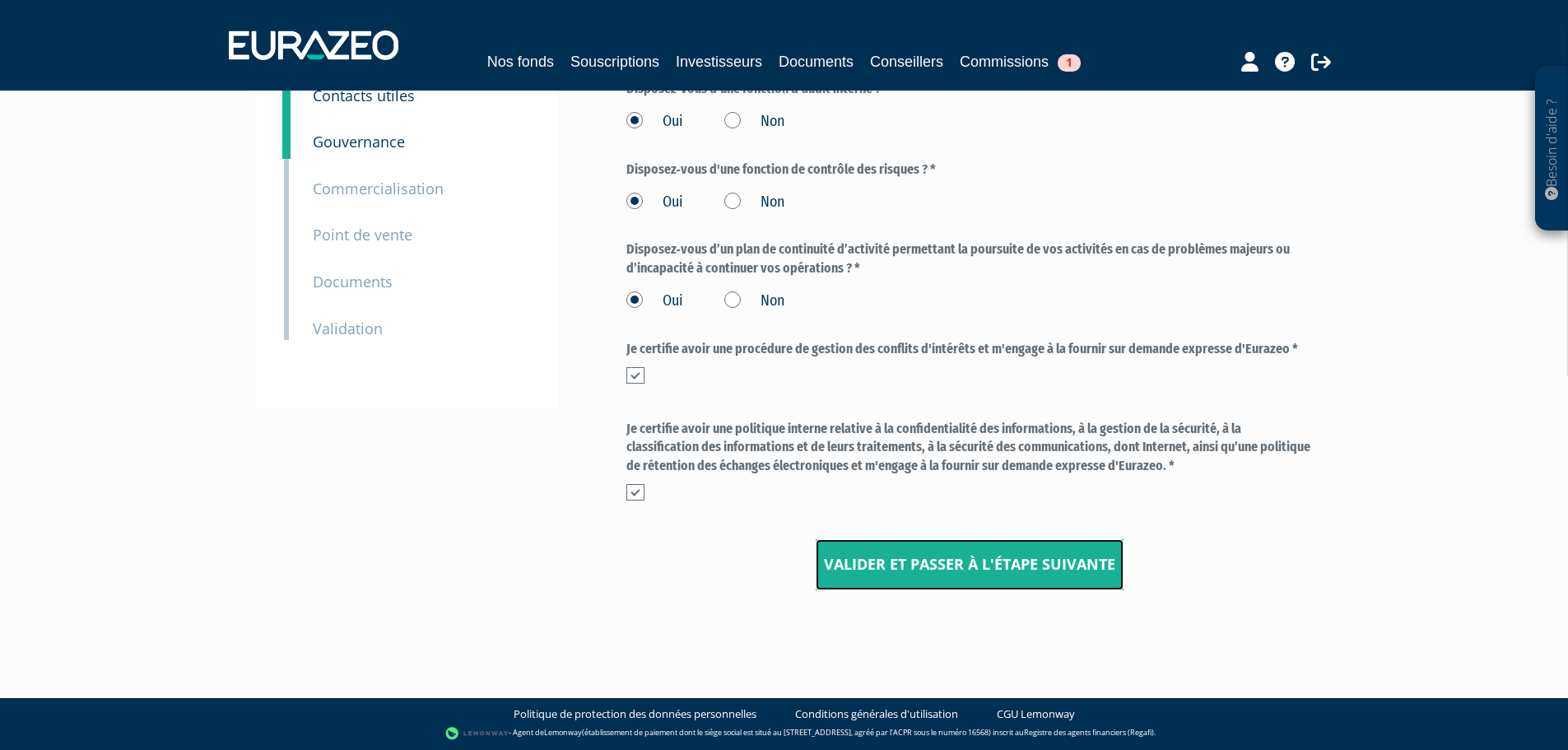
click at [1031, 552] on input "Valider et passer à l'étape suivante" at bounding box center [970, 564] width 308 height 51
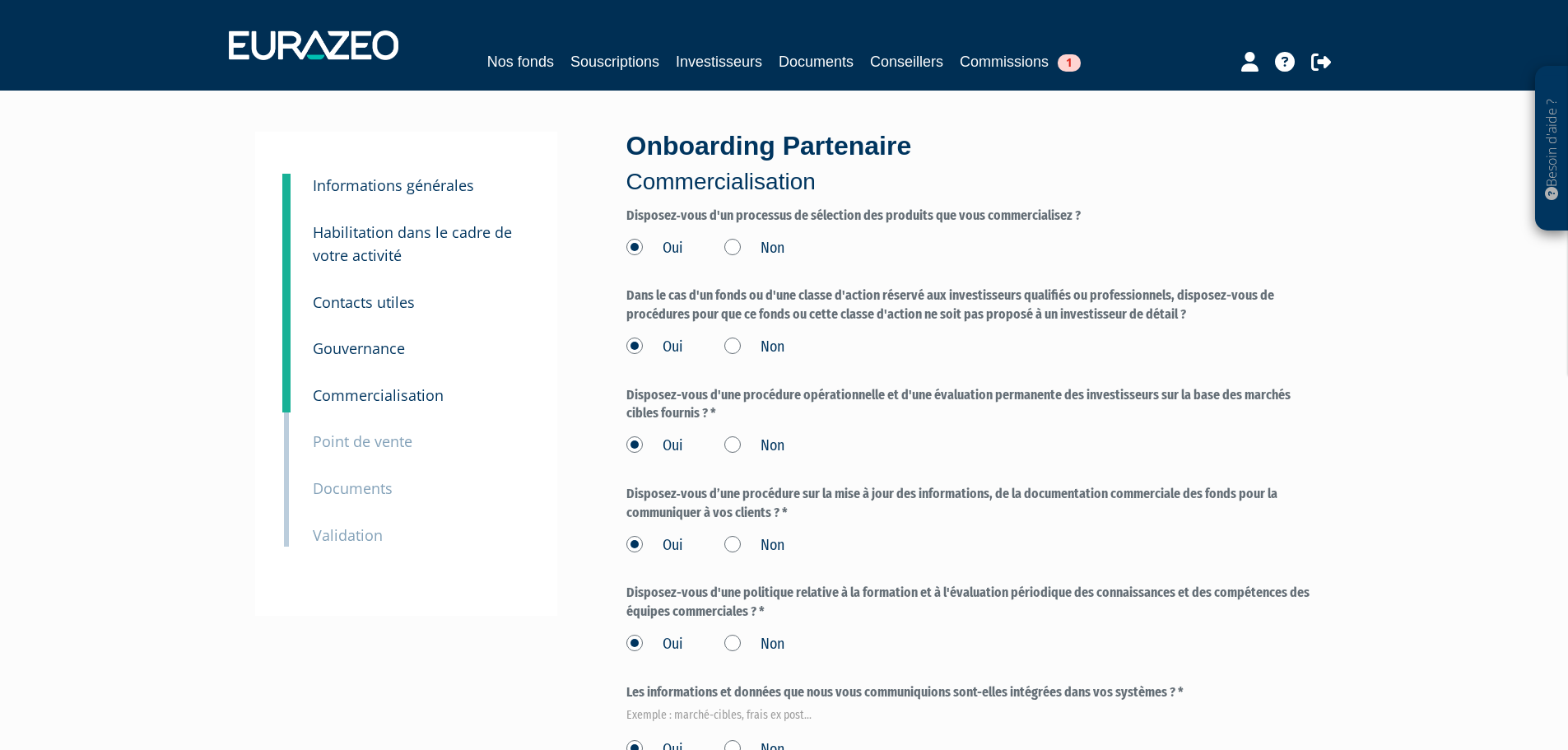
scroll to position [332, 0]
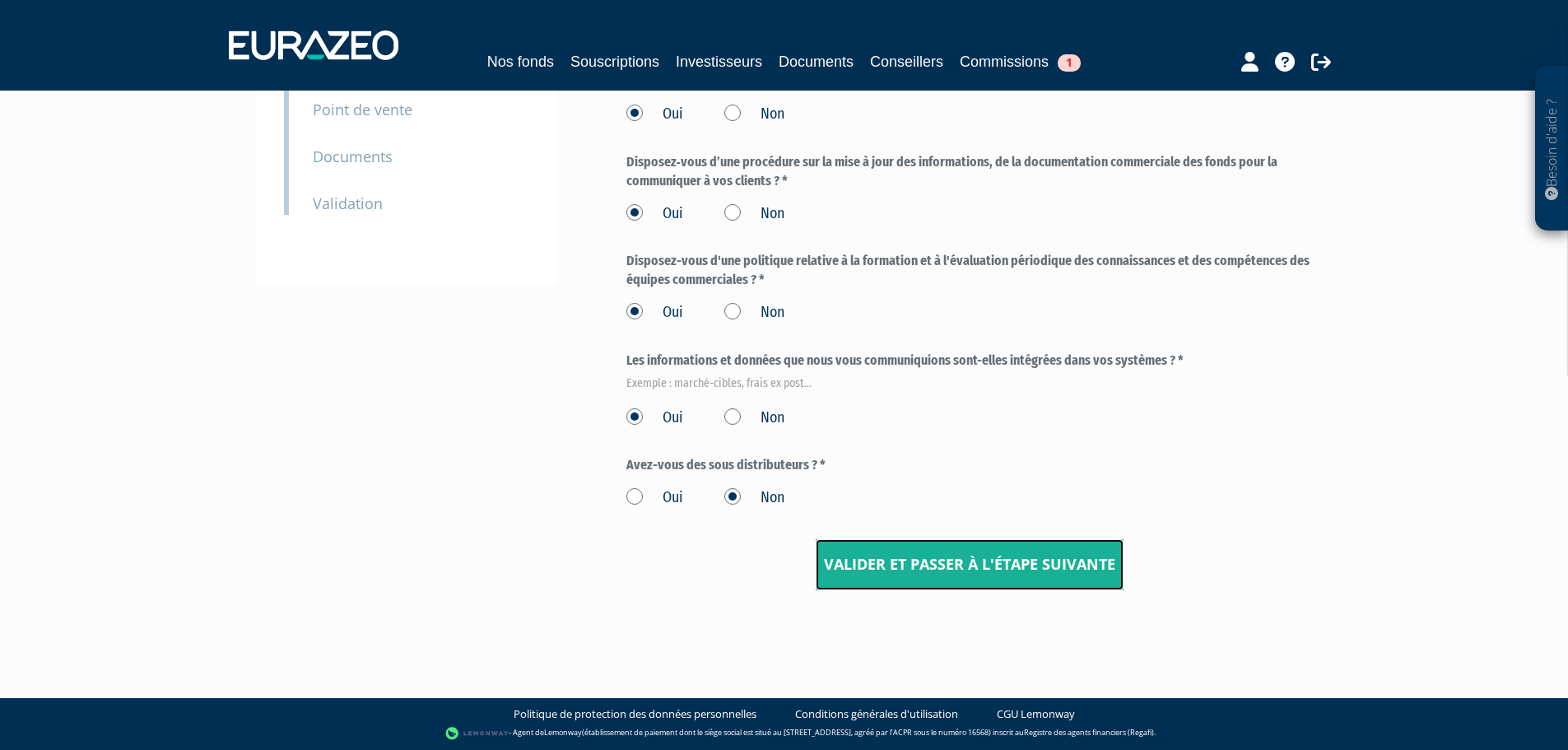
click at [959, 549] on input "Valider et passer à l'étape suivante" at bounding box center [970, 564] width 308 height 51
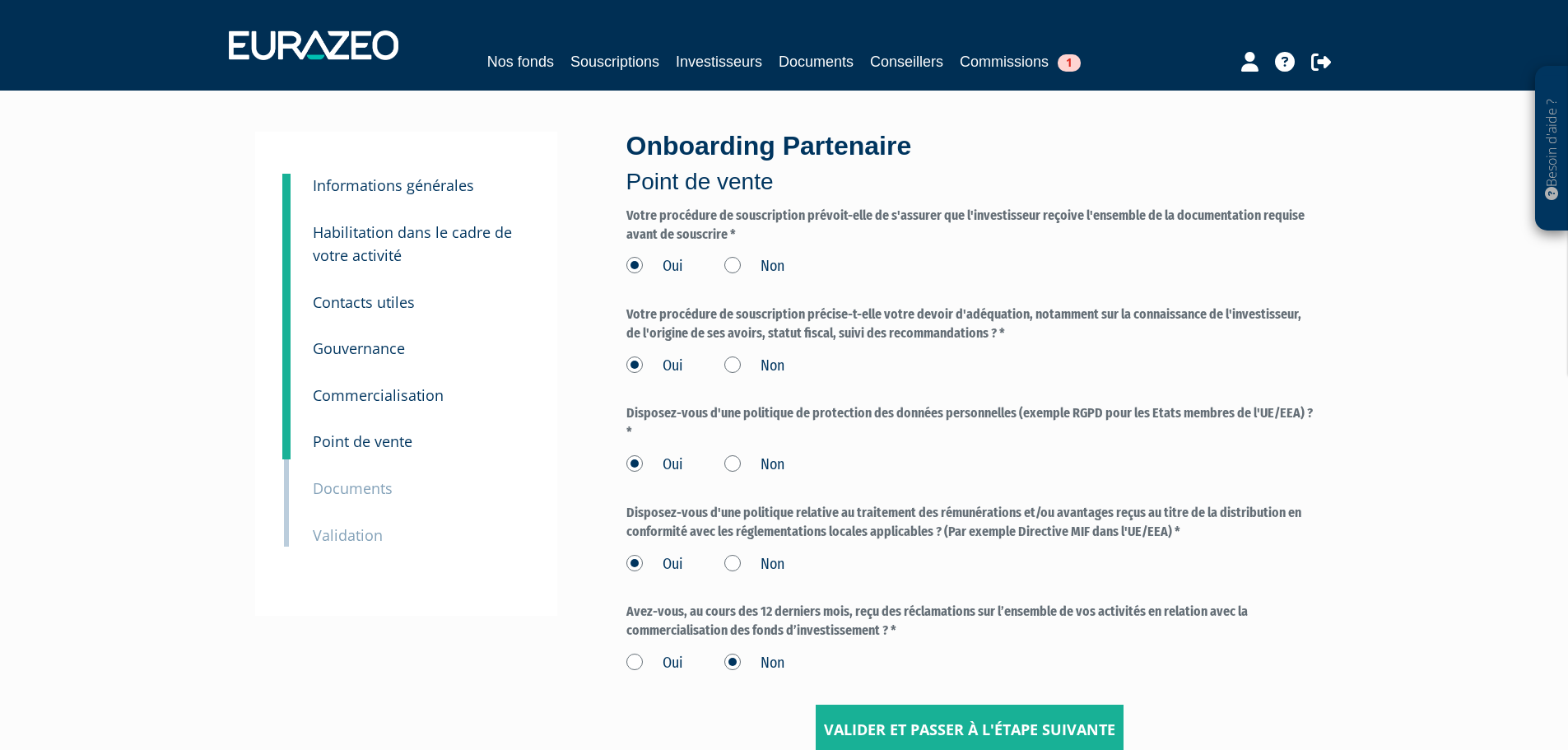
scroll to position [166, 0]
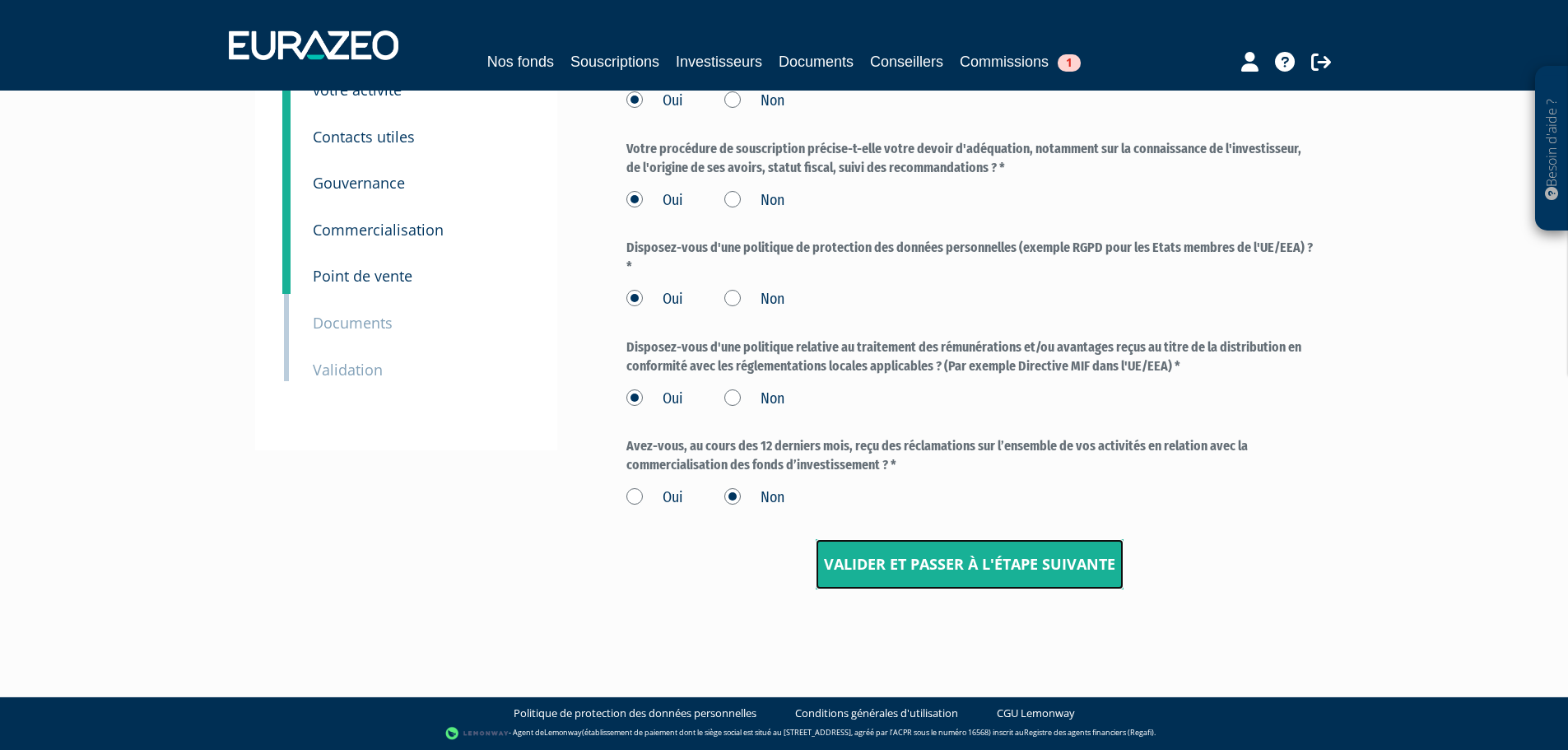
click at [995, 565] on input "Valider et passer à l'étape suivante" at bounding box center [970, 564] width 308 height 51
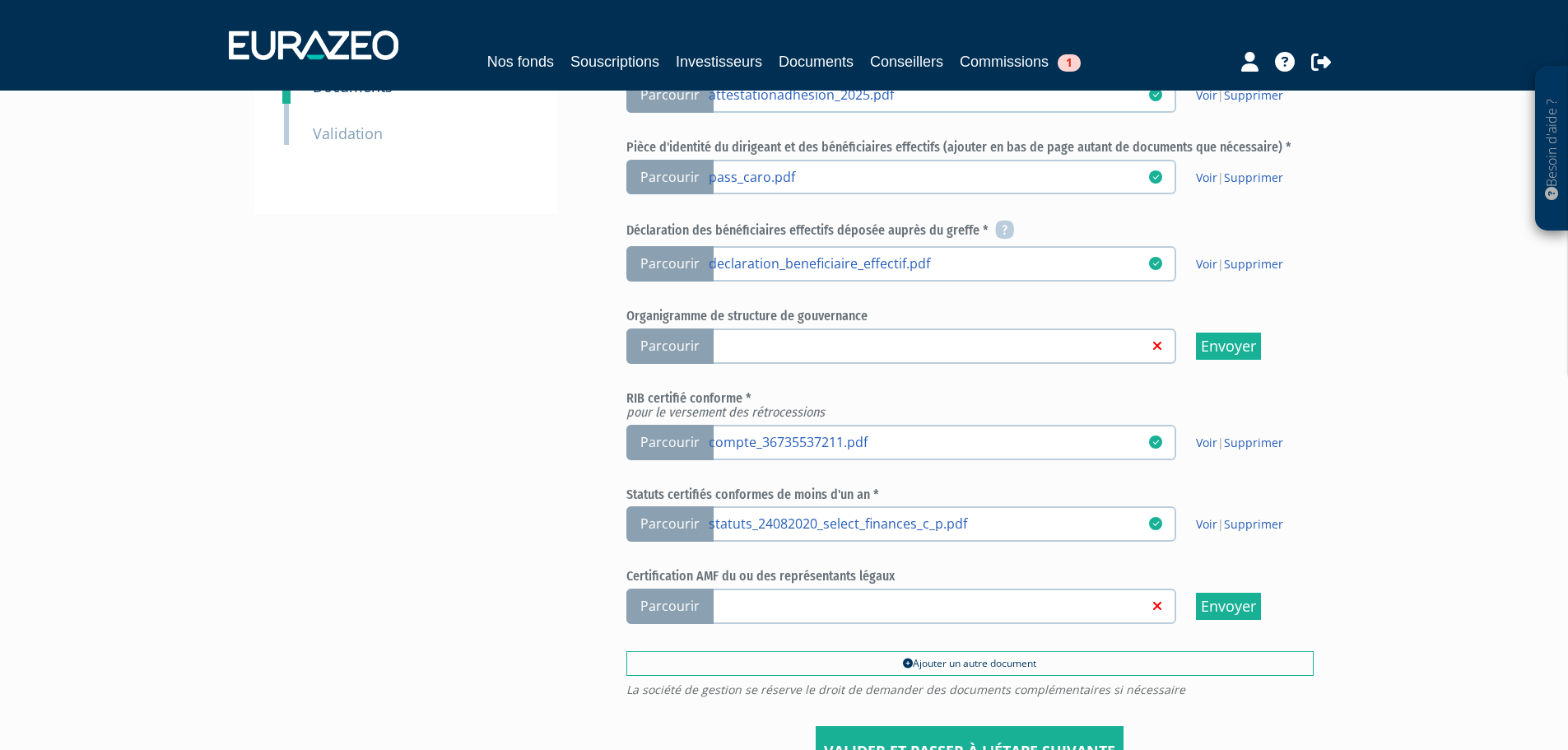
scroll to position [589, 0]
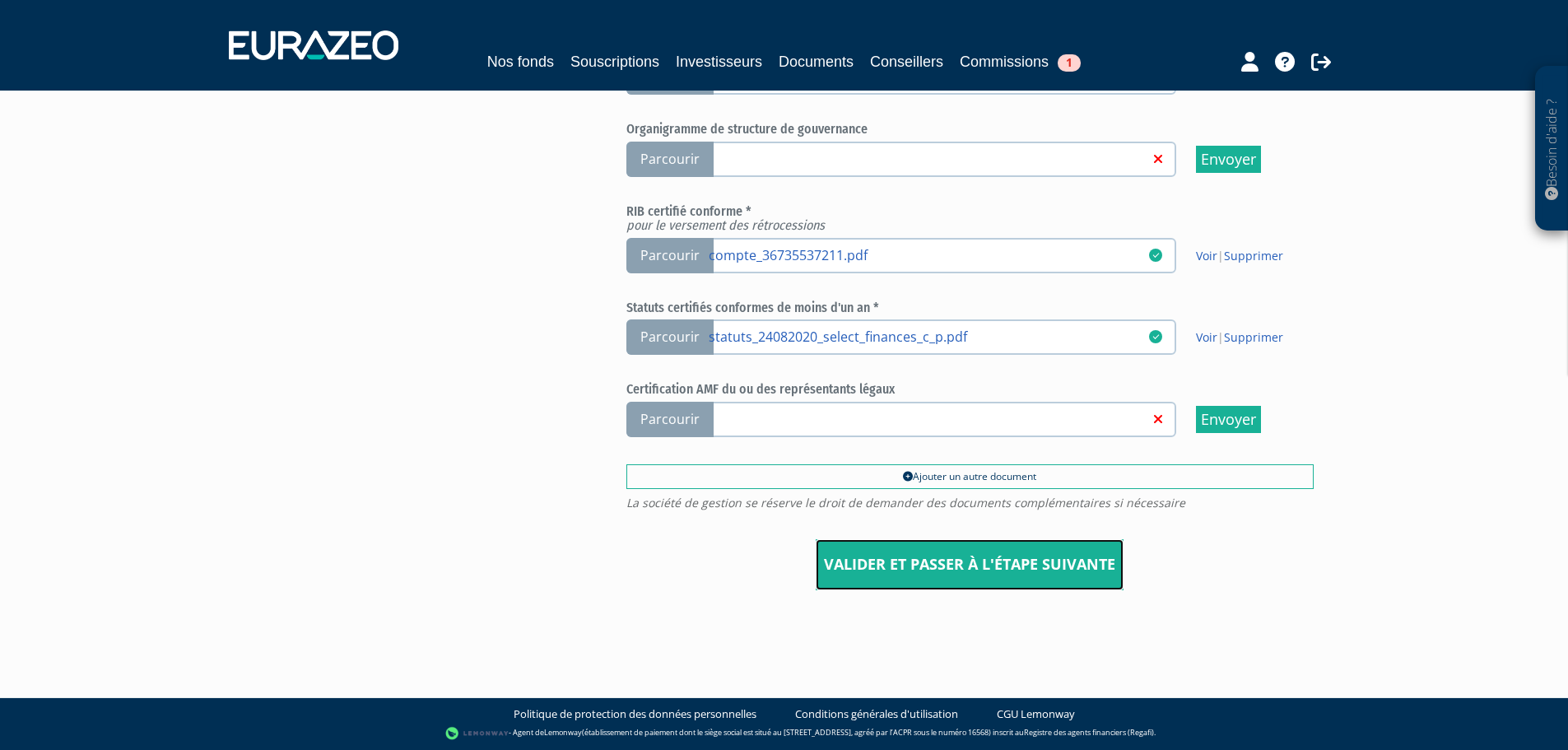
click at [957, 564] on input "Valider et passer à l'étape suivante" at bounding box center [970, 564] width 308 height 51
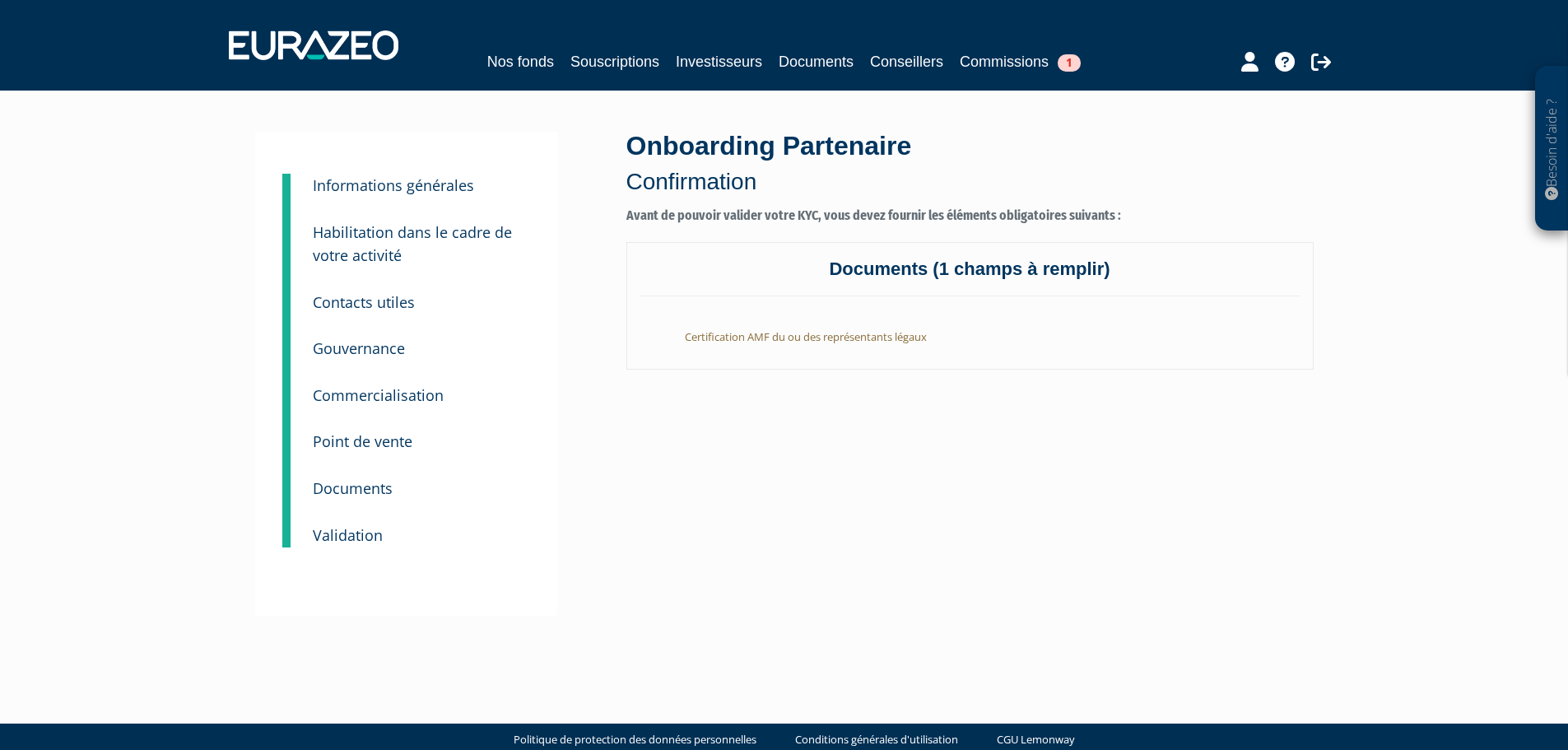
click at [352, 498] on p "Documents" at bounding box center [353, 488] width 80 height 24
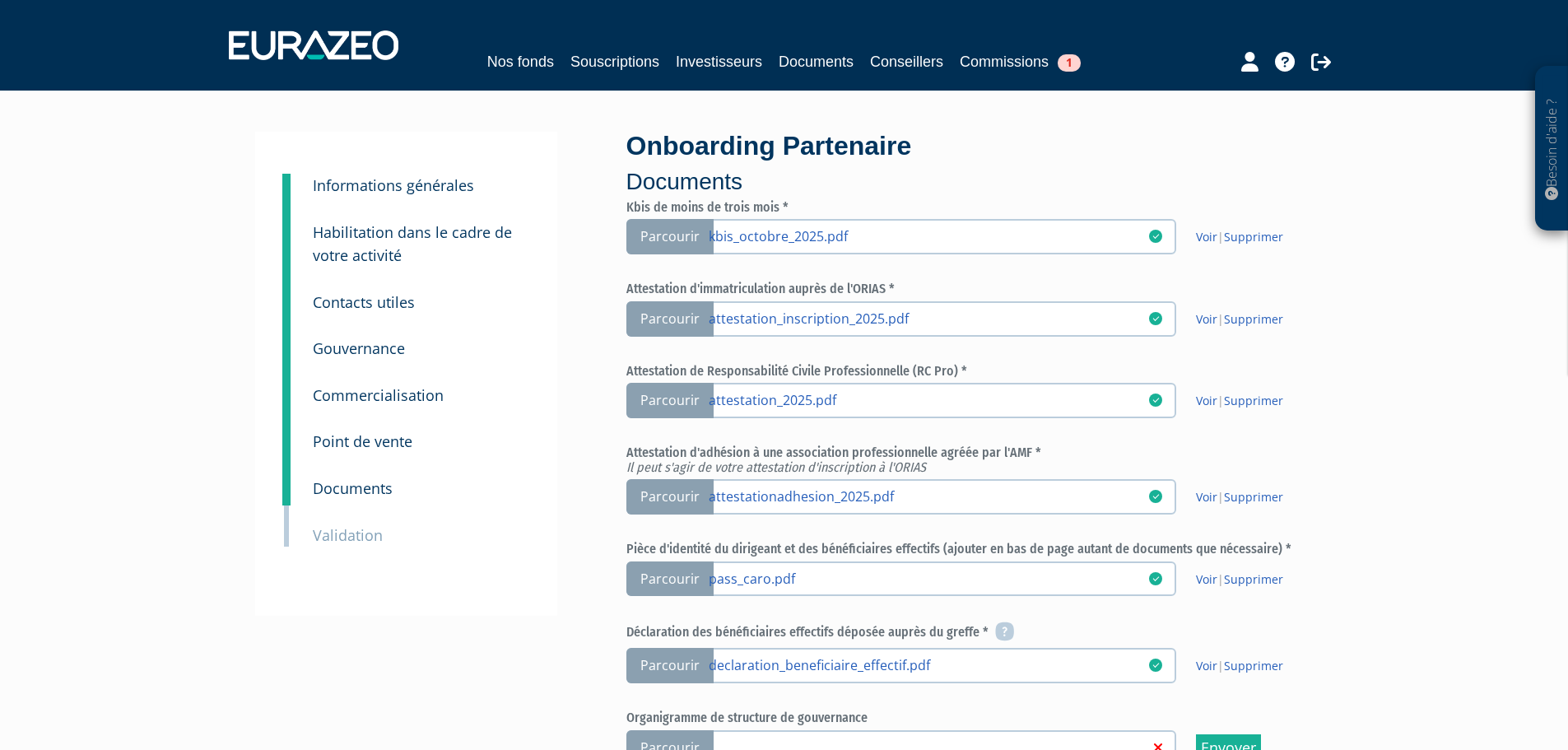
scroll to position [589, 0]
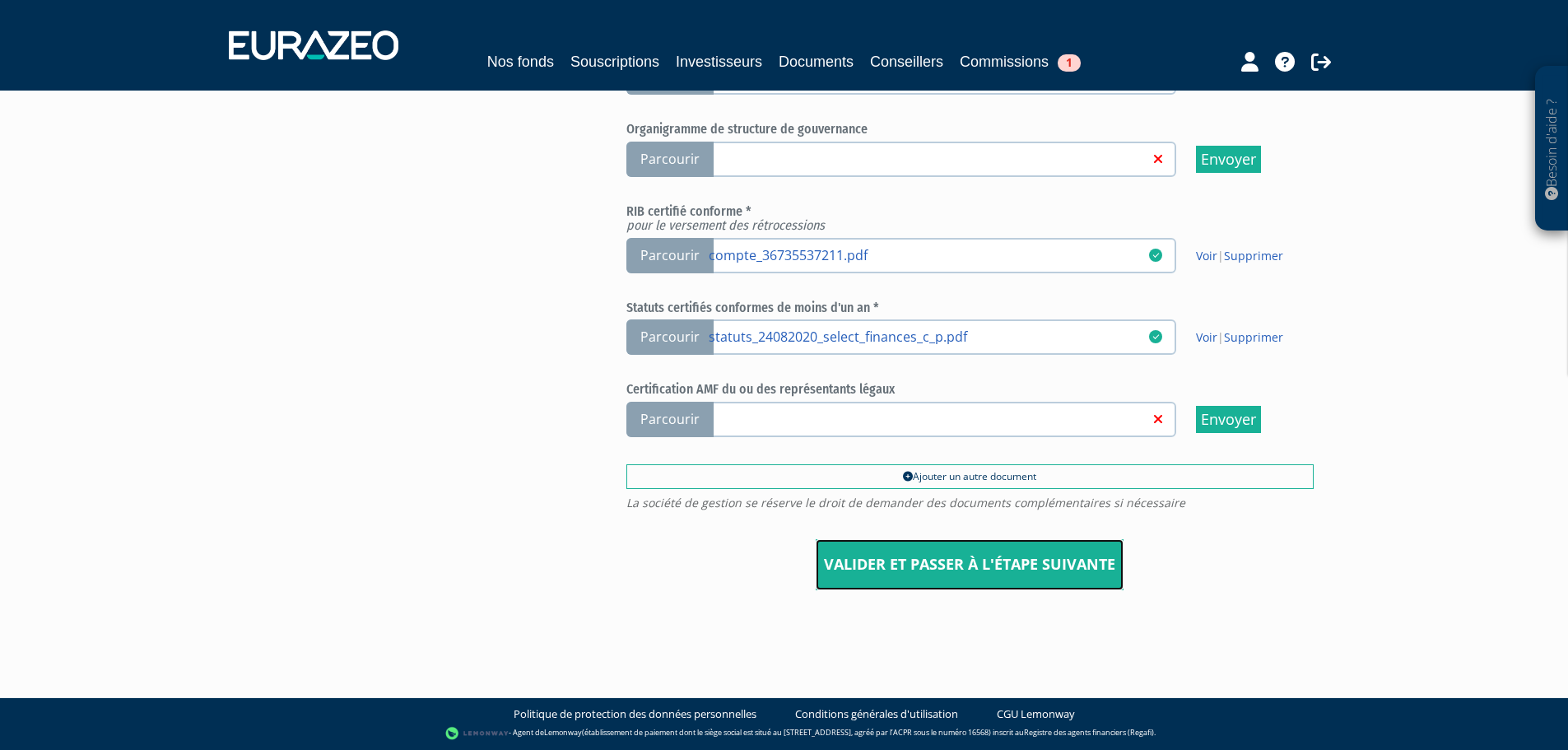
click at [966, 586] on input "Valider et passer à l'étape suivante" at bounding box center [970, 564] width 308 height 51
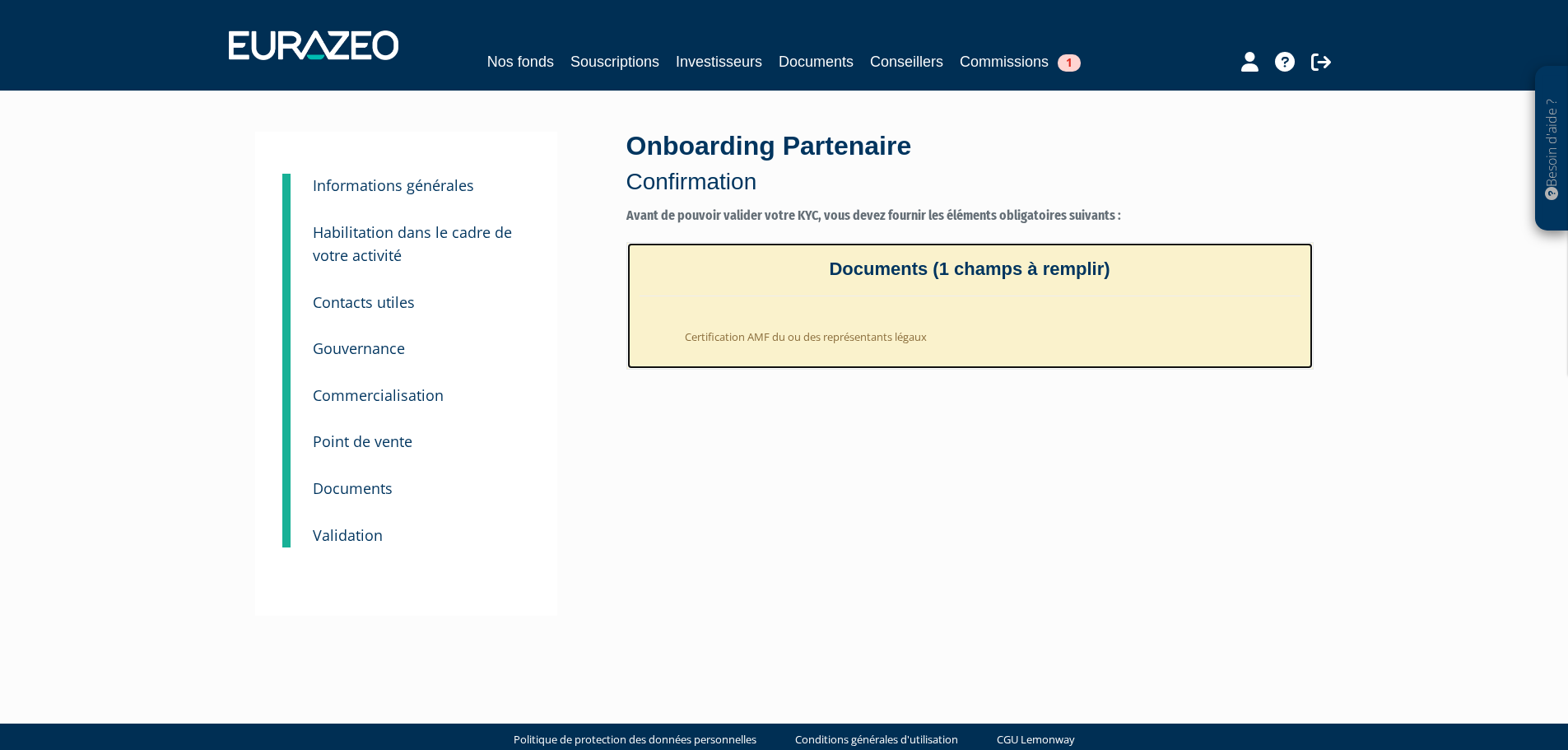
click at [784, 337] on li "Certification AMF du ou des représentants légaux" at bounding box center [986, 333] width 628 height 40
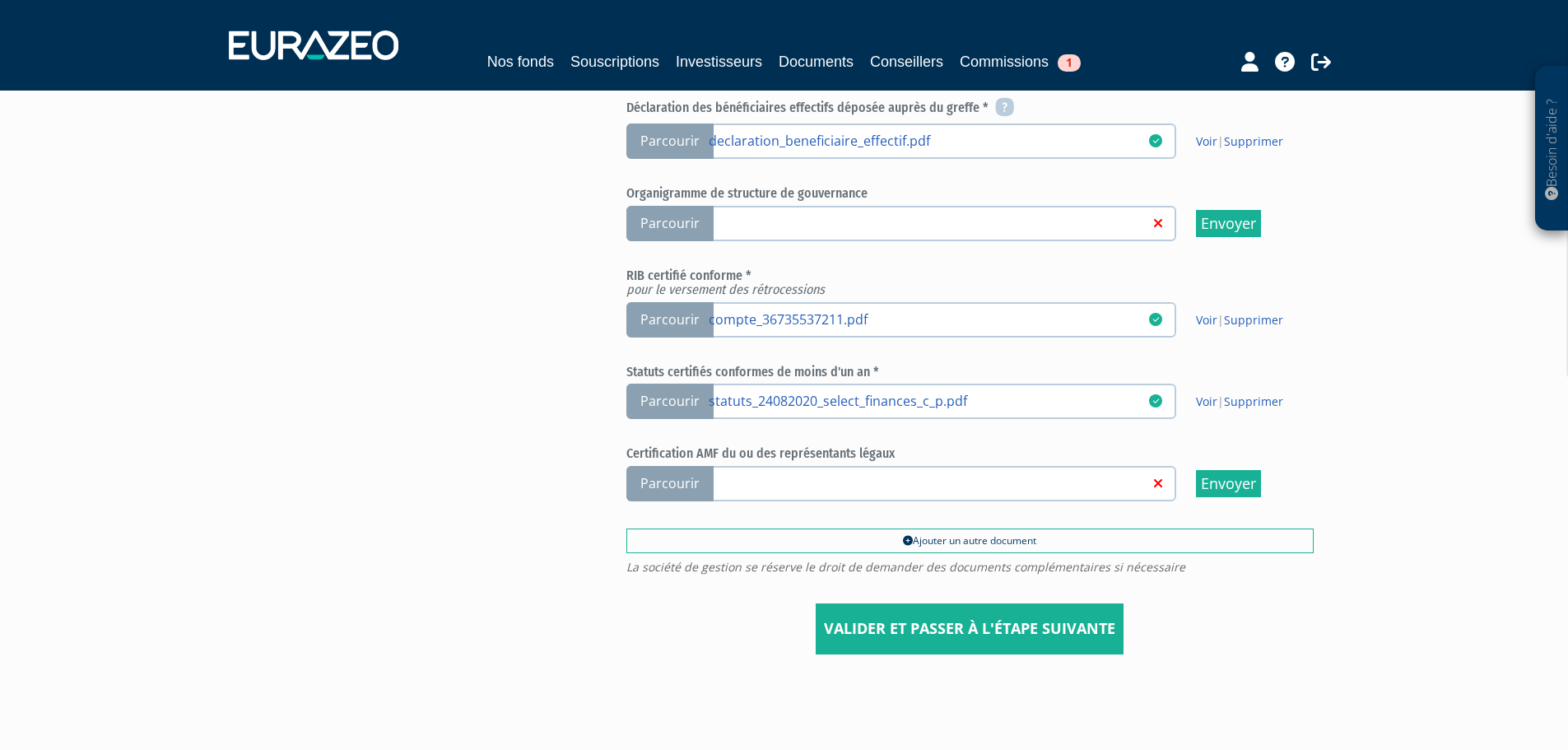
scroll to position [530, 0]
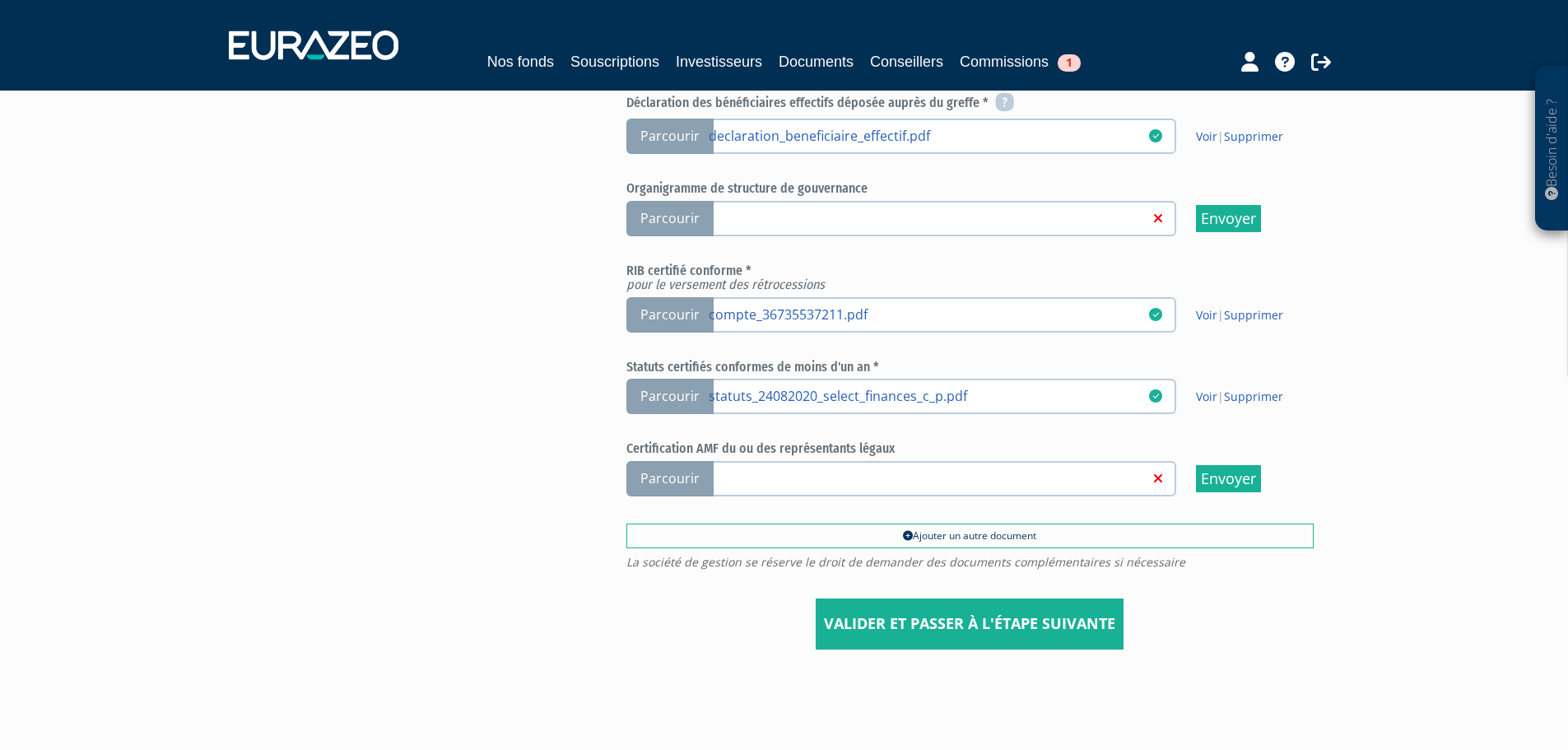
click at [667, 471] on span "Parcourir" at bounding box center [670, 479] width 87 height 36
click at [0, 0] on input "Parcourir" at bounding box center [0, 0] width 0 height 0
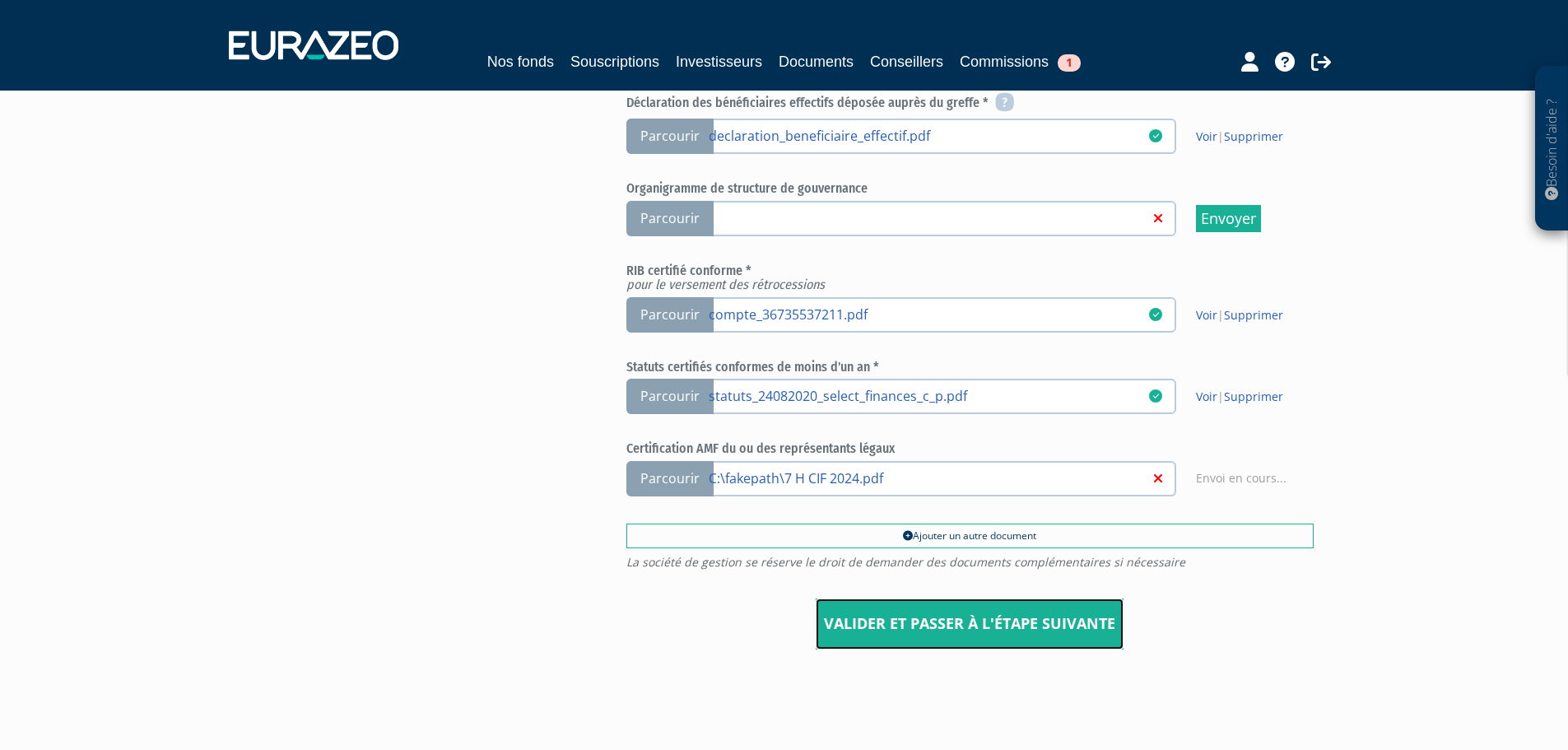
click at [941, 633] on input "Valider et passer à l'étape suivante" at bounding box center [970, 624] width 308 height 51
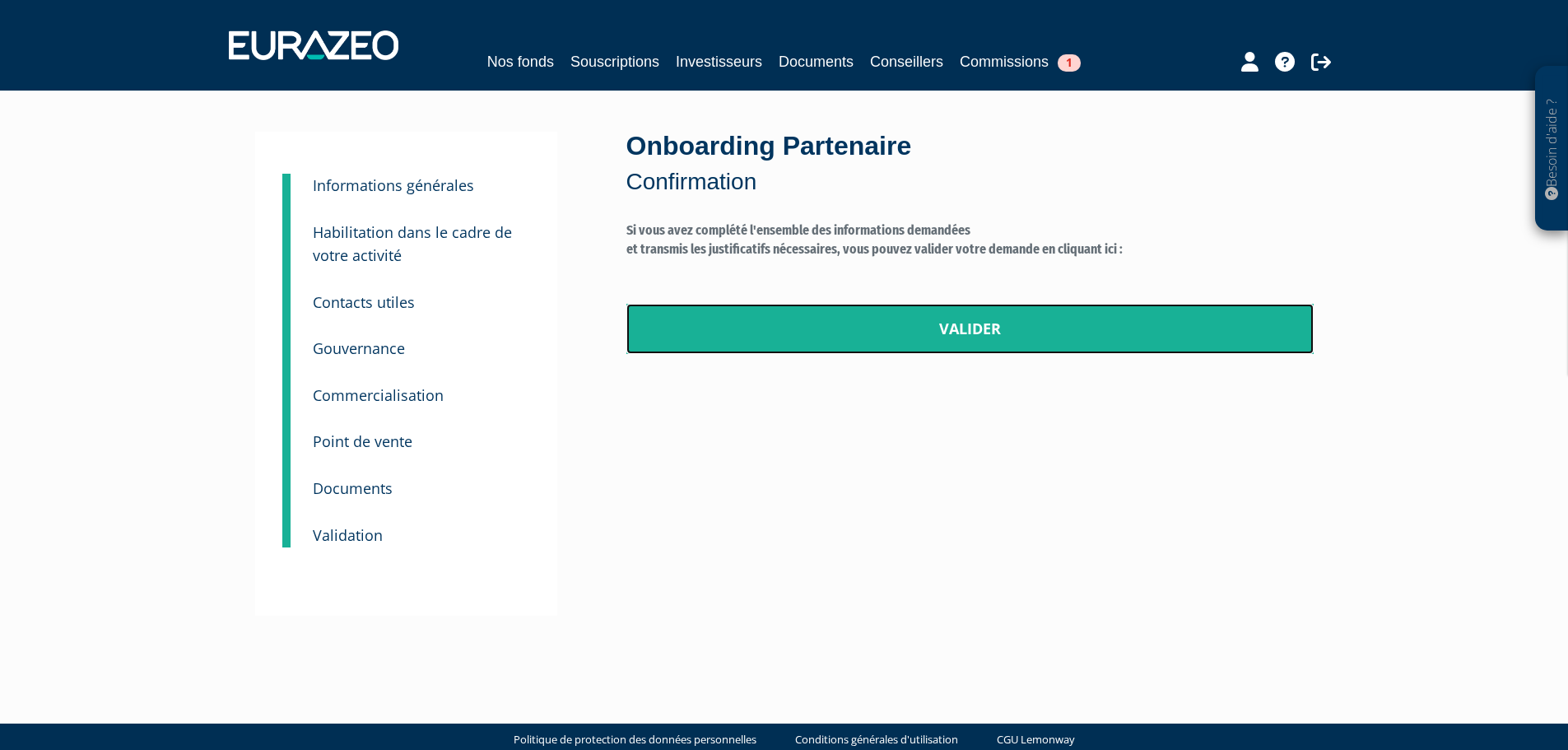
click at [967, 320] on link "Valider" at bounding box center [971, 329] width 688 height 51
